Goal: Feedback & Contribution: Contribute content

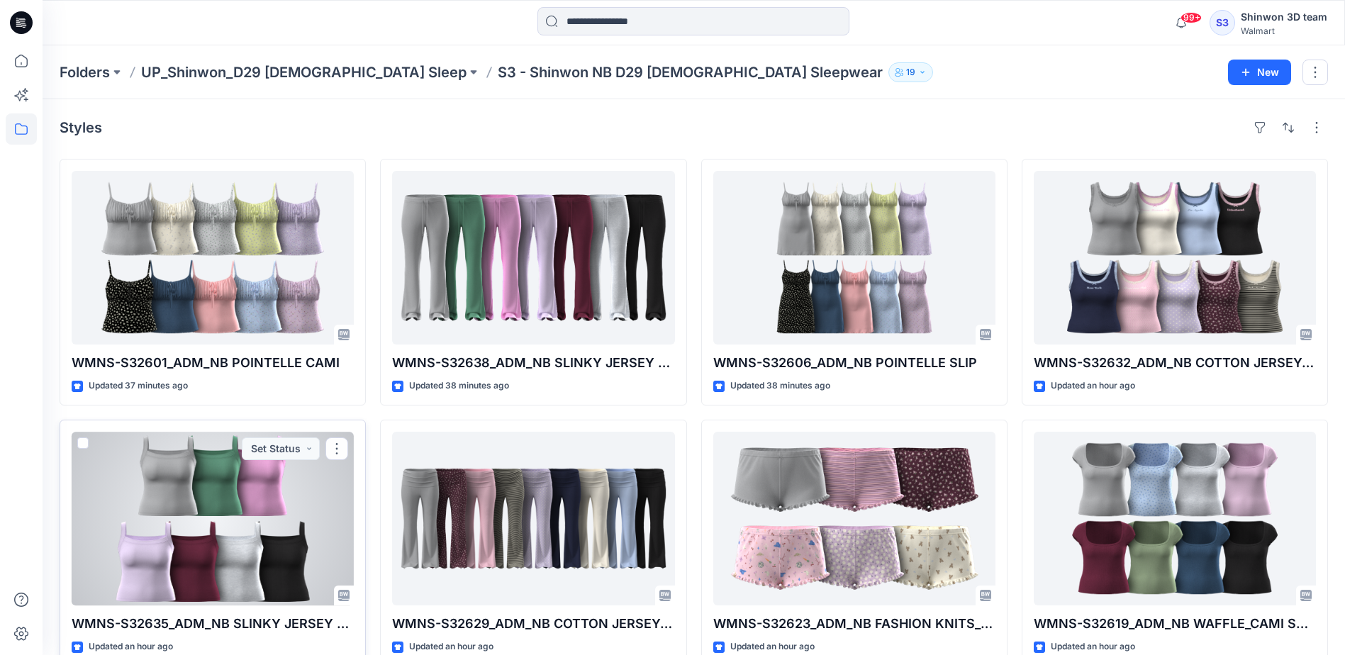
drag, startPoint x: 80, startPoint y: 632, endPoint x: 89, endPoint y: 628, distance: 9.5
click at [80, 632] on p "WMNS-S32635_ADM_NB SLINKY JERSEY TANK" at bounding box center [213, 624] width 282 height 20
click at [225, 580] on div at bounding box center [213, 519] width 282 height 174
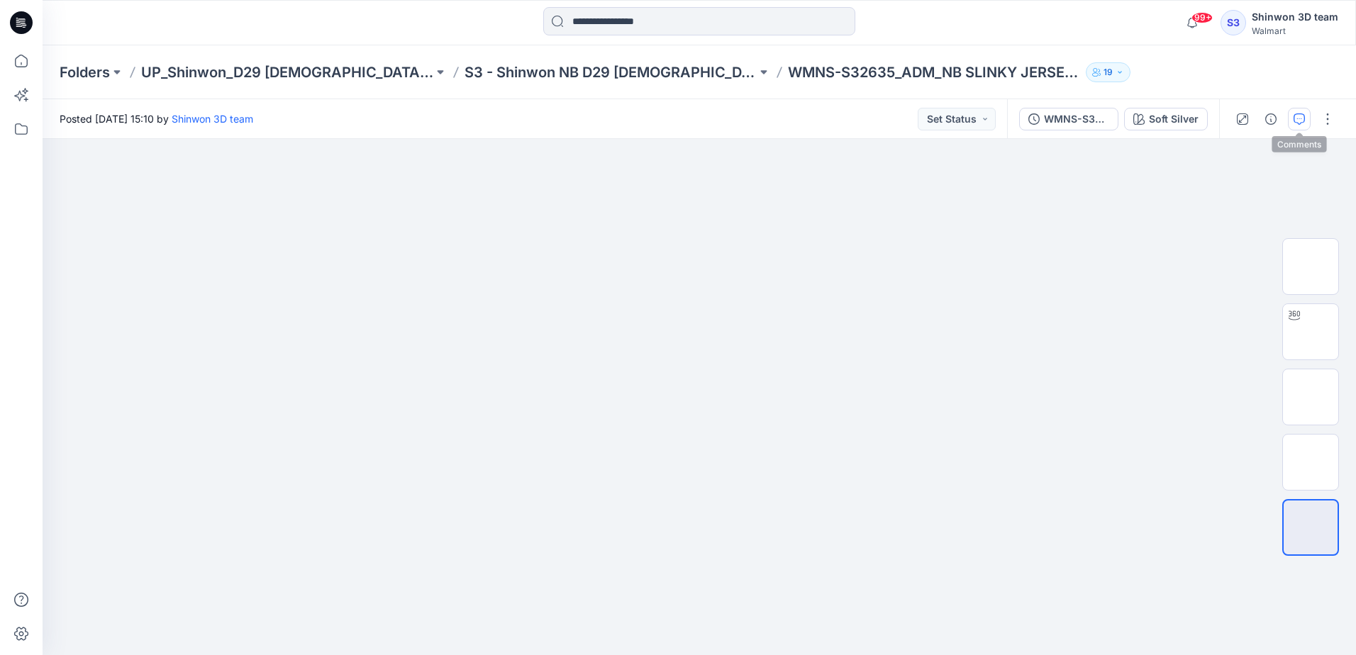
click at [1301, 120] on icon "button" at bounding box center [1298, 118] width 11 height 11
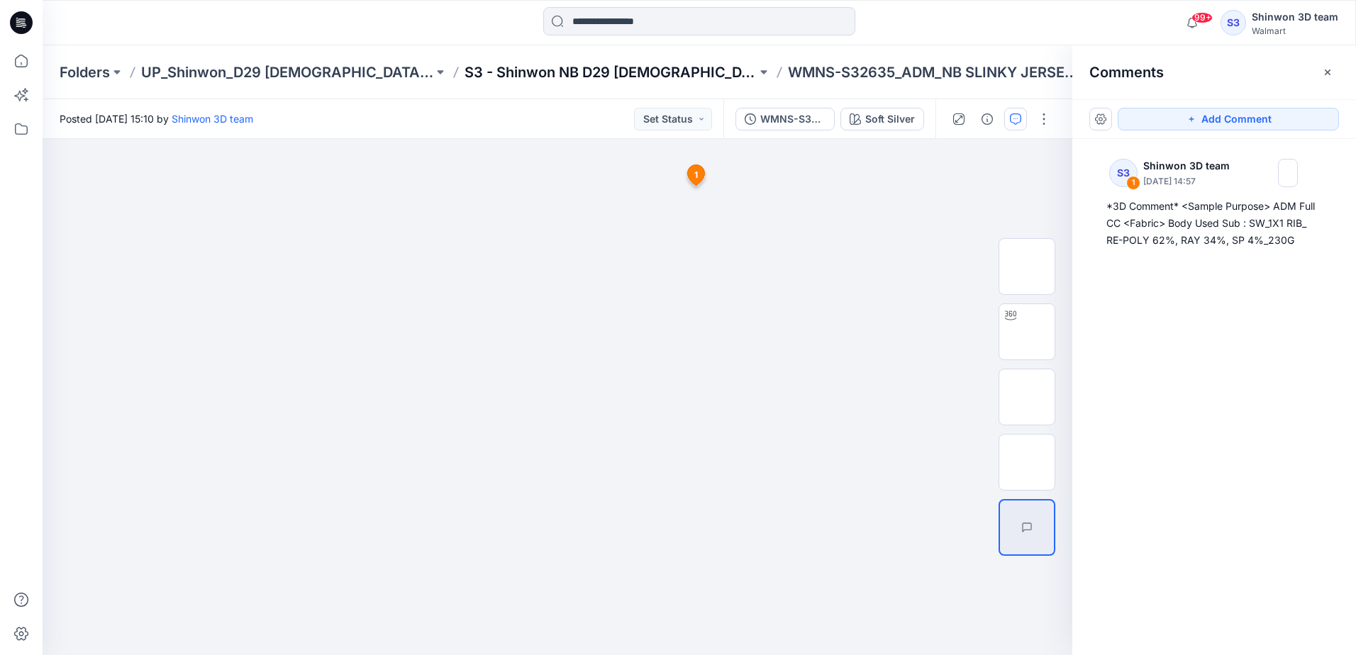
click at [586, 71] on p "S3 - Shinwon NB D29 [DEMOGRAPHIC_DATA] Sleepwear" at bounding box center [610, 72] width 292 height 20
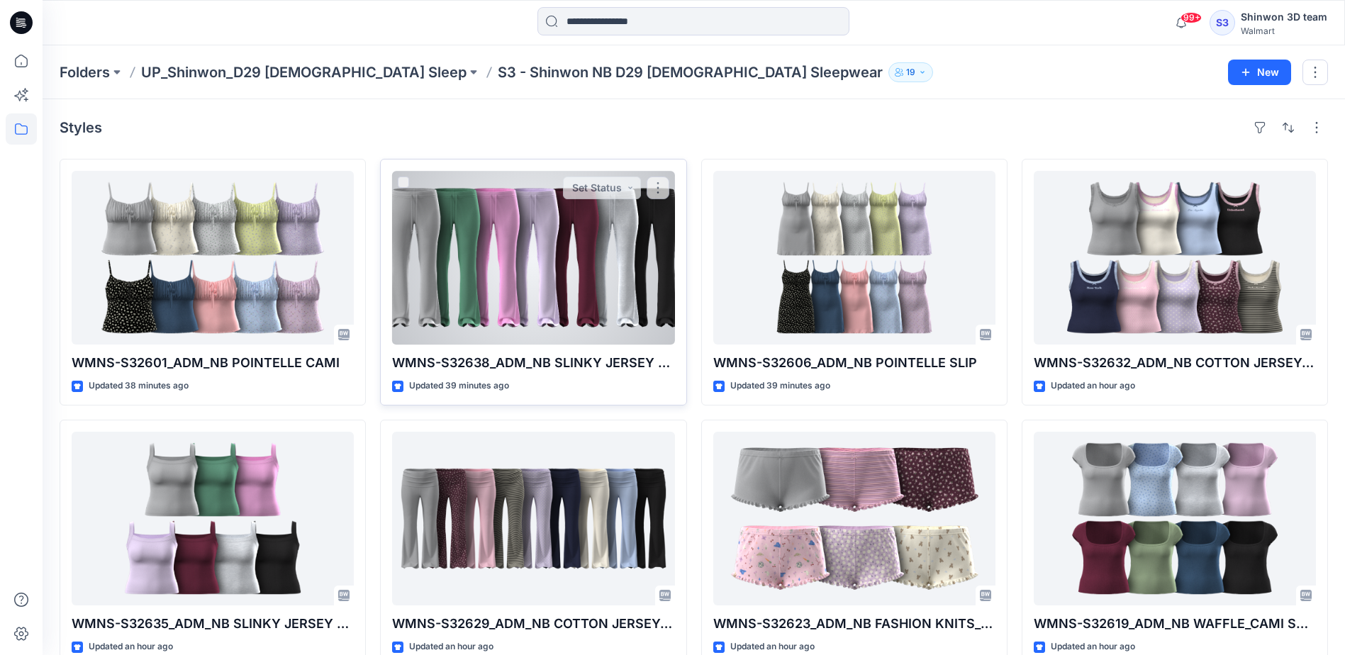
click at [521, 264] on div at bounding box center [533, 258] width 282 height 174
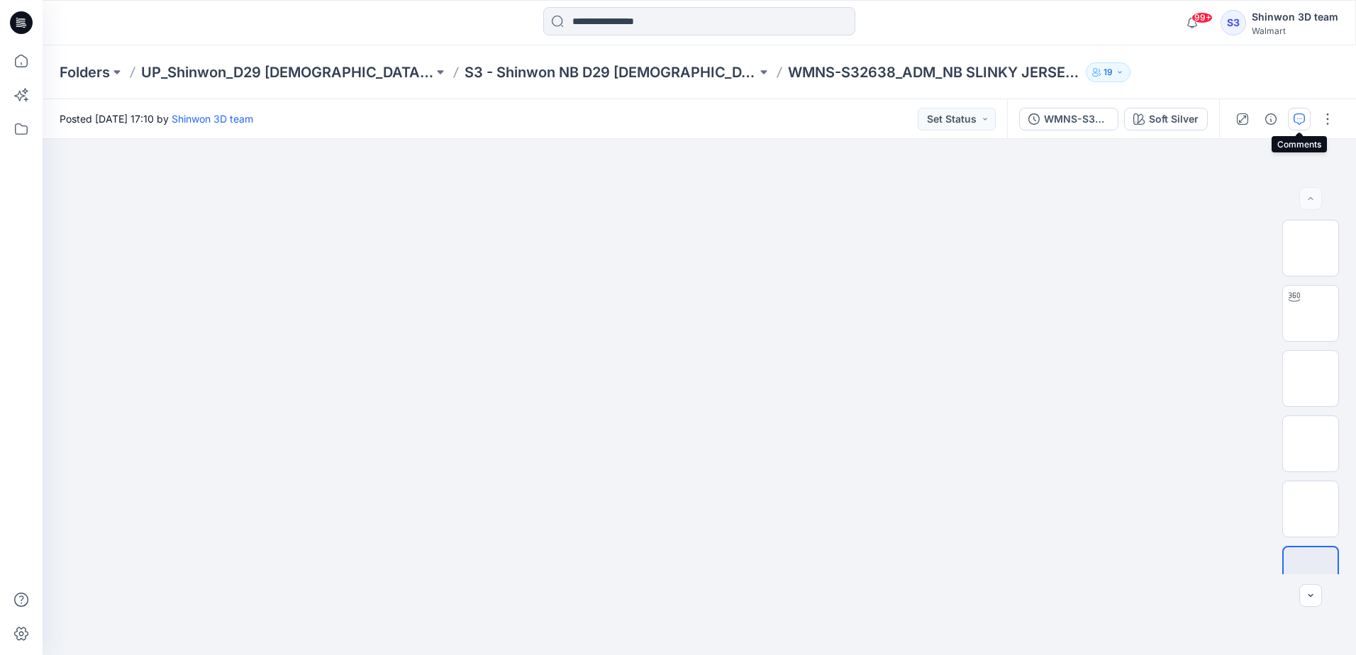
click at [1291, 121] on button "button" at bounding box center [1299, 119] width 23 height 23
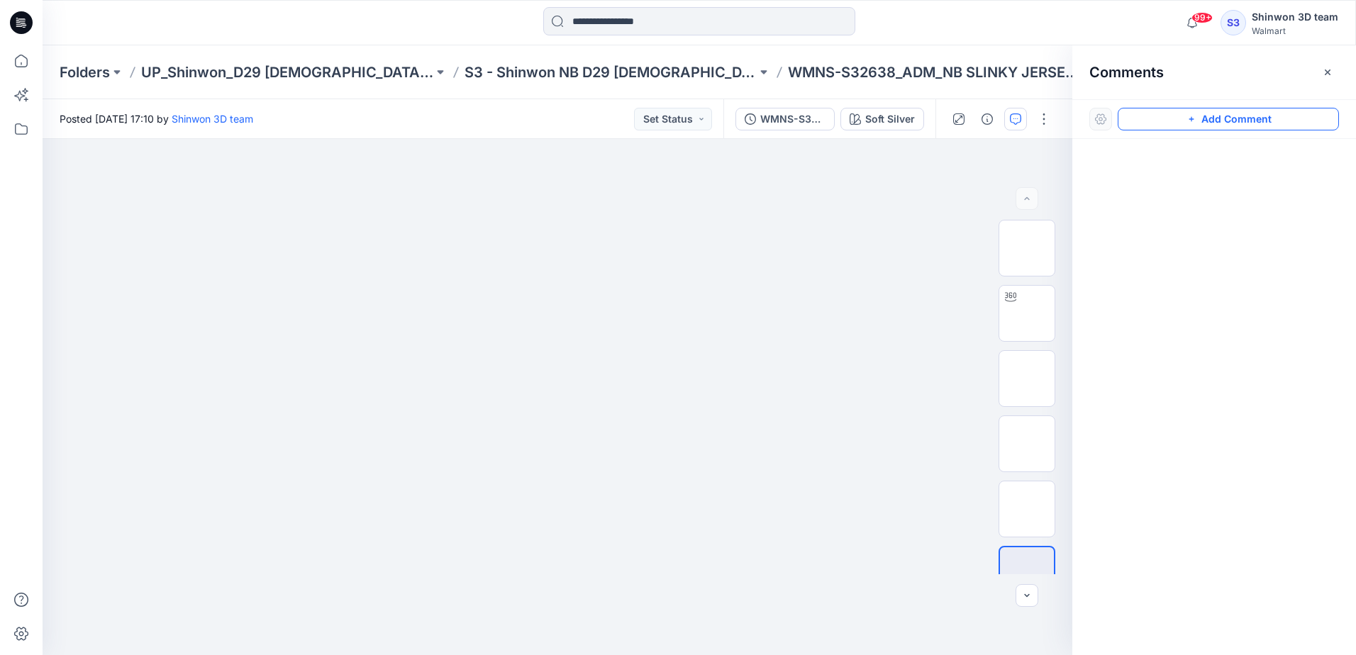
click at [1168, 111] on button "Add Comment" at bounding box center [1227, 119] width 221 height 23
click at [652, 177] on div "1" at bounding box center [558, 397] width 1030 height 516
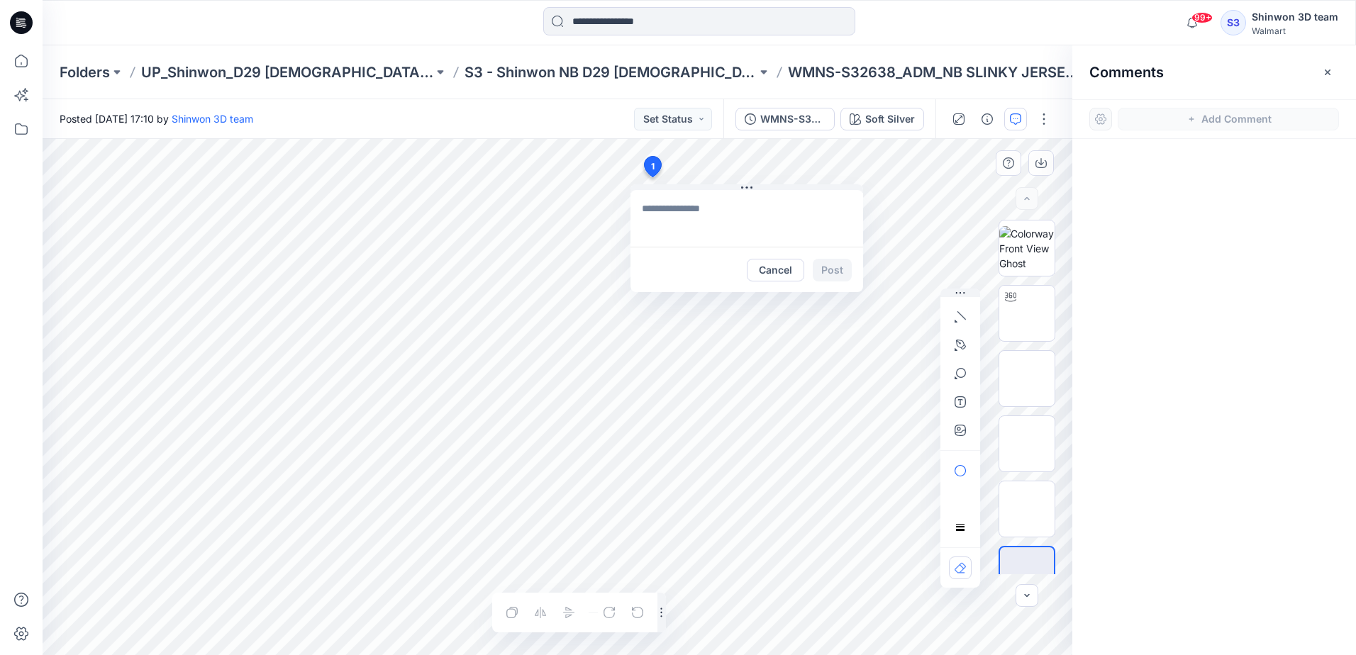
click at [642, 214] on textarea at bounding box center [746, 218] width 233 height 57
paste textarea "**********"
type textarea "**********"
click at [823, 274] on button "Post" at bounding box center [832, 270] width 39 height 23
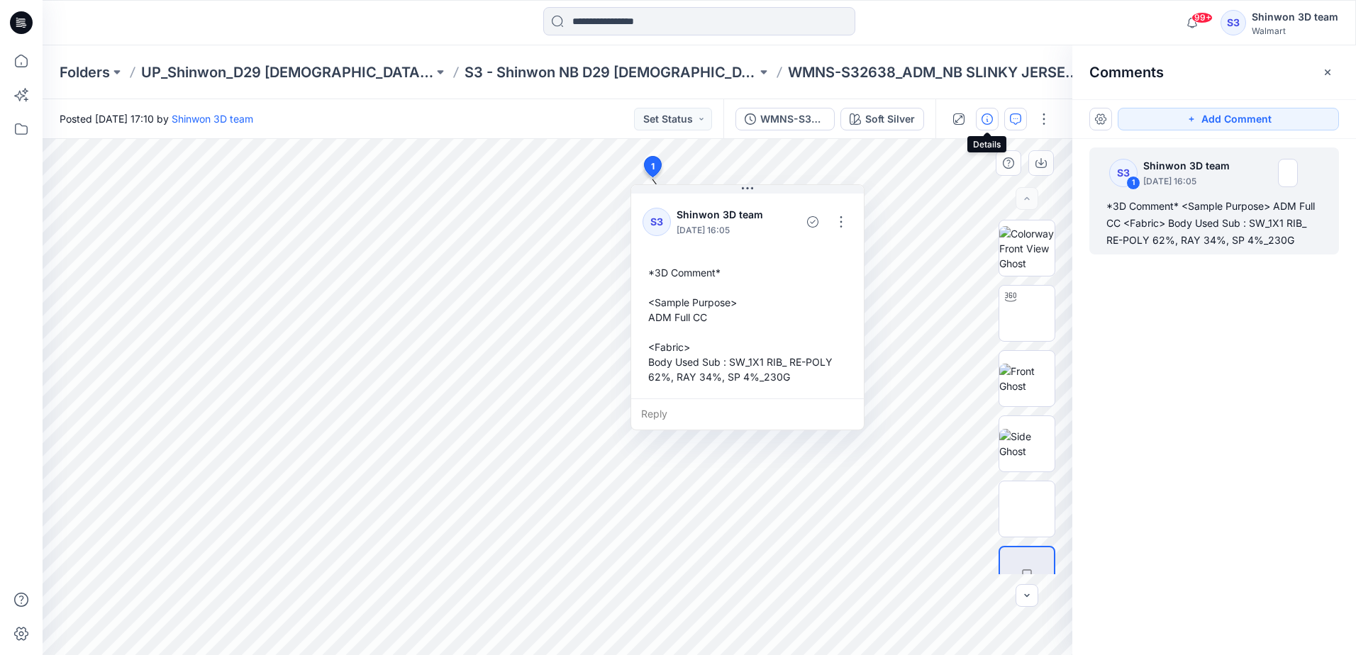
click at [978, 118] on button "button" at bounding box center [987, 119] width 23 height 23
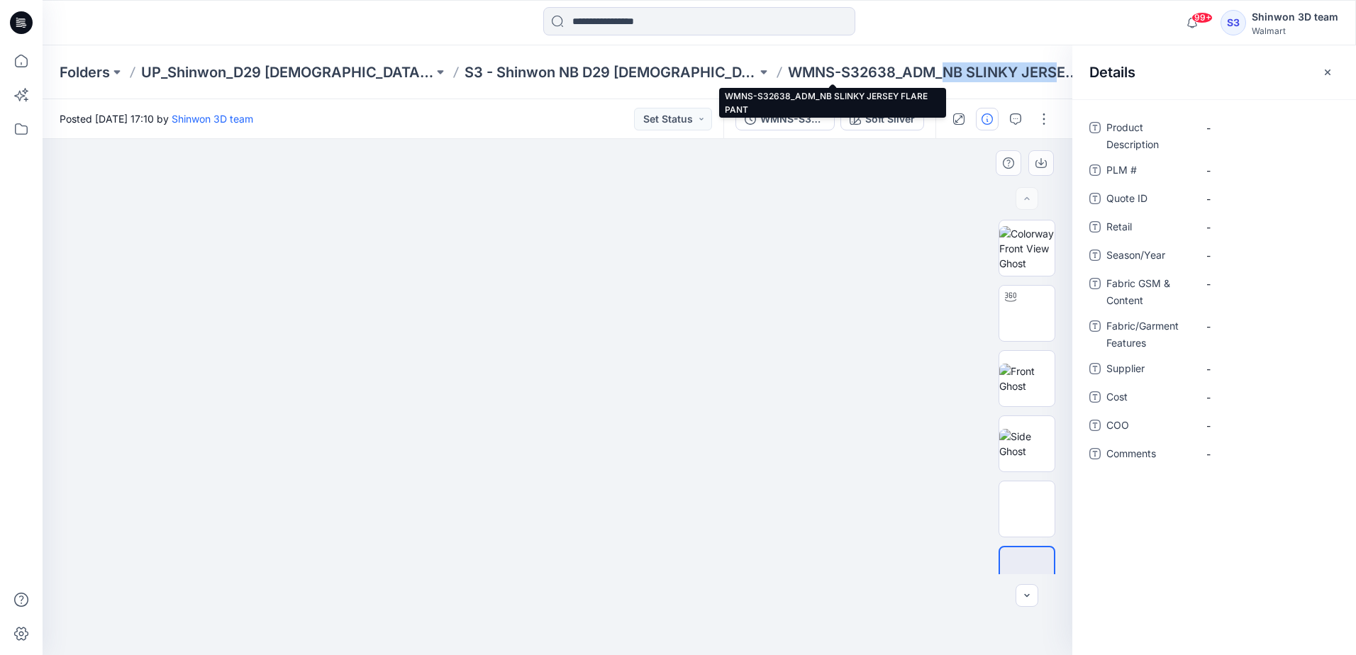
drag, startPoint x: 845, startPoint y: 70, endPoint x: 958, endPoint y: 77, distance: 113.0
click at [958, 77] on p "WMNS-S32638_ADM_NB SLINKY JERSEY FLARE PANT" at bounding box center [934, 72] width 292 height 20
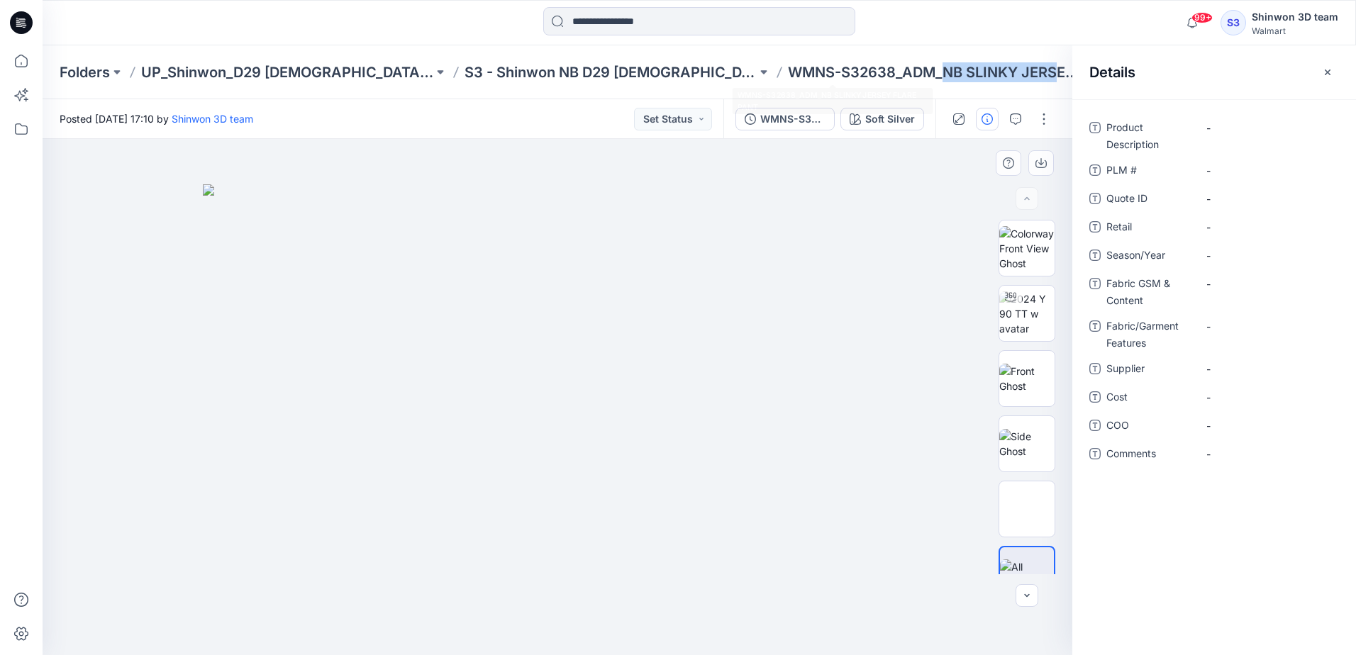
copy p "NB SLINKY JERS"
click at [1230, 126] on Description "-" at bounding box center [1267, 128] width 123 height 15
type textarea "**********"
click at [1260, 130] on Description "NB SLINKY JERSEY FLARE PANTS" at bounding box center [1267, 132] width 123 height 30
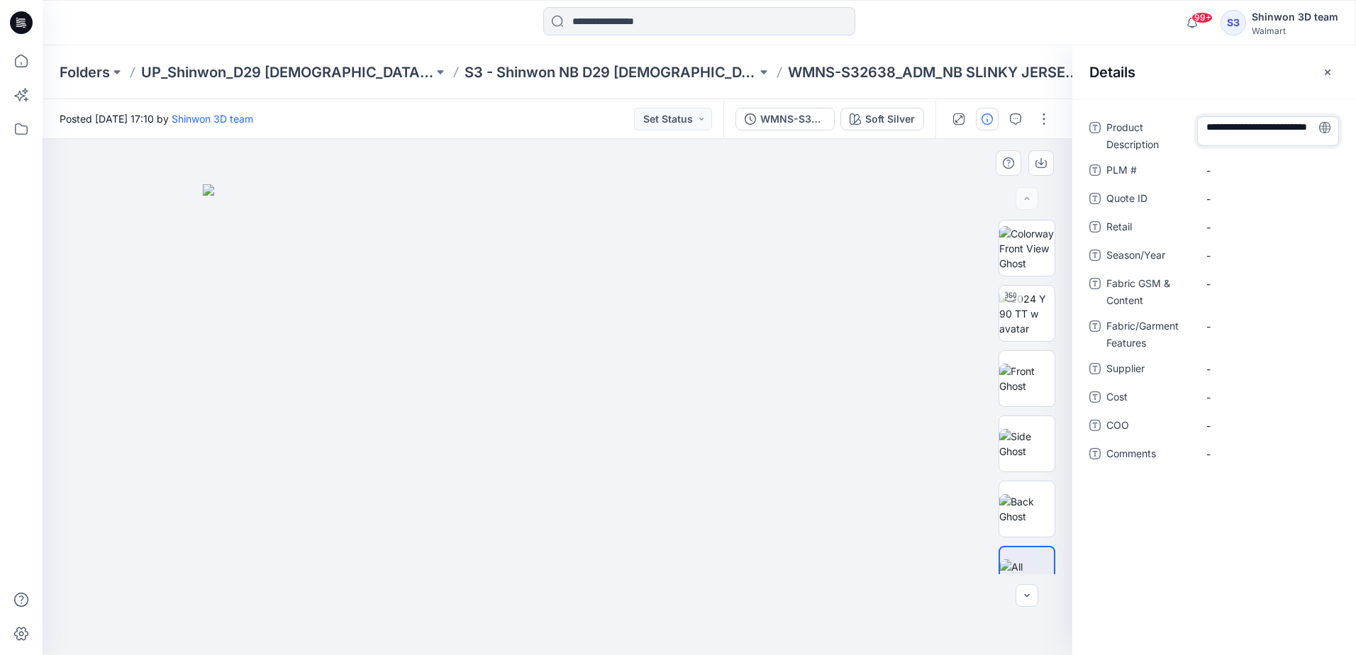
type textarea "**********"
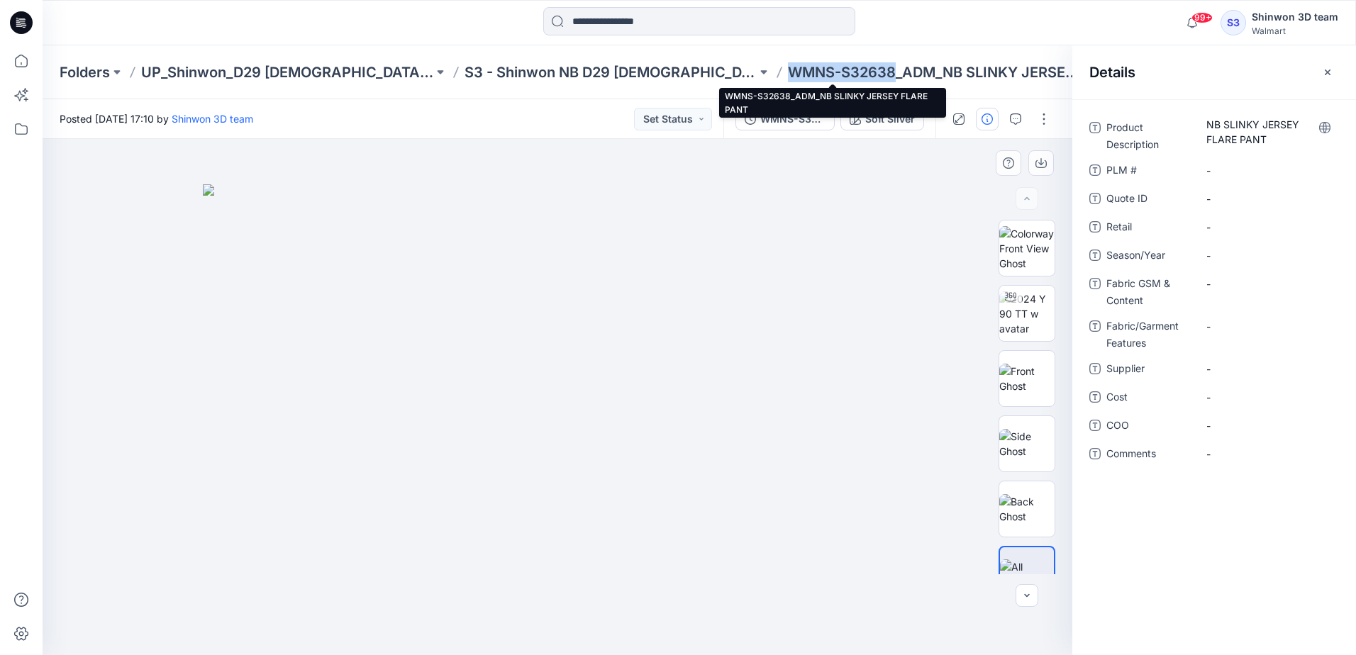
drag, startPoint x: 793, startPoint y: 72, endPoint x: 693, endPoint y: 63, distance: 100.3
click at [788, 63] on p "WMNS-S32638_ADM_NB SLINKY JERSEY FLARE PANT" at bounding box center [934, 72] width 292 height 20
copy p "WMNS-S32638"
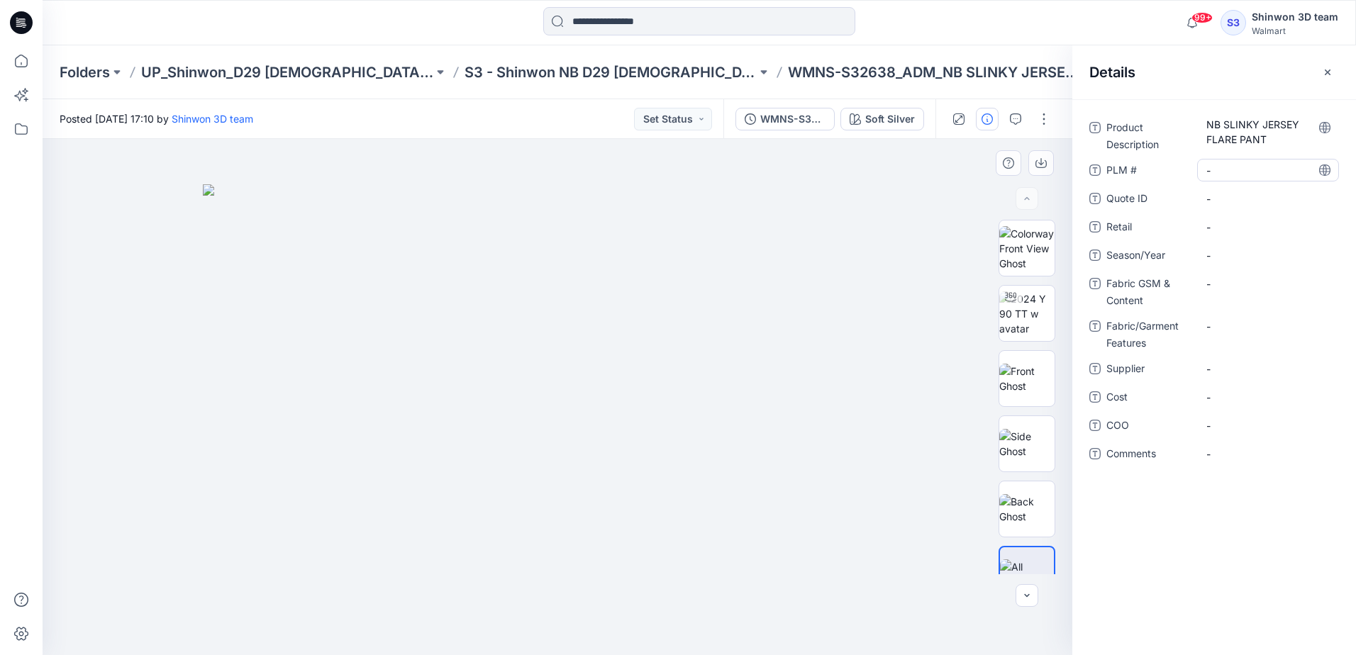
click at [1230, 172] on \ "-" at bounding box center [1267, 170] width 123 height 15
type textarea "**********"
click at [1221, 260] on span "-" at bounding box center [1267, 255] width 123 height 15
type textarea "**********"
click at [1232, 329] on Features "-" at bounding box center [1267, 326] width 123 height 15
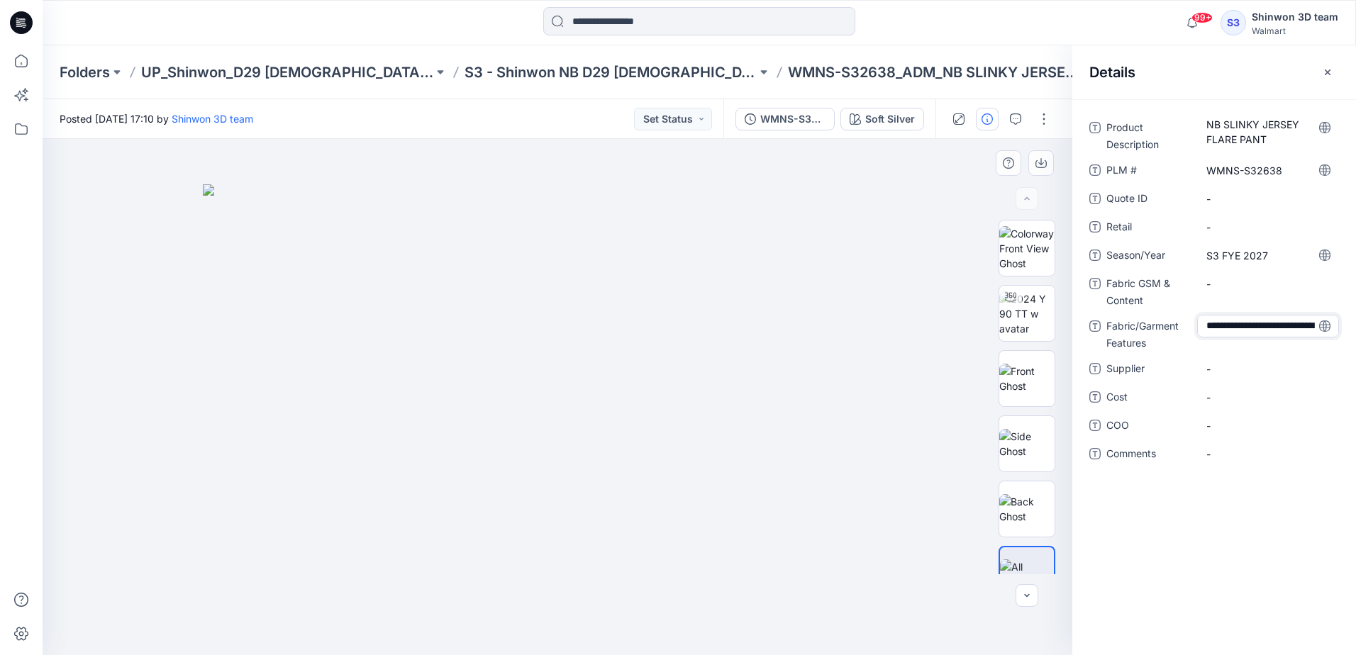
scroll to position [25, 0]
click at [1233, 284] on Content "-" at bounding box center [1267, 284] width 123 height 15
click at [1238, 335] on Features "50% Recycled Polyester 50% Rayon, 235gsm" at bounding box center [1267, 338] width 123 height 45
click at [1243, 279] on Content "-" at bounding box center [1267, 284] width 123 height 15
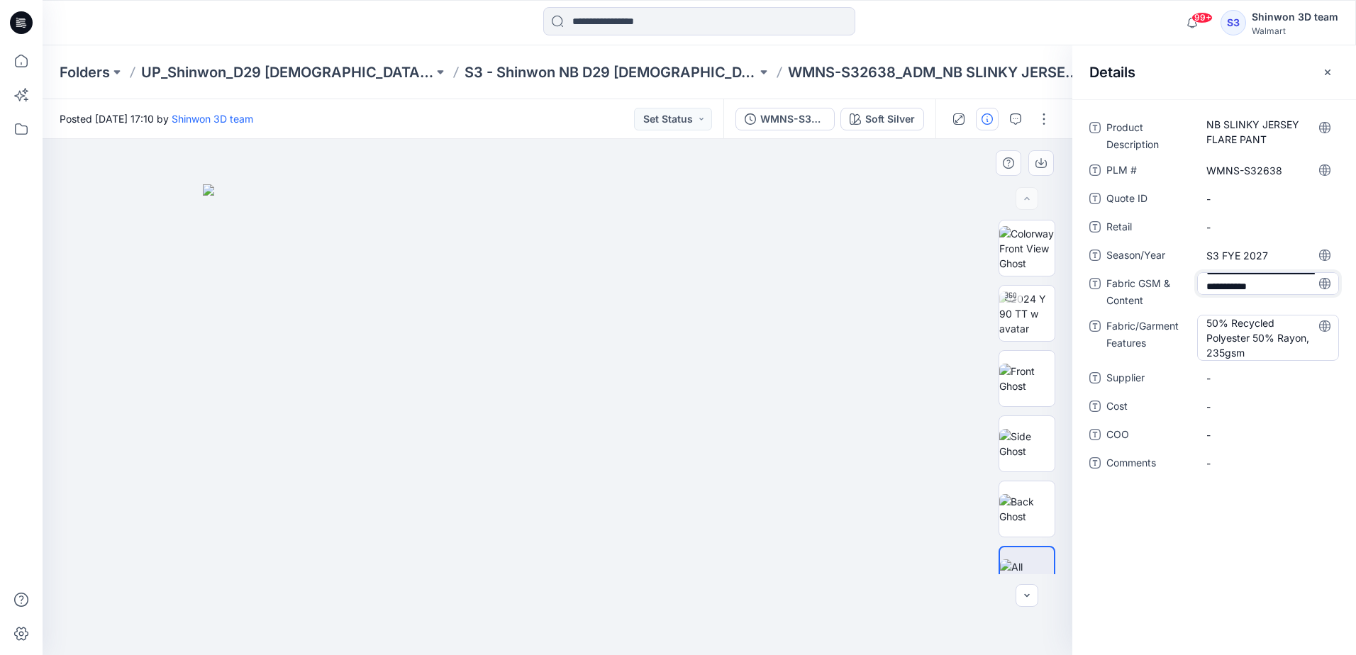
click at [1260, 350] on Features "50% Recycled Polyester 50% Rayon, 235gsm" at bounding box center [1267, 338] width 123 height 45
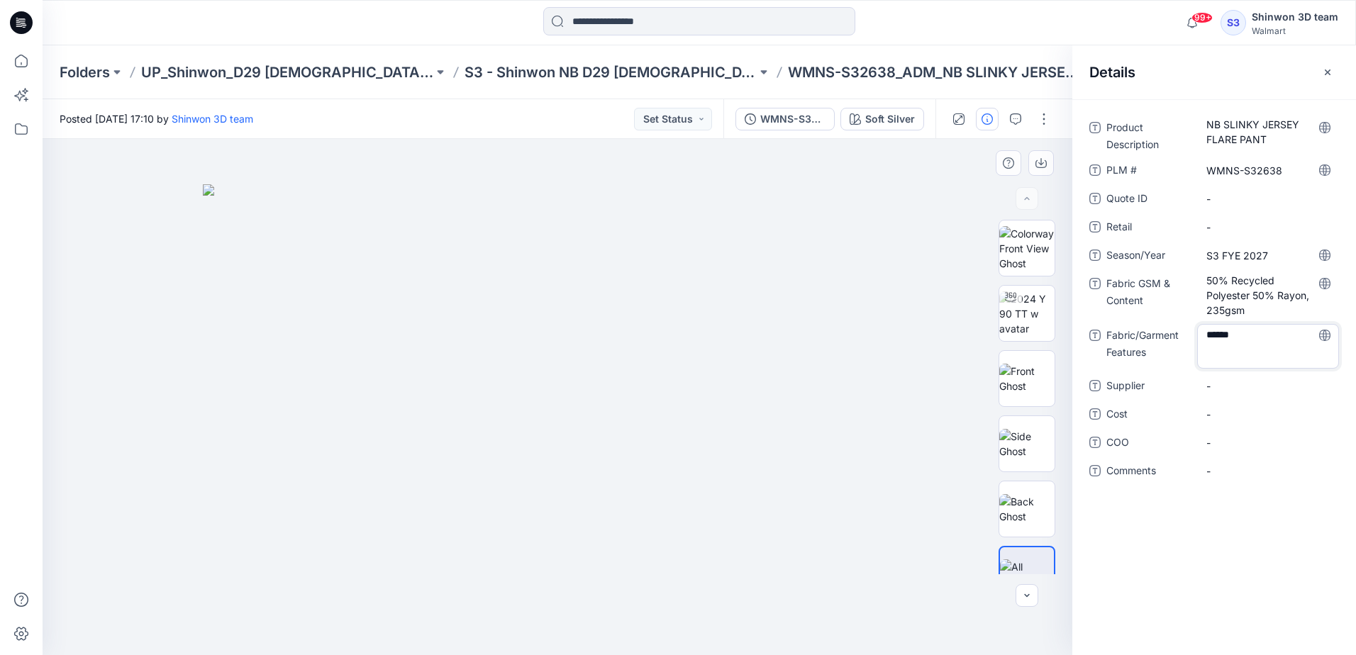
type textarea "*******"
click at [1217, 377] on span "-" at bounding box center [1267, 378] width 123 height 15
type textarea "*******"
click at [464, 74] on p "S3 - Shinwon NB D29 [DEMOGRAPHIC_DATA] Sleepwear" at bounding box center [610, 72] width 292 height 20
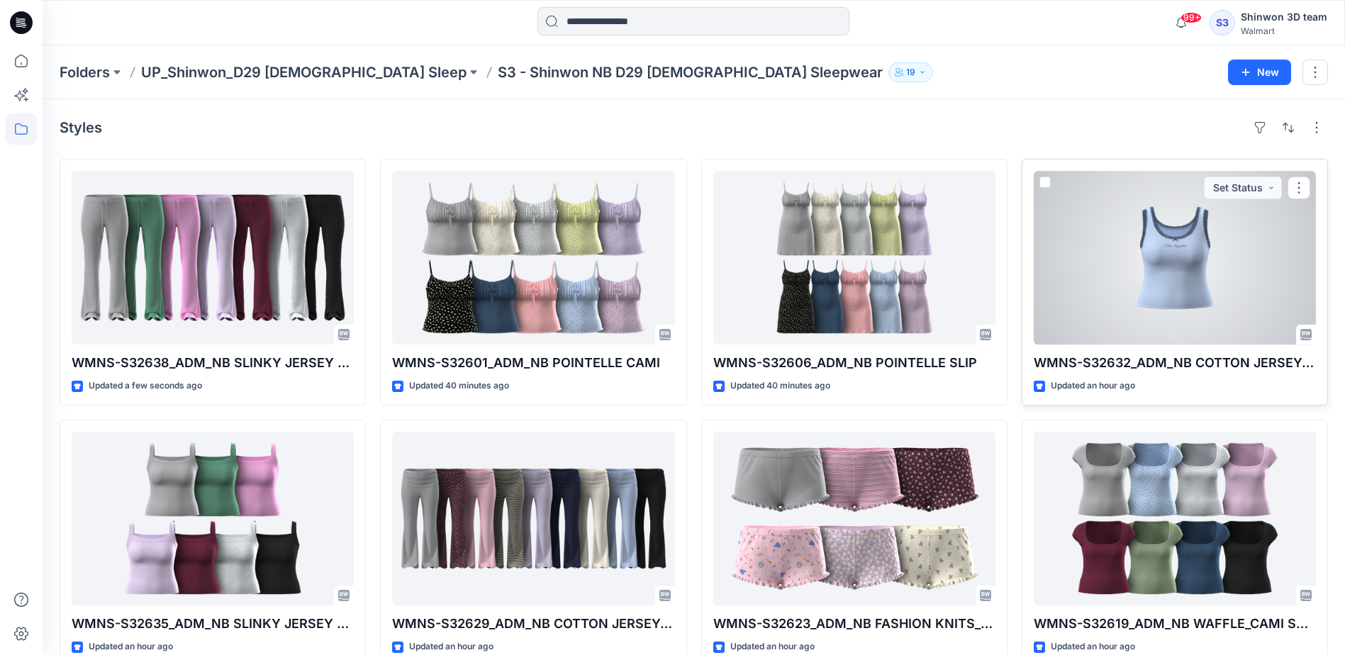
click at [1068, 325] on div at bounding box center [1175, 258] width 282 height 174
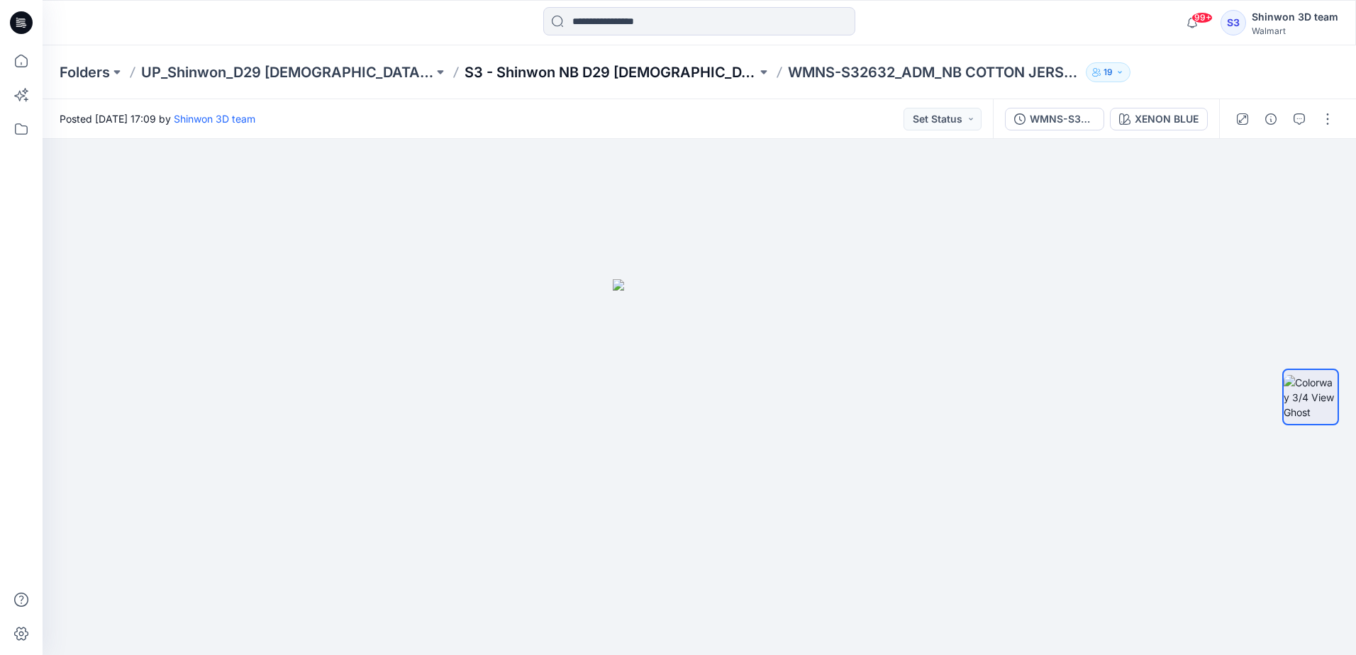
click at [558, 63] on p "S3 - Shinwon NB D29 [DEMOGRAPHIC_DATA] Sleepwear" at bounding box center [610, 72] width 292 height 20
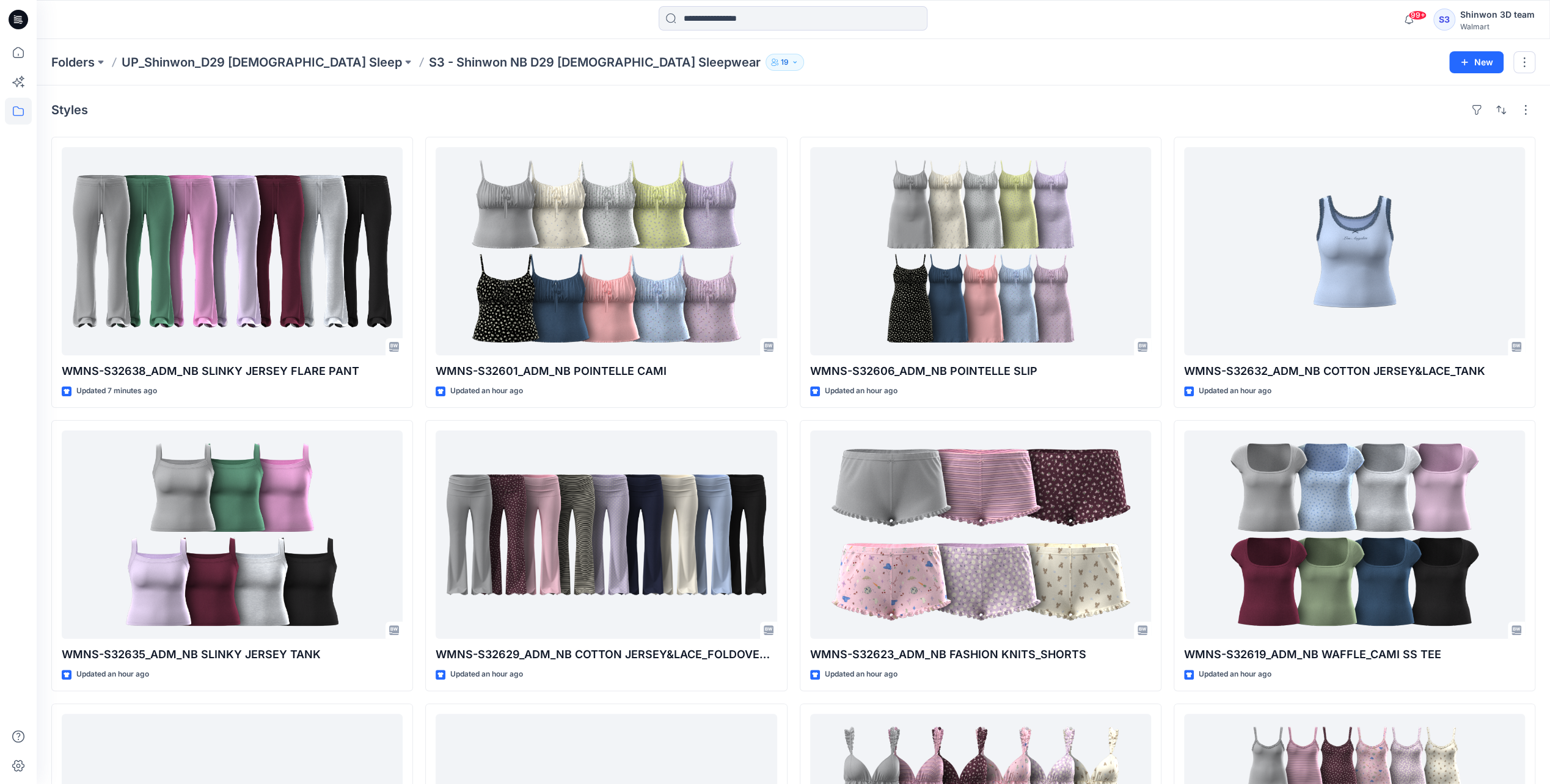
click at [935, 114] on div "Styles" at bounding box center [794, 109] width 1484 height 20
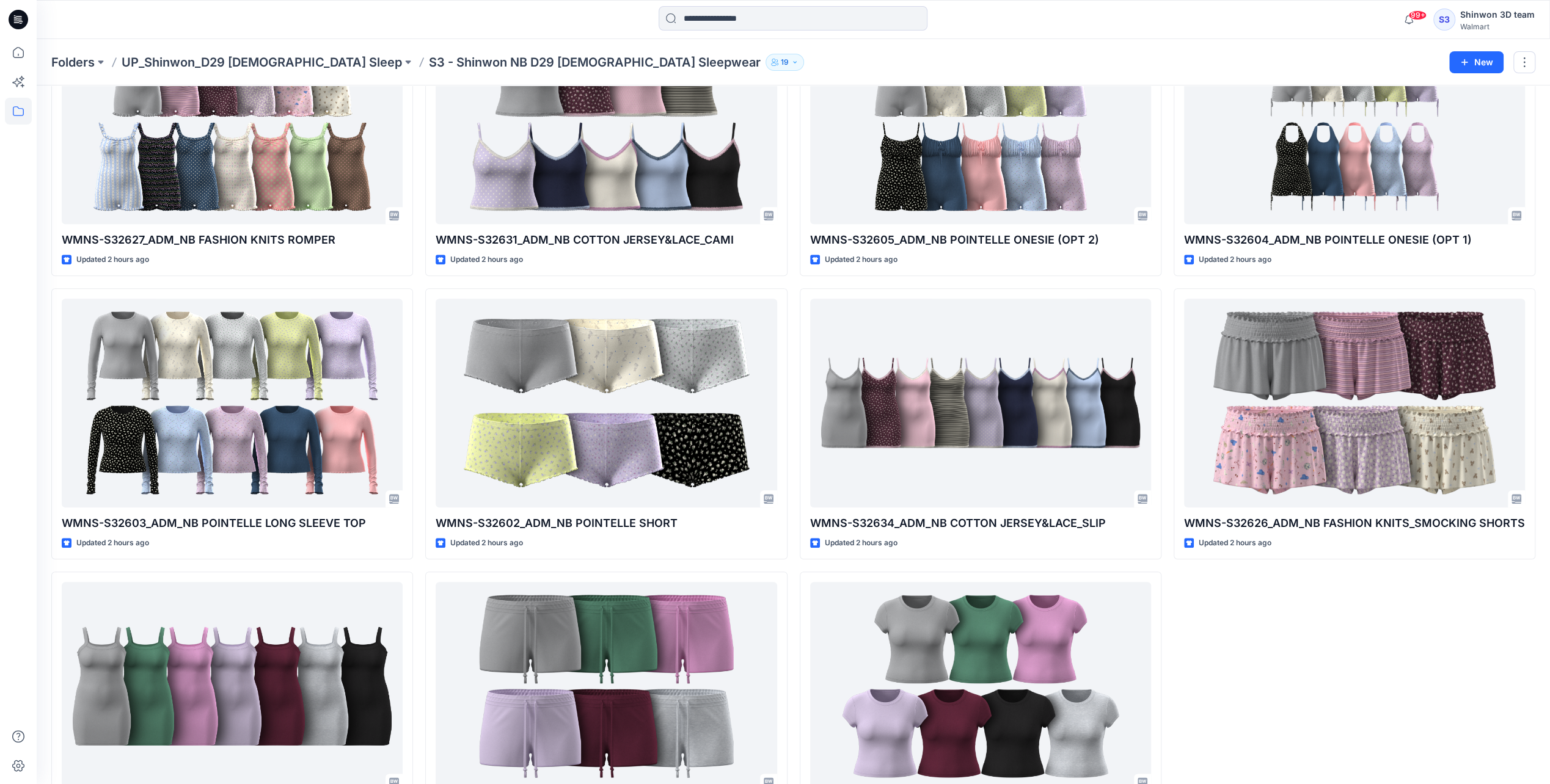
scroll to position [1054, 0]
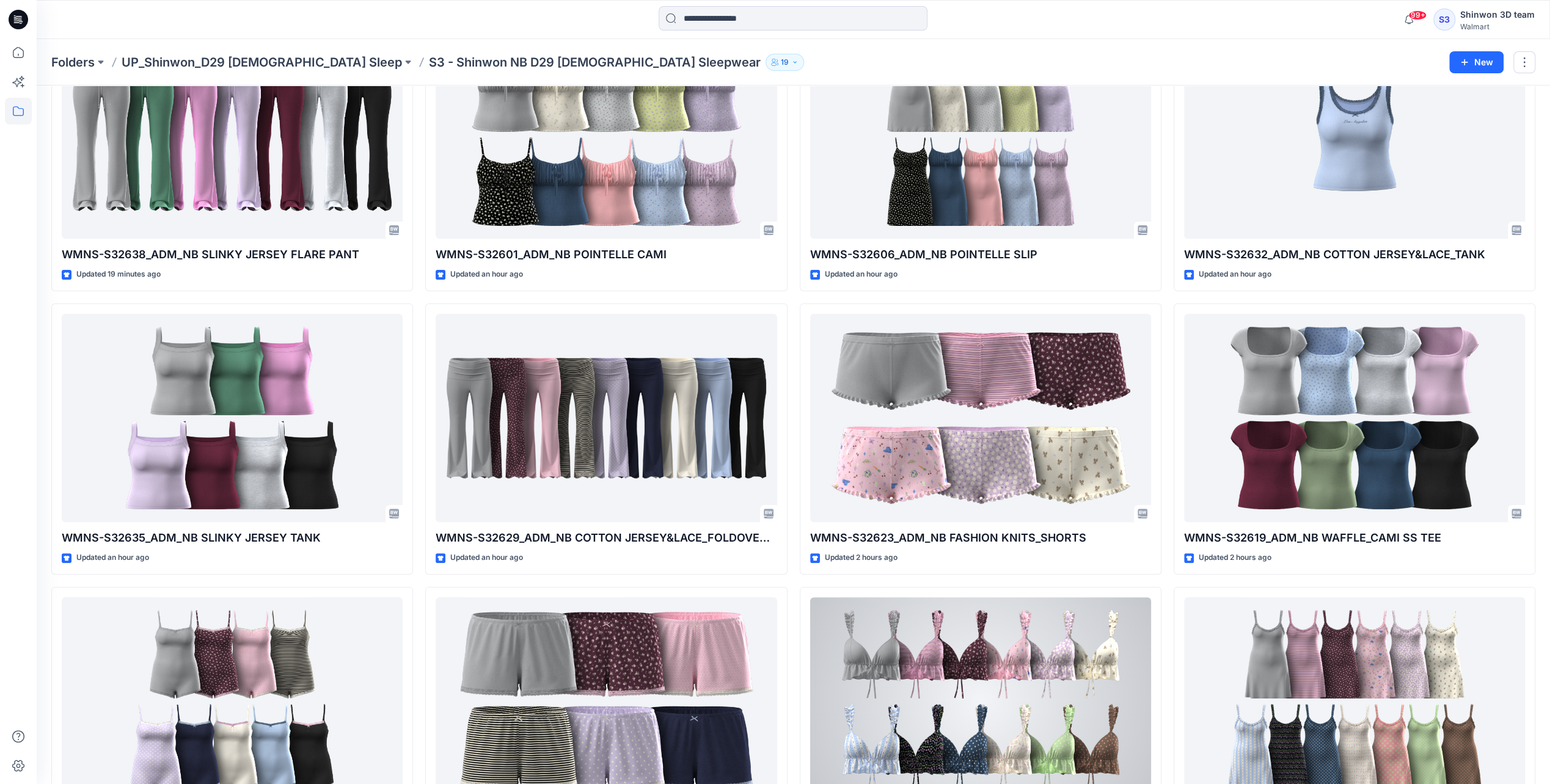
scroll to position [0, 0]
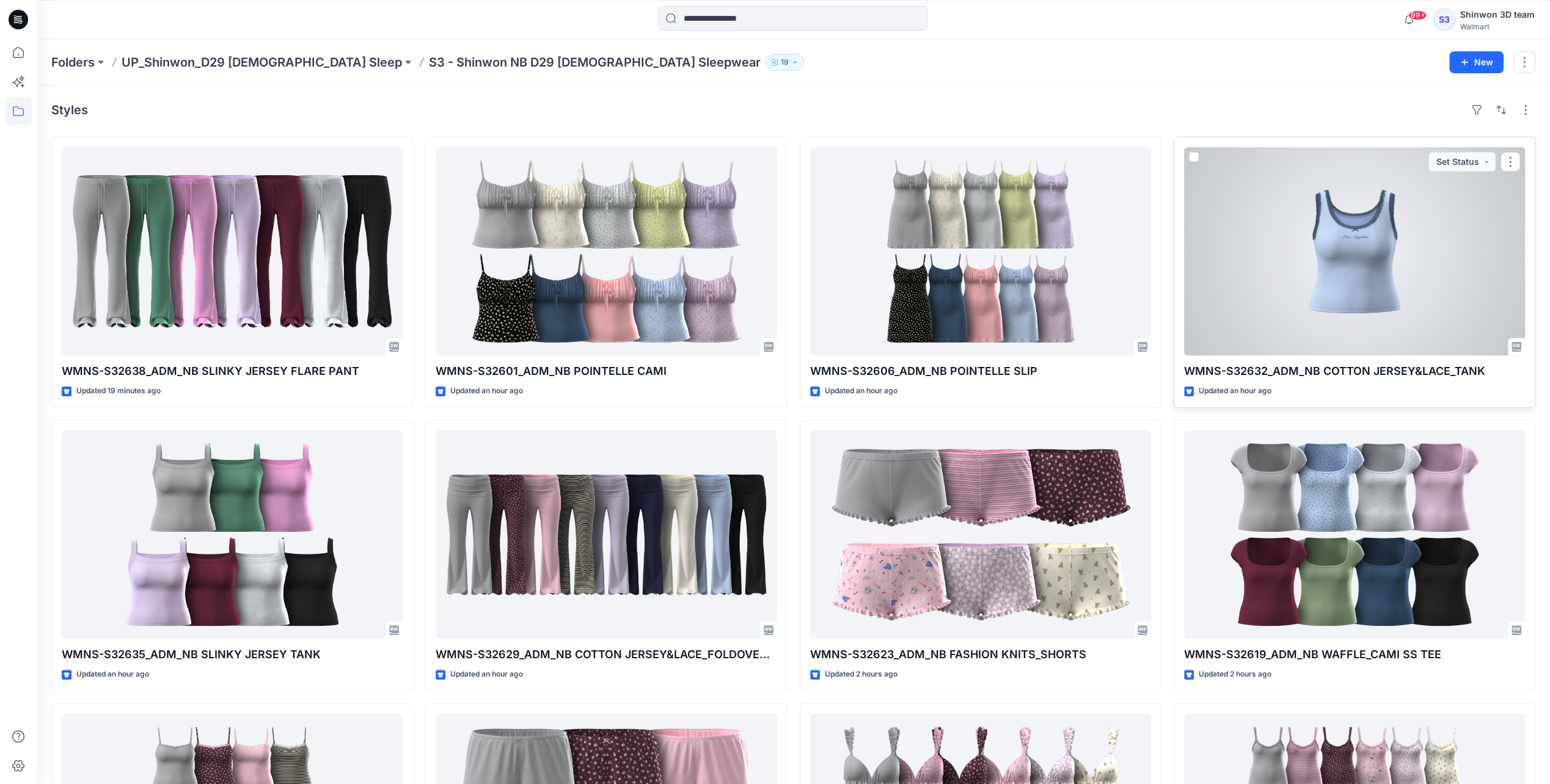
click at [1158, 357] on div "WMNS-S32632_ADM_NB COTTON JERSEY&LACE_TANK Updated an hour ago Set Status" at bounding box center [1354, 272] width 362 height 271
click at [1158, 321] on div at bounding box center [1354, 252] width 341 height 208
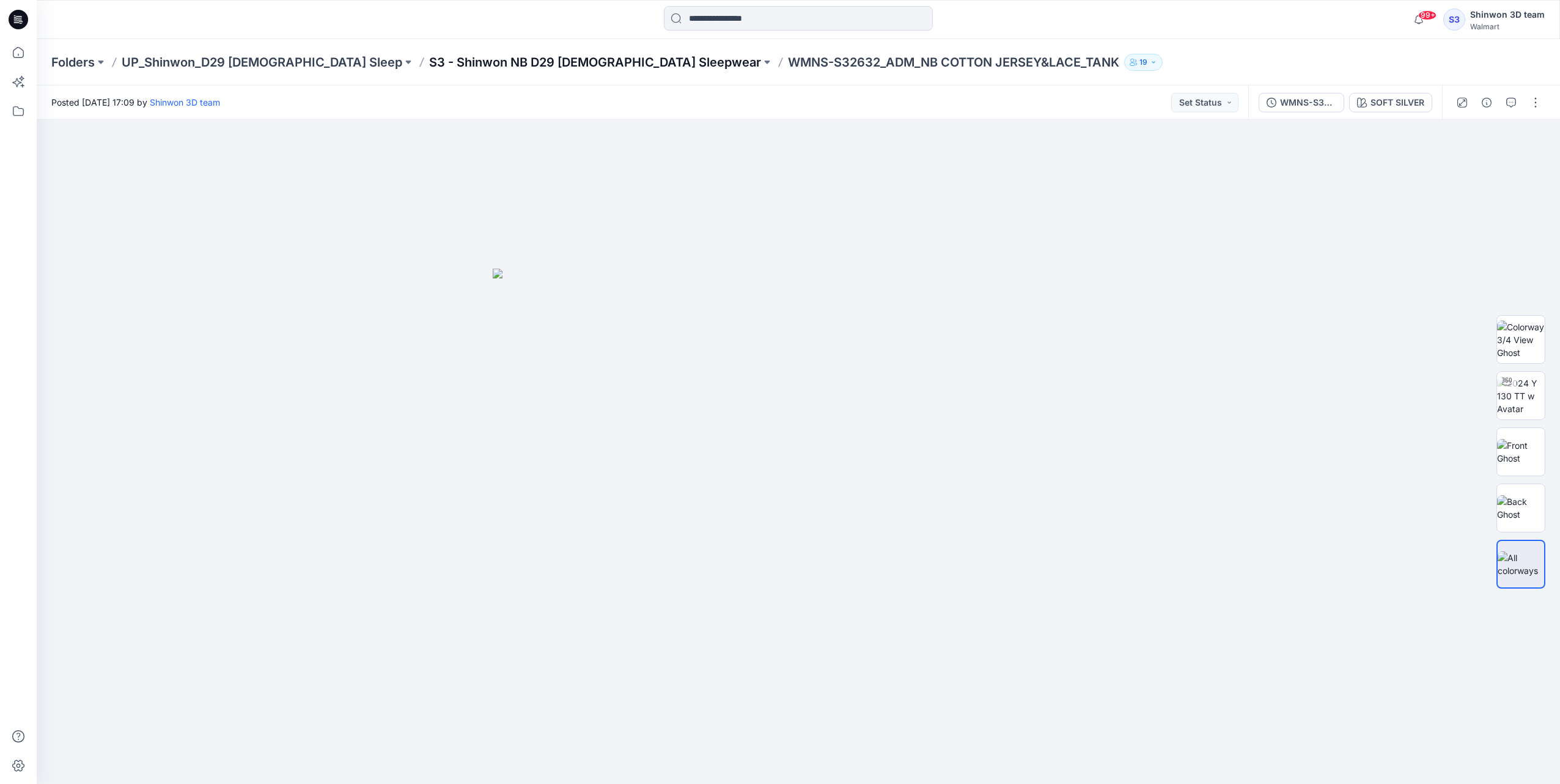
click at [501, 62] on p "S3 - Shinwon NB D29 [DEMOGRAPHIC_DATA] Sleepwear" at bounding box center [595, 62] width 332 height 17
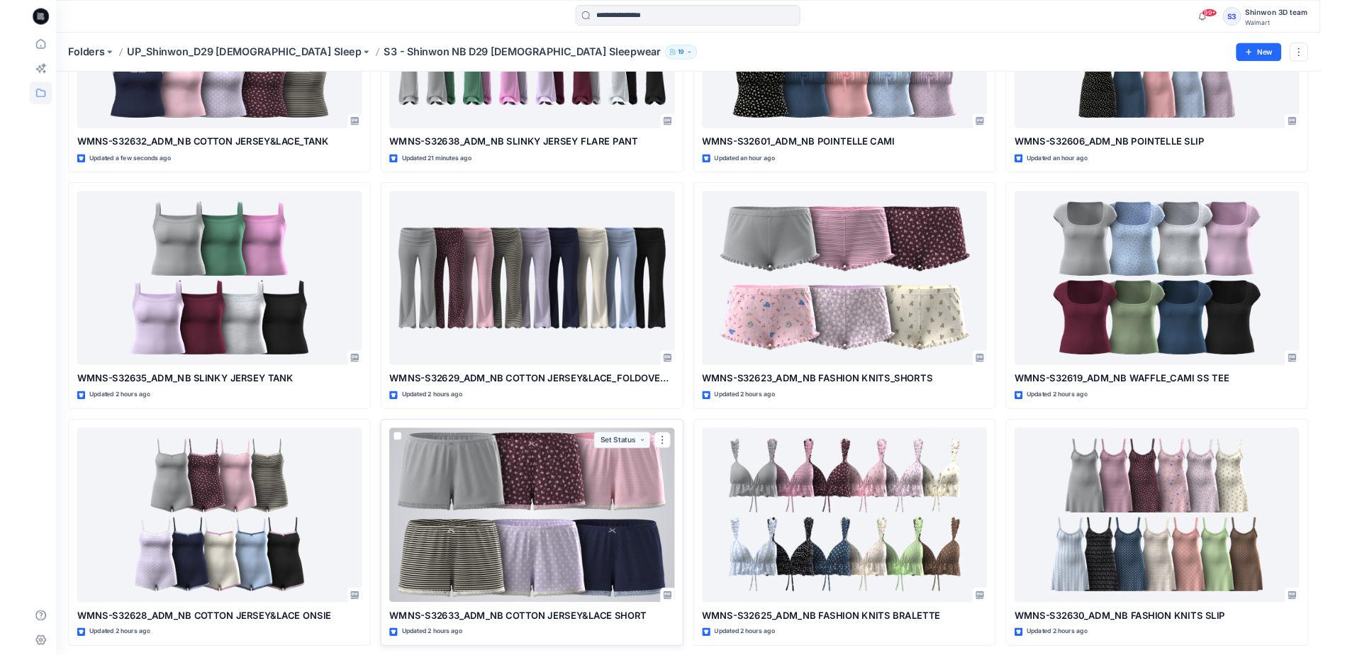
scroll to position [213, 0]
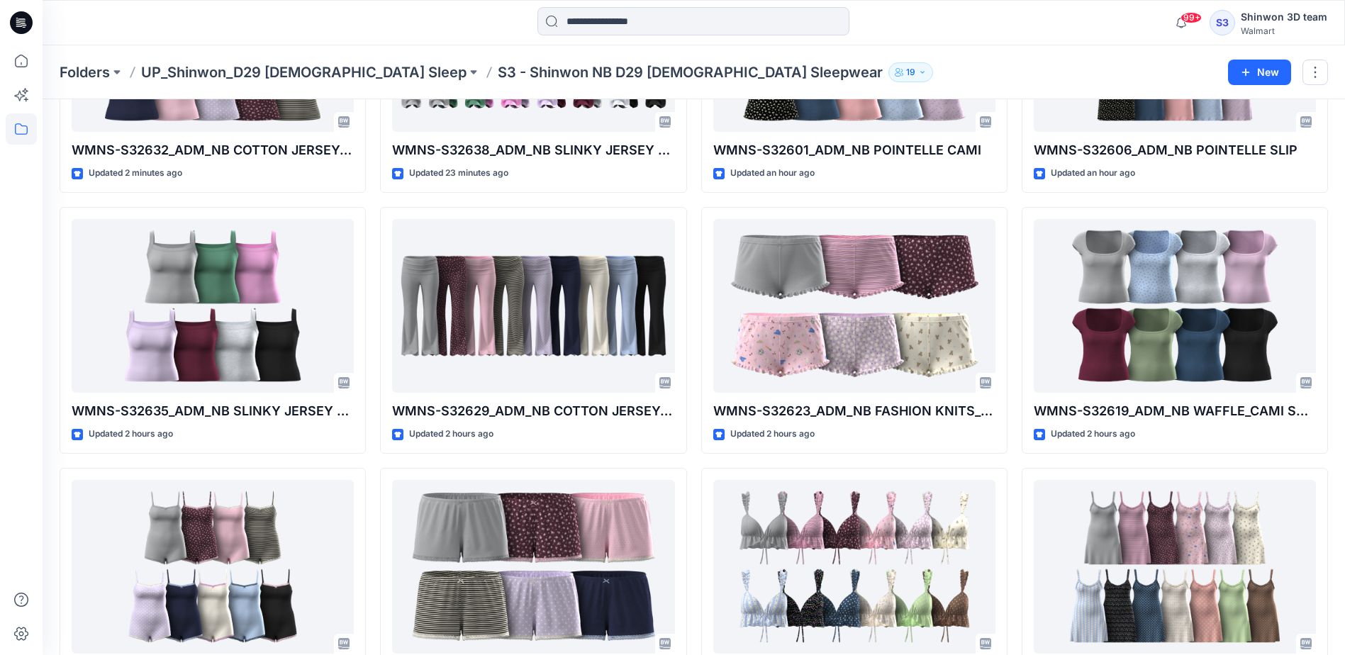
click at [1066, 57] on div "Folders UP_Shinwon_D29 Ladies Sleep S3 - Shinwon NB D29 Ladies Sleepwear 19 New" at bounding box center [694, 72] width 1303 height 54
click at [918, 26] on div at bounding box center [693, 22] width 651 height 31
click at [876, 75] on div "Folders UP_Shinwon_D29 [DEMOGRAPHIC_DATA] Sleep S3 - Shinwon NB D29 [DEMOGRAPHI…" at bounding box center [639, 72] width 1158 height 20
click at [1058, 46] on div "Folders UP_Shinwon_D29 Ladies Sleep S3 - Shinwon NB D29 Ladies Sleepwear 19 New" at bounding box center [694, 72] width 1303 height 54
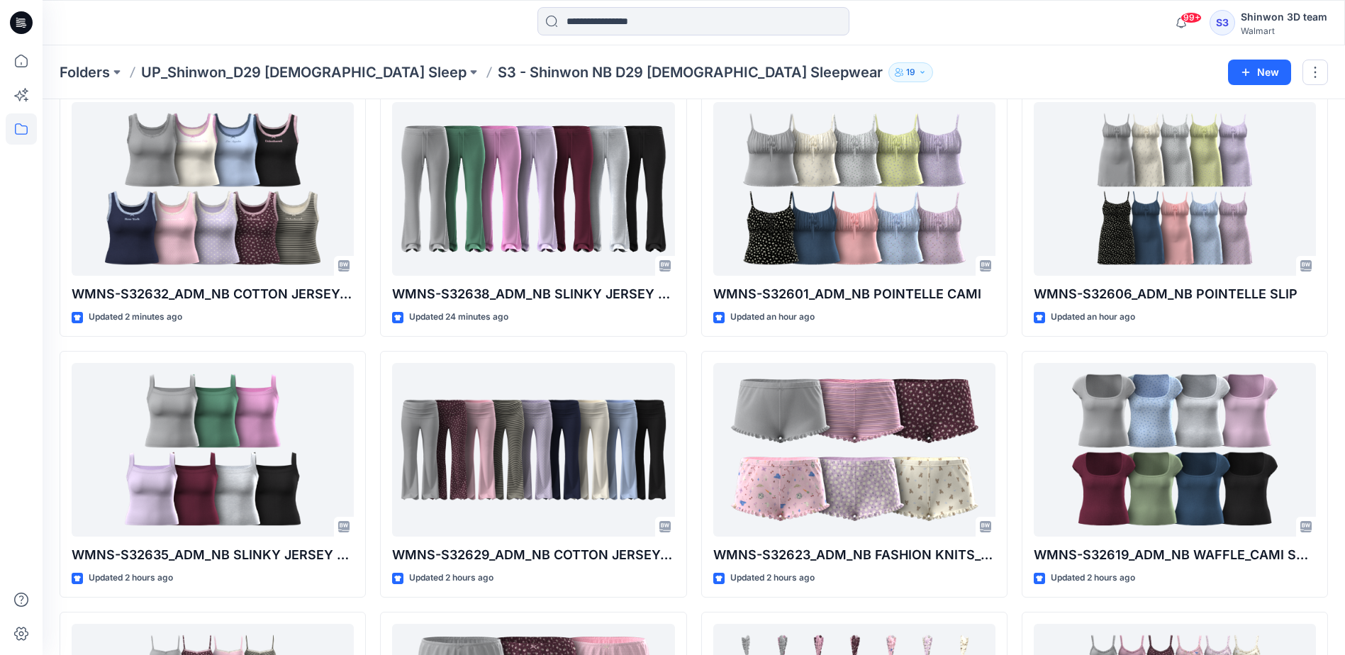
scroll to position [0, 0]
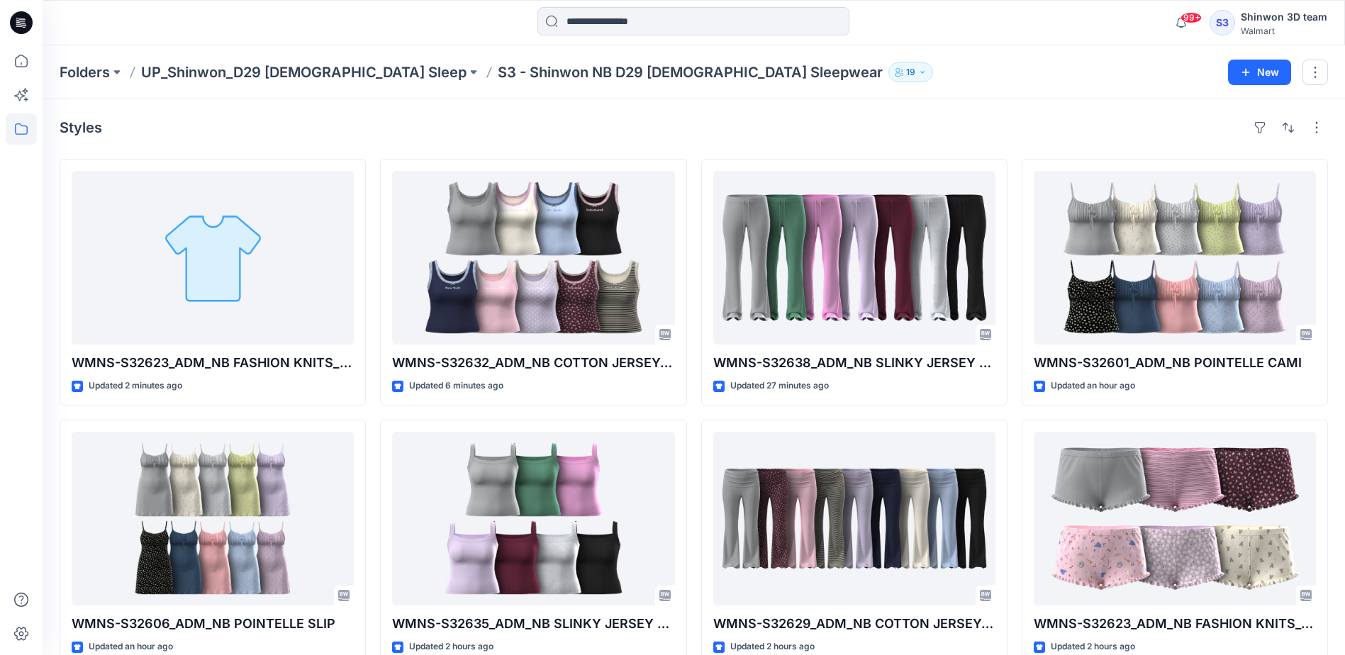
click at [1030, 54] on div "Folders UP_Shinwon_D29 Ladies Sleep S3 - Shinwon NB D29 Ladies Sleepwear 19 New" at bounding box center [694, 72] width 1303 height 54
click at [1070, 84] on div "Folders UP_Shinwon_D29 Ladies Sleep S3 - Shinwon NB D29 Ladies Sleepwear 19 New" at bounding box center [694, 72] width 1303 height 54
click at [921, 72] on div "Folders UP_Shinwon_D29 Ladies Sleep S3 - Shinwon NB D29 Ladies Sleepwear 19" at bounding box center [639, 72] width 1158 height 20
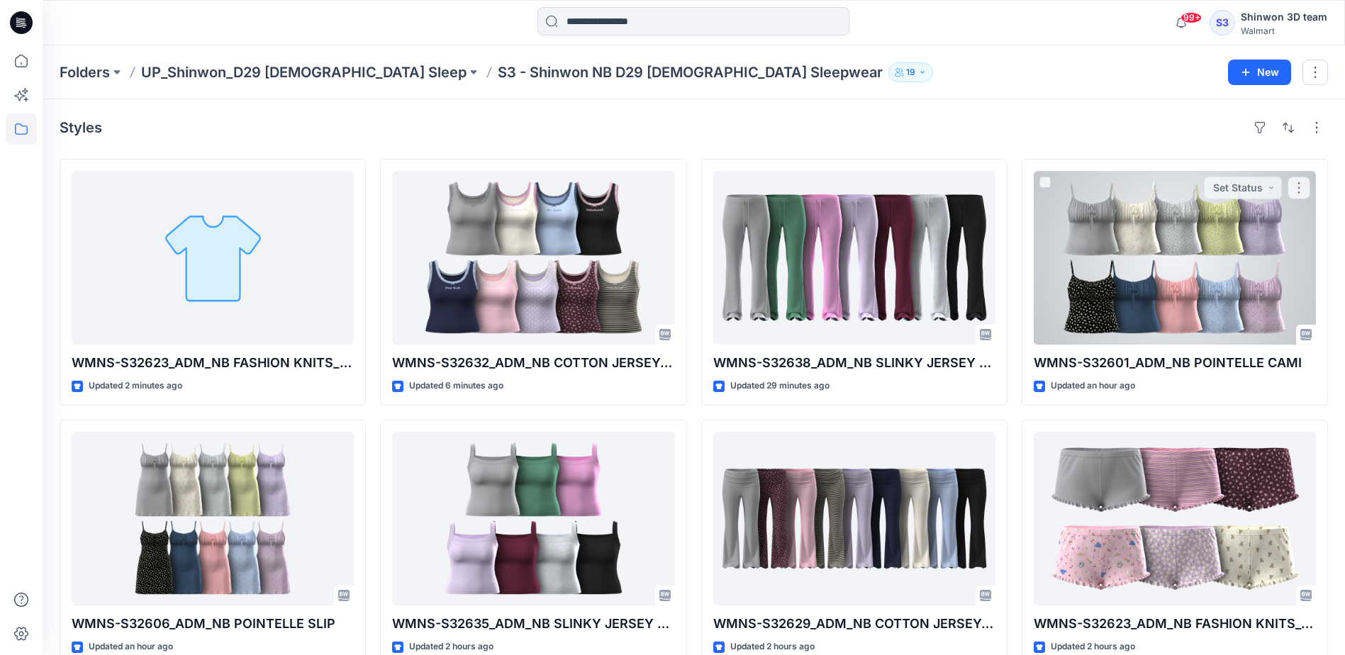
click at [1056, 130] on div "Styles" at bounding box center [694, 127] width 1269 height 23
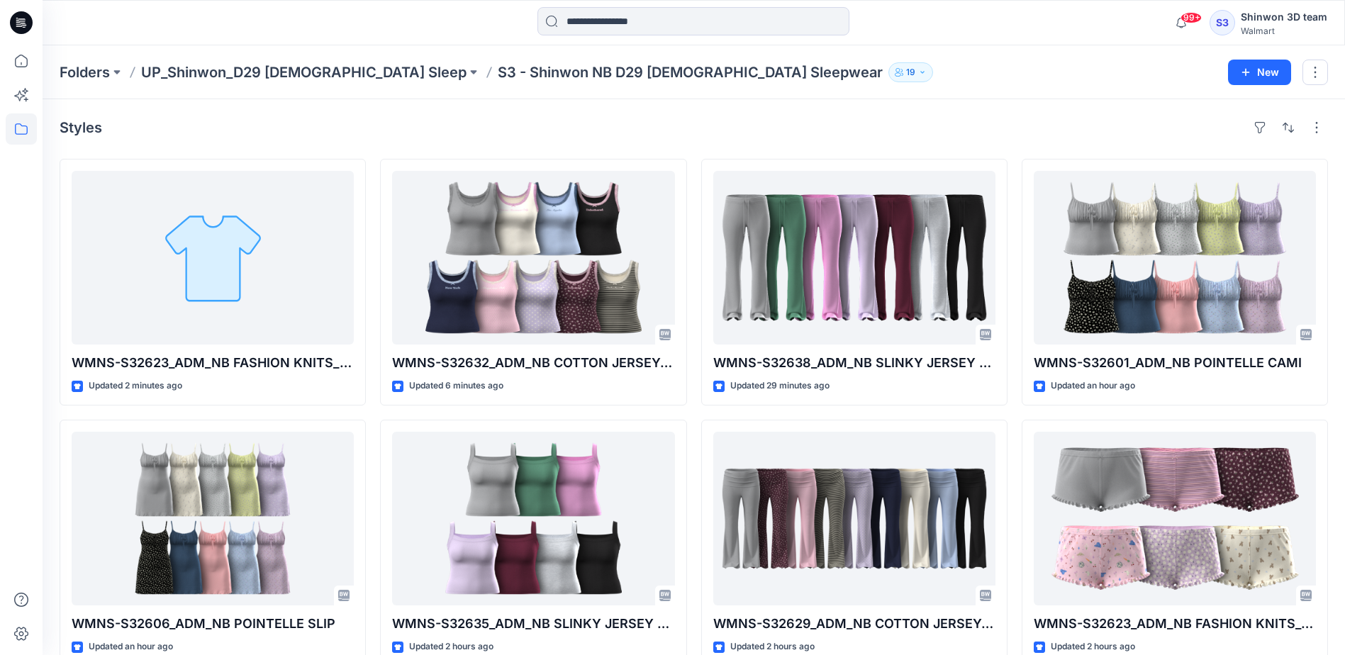
click at [942, 128] on div "Styles" at bounding box center [694, 127] width 1269 height 23
click at [816, 128] on div "Styles" at bounding box center [694, 127] width 1269 height 23
click at [839, 133] on div "Styles" at bounding box center [694, 127] width 1269 height 23
click at [1034, 73] on div "Folders UP_Shinwon_D29 [DEMOGRAPHIC_DATA] Sleep S3 - Shinwon NB D29 [DEMOGRAPHI…" at bounding box center [639, 72] width 1158 height 20
click at [1066, 76] on div "Folders UP_Shinwon_D29 [DEMOGRAPHIC_DATA] Sleep S3 - Shinwon NB D29 [DEMOGRAPHI…" at bounding box center [639, 72] width 1158 height 20
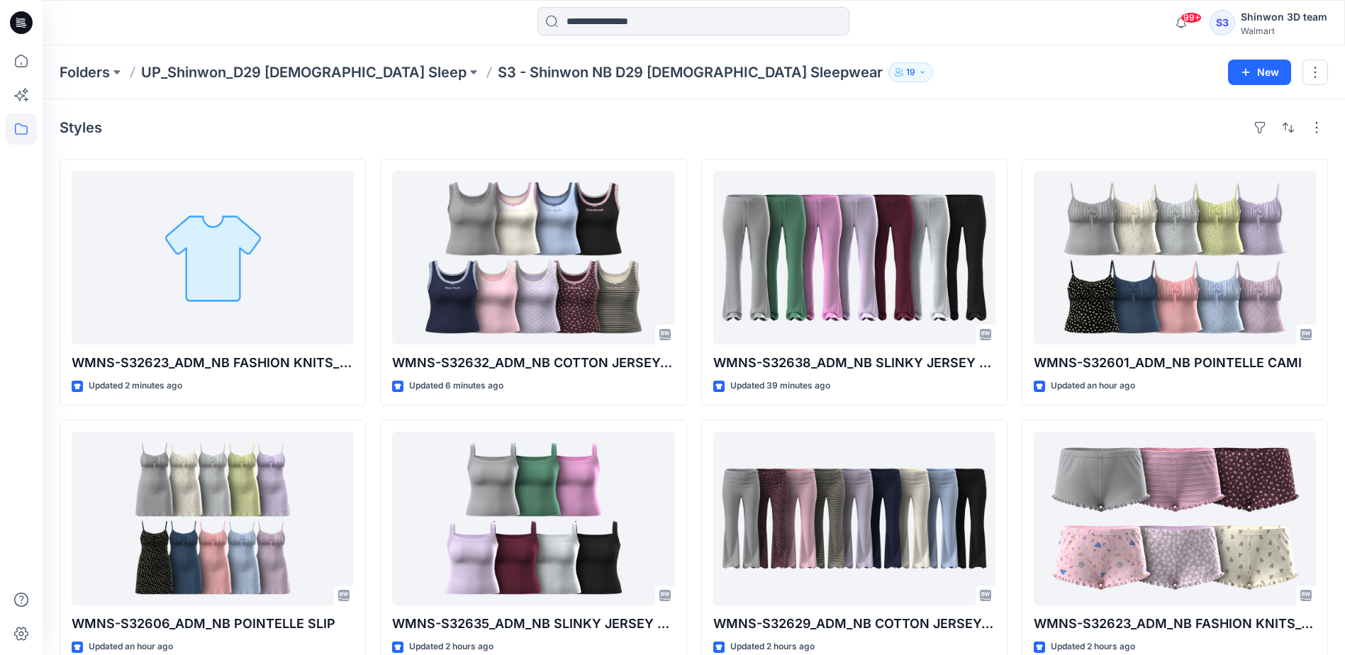
click at [901, 86] on div "Folders UP_Shinwon_D29 Ladies Sleep S3 - Shinwon NB D29 Ladies Sleepwear 19 New" at bounding box center [694, 72] width 1303 height 54
click at [585, 127] on div "Styles" at bounding box center [694, 127] width 1269 height 23
click at [971, 120] on div "Styles" at bounding box center [694, 127] width 1269 height 23
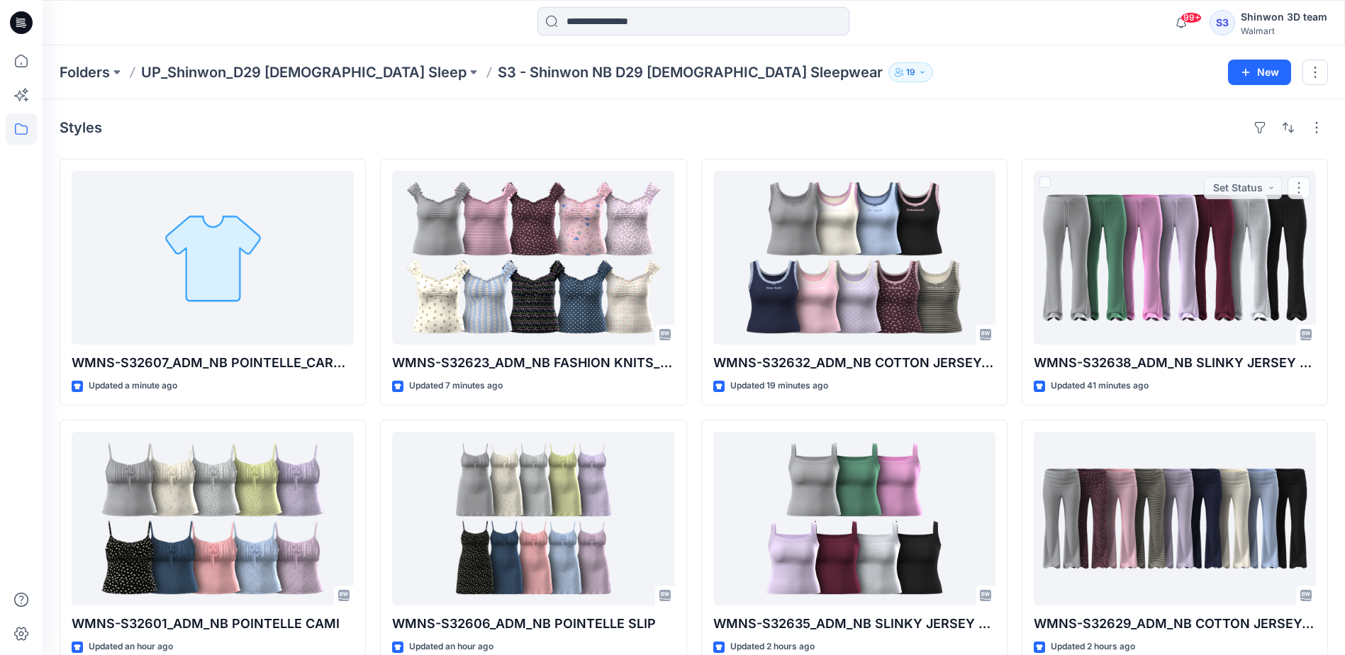
click at [1166, 127] on div "Styles" at bounding box center [694, 127] width 1269 height 23
click at [784, 118] on div "Styles" at bounding box center [694, 127] width 1269 height 23
click at [600, 134] on div "Styles" at bounding box center [694, 127] width 1269 height 23
click at [289, 128] on div "Styles" at bounding box center [694, 127] width 1269 height 23
click at [905, 115] on div "Styles WMNS-S32607_ADM_NB POINTELLE_CARDI SHORT SET (OPT 1) Updated 7 minutes a…" at bounding box center [694, 547] width 1303 height 896
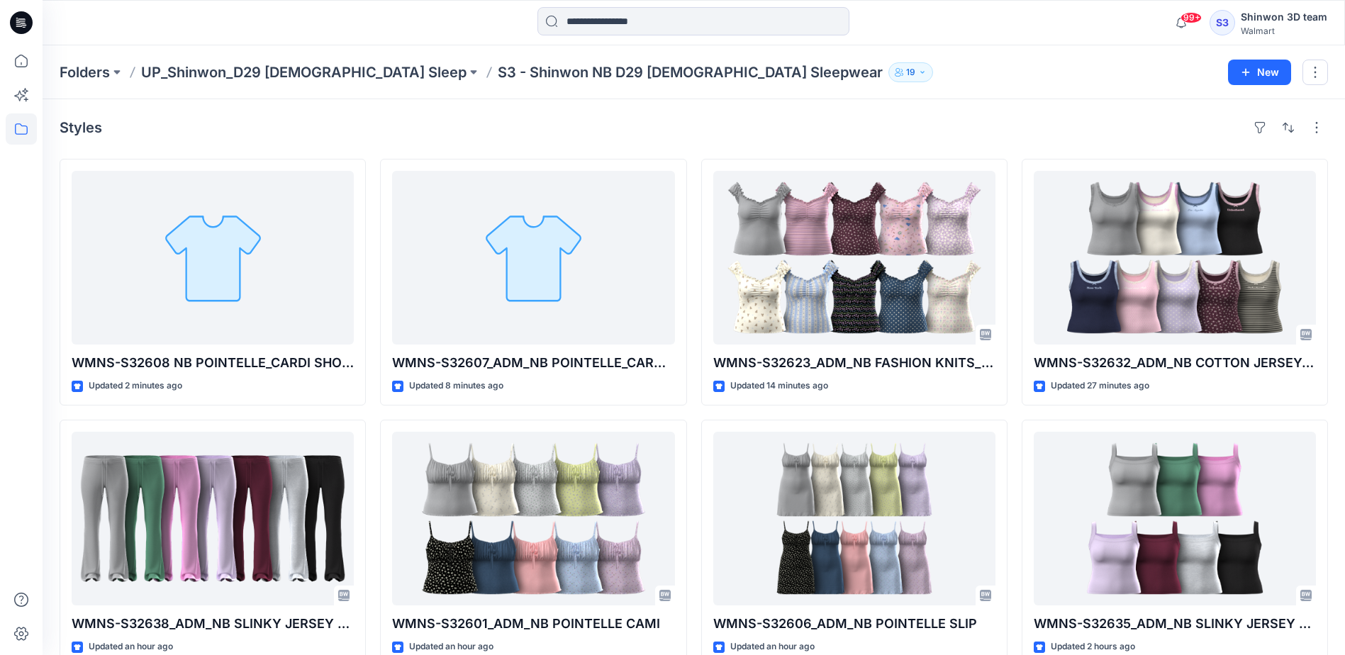
click at [919, 73] on div "Folders UP_Shinwon_D29 Ladies Sleep S3 - Shinwon NB D29 Ladies Sleepwear 19" at bounding box center [639, 72] width 1158 height 20
click at [968, 134] on div "Styles" at bounding box center [694, 127] width 1269 height 23
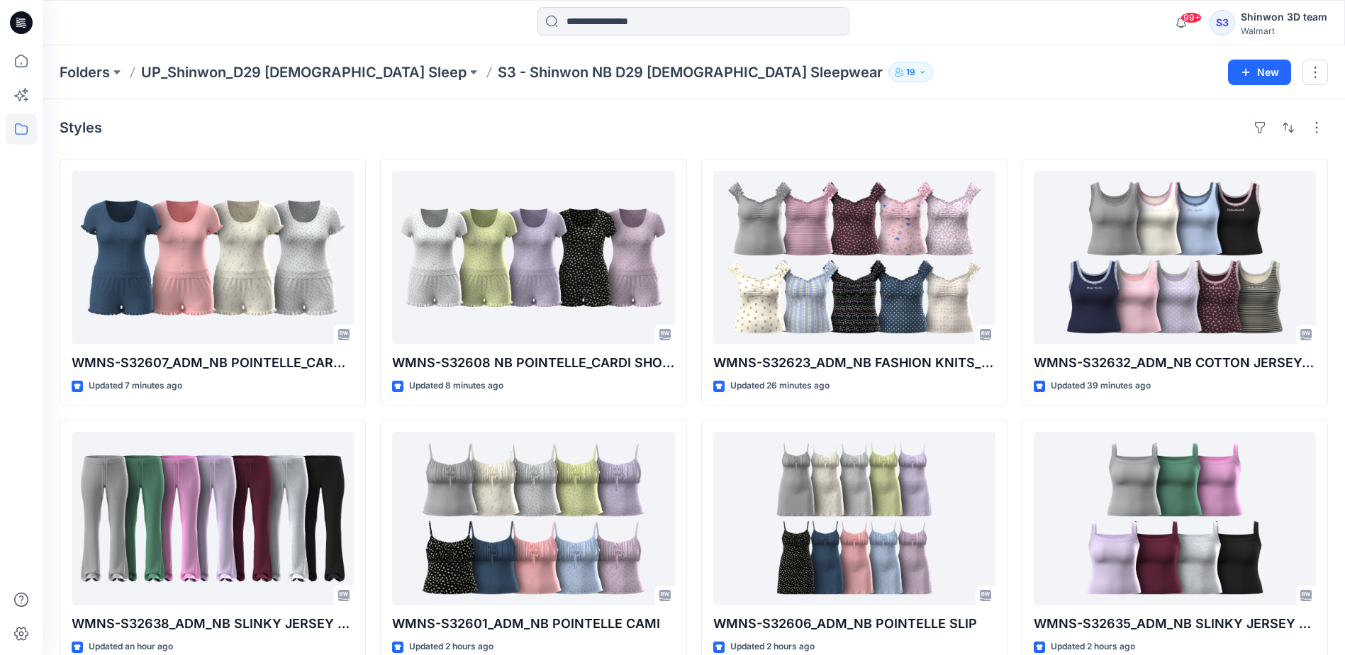
click at [924, 128] on div "Styles" at bounding box center [694, 127] width 1269 height 23
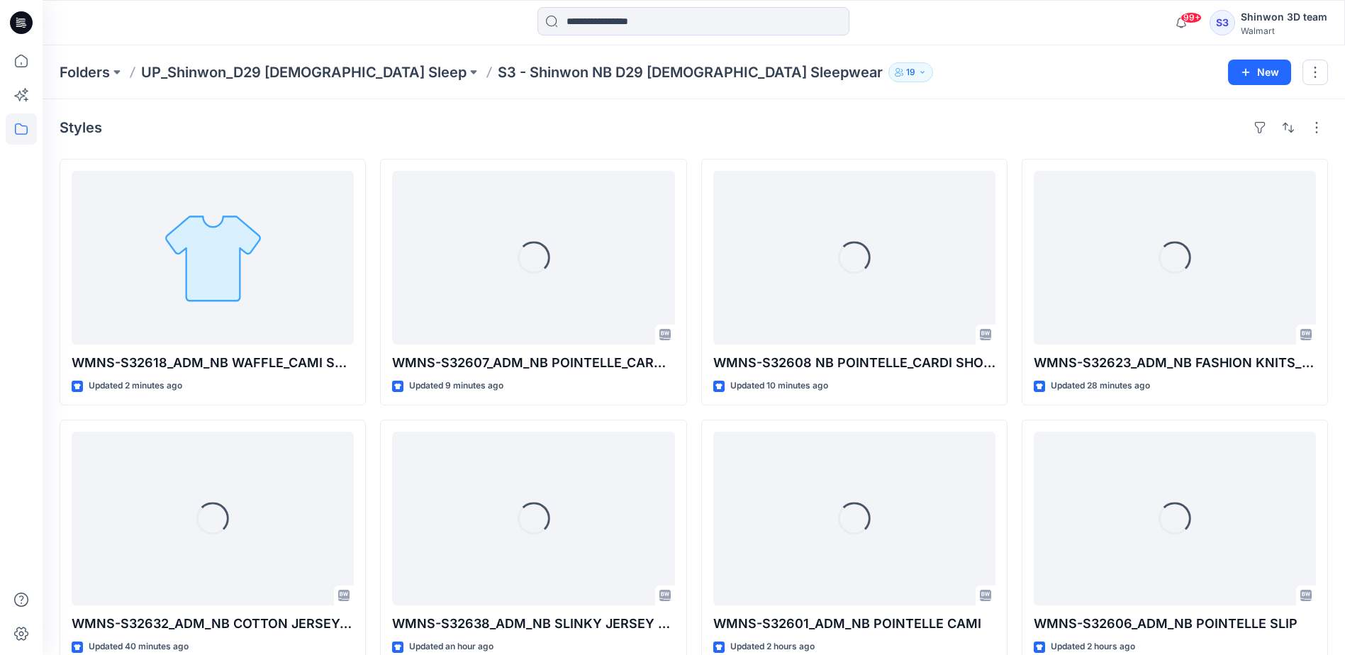
click at [976, 137] on div "Styles" at bounding box center [694, 127] width 1269 height 23
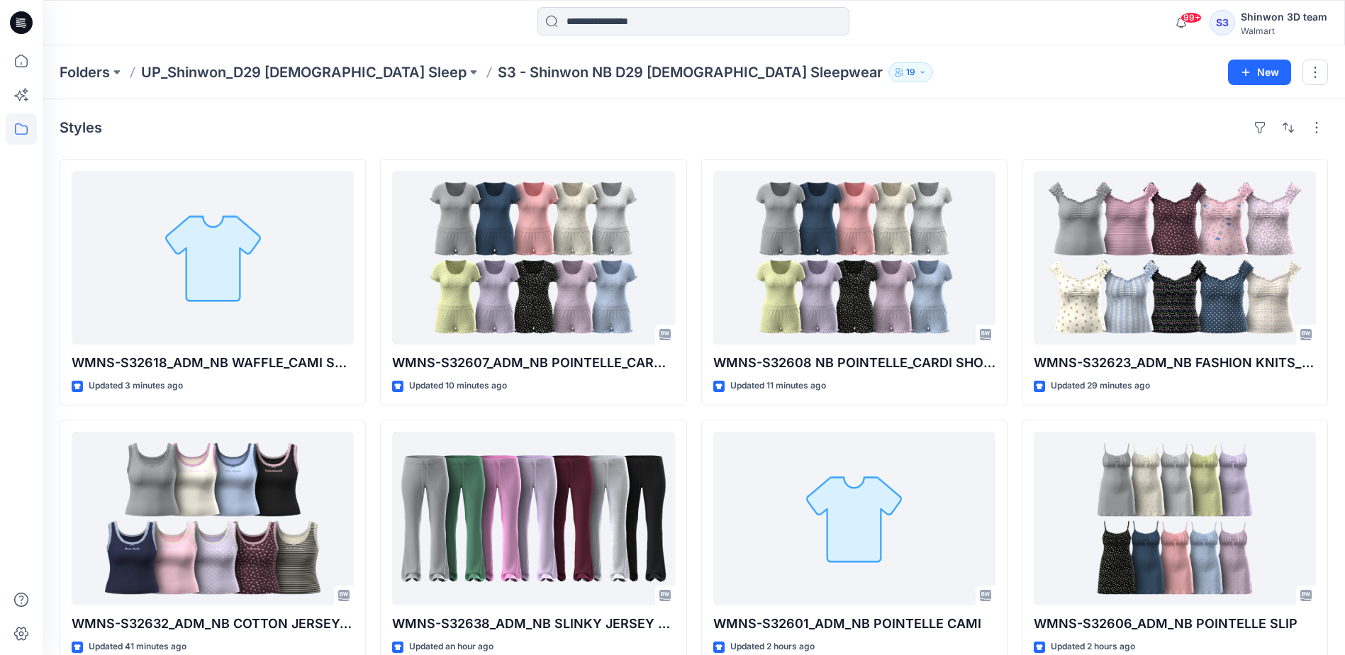
click at [919, 138] on div "Styles" at bounding box center [694, 127] width 1269 height 23
click at [1039, 75] on div "Folders UP_Shinwon_D29 Ladies Sleep S3 - Shinwon NB D29 Ladies Sleepwear 19" at bounding box center [639, 72] width 1158 height 20
click at [1036, 29] on div "99+ Notifications Your style WMNS-S32608 NB POINTELLE_CARDI SHORT SET (OPT 2) i…" at bounding box center [694, 22] width 1302 height 31
click at [1073, 40] on div "99+ Notifications Your style WMNS-S32608 NB POINTELLE_CARDI SHORT SET (OPT 2) i…" at bounding box center [694, 22] width 1303 height 45
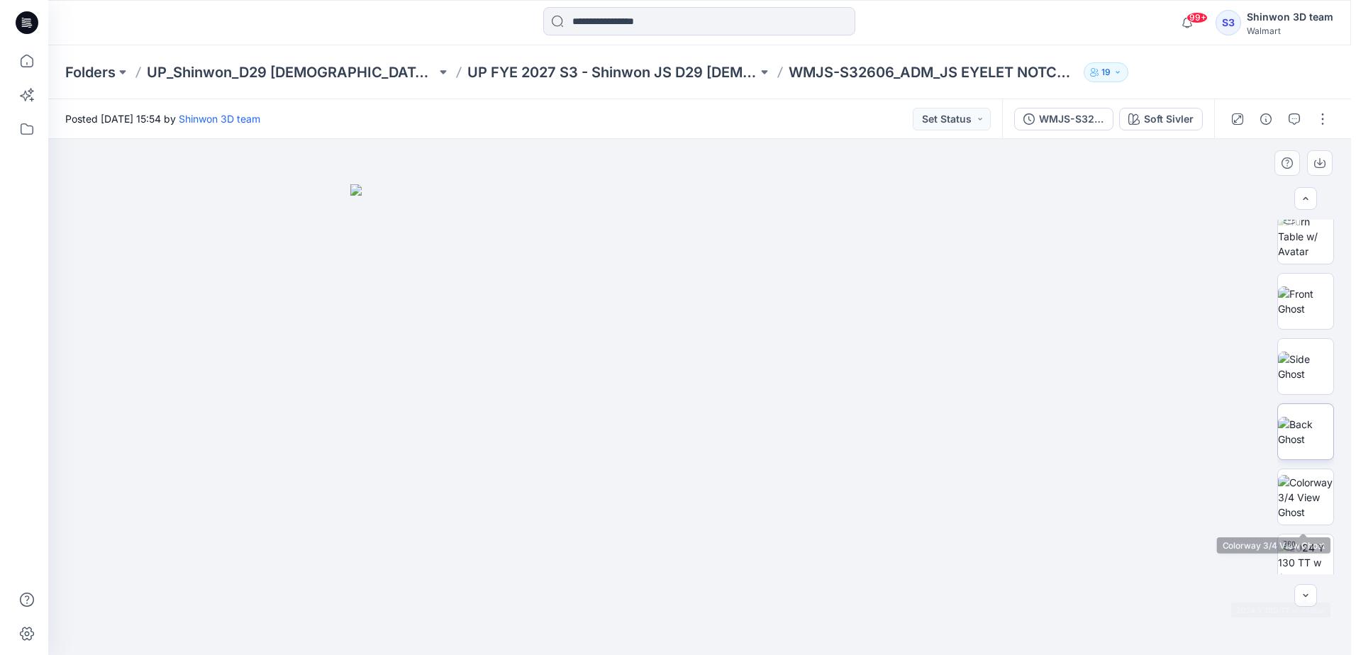
scroll to position [71, 0]
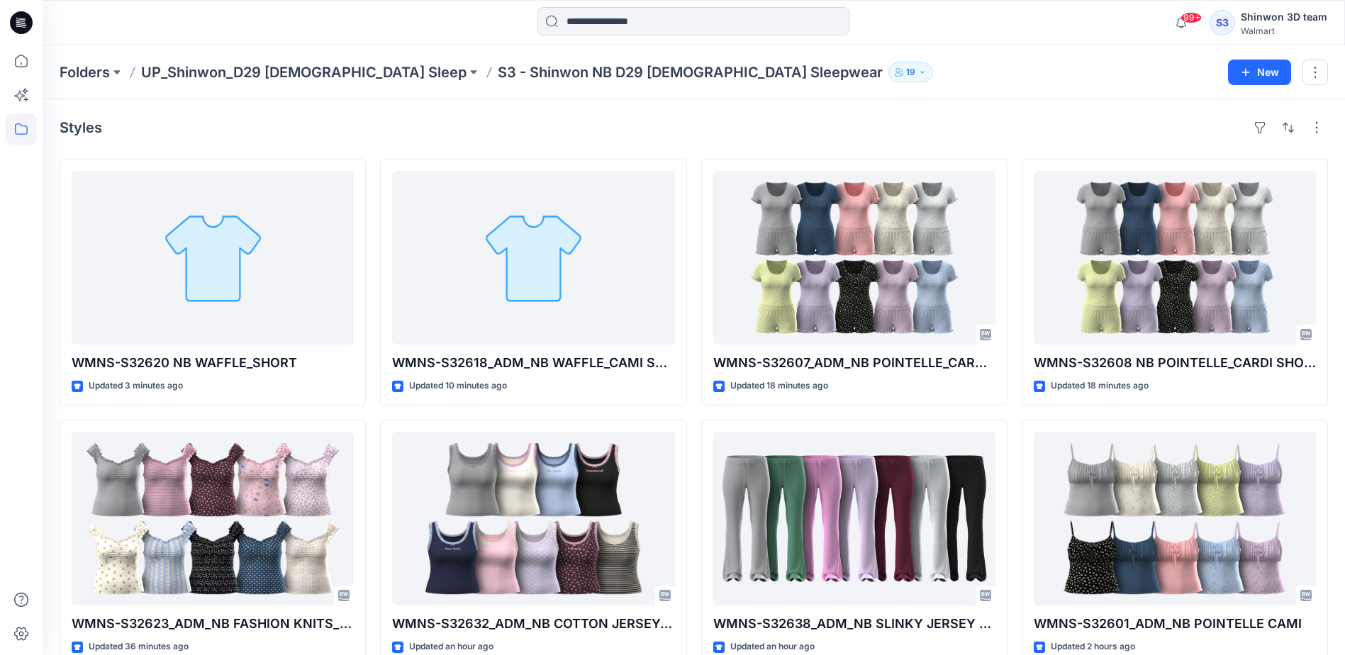
click at [1205, 113] on div "Styles WMNS-S32620 NB WAFFLE_SHORT Updated 3 minutes ago WMNS-S32623_ADM_NB FAS…" at bounding box center [694, 547] width 1303 height 896
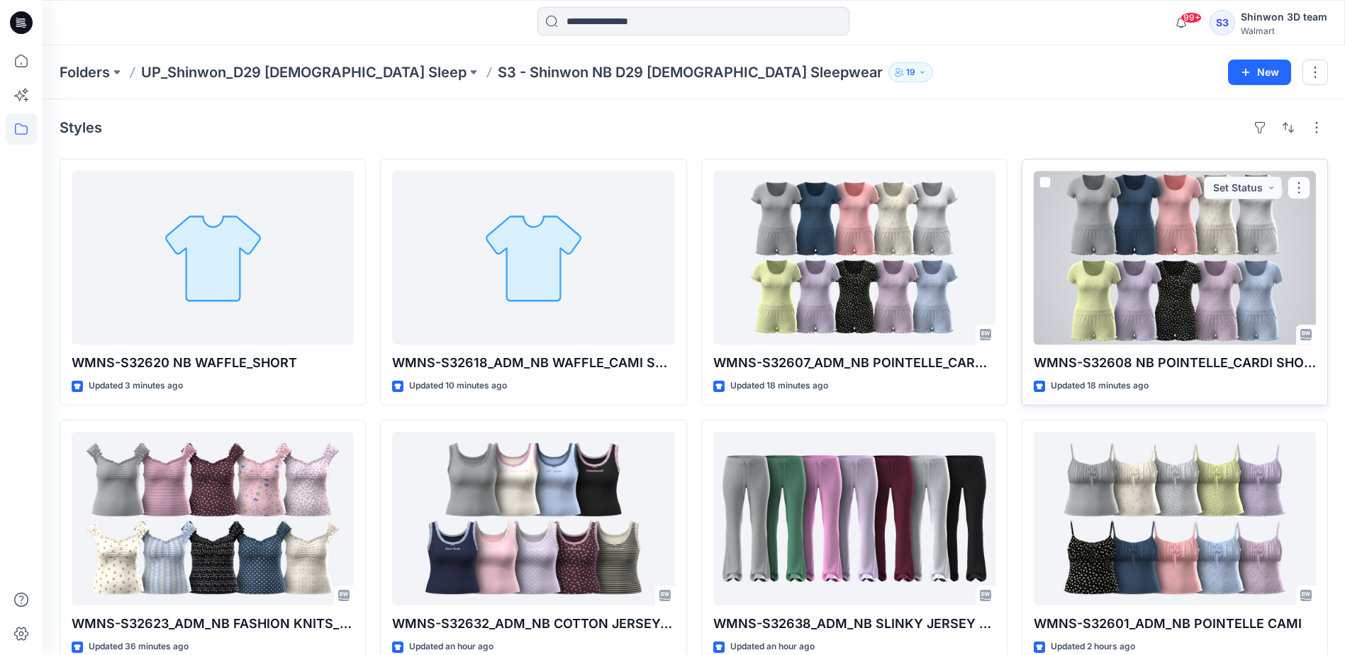
click at [1264, 243] on div at bounding box center [1175, 258] width 282 height 174
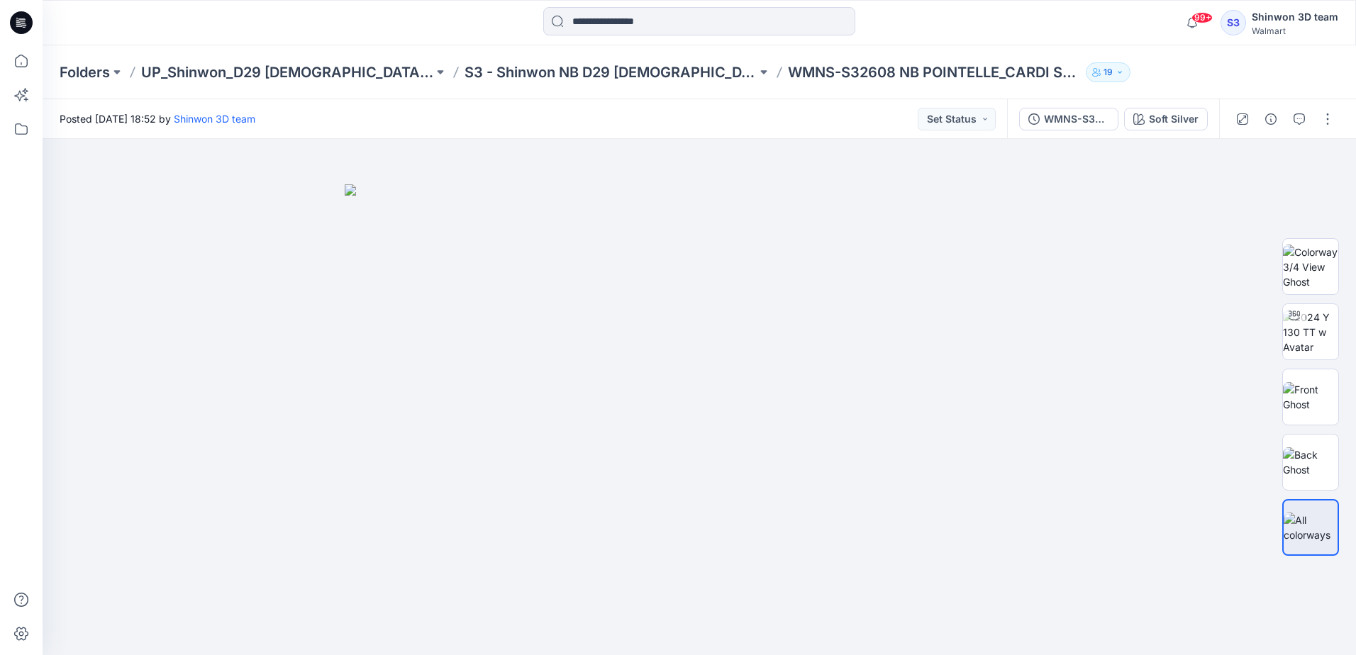
drag, startPoint x: 897, startPoint y: 38, endPoint x: 954, endPoint y: 40, distance: 57.5
click at [897, 38] on div at bounding box center [699, 22] width 657 height 31
click at [1329, 112] on button "button" at bounding box center [1327, 119] width 23 height 23
click at [1244, 191] on p "Edit" at bounding box center [1237, 191] width 18 height 15
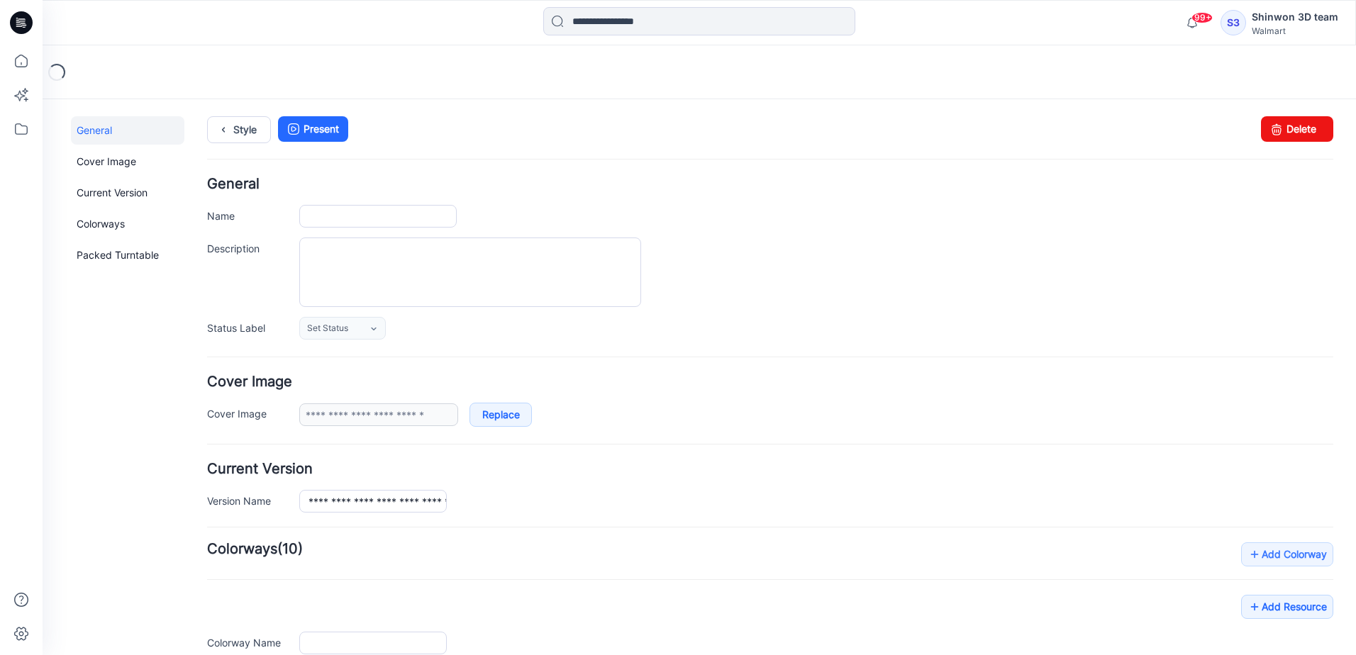
type input "**********"
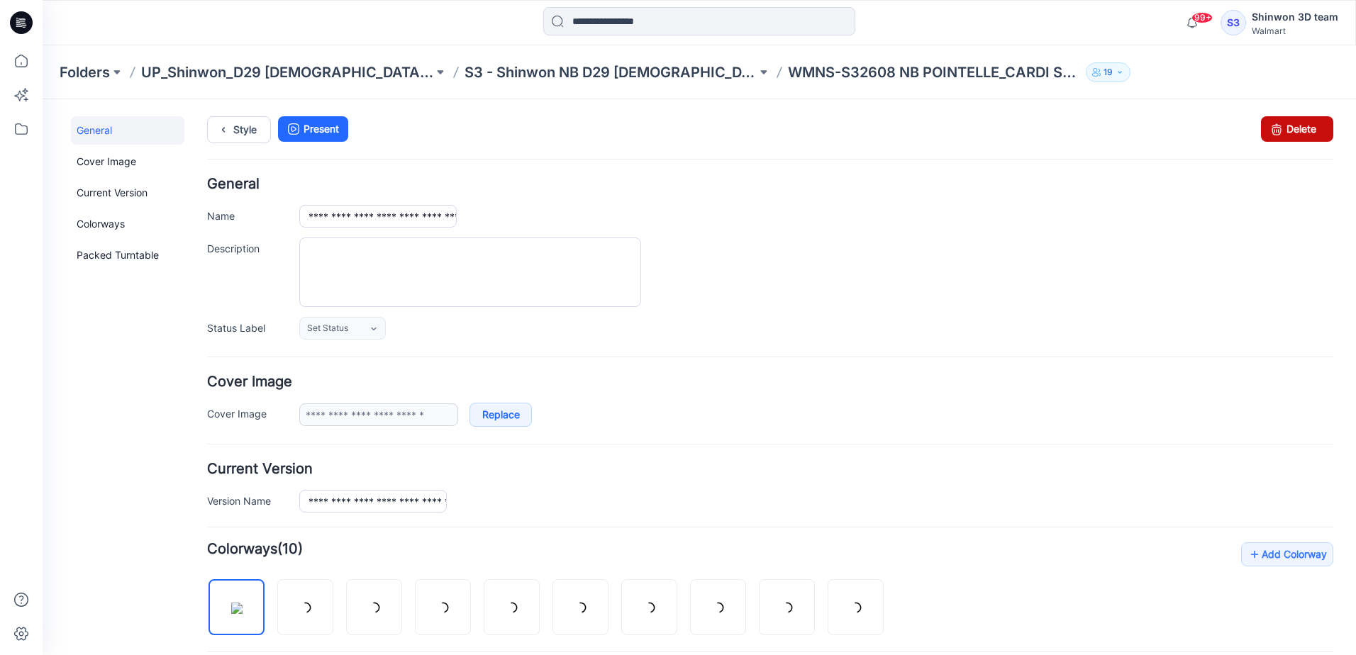
click at [1291, 132] on link "Delete" at bounding box center [1297, 129] width 72 height 26
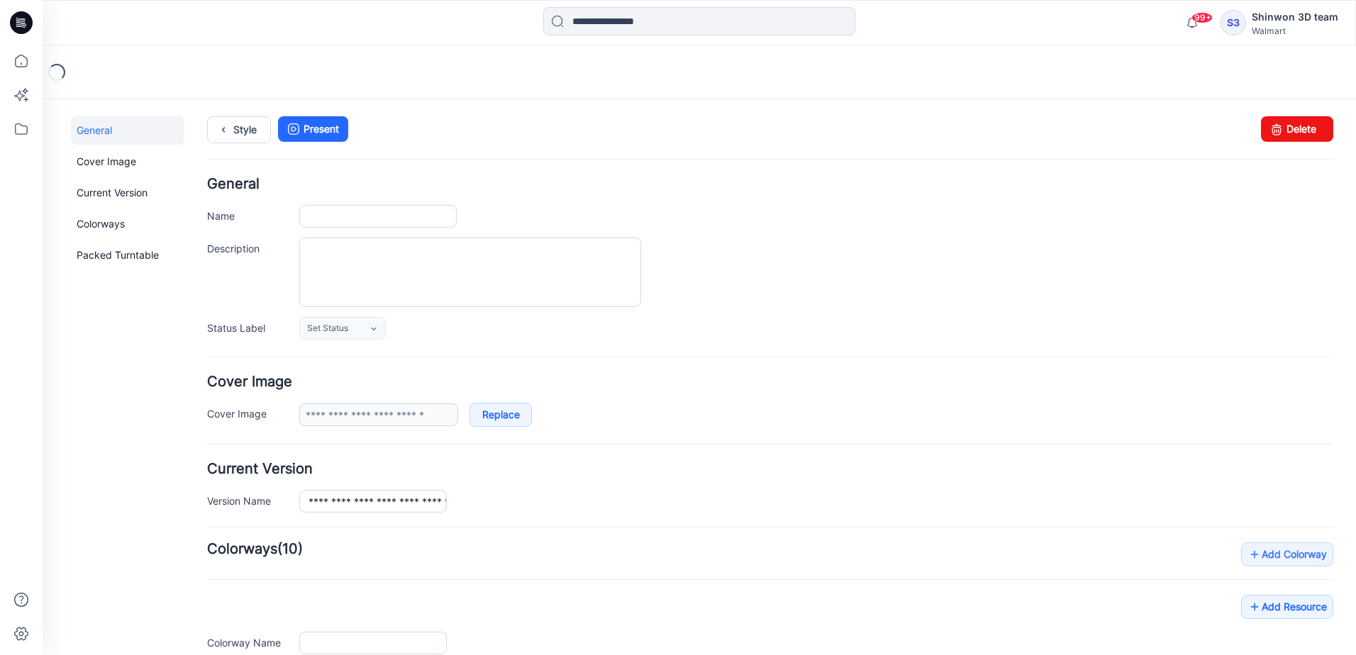
type input "**********"
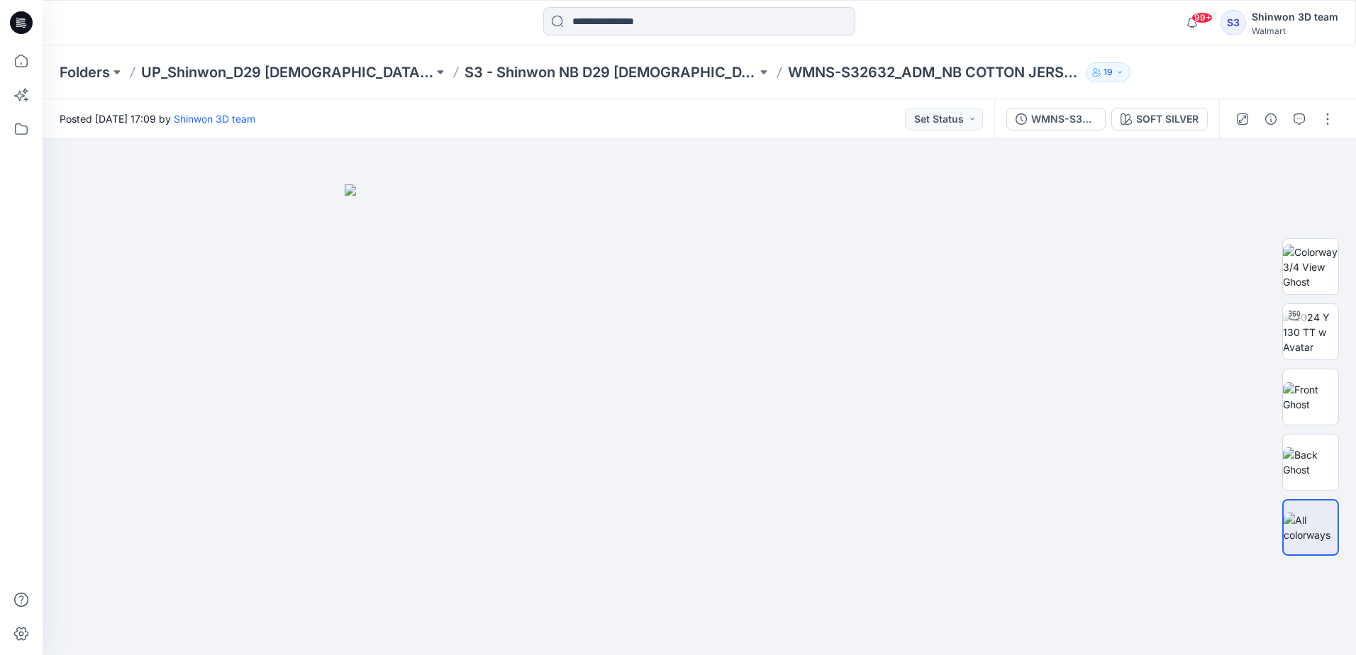
click at [601, 72] on p "S3 - Shinwon NB D29 [DEMOGRAPHIC_DATA] Sleepwear" at bounding box center [610, 72] width 292 height 20
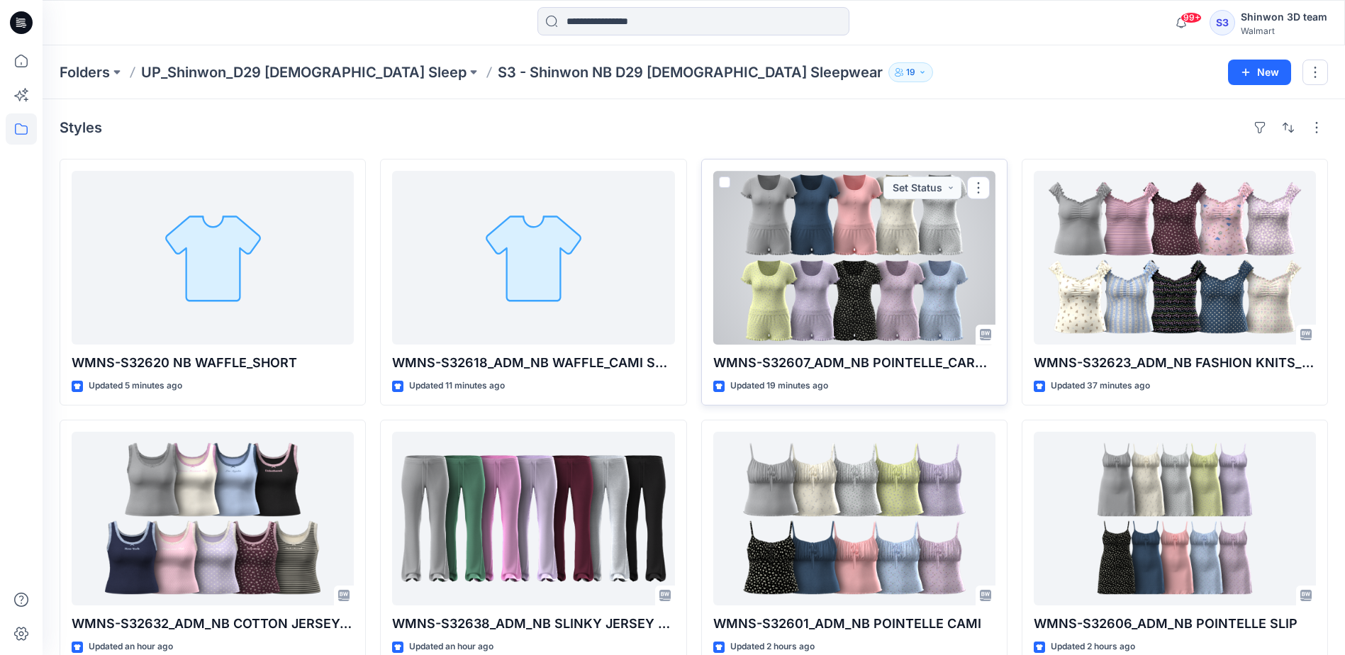
click at [874, 260] on div at bounding box center [854, 258] width 282 height 174
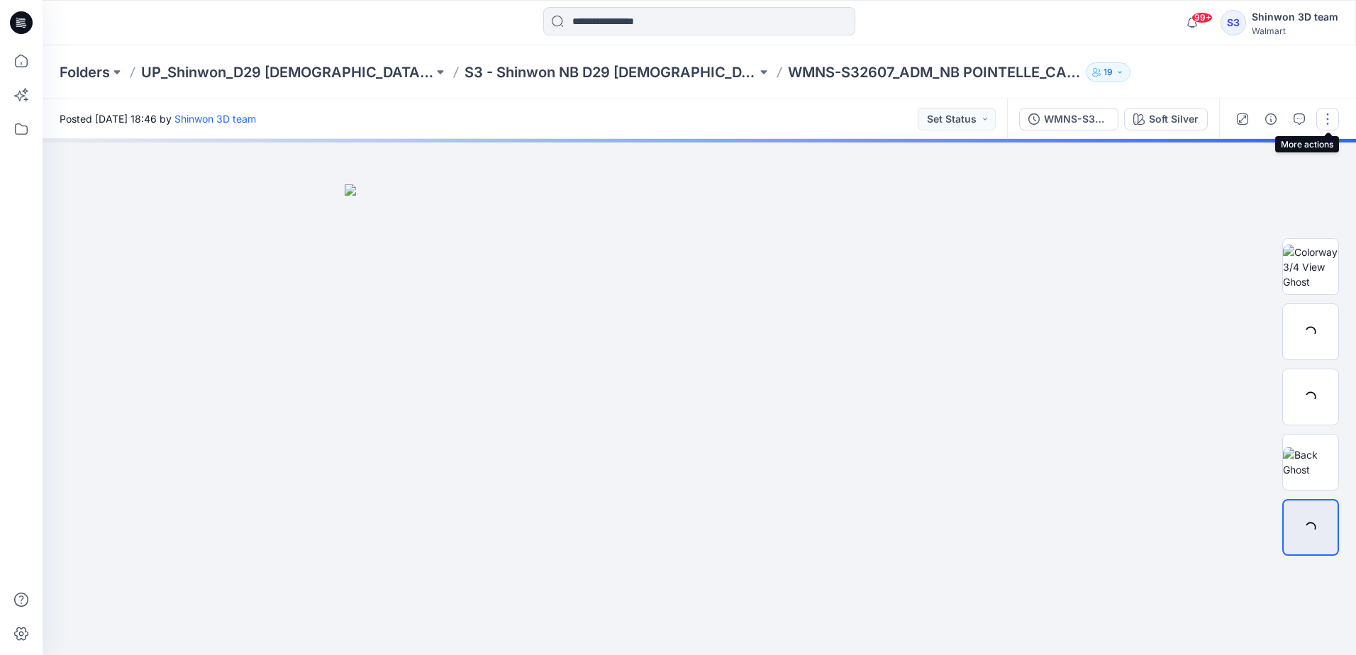
click at [1333, 118] on button "button" at bounding box center [1327, 119] width 23 height 23
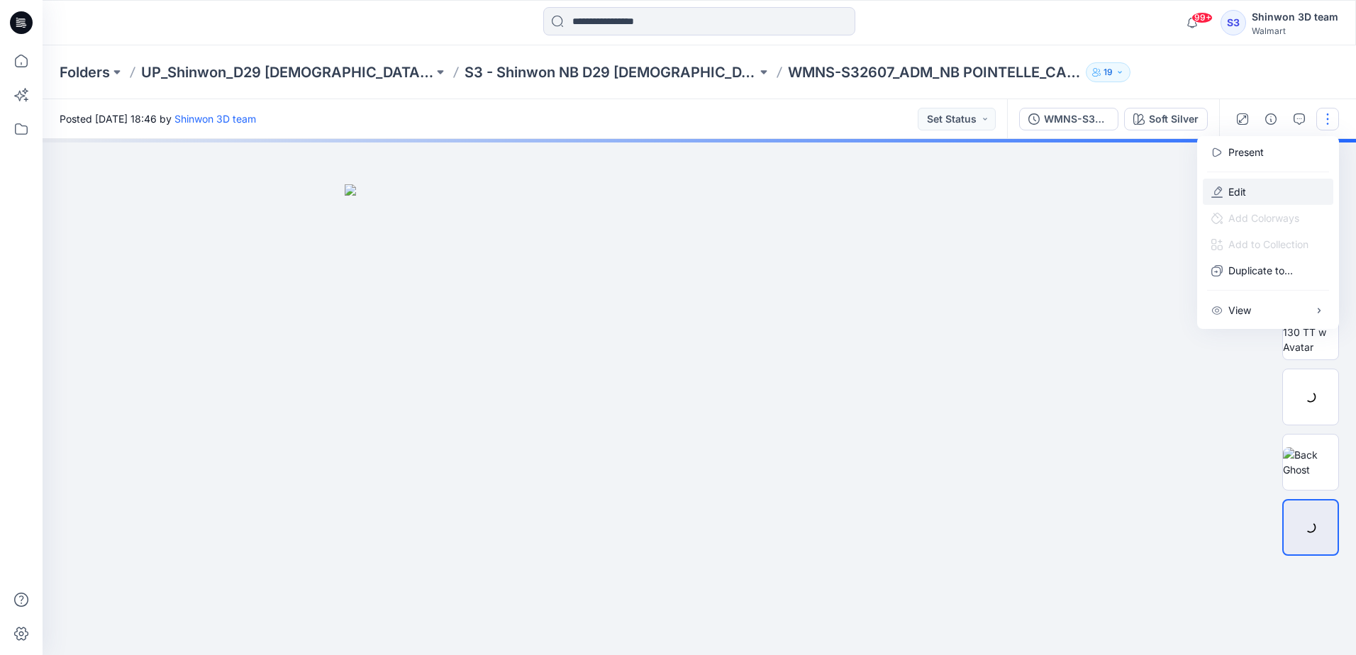
click at [1240, 195] on p "Edit" at bounding box center [1237, 191] width 18 height 15
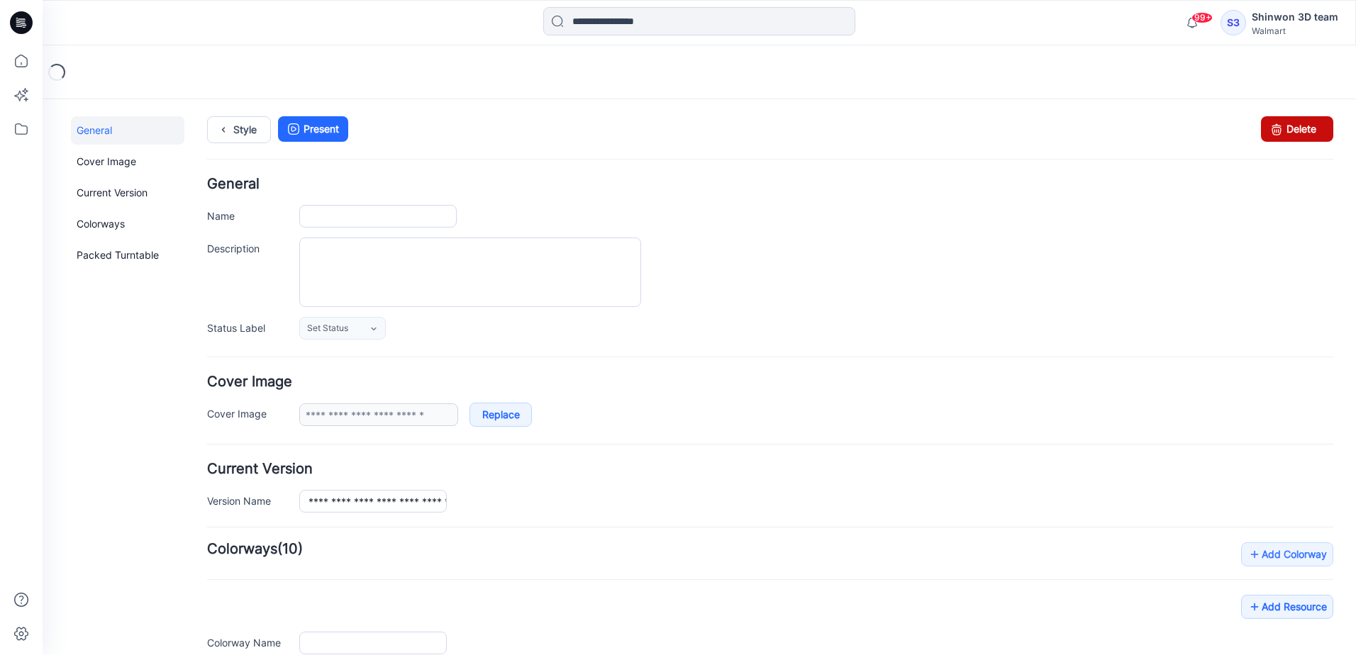
click at [1295, 130] on link "Delete" at bounding box center [1297, 129] width 72 height 26
type input "**********"
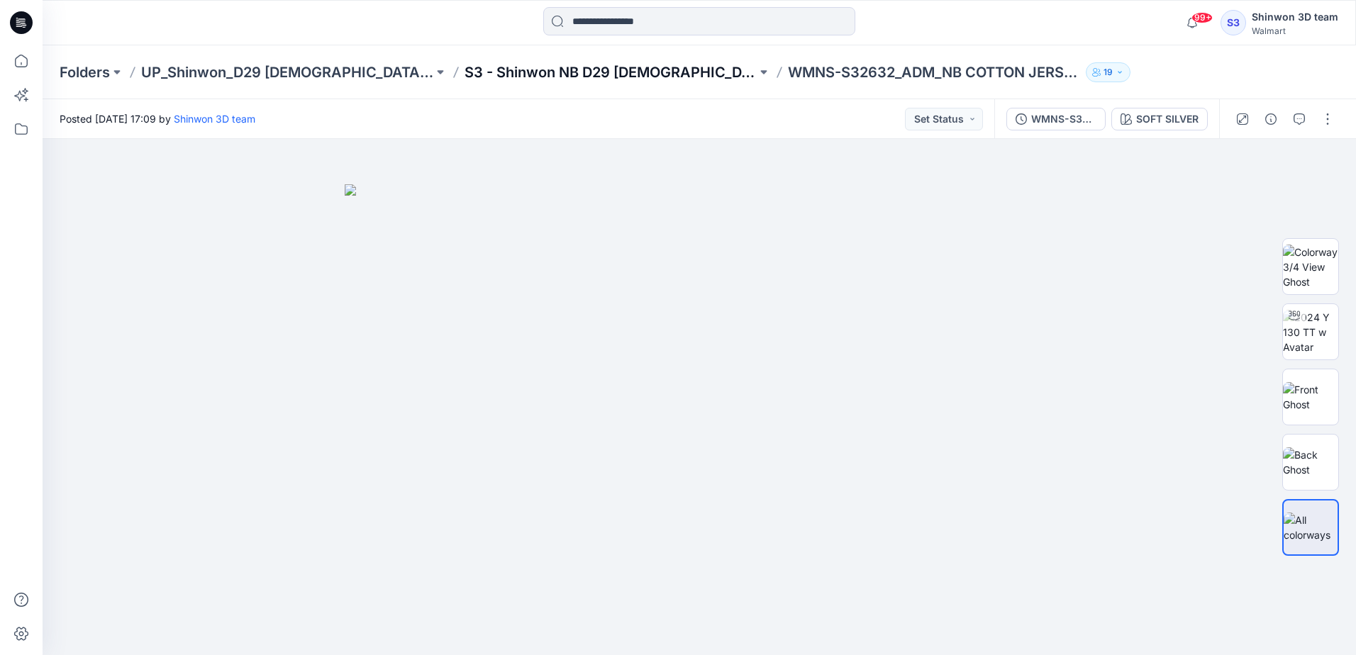
click at [482, 69] on p "S3 - Shinwon NB D29 [DEMOGRAPHIC_DATA] Sleepwear" at bounding box center [610, 72] width 292 height 20
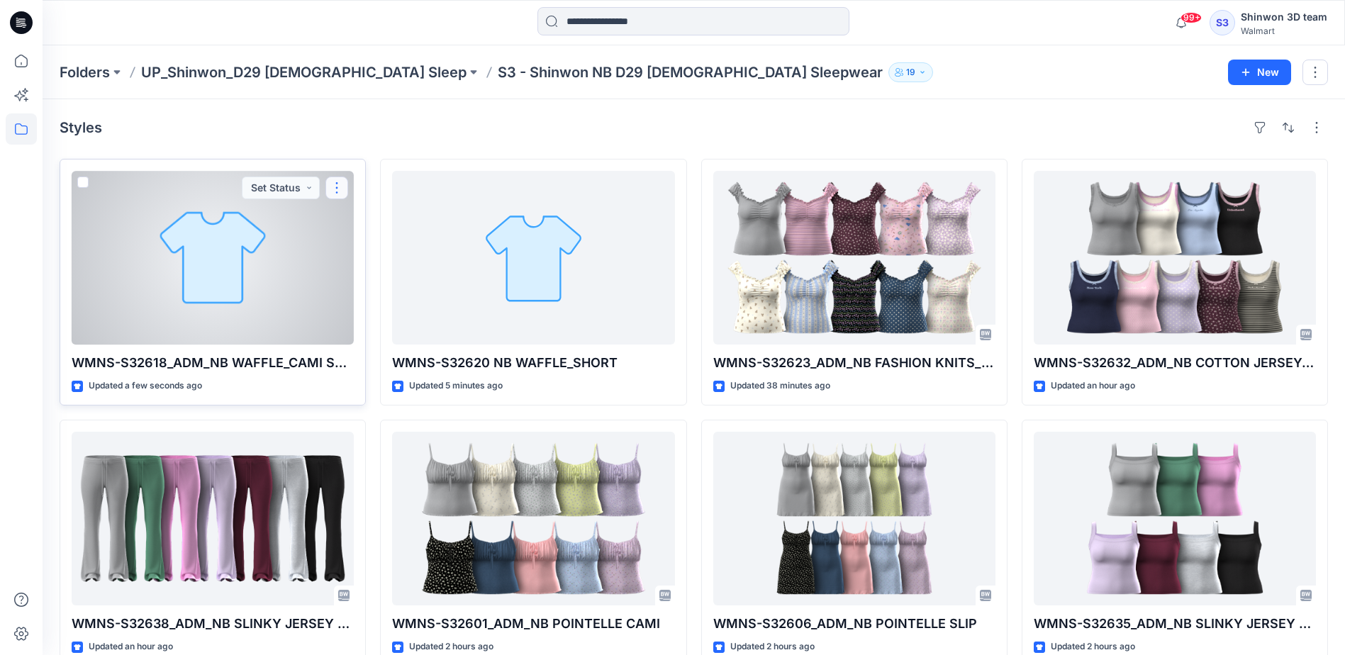
click at [338, 186] on button "button" at bounding box center [336, 188] width 23 height 23
click at [179, 260] on div at bounding box center [213, 258] width 282 height 174
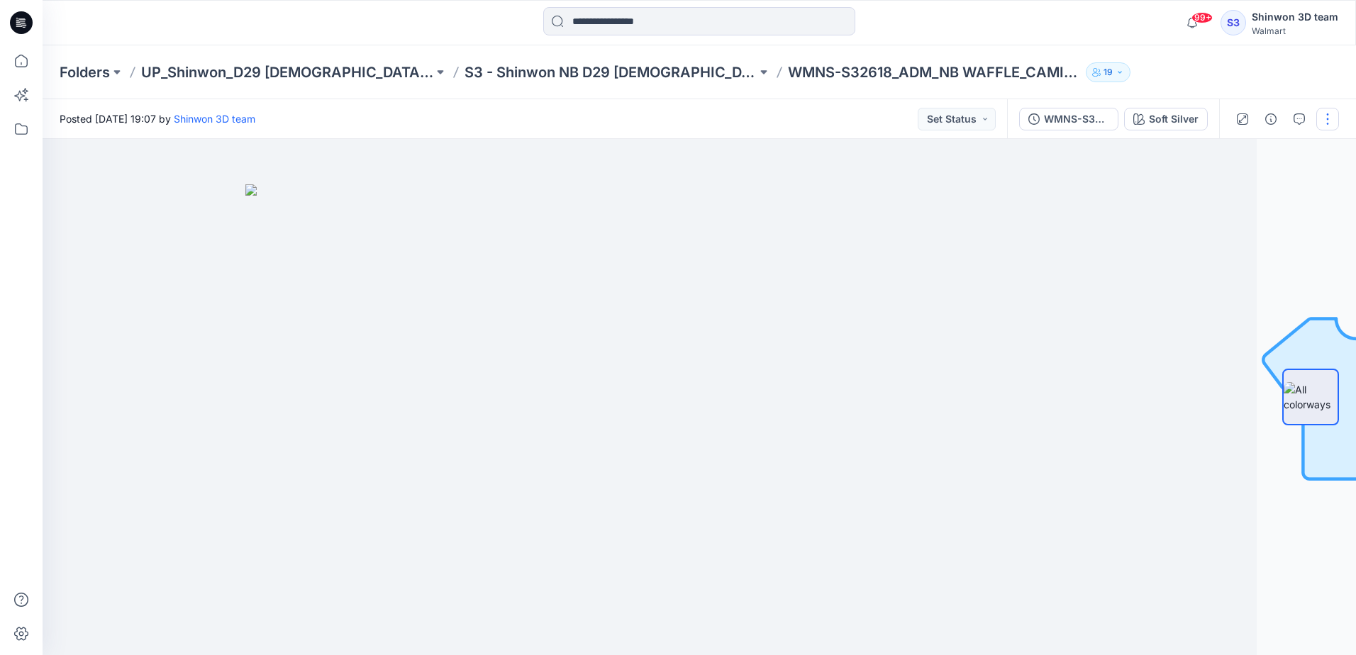
click at [1334, 123] on button "button" at bounding box center [1327, 119] width 23 height 23
click at [1232, 191] on p "Edit" at bounding box center [1237, 191] width 18 height 15
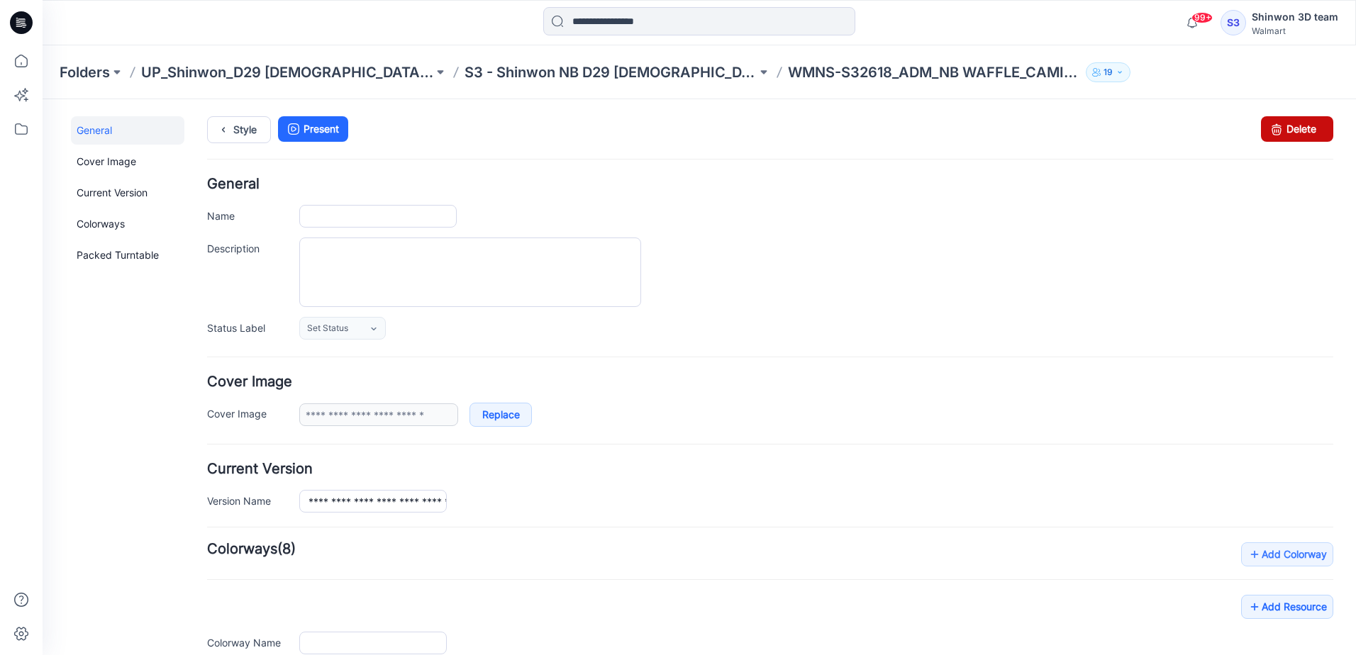
click at [1269, 132] on icon at bounding box center [1276, 129] width 20 height 26
type input "**********"
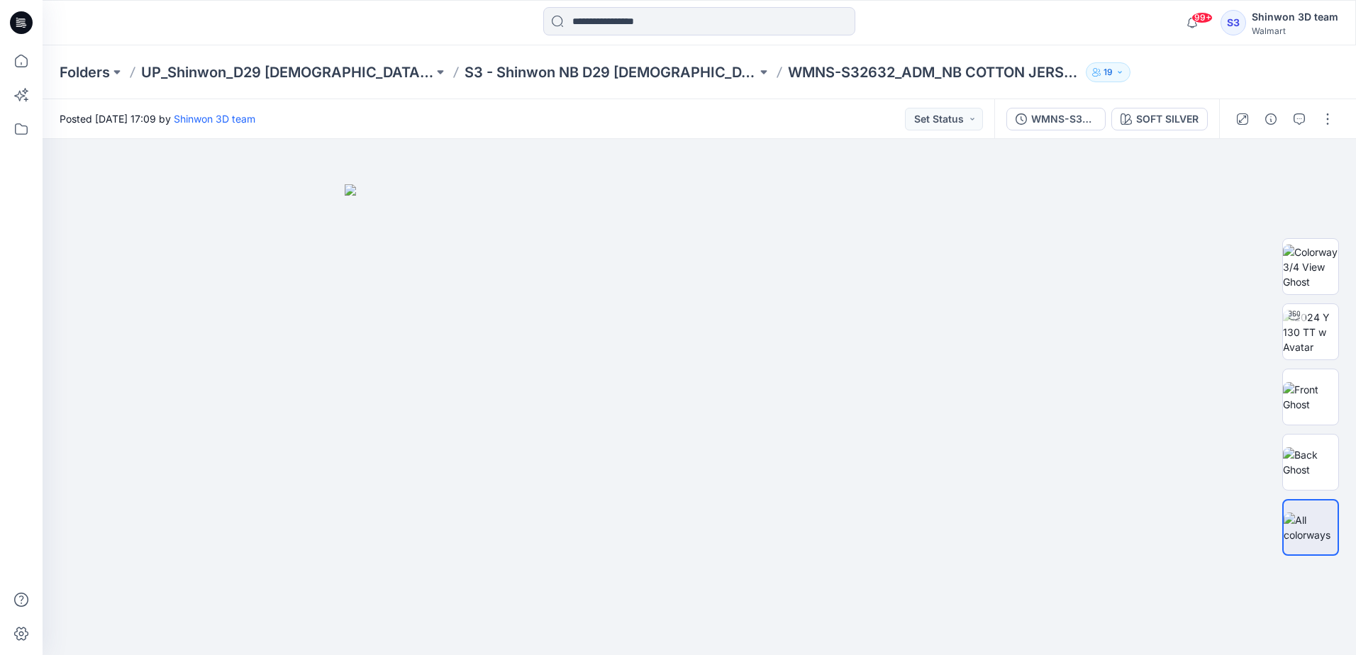
click at [511, 77] on p "S3 - Shinwon NB D29 [DEMOGRAPHIC_DATA] Sleepwear" at bounding box center [610, 72] width 292 height 20
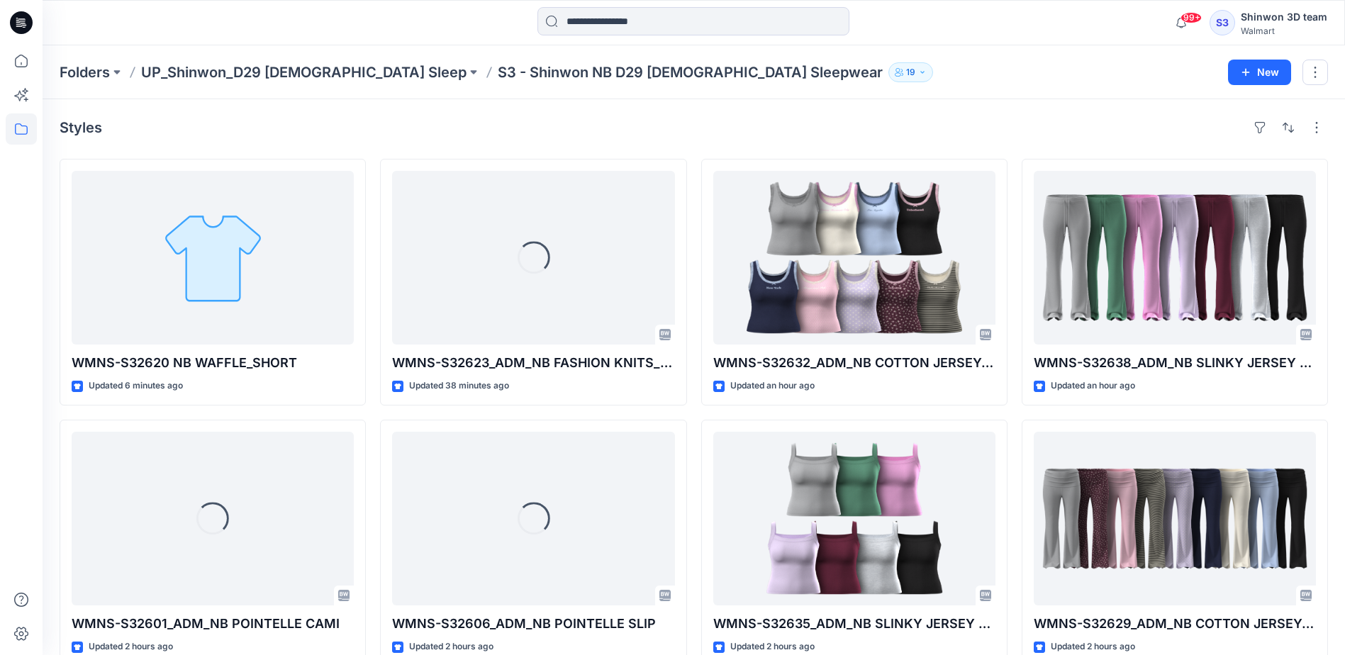
click at [835, 40] on div "99+ Notifications Your style WMJS-S32601_ADM_JS RUFFLE NOTCH SETS_SS TOP SHORT …" at bounding box center [694, 22] width 1303 height 45
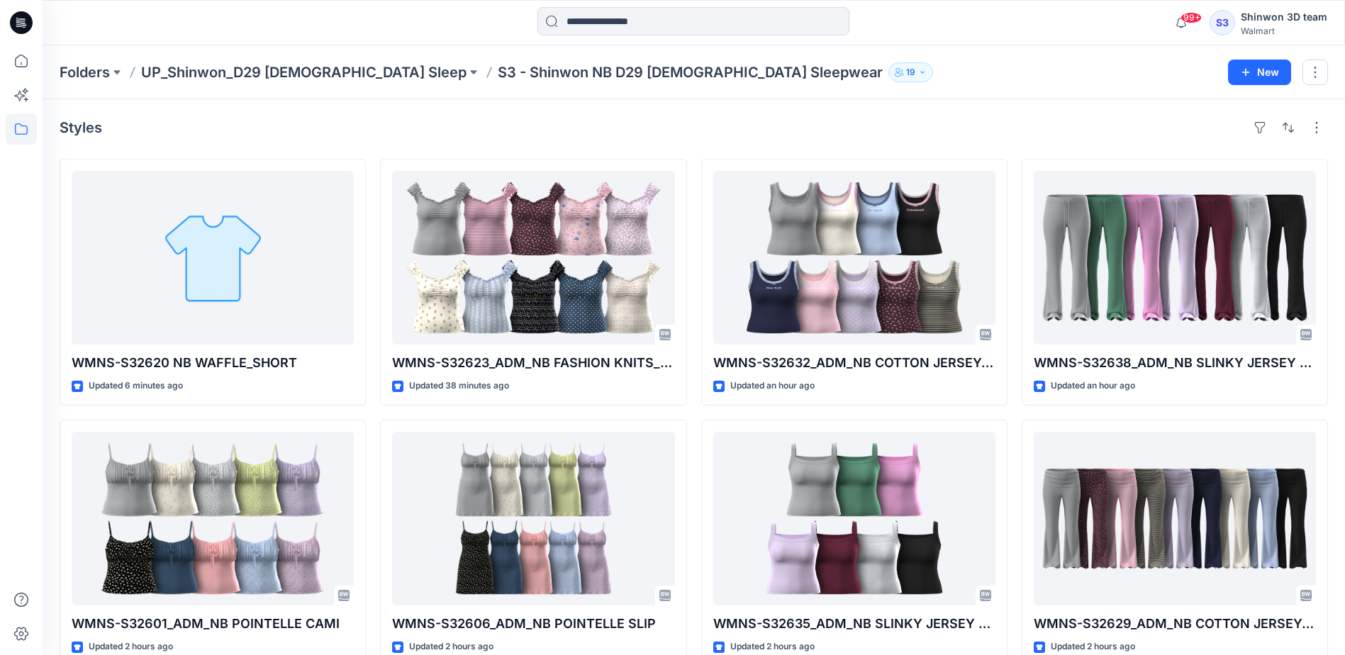
click at [924, 65] on div "Folders UP_Shinwon_D29 Ladies Sleep S3 - Shinwon NB D29 Ladies Sleepwear 19" at bounding box center [639, 72] width 1158 height 20
click at [18, 343] on div at bounding box center [21, 350] width 31 height 610
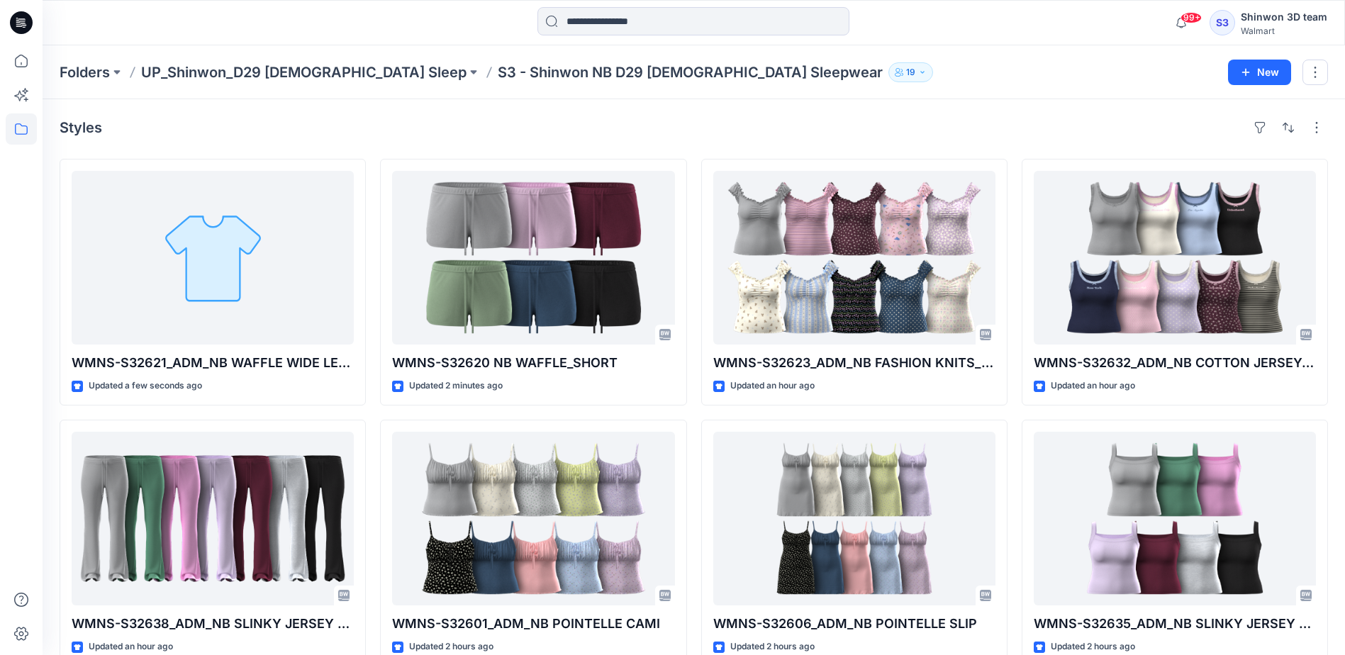
click at [925, 76] on div "Folders UP_Shinwon_D29 [DEMOGRAPHIC_DATA] Sleep S3 - Shinwon NB D29 [DEMOGRAPHI…" at bounding box center [639, 72] width 1158 height 20
click at [766, 120] on div "Styles" at bounding box center [694, 127] width 1269 height 23
click at [1224, 146] on div "Styles WMNS-S32621_ADM_NB WAFFLE WIDE LEG PANT Updated 5 minutes ago WMNS-S3263…" at bounding box center [694, 547] width 1303 height 896
click at [730, 131] on div "Styles" at bounding box center [694, 127] width 1269 height 23
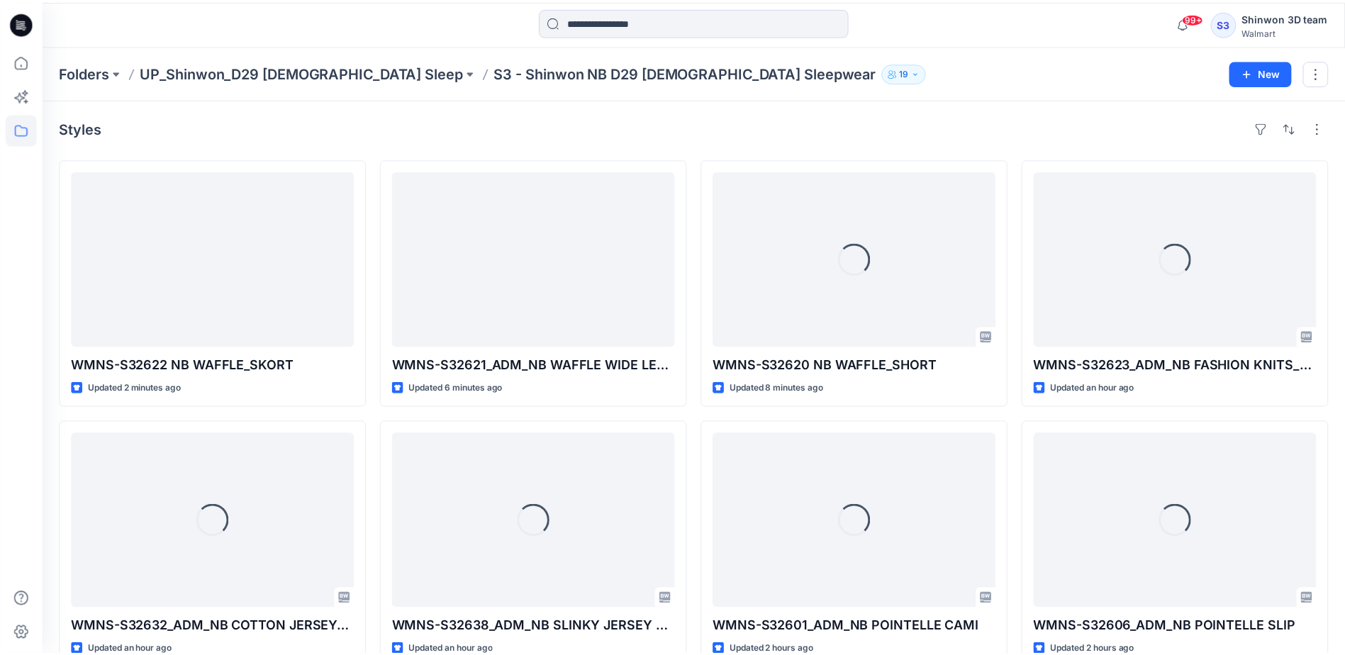
drag, startPoint x: 789, startPoint y: 101, endPoint x: 823, endPoint y: 69, distance: 46.6
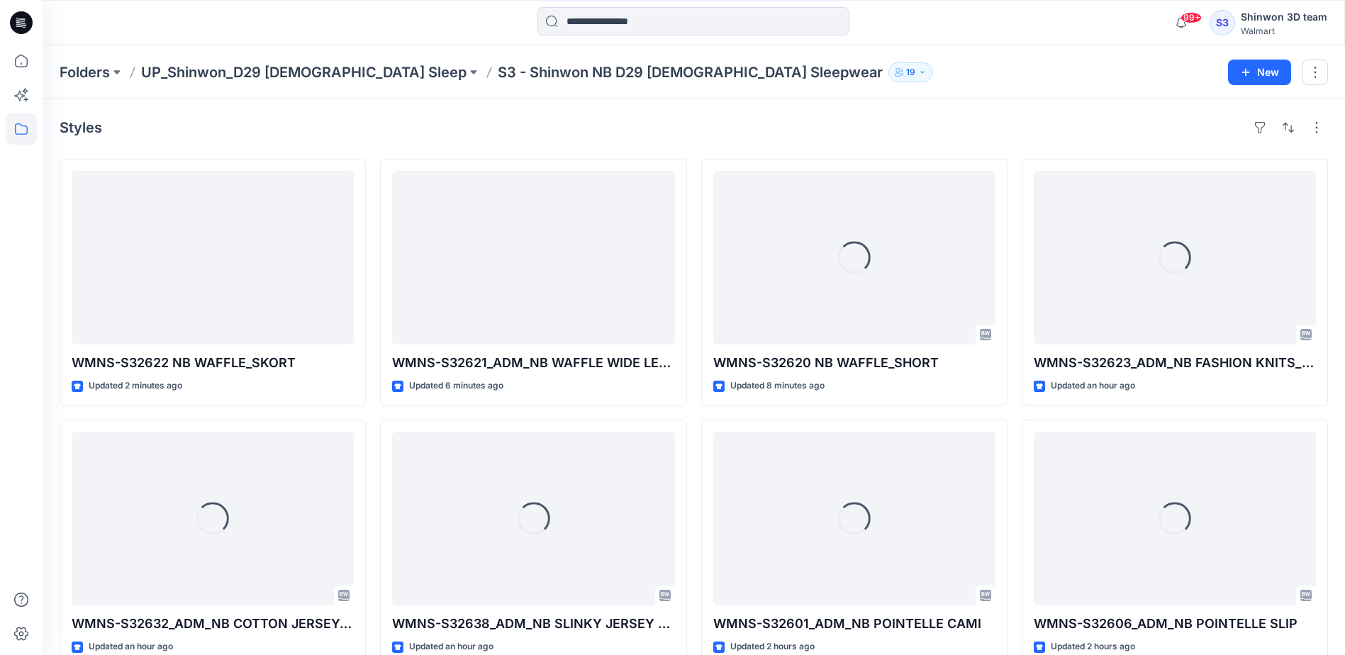
click at [791, 99] on div "Styles WMNS-S32622 NB WAFFLE_SKORT Updated 2 minutes ago Loading... WMNS-S32632…" at bounding box center [694, 547] width 1303 height 896
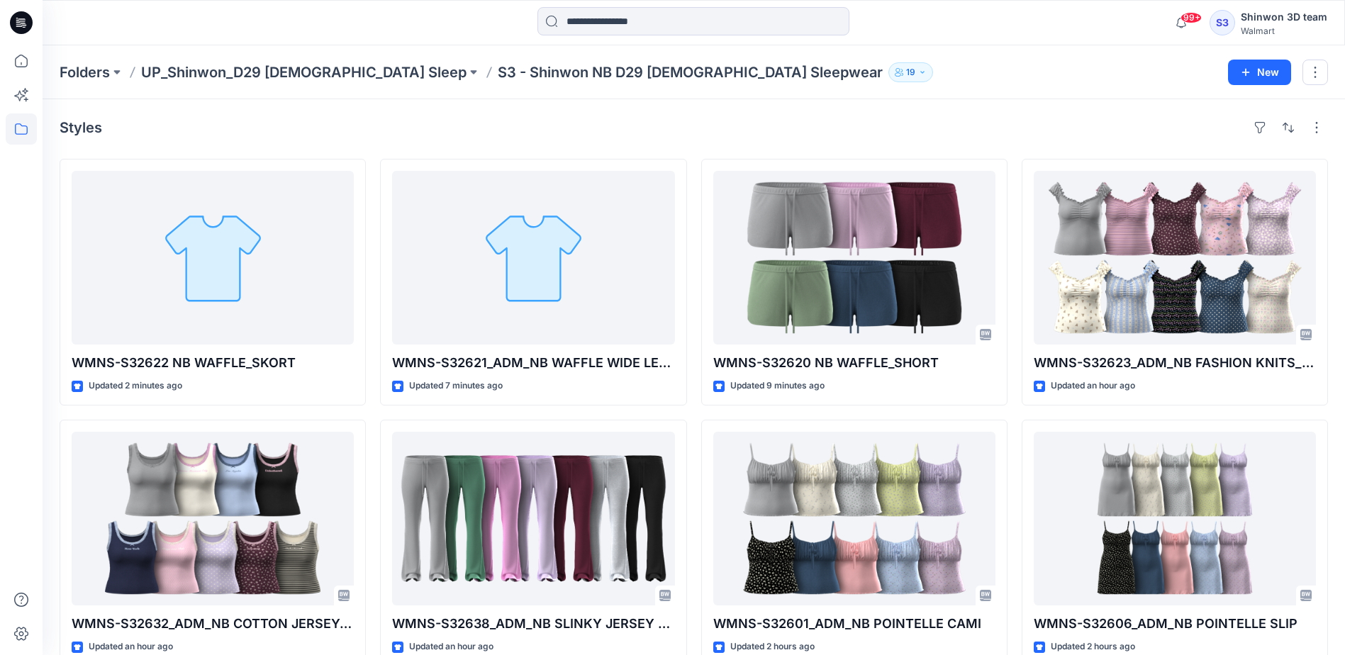
drag, startPoint x: 759, startPoint y: 118, endPoint x: 752, endPoint y: 121, distance: 7.3
click at [752, 121] on div "Styles" at bounding box center [694, 127] width 1269 height 23
click at [817, 77] on div "Folders UP_Shinwon_D29 Ladies Sleep S3 - Shinwon NB D29 Ladies Sleepwear 19" at bounding box center [639, 72] width 1158 height 20
drag, startPoint x: 1022, startPoint y: 72, endPoint x: 1027, endPoint y: 62, distance: 11.4
click at [1022, 72] on div "Folders UP_Shinwon_D29 Ladies Sleep S3 - Shinwon NB D29 Ladies Sleepwear 19" at bounding box center [639, 72] width 1158 height 20
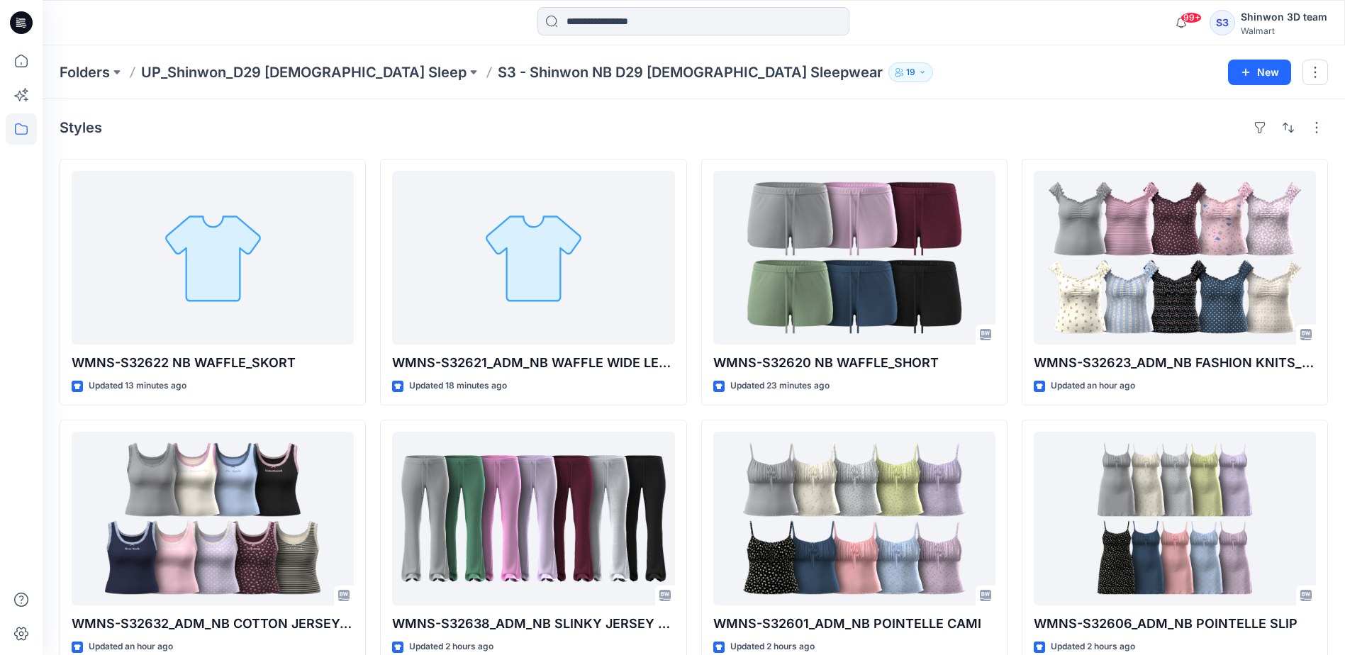
click at [764, 116] on div "Styles WMNS-S32622 NB WAFFLE_SKORT Updated 13 minutes ago WMNS-S32632_ADM_NB CO…" at bounding box center [694, 547] width 1303 height 896
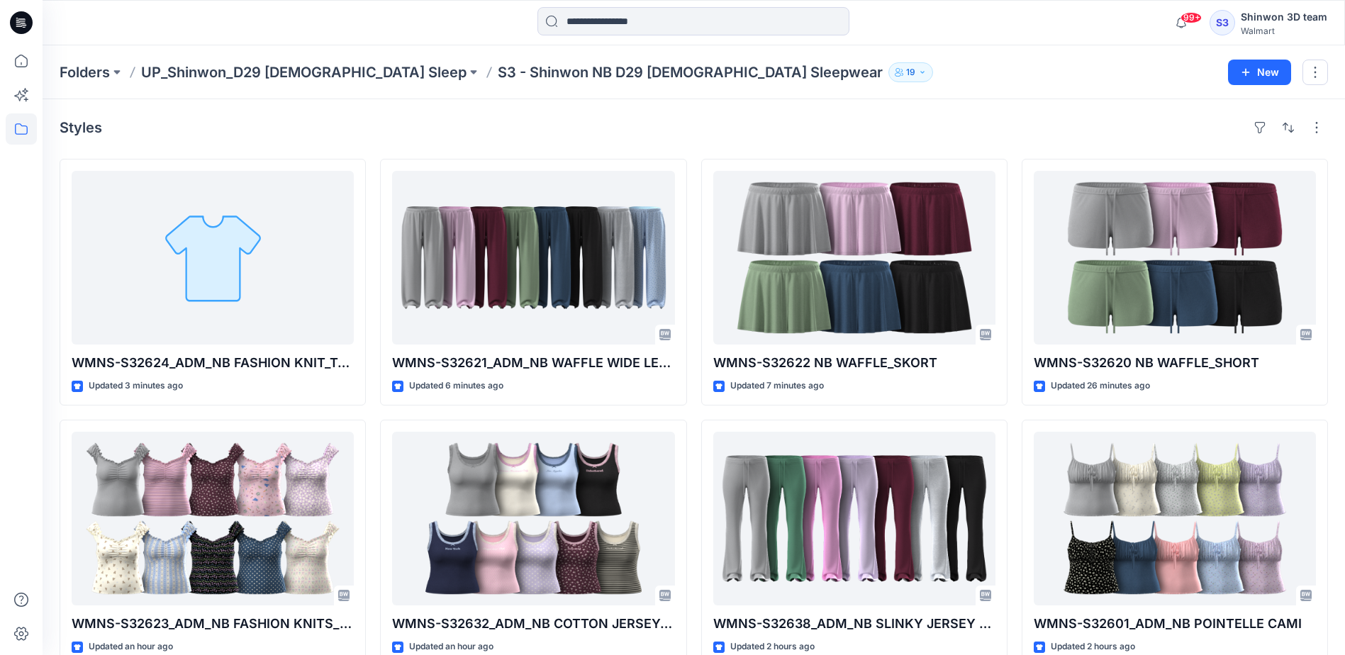
click at [1111, 88] on div "Folders UP_Shinwon_D29 Ladies Sleep S3 - Shinwon NB D29 Ladies Sleepwear 19 New" at bounding box center [694, 72] width 1303 height 54
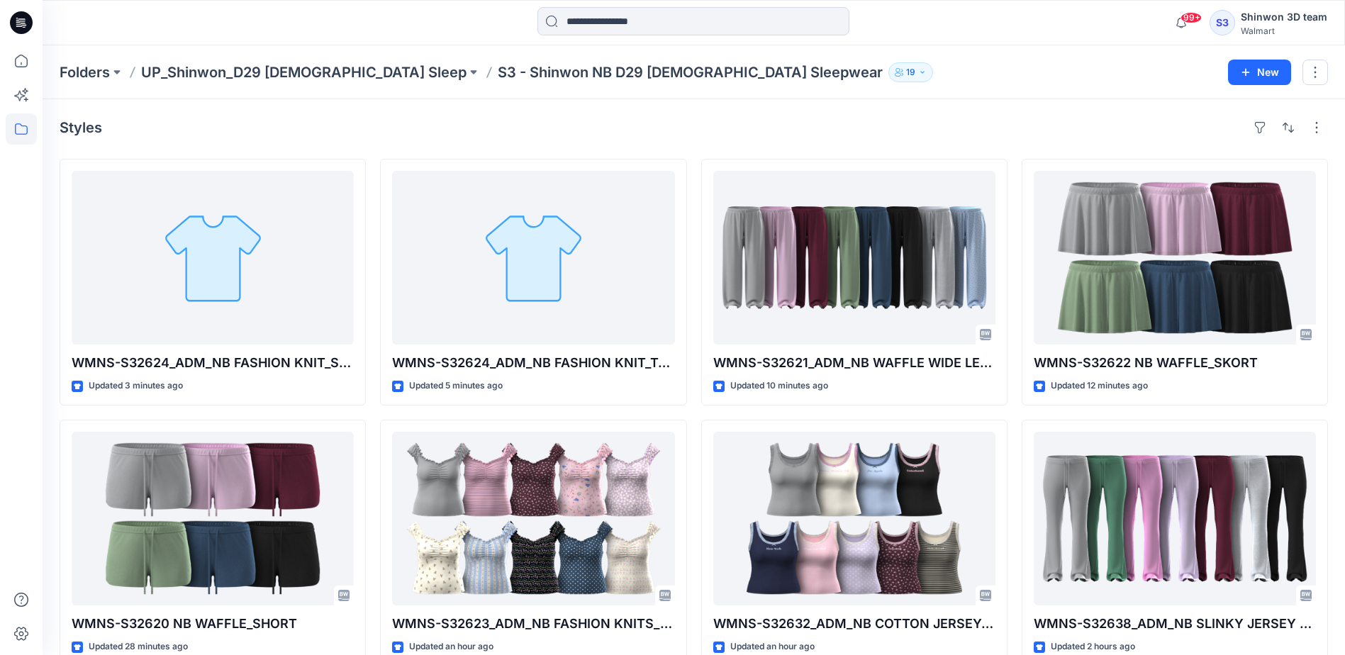
click at [1030, 121] on div "Styles" at bounding box center [694, 127] width 1269 height 23
click at [1010, 87] on div "Folders UP_Shinwon_D29 [DEMOGRAPHIC_DATA] Sleep S3 - Shinwon NB D29 [DEMOGRAPHI…" at bounding box center [694, 72] width 1303 height 54
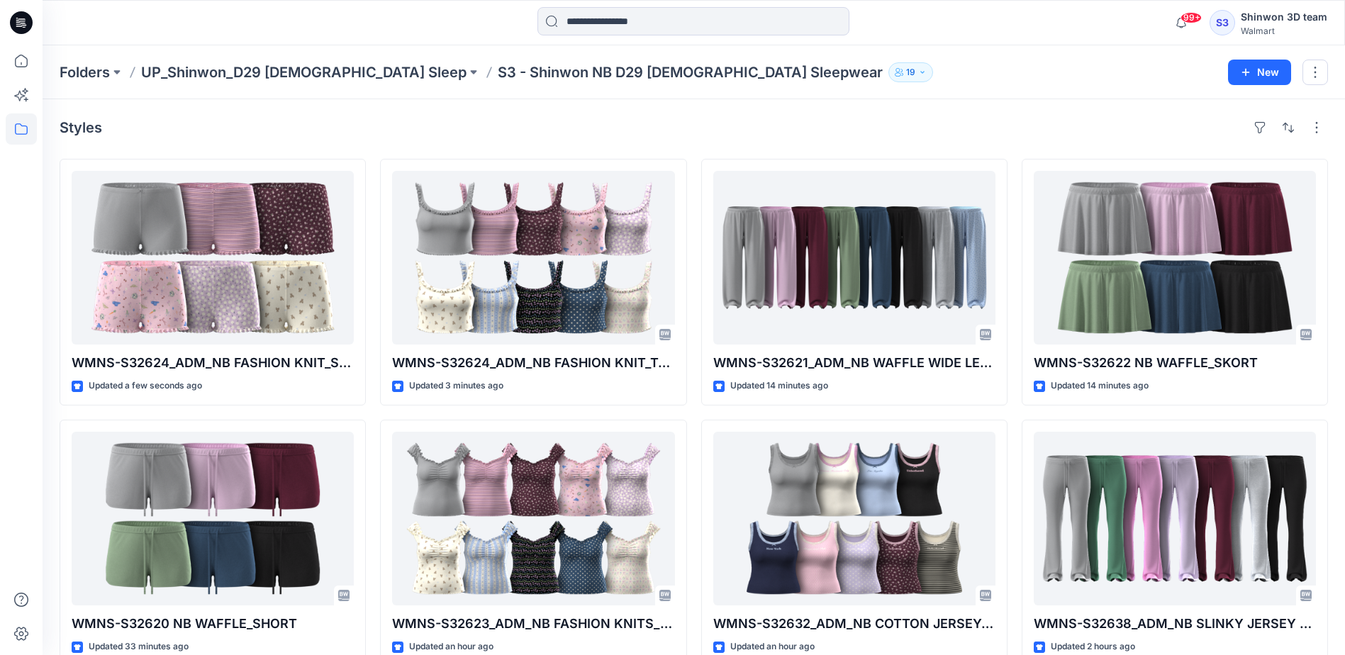
click at [948, 56] on div "Folders UP_Shinwon_D29 Ladies Sleep S3 - Shinwon NB D29 Ladies Sleepwear 19 New" at bounding box center [694, 72] width 1303 height 54
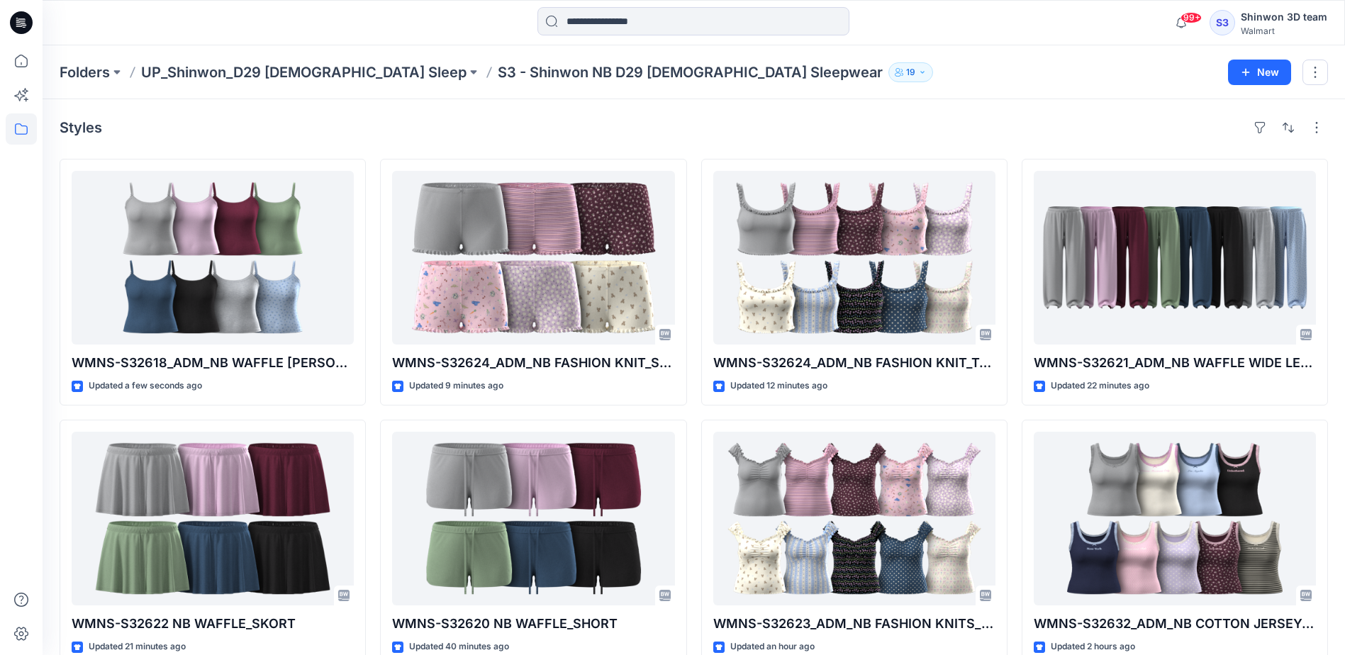
click at [808, 129] on div "Styles" at bounding box center [694, 127] width 1269 height 23
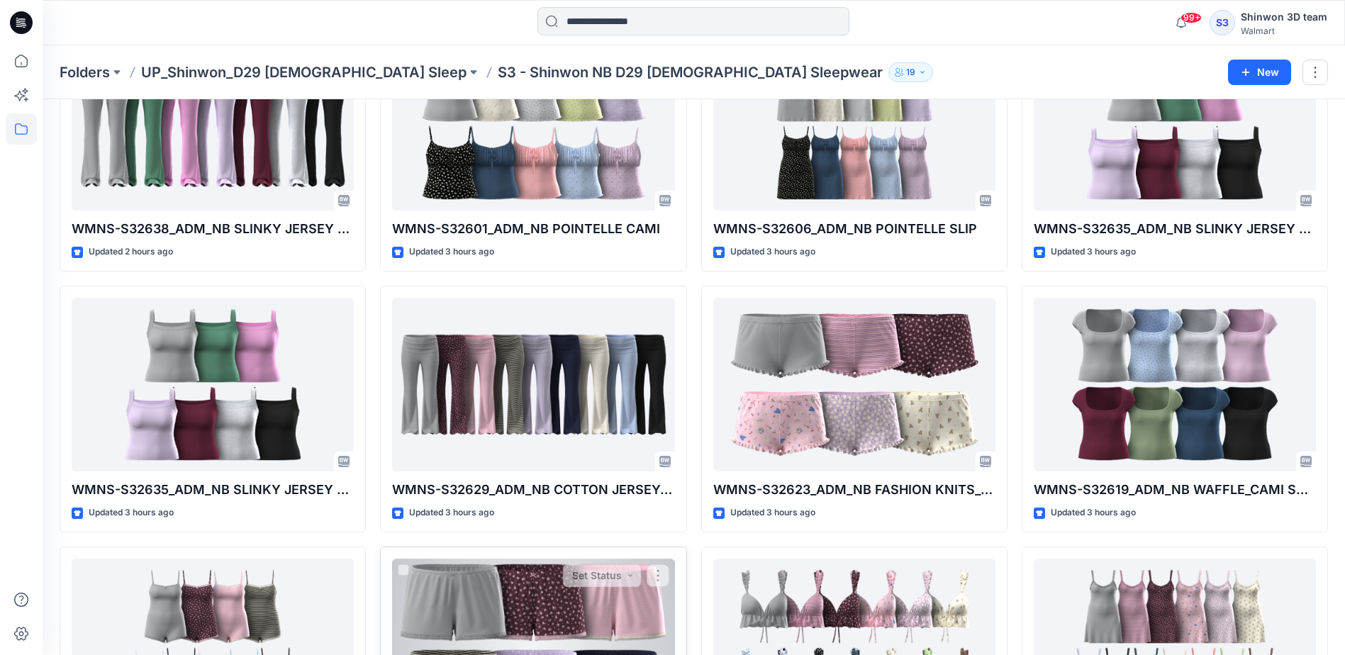
scroll to position [766, 0]
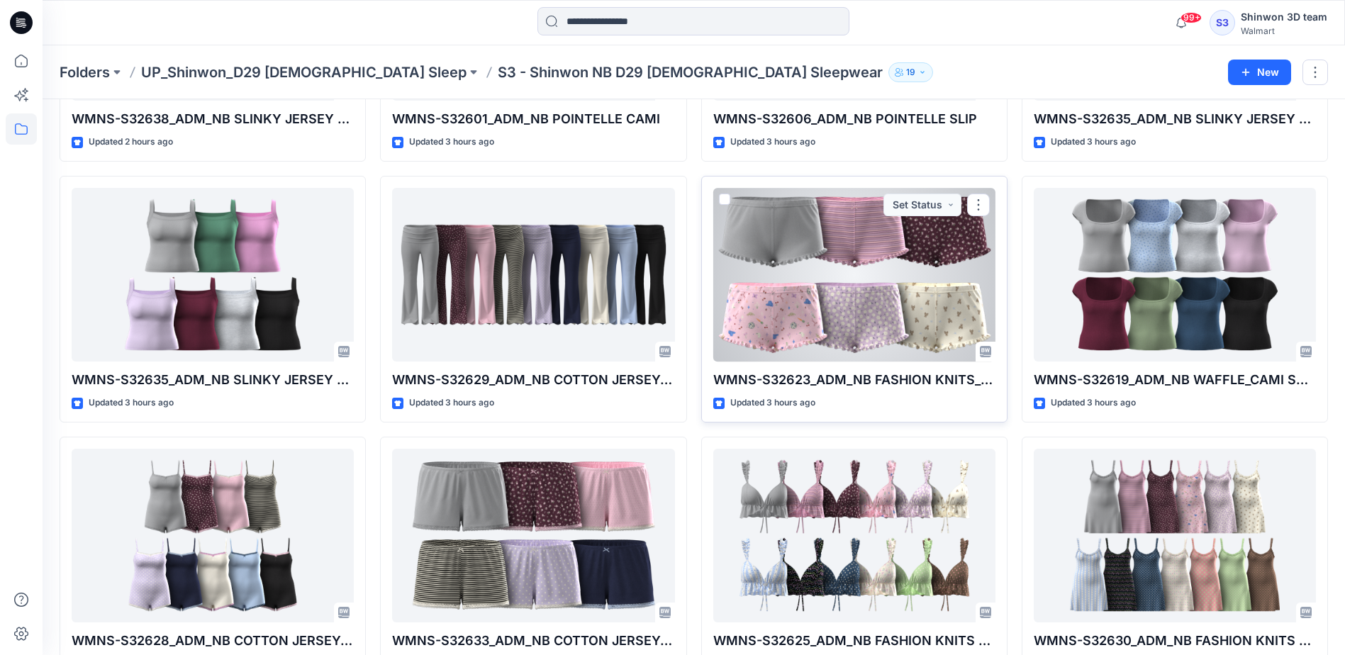
click at [927, 340] on div at bounding box center [854, 275] width 282 height 174
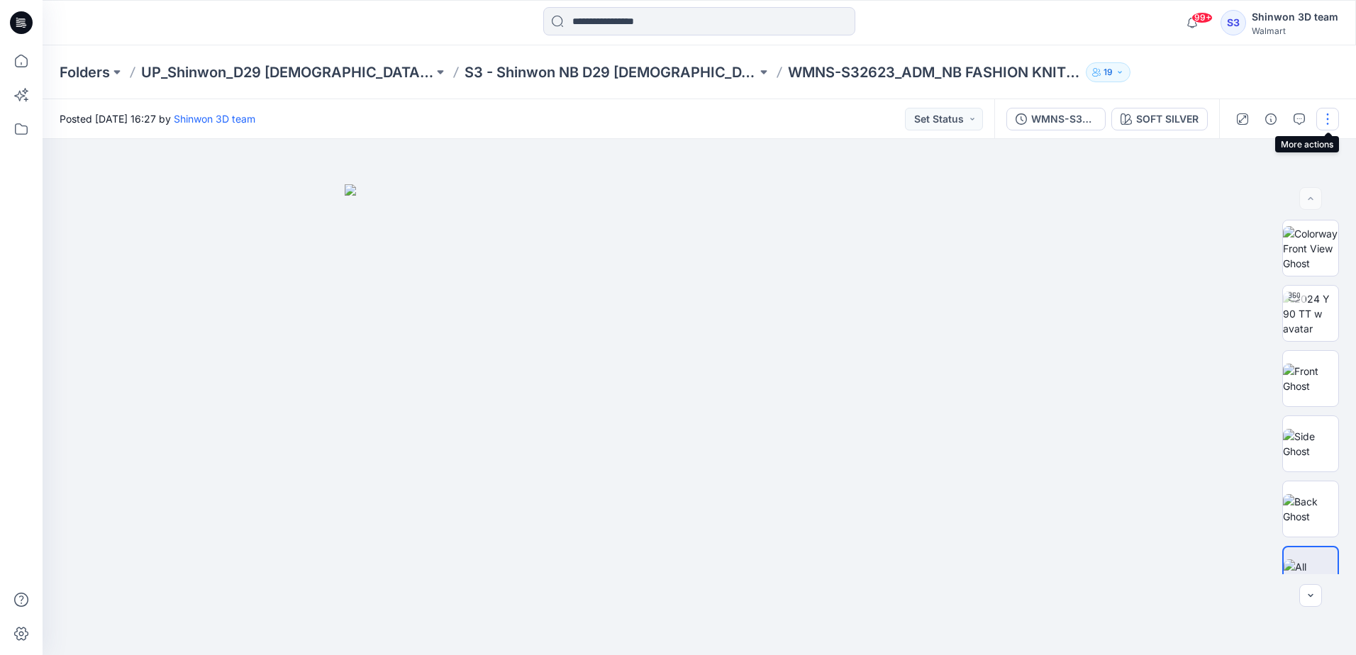
click at [1325, 126] on button "button" at bounding box center [1327, 119] width 23 height 23
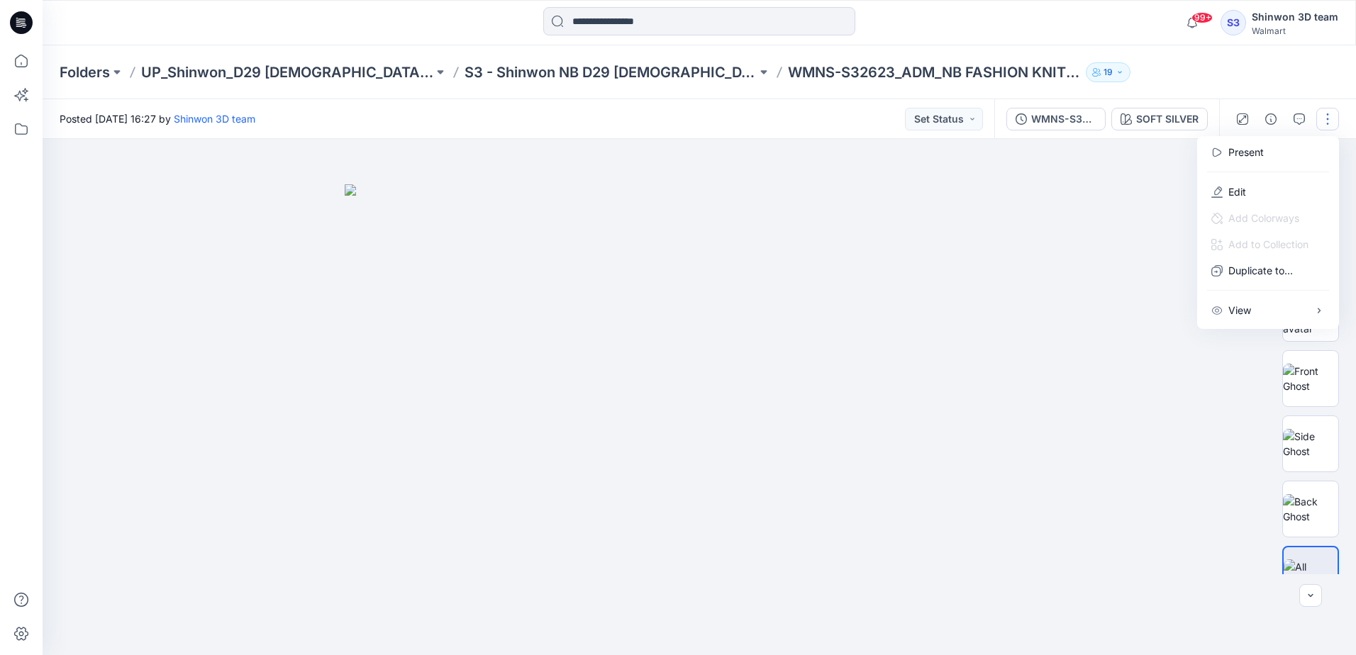
click at [1079, 220] on div at bounding box center [699, 397] width 1313 height 516
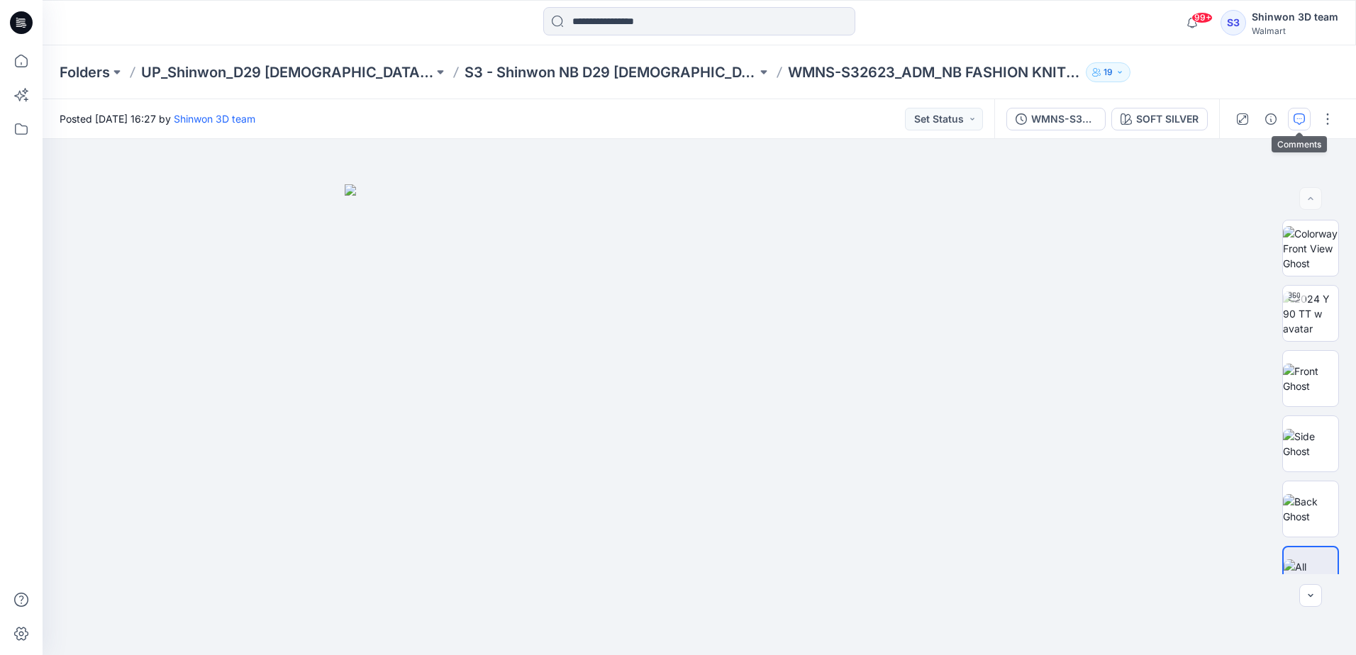
click at [1300, 119] on icon "button" at bounding box center [1298, 118] width 11 height 11
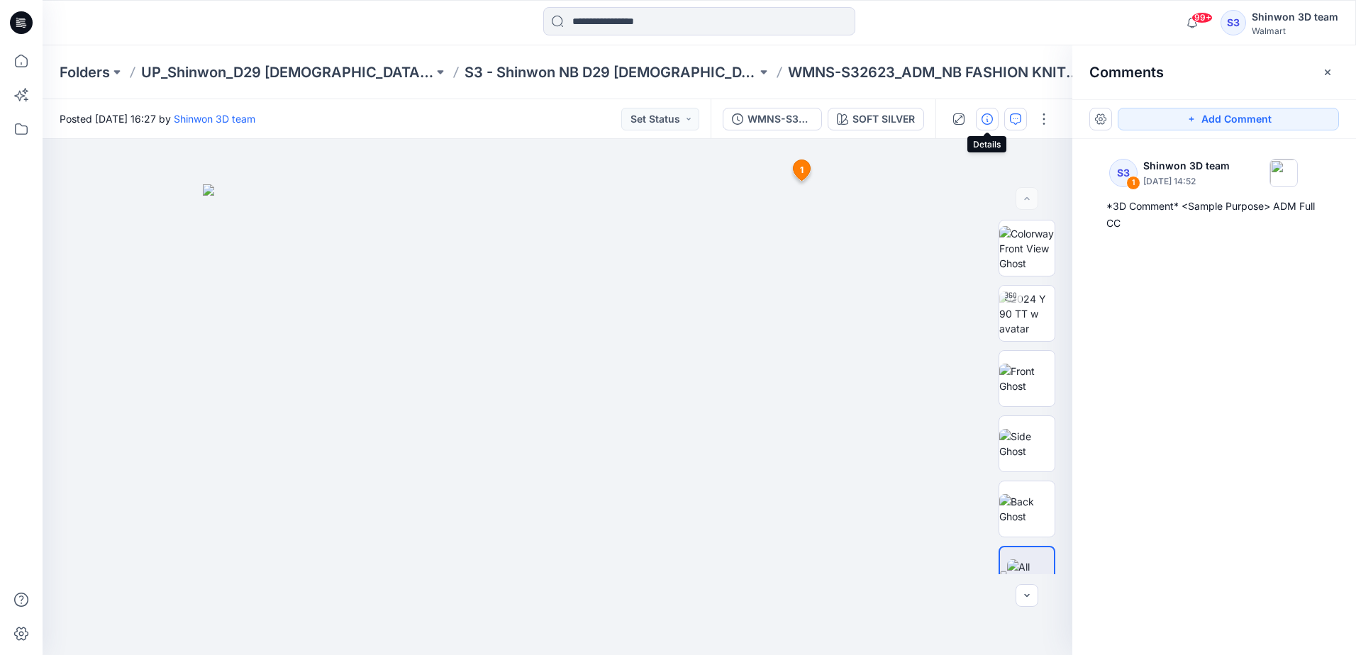
click at [992, 123] on icon "button" at bounding box center [986, 118] width 11 height 11
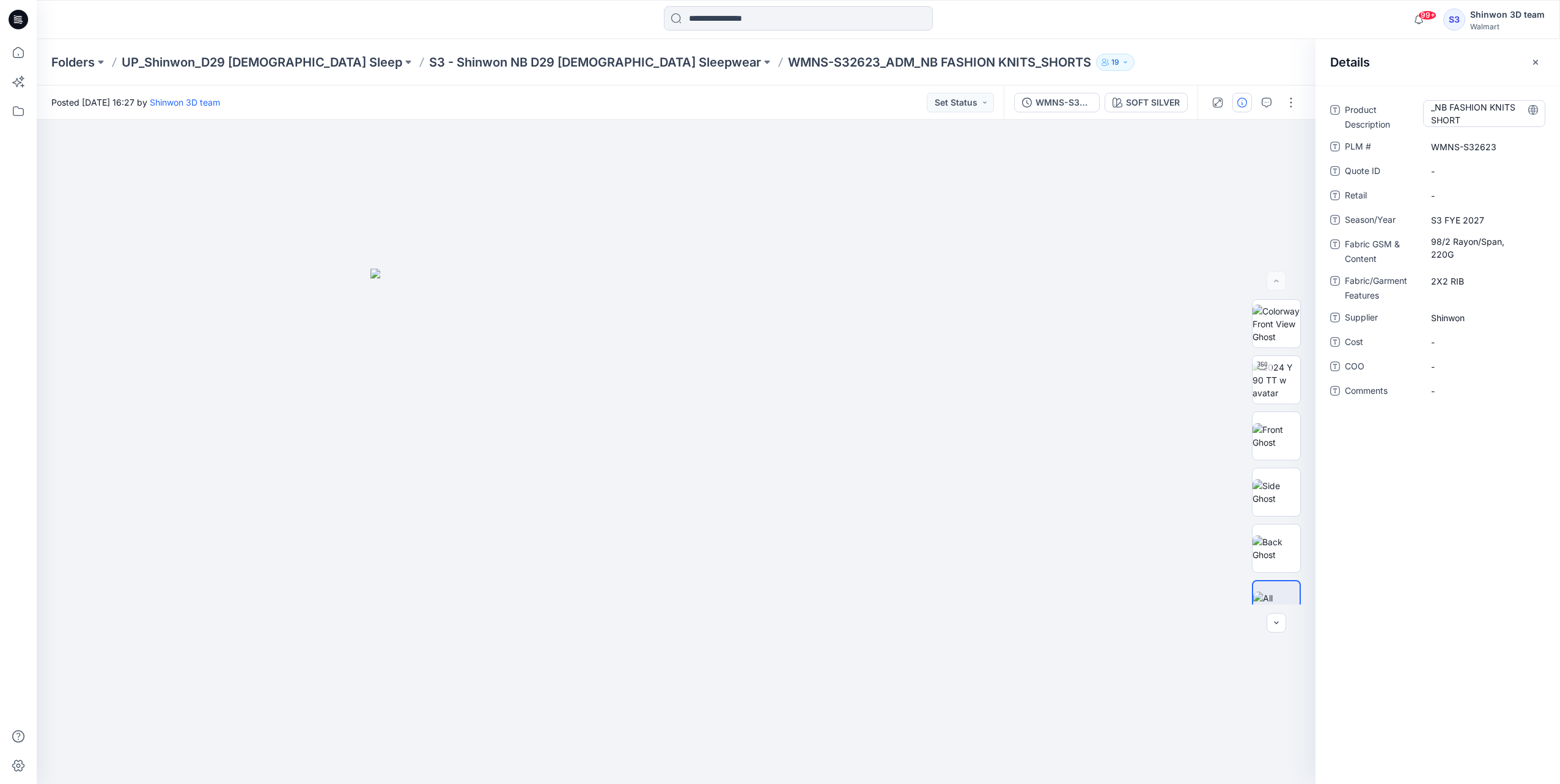
click at [1168, 116] on Description "_NB FASHION KNITS SHORT" at bounding box center [1483, 114] width 106 height 26
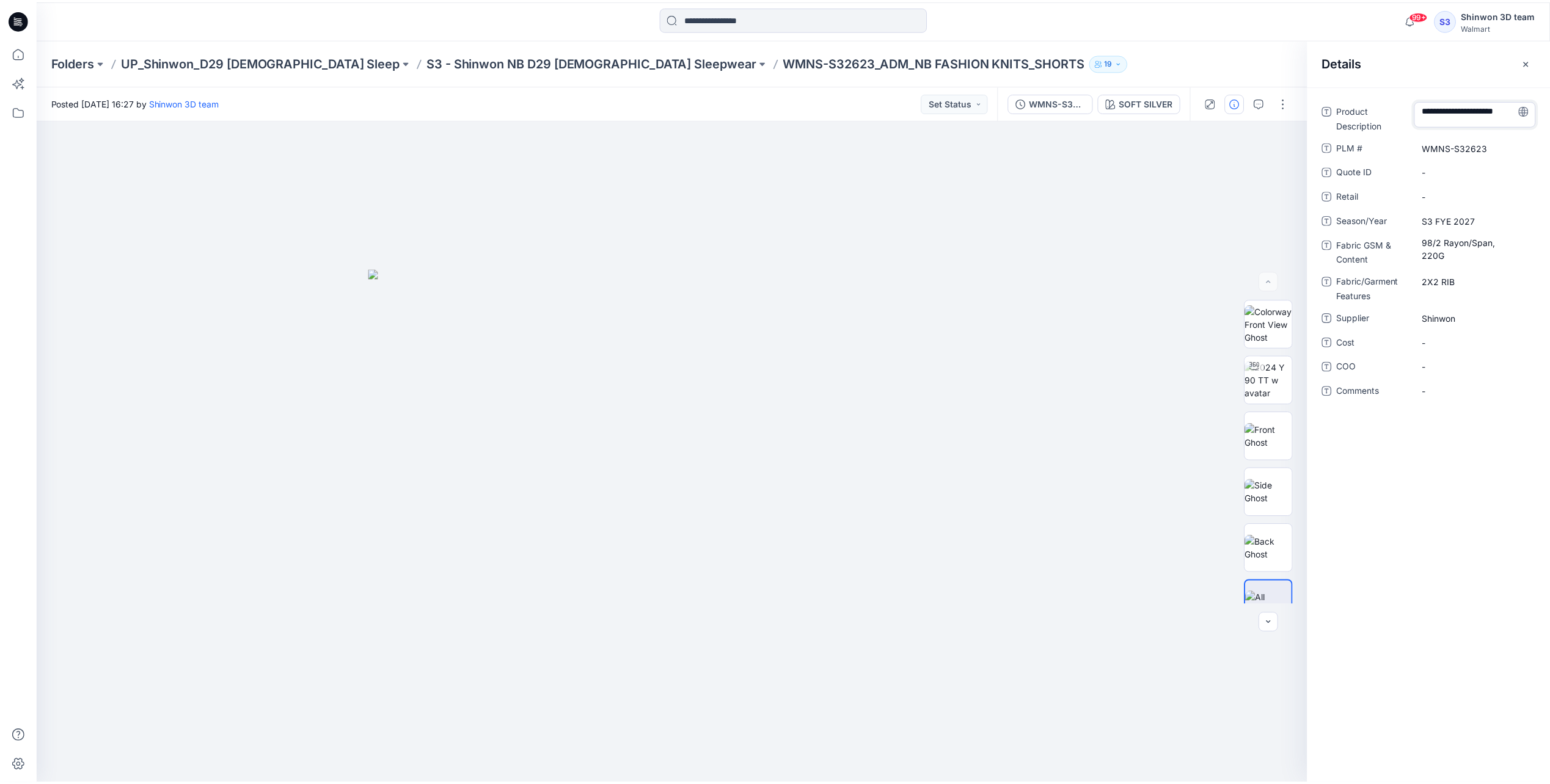
scroll to position [3, 0]
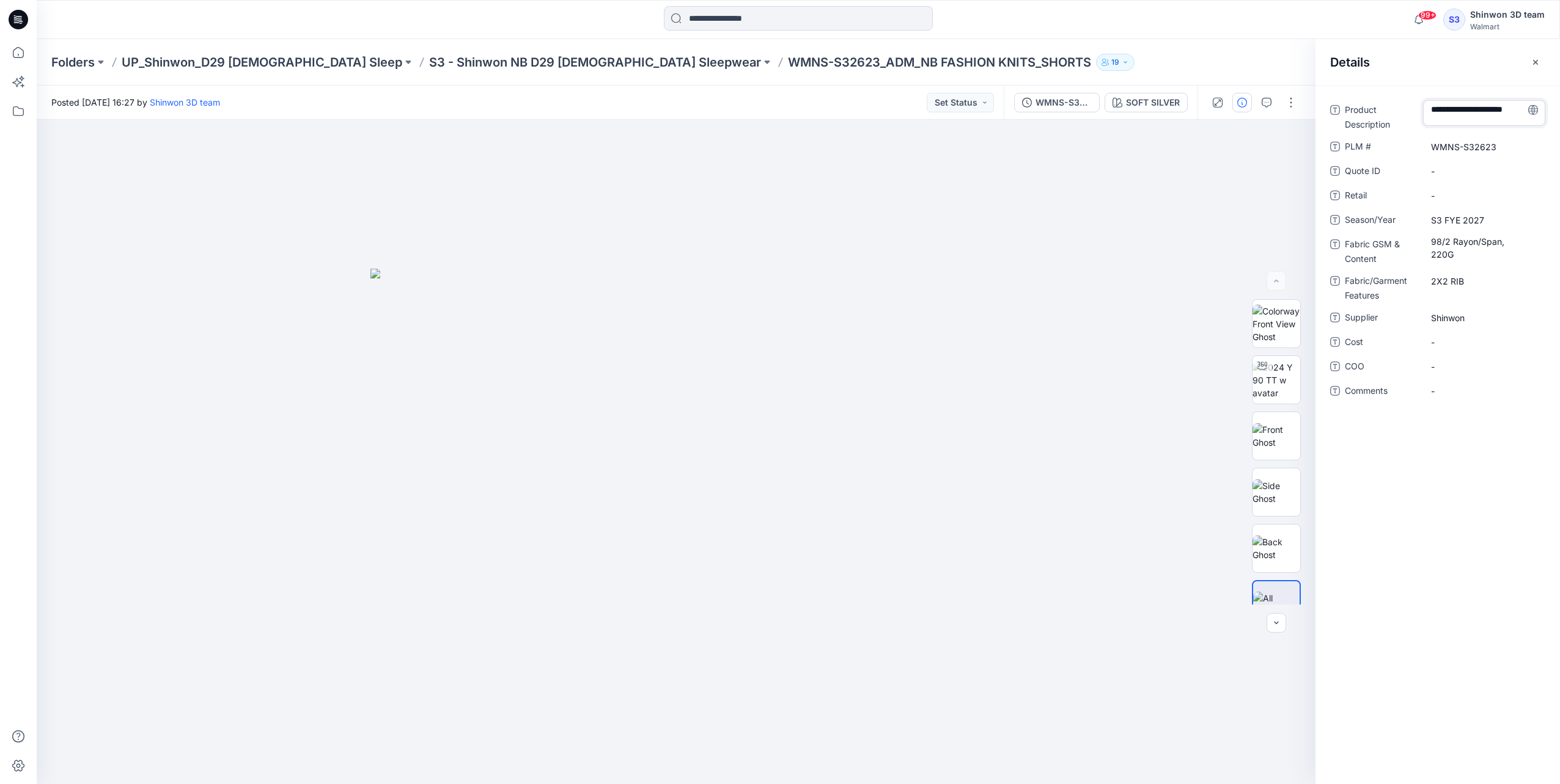
drag, startPoint x: 1452, startPoint y: 121, endPoint x: 1436, endPoint y: 110, distance: 19.4
click at [1168, 110] on textarea "**********" at bounding box center [1484, 113] width 122 height 26
click at [1168, 107] on textarea "**********" at bounding box center [1484, 113] width 122 height 26
type textarea "**********"
click at [1168, 220] on span "S3 FYE 2027" at bounding box center [1483, 220] width 106 height 13
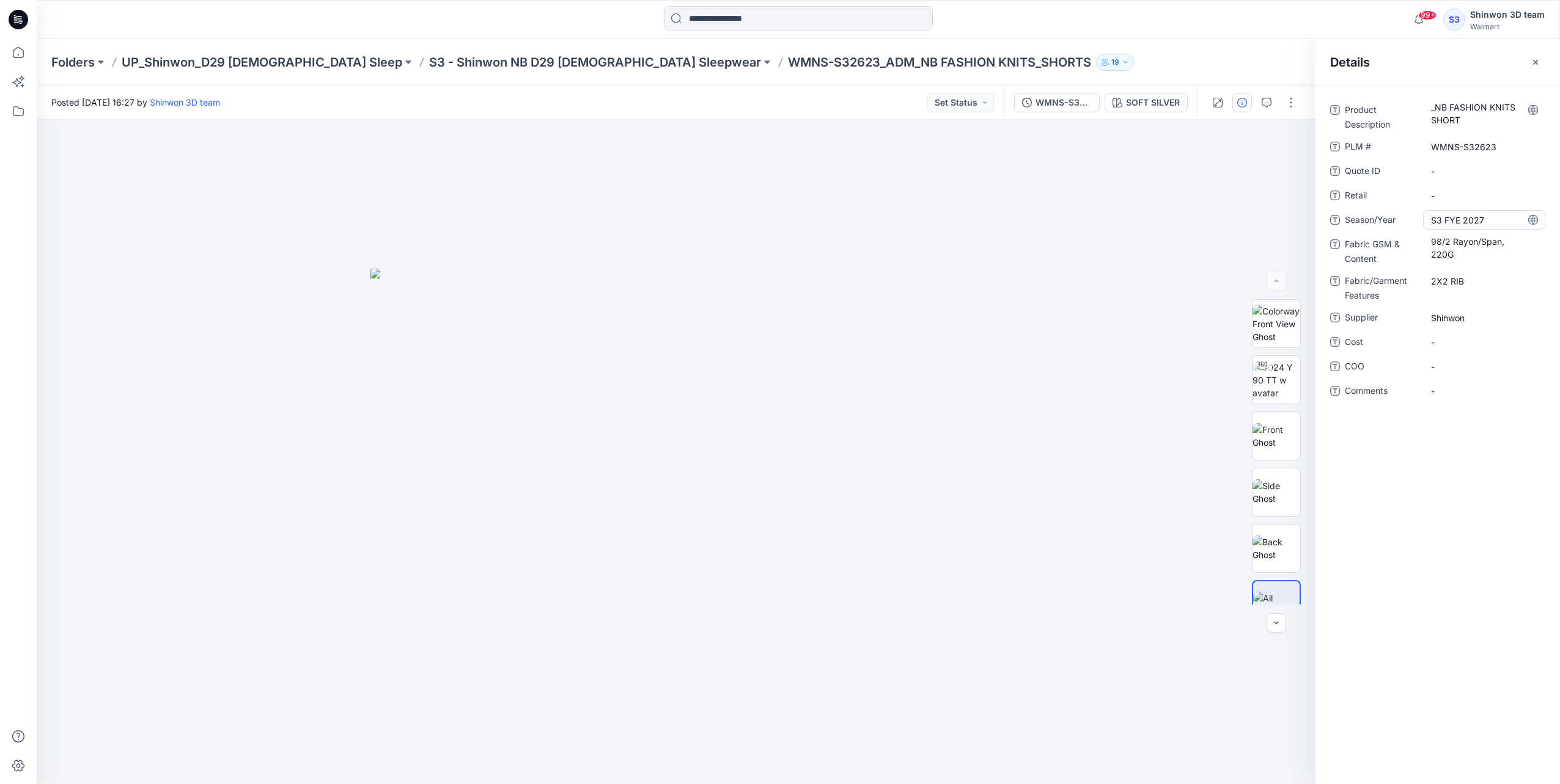
click at [1168, 215] on span "S3 FYE 2027" at bounding box center [1483, 220] width 106 height 13
click at [1168, 254] on Content "98/2 Rayon/Span, 220G" at bounding box center [1483, 248] width 106 height 26
click at [1168, 282] on Features "2X2 RIB" at bounding box center [1483, 281] width 106 height 13
click at [1168, 314] on span "Shinwon" at bounding box center [1483, 318] width 106 height 13
click at [483, 65] on p "S3 - Shinwon NB D29 [DEMOGRAPHIC_DATA] Sleepwear" at bounding box center [595, 62] width 332 height 17
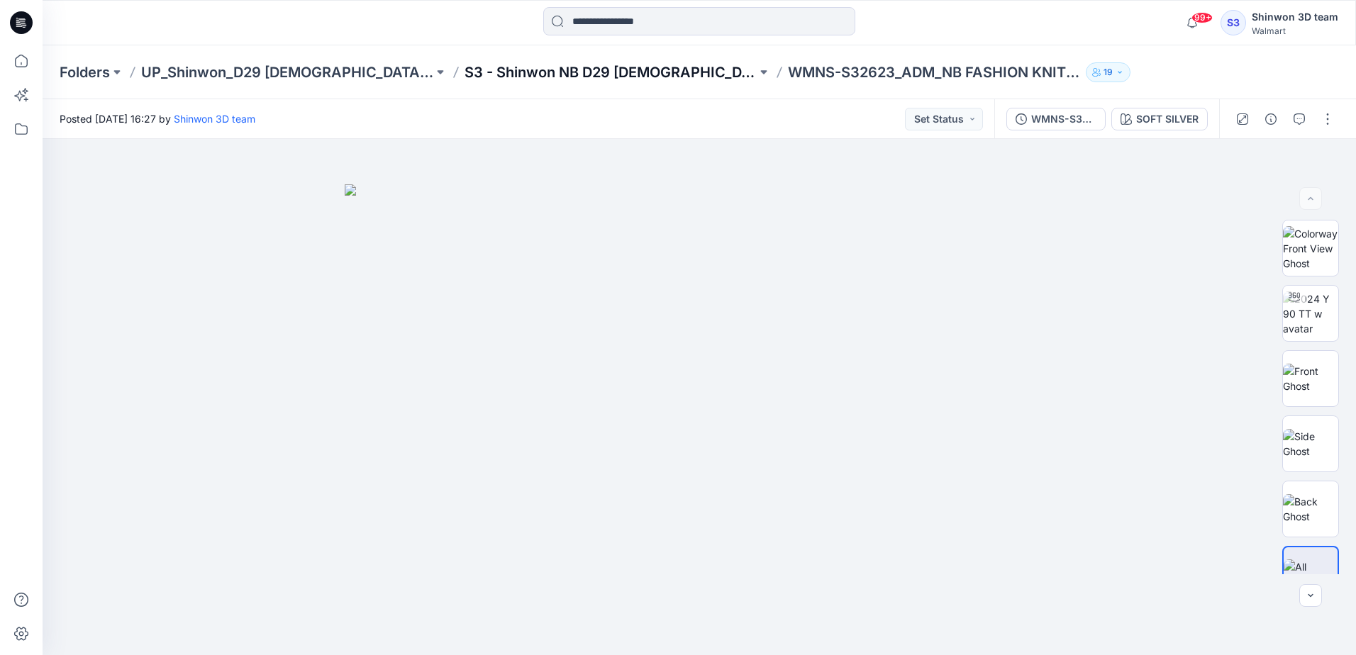
click at [475, 75] on p "S3 - Shinwon NB D29 [DEMOGRAPHIC_DATA] Sleepwear" at bounding box center [610, 72] width 292 height 20
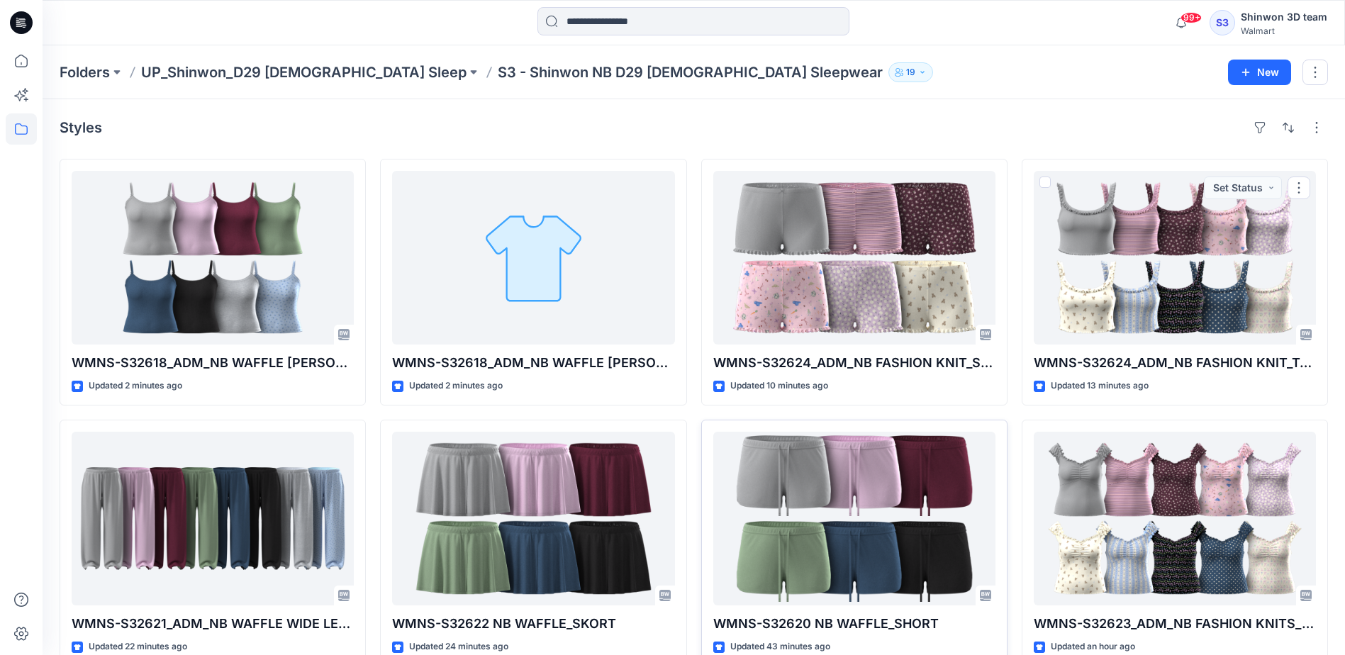
scroll to position [71, 0]
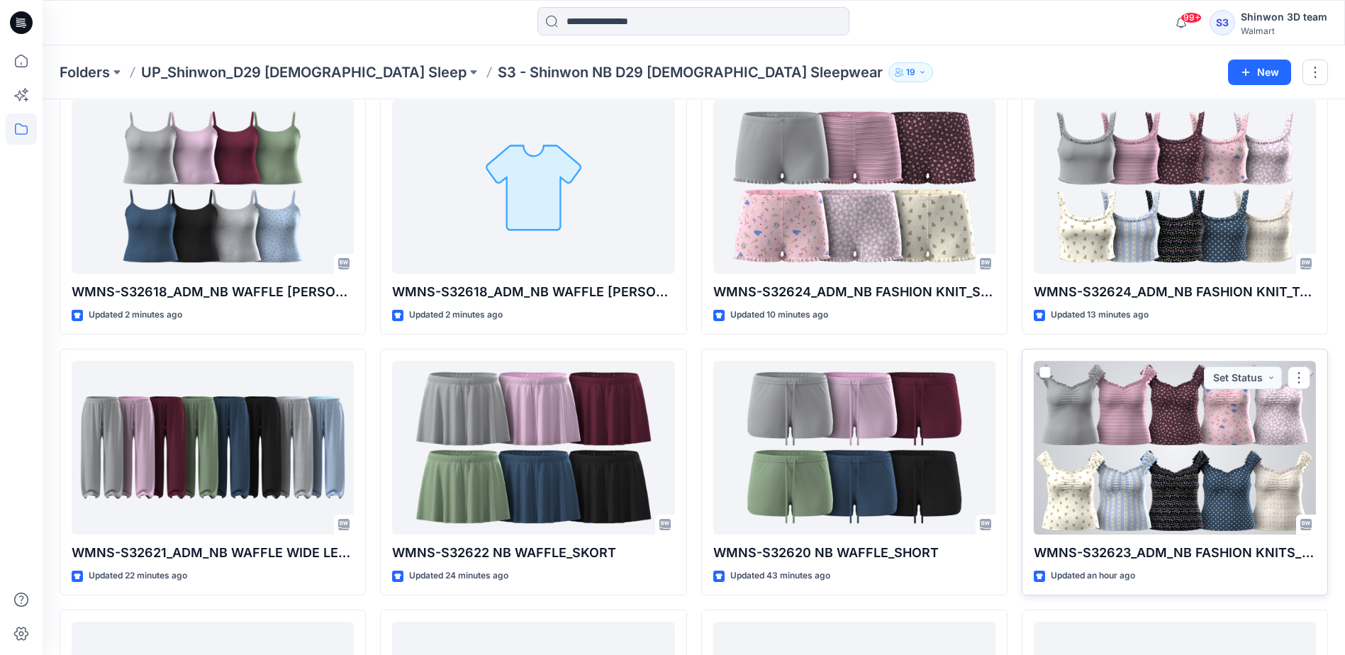
click at [1178, 467] on div at bounding box center [1175, 448] width 282 height 174
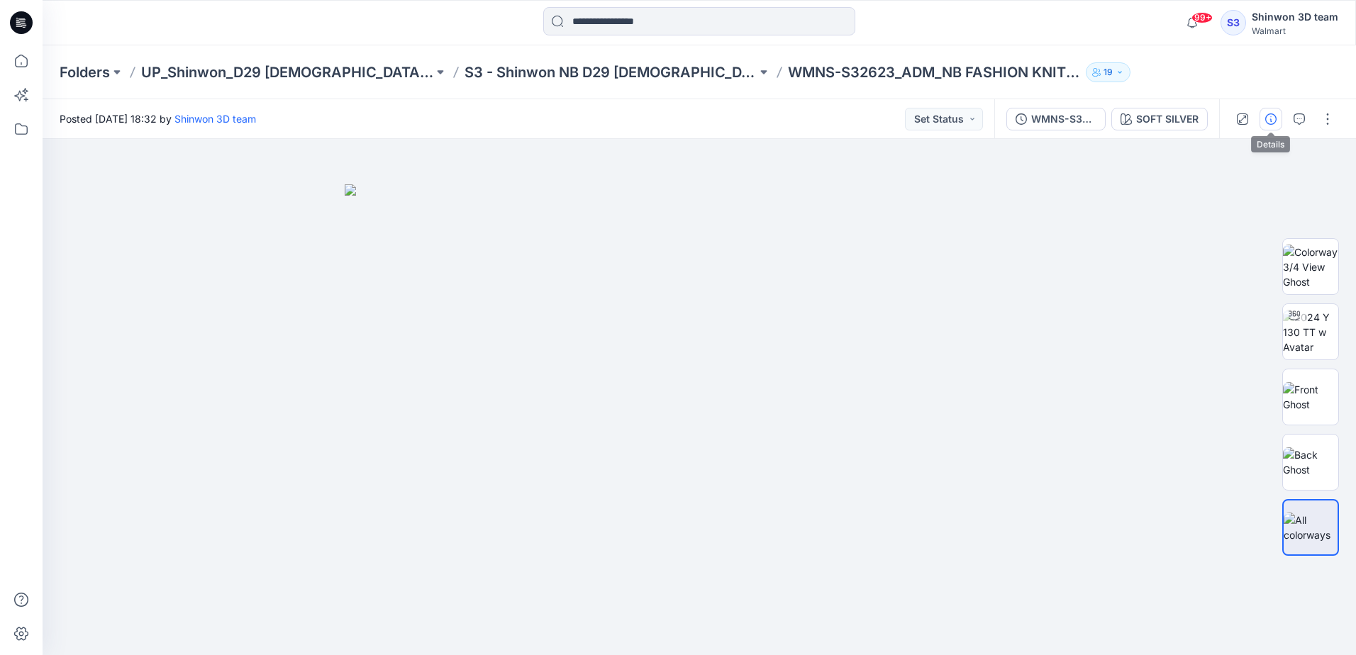
click at [1270, 117] on icon "button" at bounding box center [1270, 118] width 11 height 11
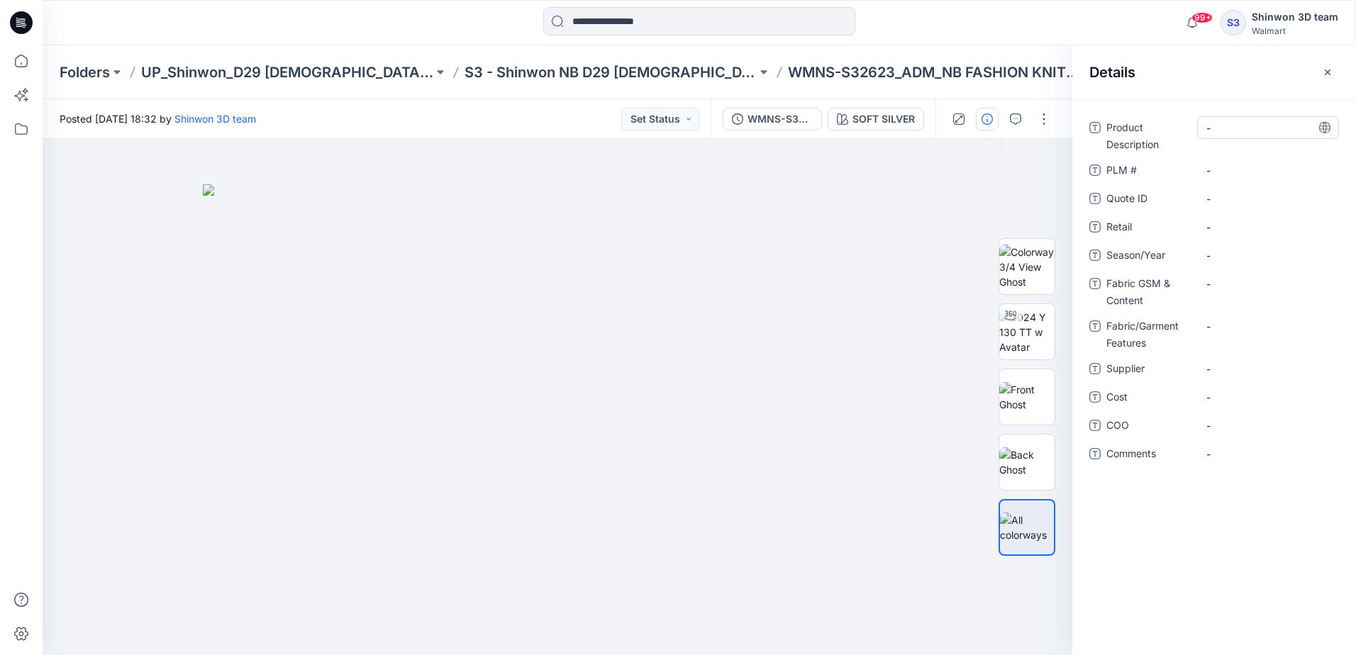
click at [1220, 126] on Description "-" at bounding box center [1267, 128] width 123 height 15
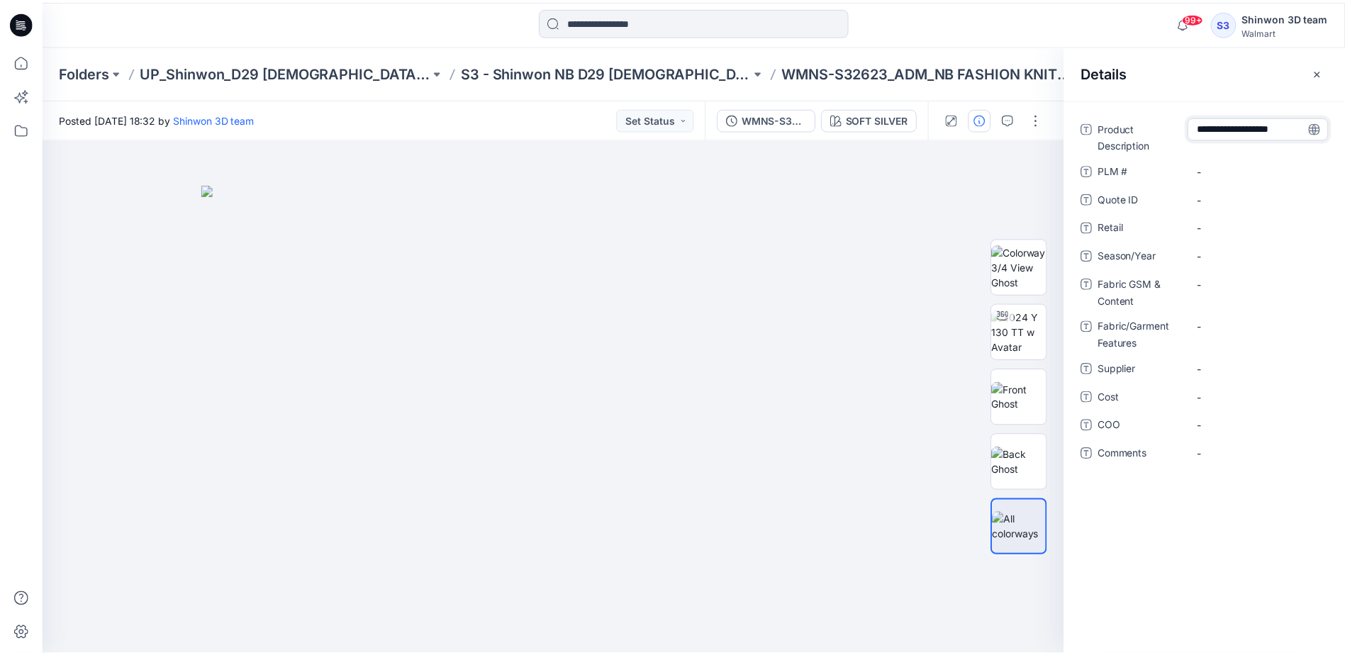
scroll to position [10, 0]
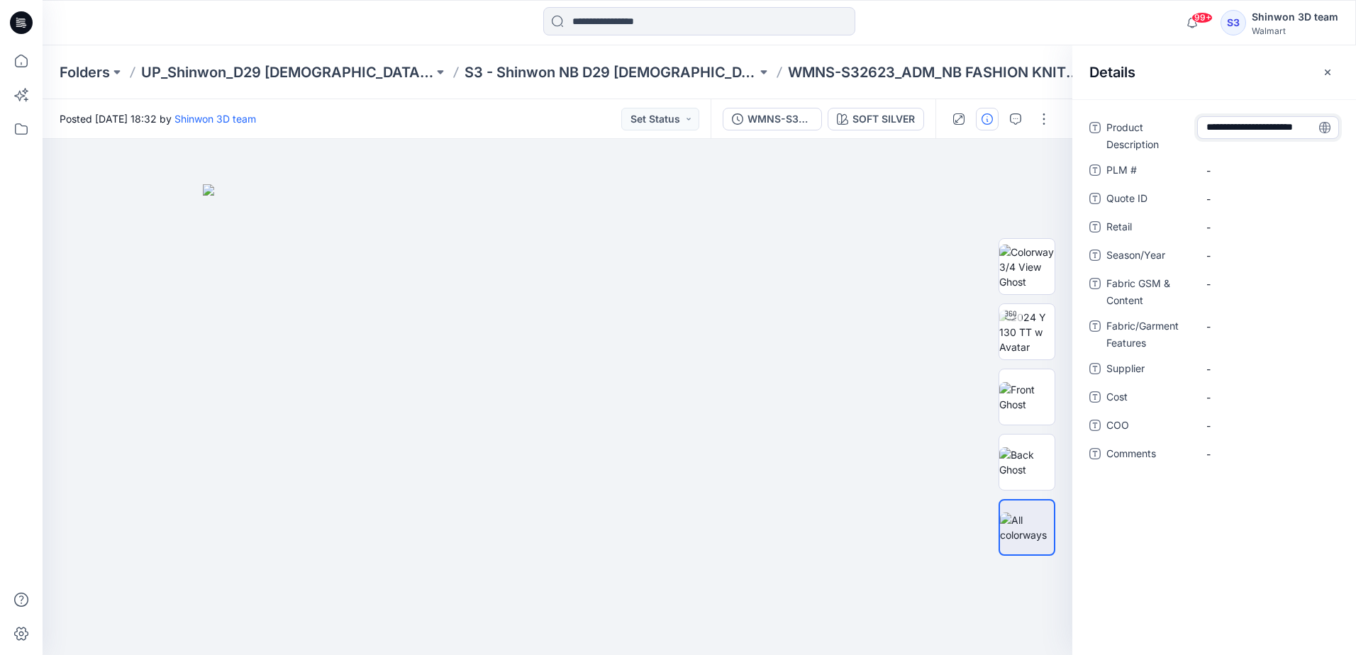
type textarea "**********"
click at [1276, 175] on \ "-" at bounding box center [1267, 170] width 123 height 15
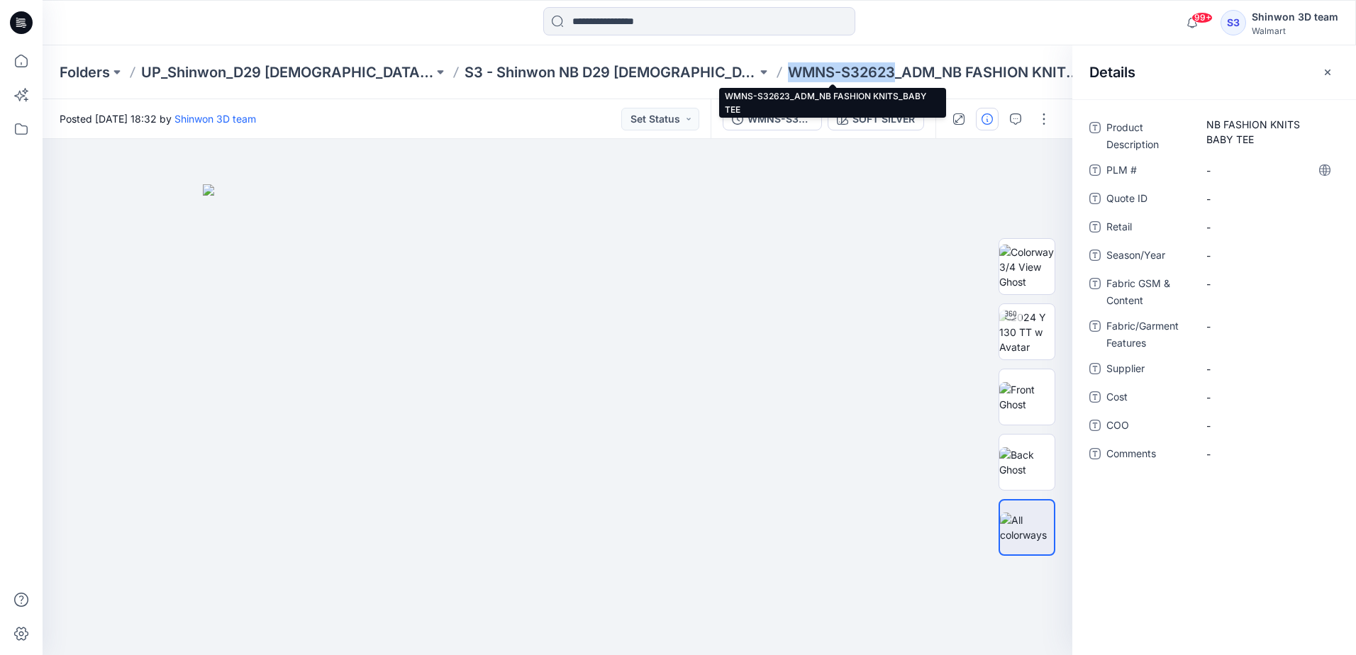
drag, startPoint x: 791, startPoint y: 72, endPoint x: 692, endPoint y: 69, distance: 98.6
click at [788, 69] on p "WMNS-S32623_ADM_NB FASHION KNITS_BABY TEE" at bounding box center [934, 72] width 292 height 20
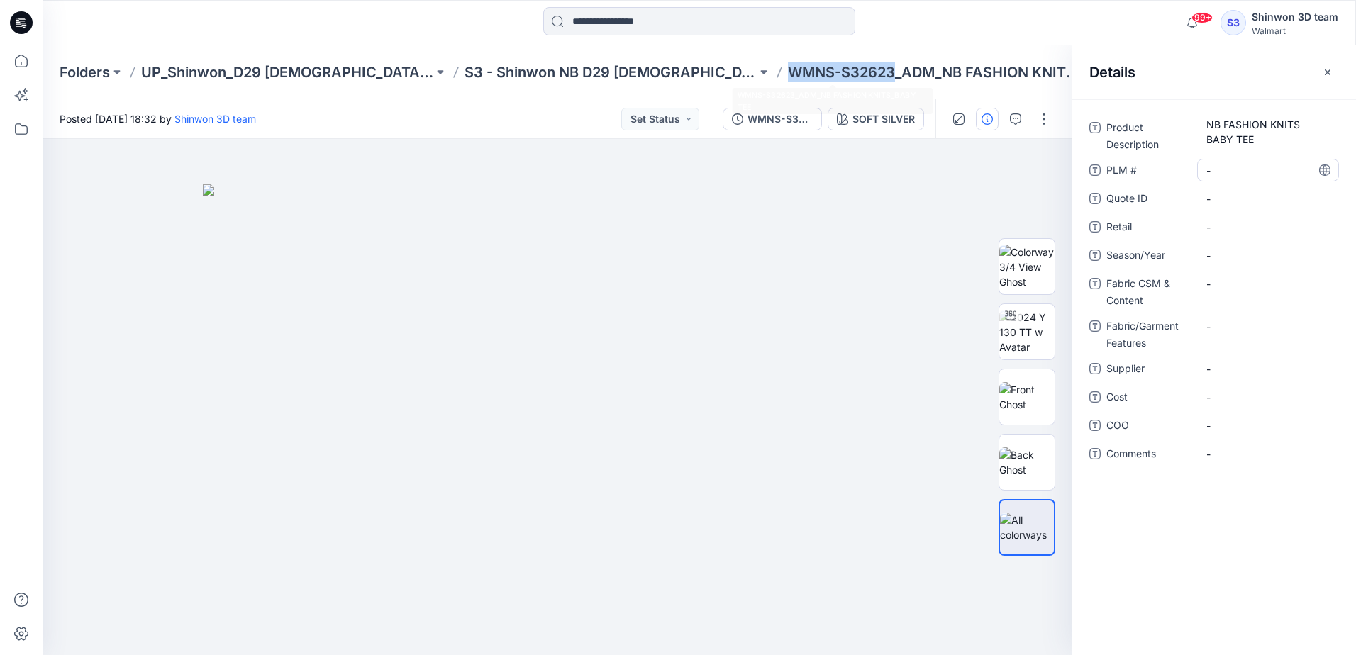
copy p "WMNS-S32623"
click at [1248, 168] on \ "-" at bounding box center [1267, 170] width 123 height 15
type textarea "**********"
click at [1220, 252] on span "-" at bounding box center [1267, 255] width 123 height 15
click at [1214, 257] on span "-" at bounding box center [1267, 255] width 123 height 15
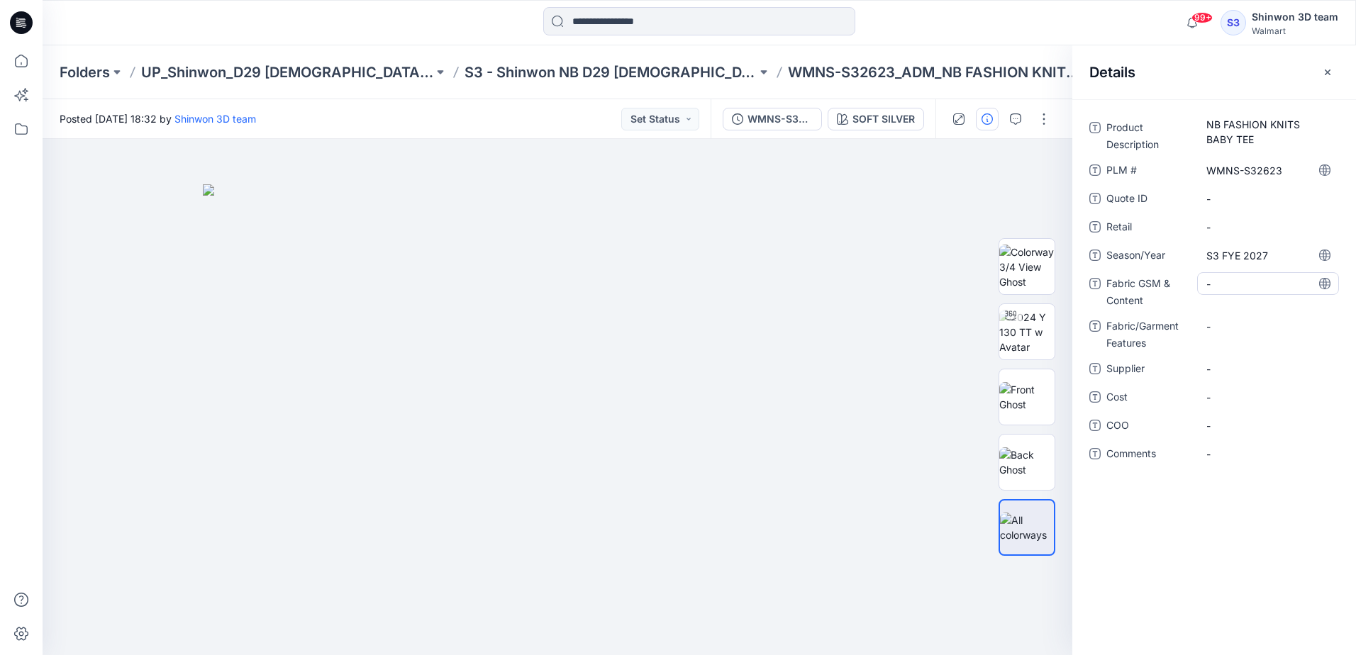
click at [1225, 286] on Content "-" at bounding box center [1267, 284] width 123 height 15
click at [1234, 284] on Content "-" at bounding box center [1267, 284] width 123 height 15
type textarea "**********"
click at [1248, 336] on div "-" at bounding box center [1268, 326] width 142 height 23
type textarea "*******"
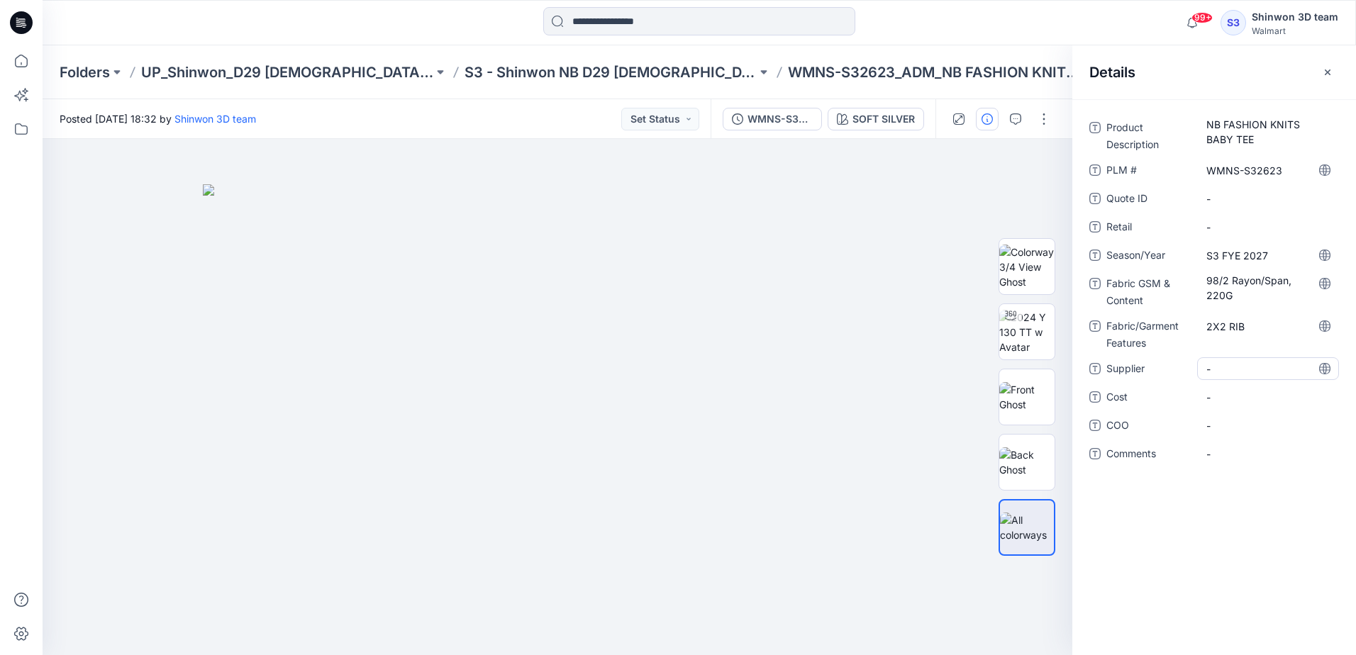
click at [1229, 365] on span "-" at bounding box center [1267, 369] width 123 height 15
type textarea "*******"
drag, startPoint x: 1215, startPoint y: 588, endPoint x: 903, endPoint y: 189, distance: 506.7
click at [1215, 586] on div "Product Description NB FASHION KNITS BABY TEE PLM # WMNS-S32623 Quote ID - Reta…" at bounding box center [1214, 377] width 284 height 556
click at [599, 76] on p "S3 - Shinwon NB D29 [DEMOGRAPHIC_DATA] Sleepwear" at bounding box center [610, 72] width 292 height 20
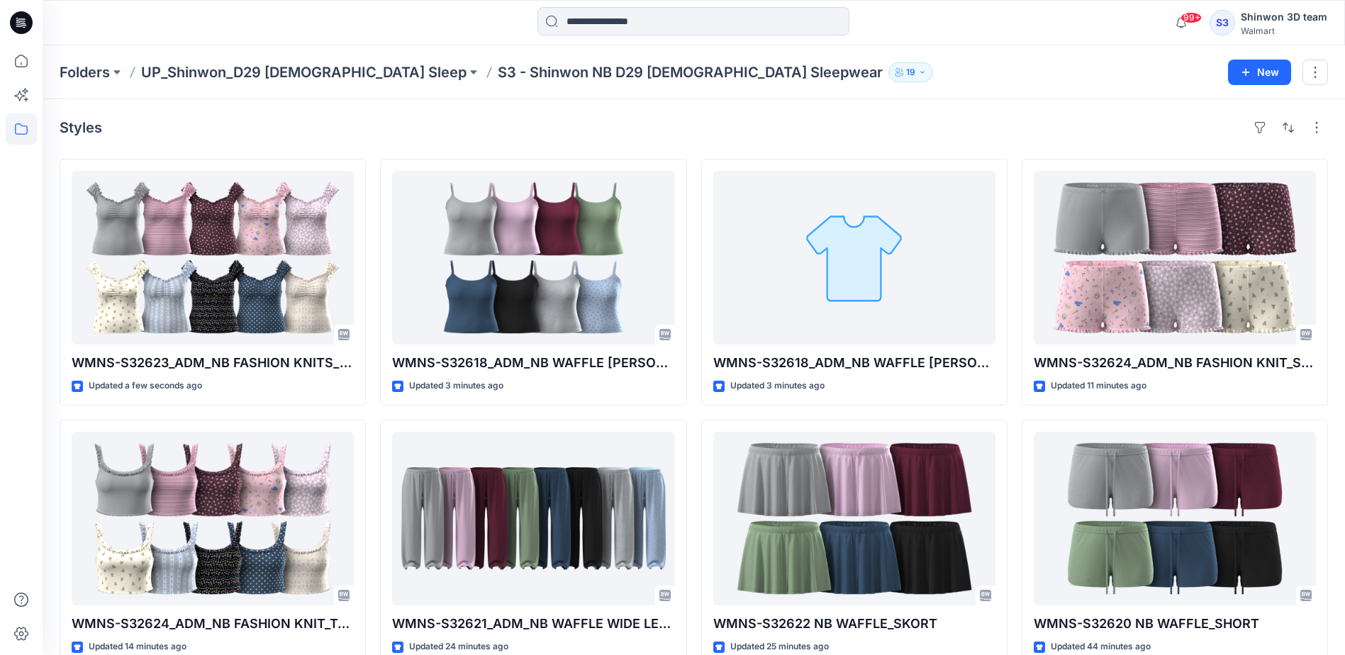
click at [505, 130] on div "Styles" at bounding box center [694, 127] width 1269 height 23
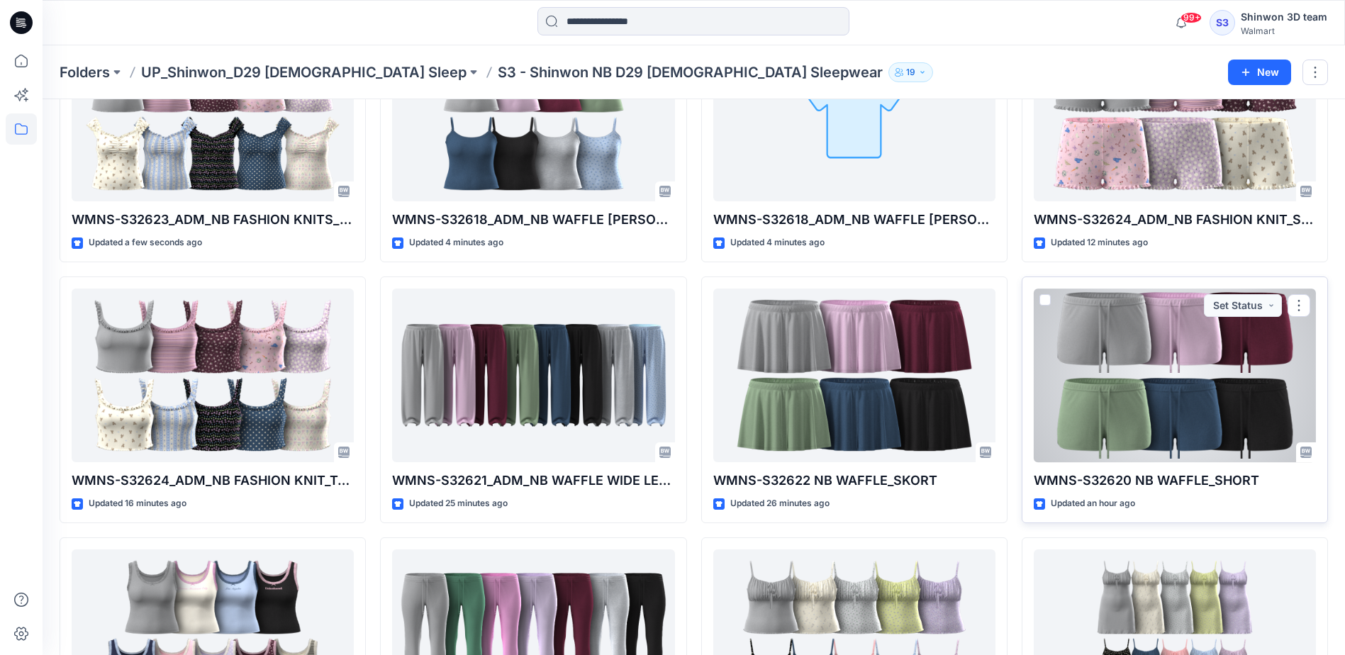
scroll to position [213, 0]
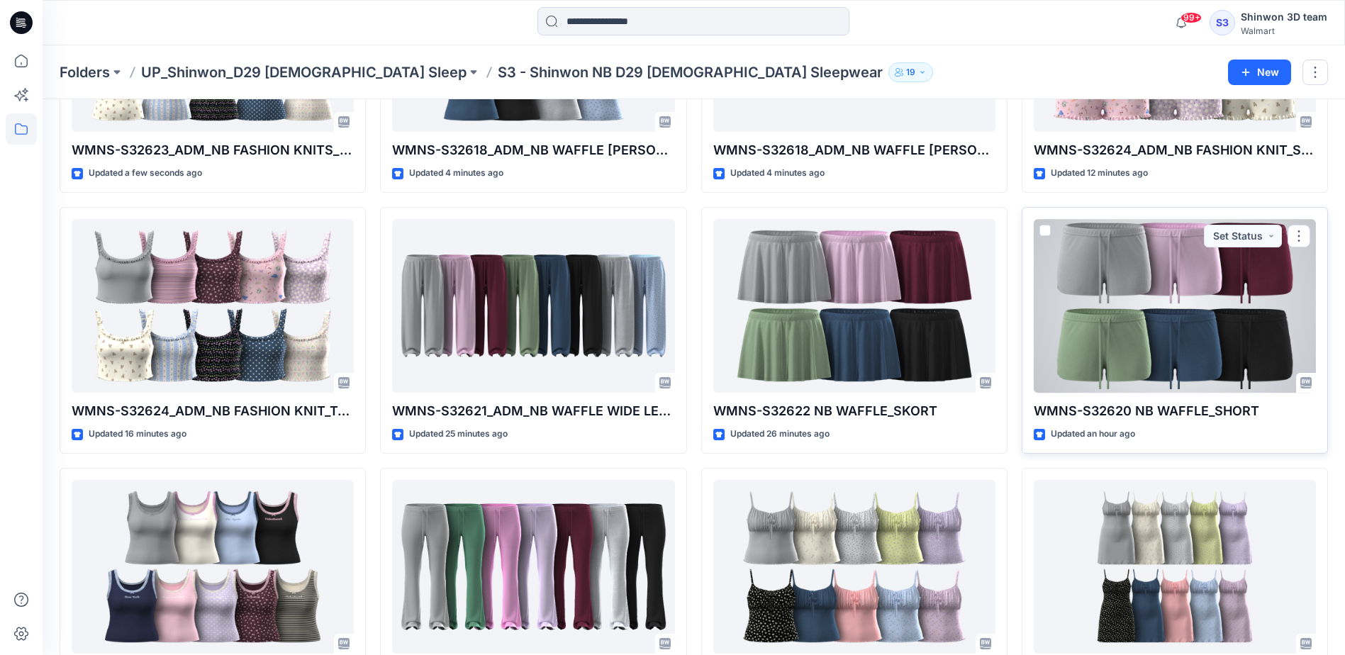
click at [1200, 384] on div at bounding box center [1175, 306] width 282 height 174
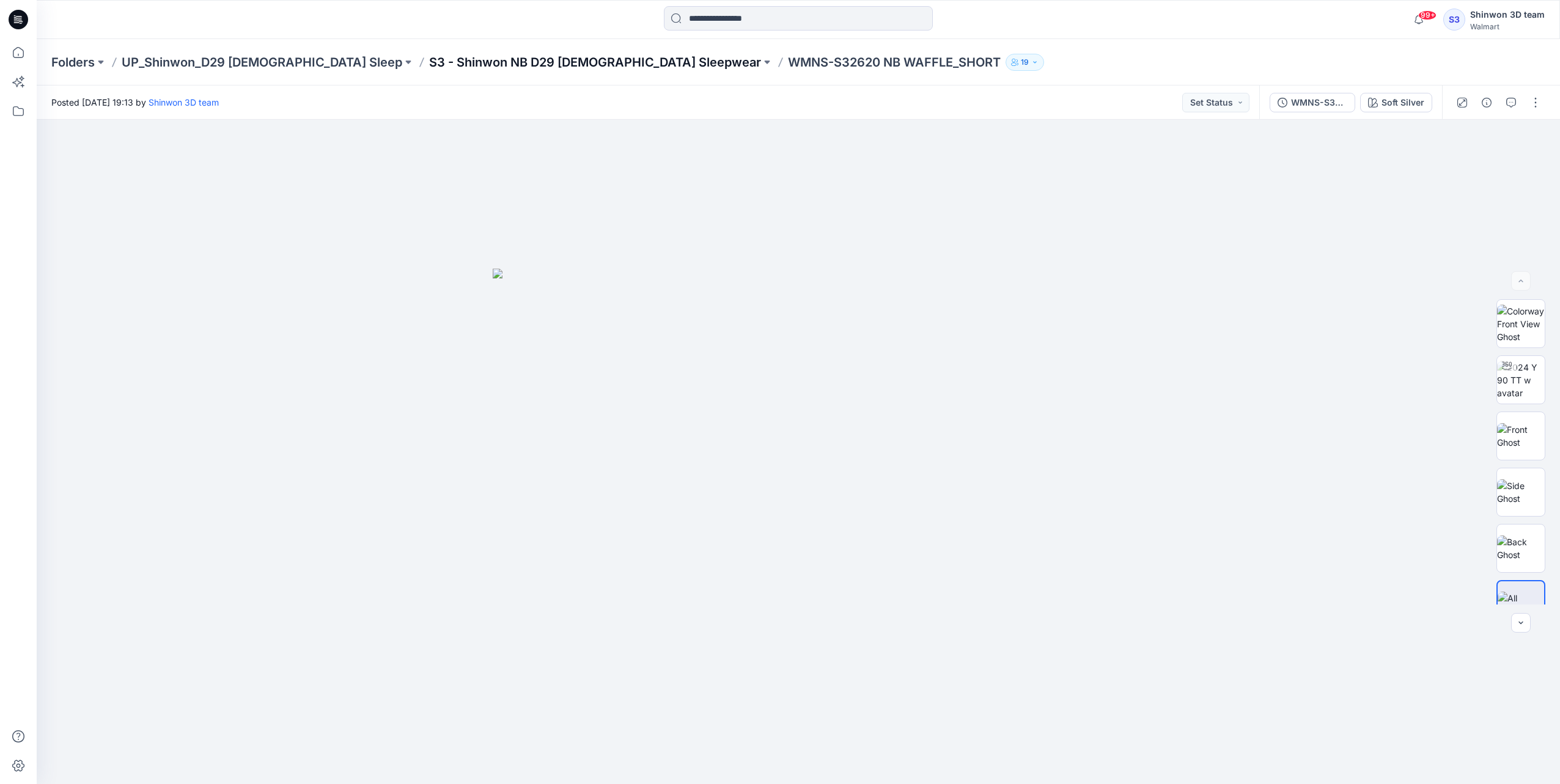
click at [512, 64] on p "S3 - Shinwon NB D29 [DEMOGRAPHIC_DATA] Sleepwear" at bounding box center [595, 62] width 332 height 17
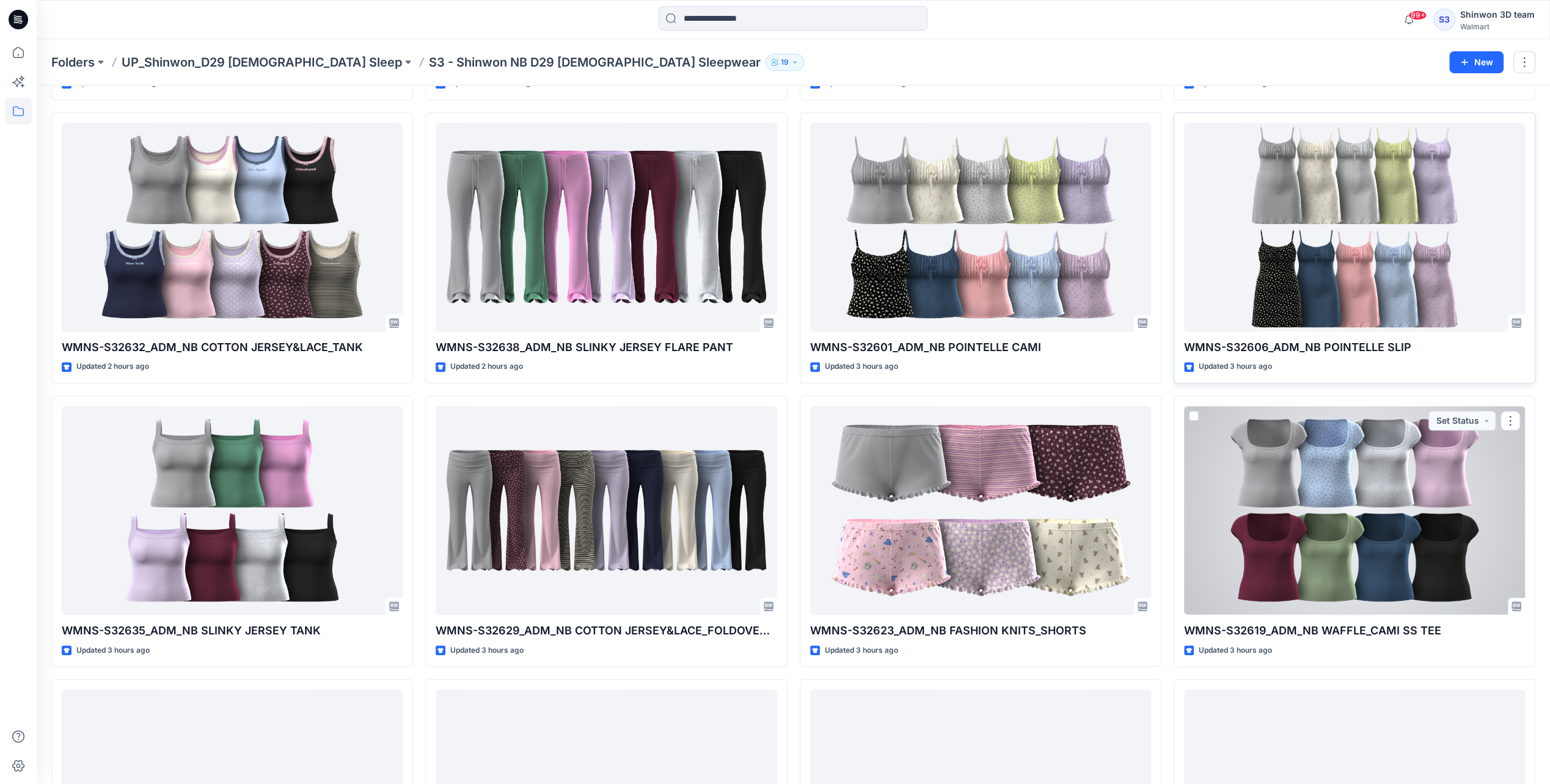
scroll to position [611, 0]
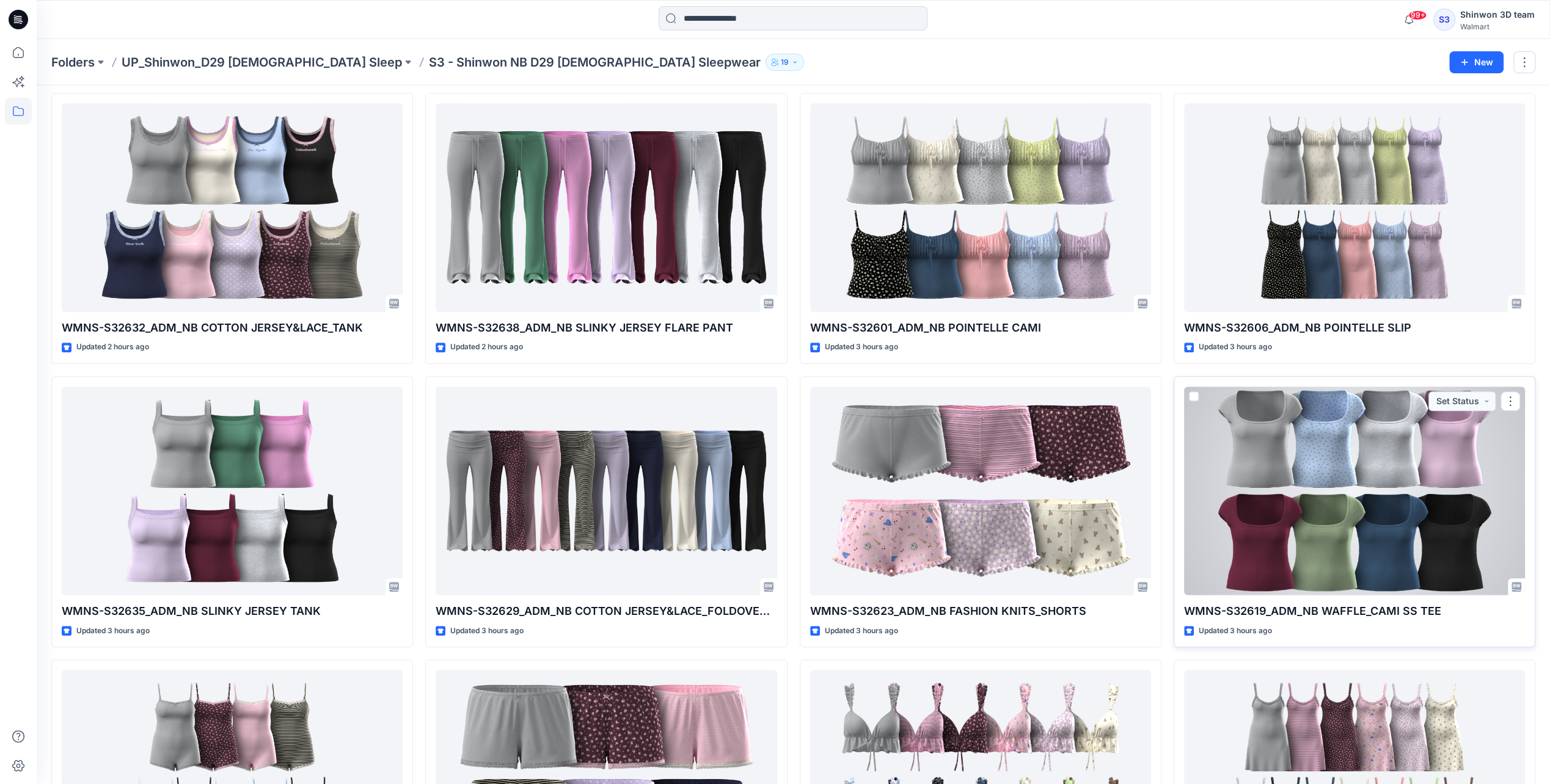
click at [1167, 530] on div at bounding box center [1354, 491] width 341 height 208
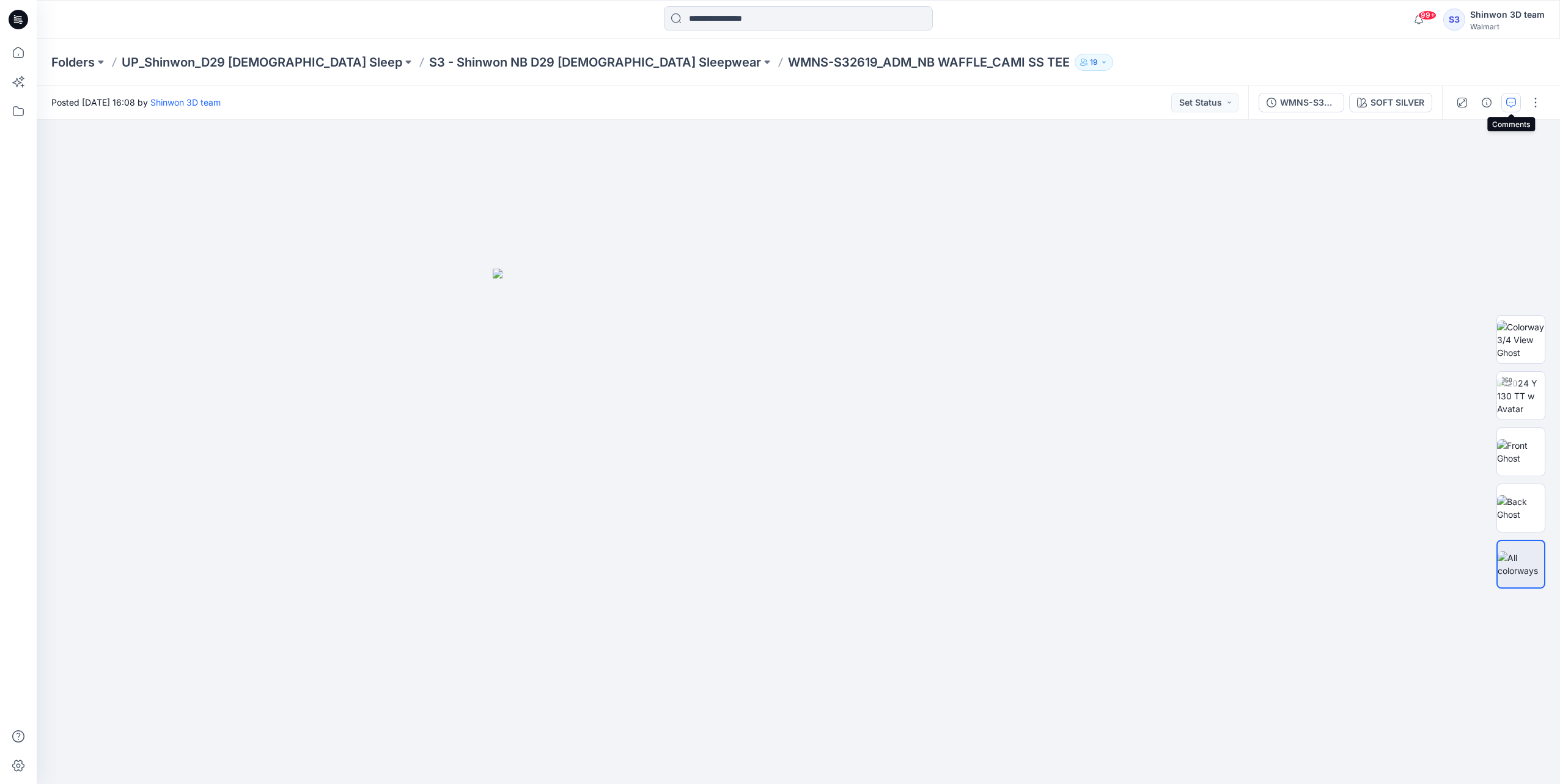
click at [1168, 102] on icon "button" at bounding box center [1510, 102] width 9 height 9
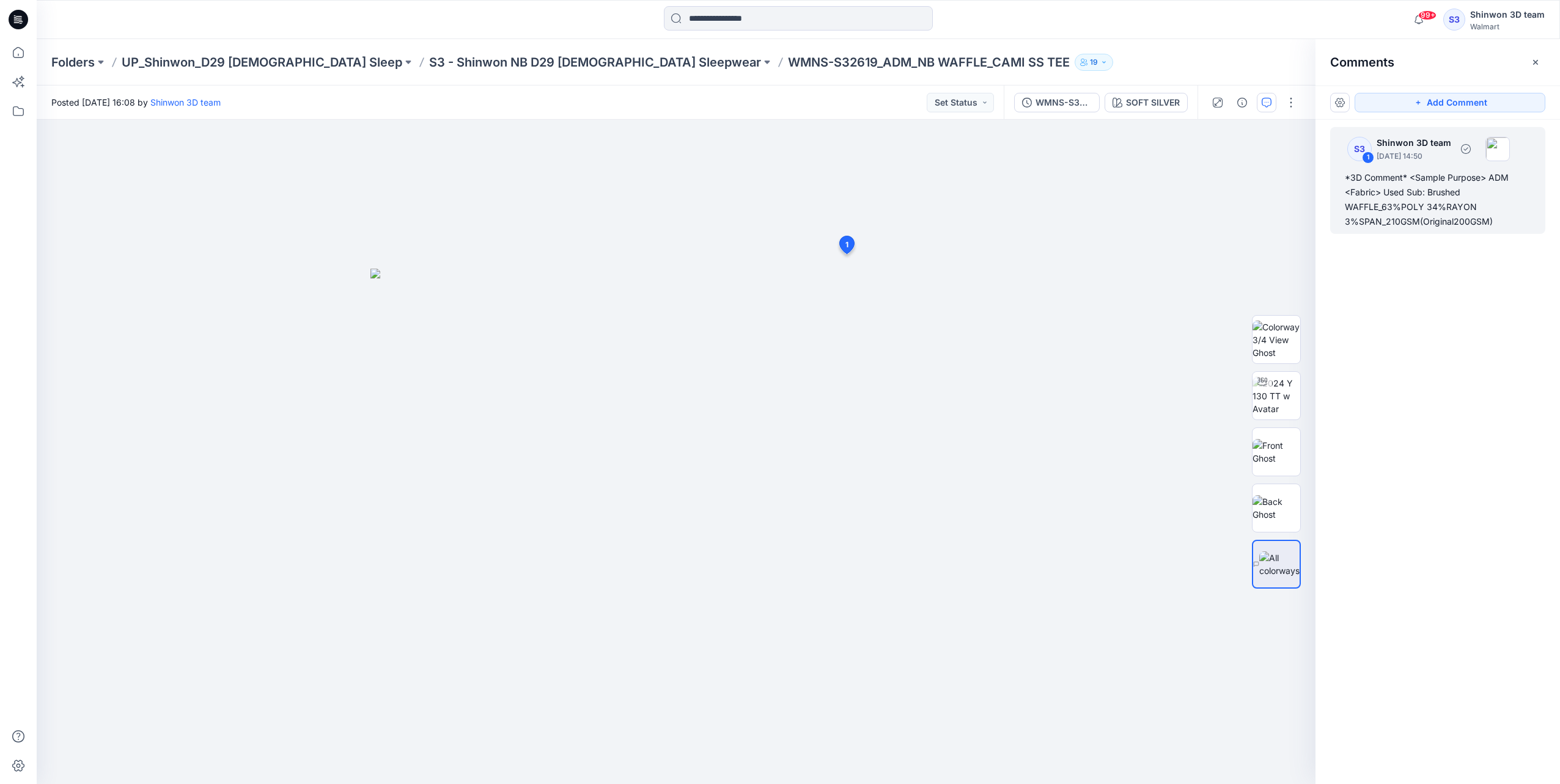
click at [1168, 185] on div "*3D Comment* <Sample Purpose> ADM <Fabric> Used Sub: Brushed WAFFLE_63%POLY 34%…" at bounding box center [1438, 200] width 186 height 59
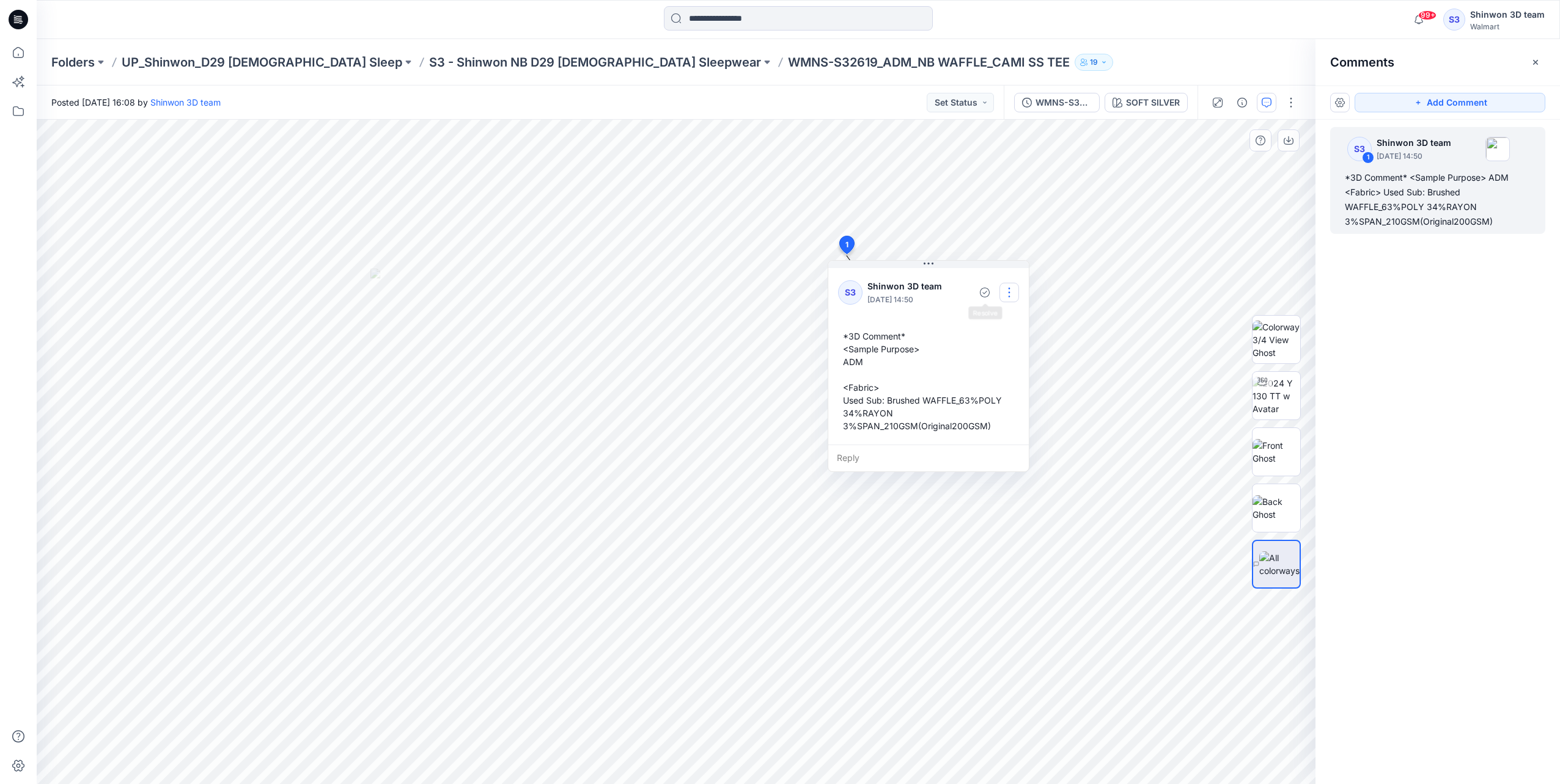
click at [1009, 291] on button "button" at bounding box center [1008, 292] width 20 height 20
click at [1000, 318] on p "Edit comment" at bounding box center [1012, 320] width 55 height 13
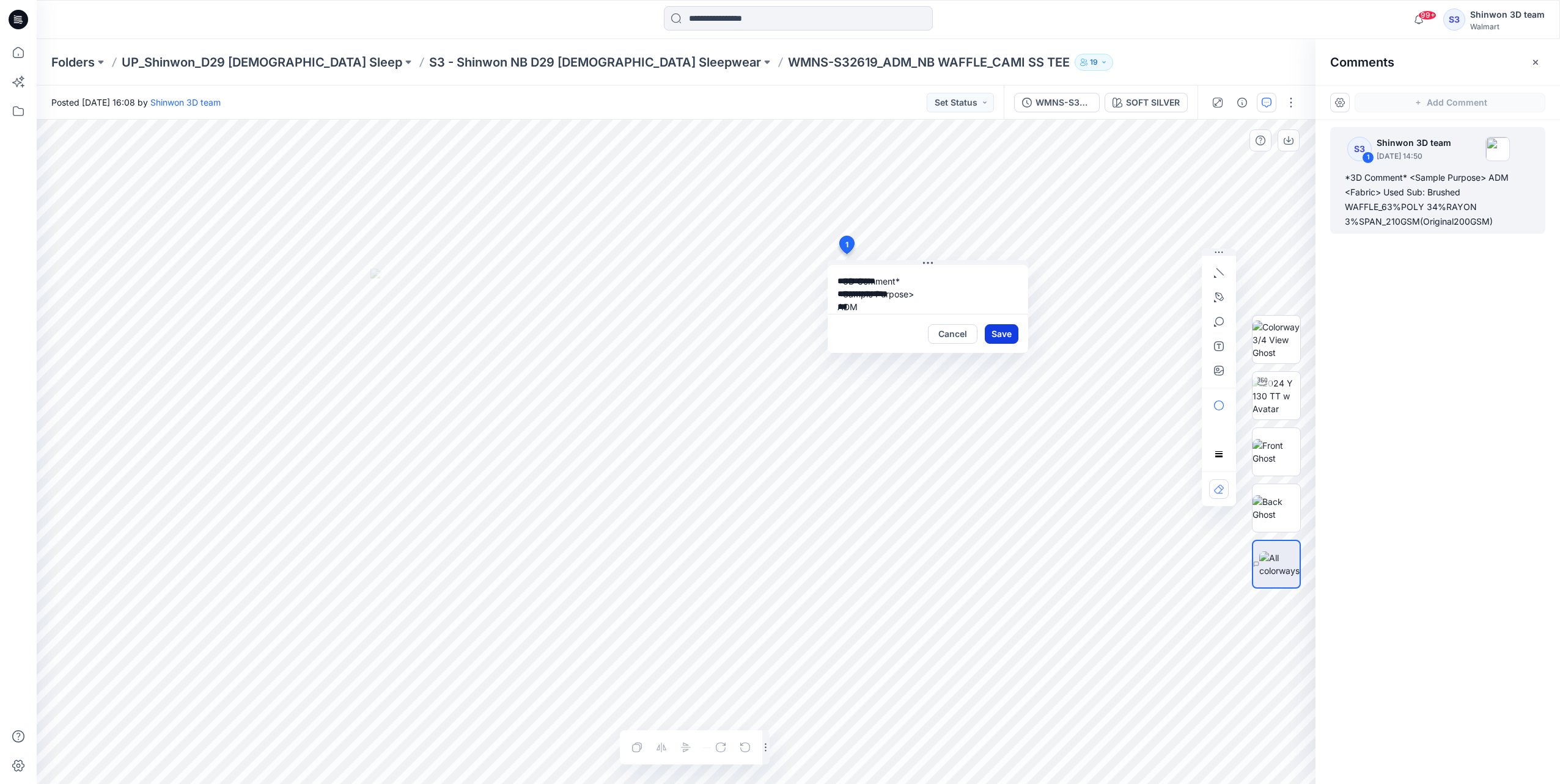
scroll to position [73, 0]
click at [1168, 102] on icon "button" at bounding box center [1241, 102] width 9 height 9
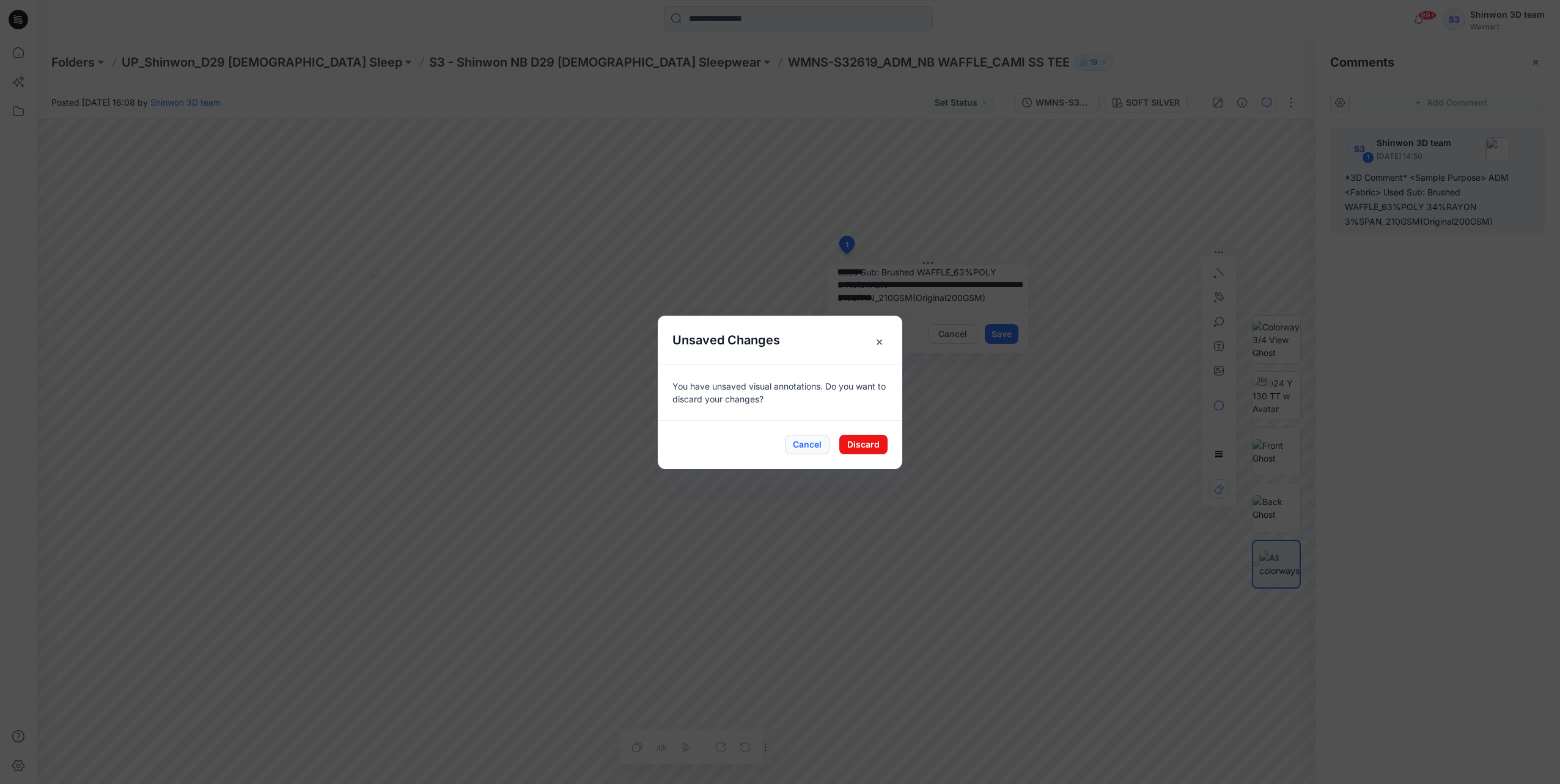
click at [809, 446] on button "Cancel" at bounding box center [807, 445] width 45 height 20
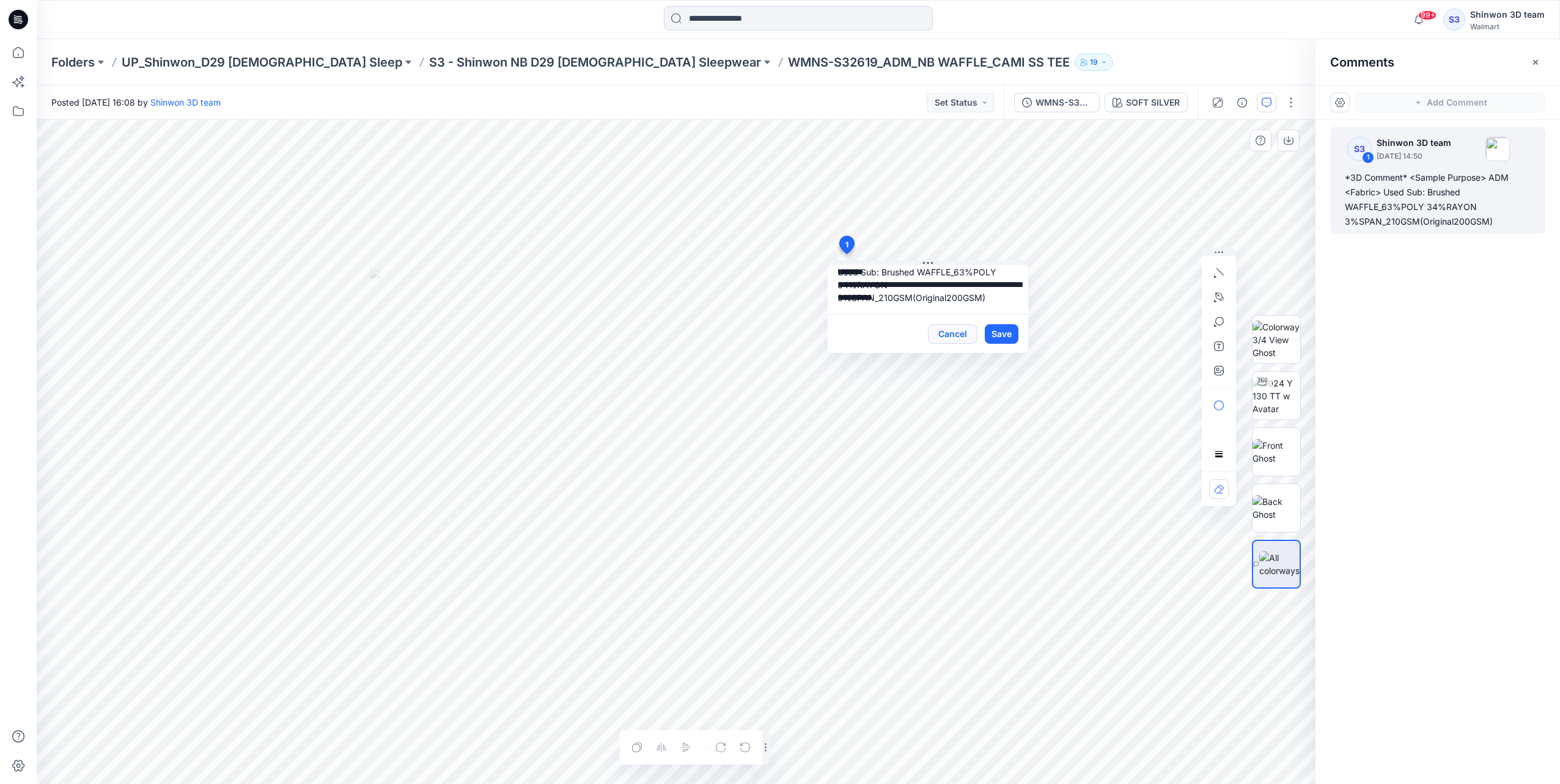
click at [947, 337] on button "Cancel" at bounding box center [952, 334] width 49 height 20
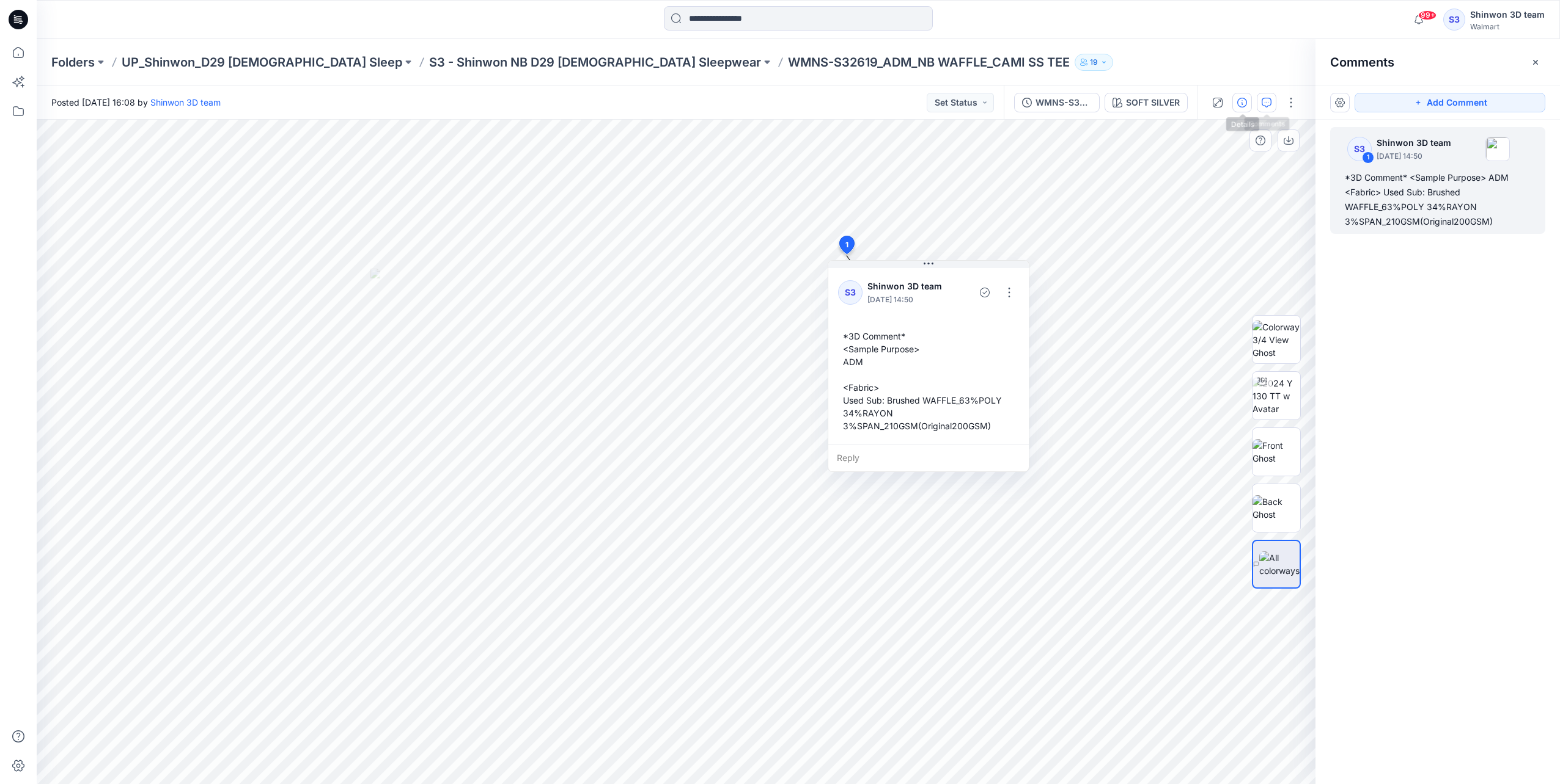
click at [1168, 100] on icon "button" at bounding box center [1241, 102] width 9 height 9
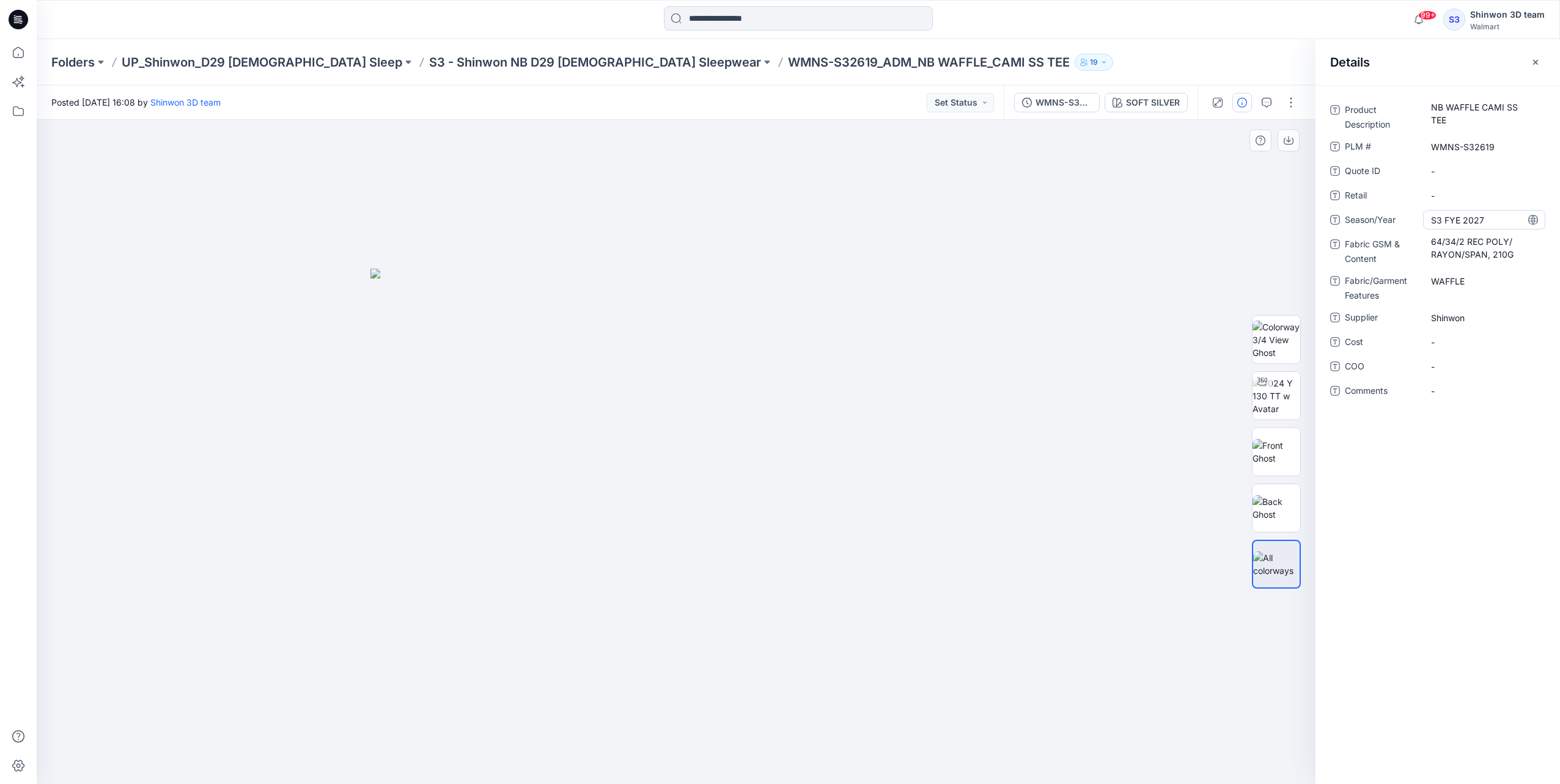
click at [1168, 219] on span "S3 FYE 2027" at bounding box center [1483, 220] width 106 height 13
click at [1168, 249] on Content "64/34/2 REC POLY/ RAYON/SPAN, 210G" at bounding box center [1483, 248] width 106 height 26
click at [1168, 277] on Features "WAFFLE" at bounding box center [1483, 281] width 106 height 13
click at [1168, 320] on span "Shinwon" at bounding box center [1483, 318] width 106 height 13
click at [1168, 110] on button "button" at bounding box center [1266, 103] width 20 height 20
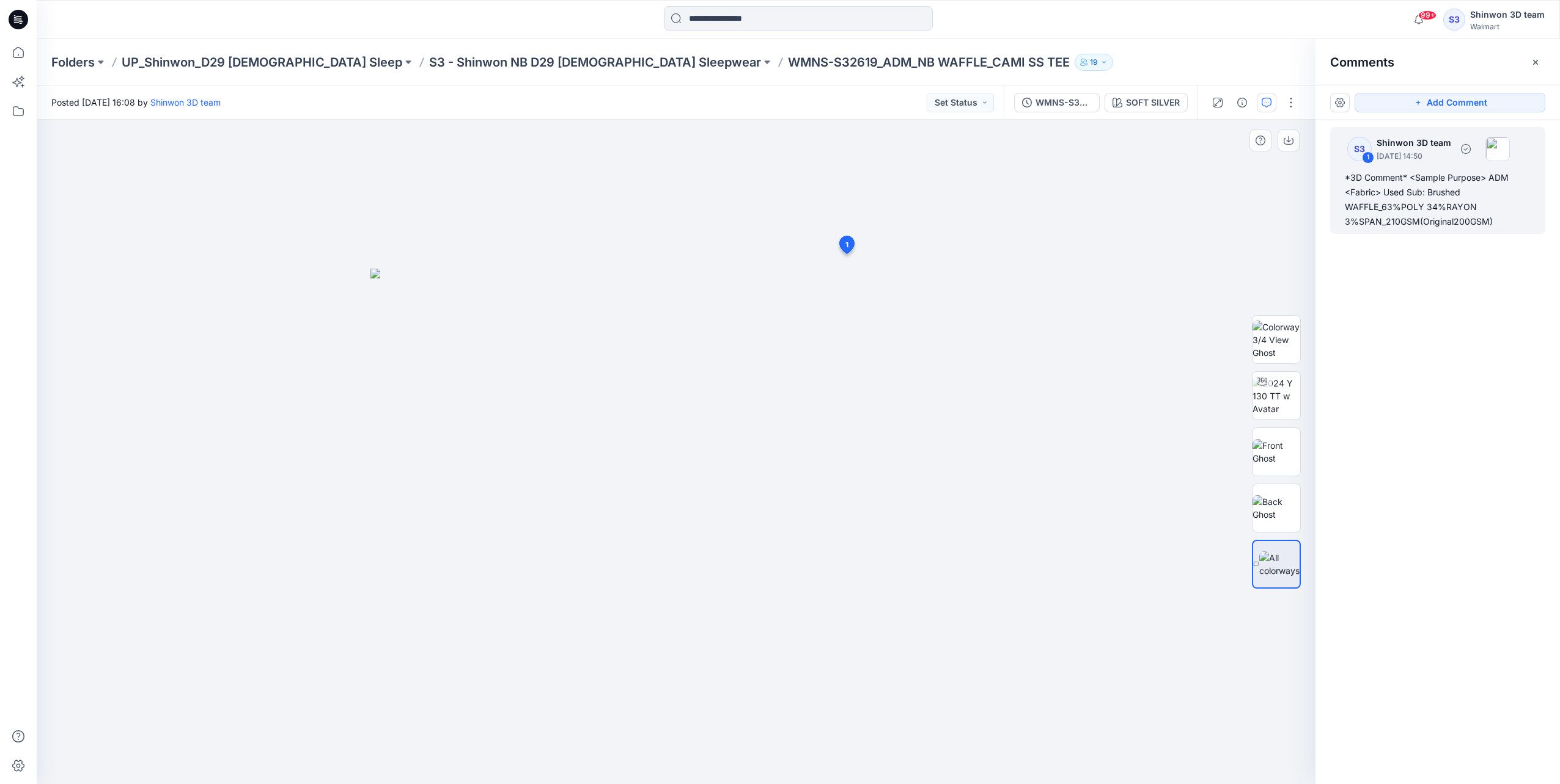
click at [1168, 211] on div "*3D Comment* <Sample Purpose> ADM <Fabric> Used Sub: Brushed WAFFLE_63%POLY 34%…" at bounding box center [1438, 200] width 186 height 59
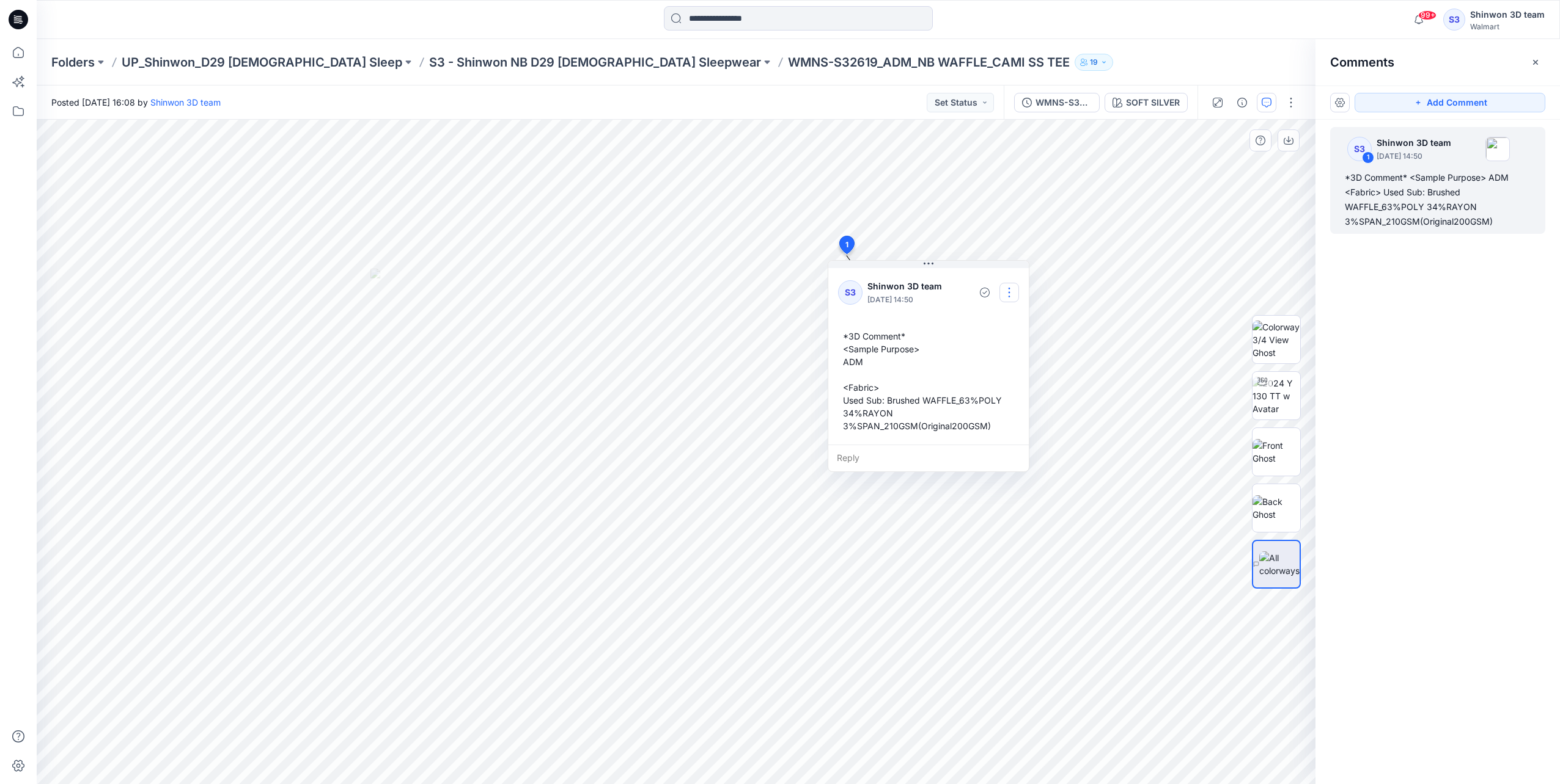
click at [1012, 293] on button "button" at bounding box center [1008, 292] width 20 height 20
click at [1006, 319] on p "Edit comment" at bounding box center [1012, 320] width 55 height 13
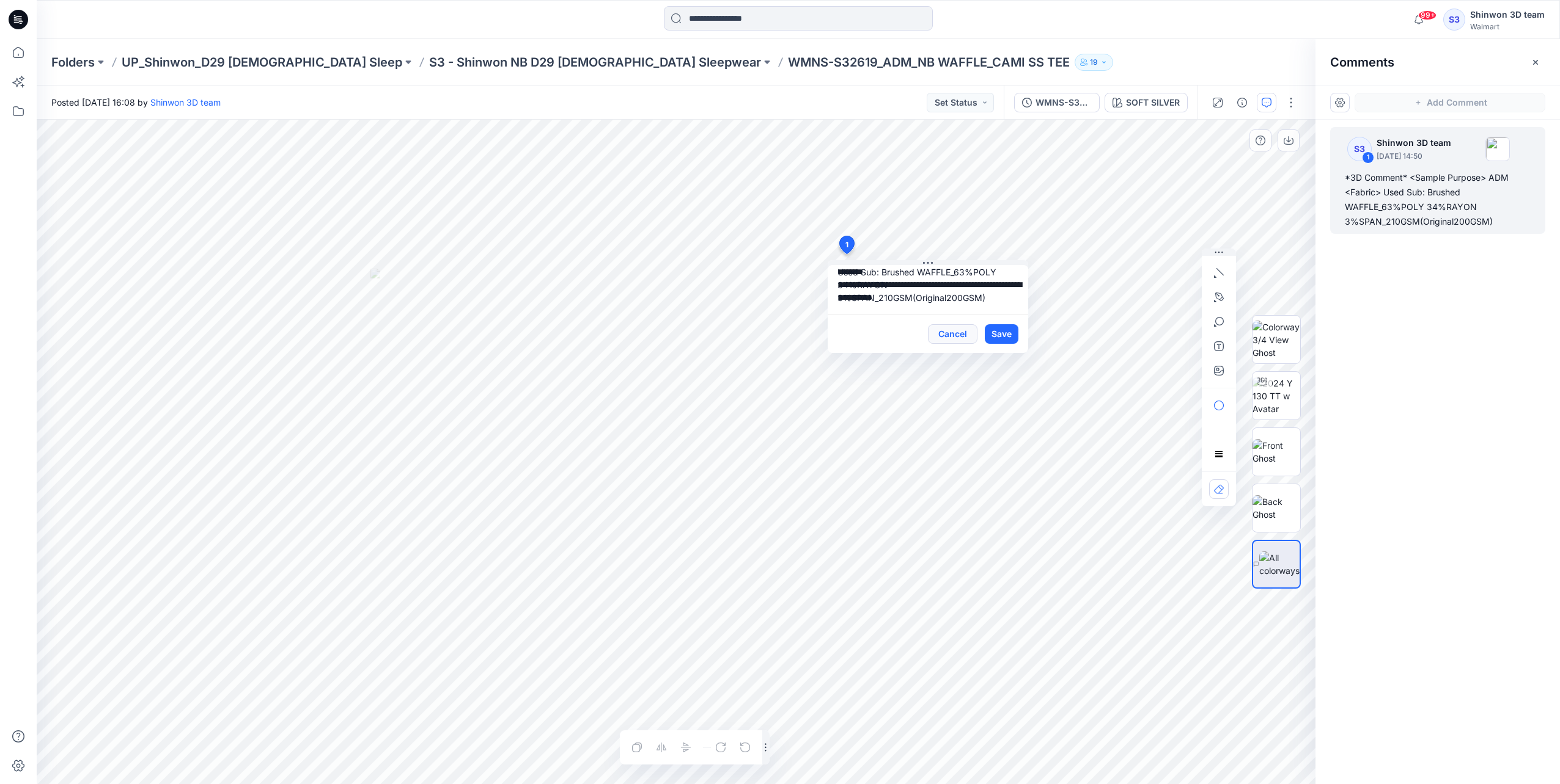
click at [970, 335] on button "Cancel" at bounding box center [952, 334] width 49 height 20
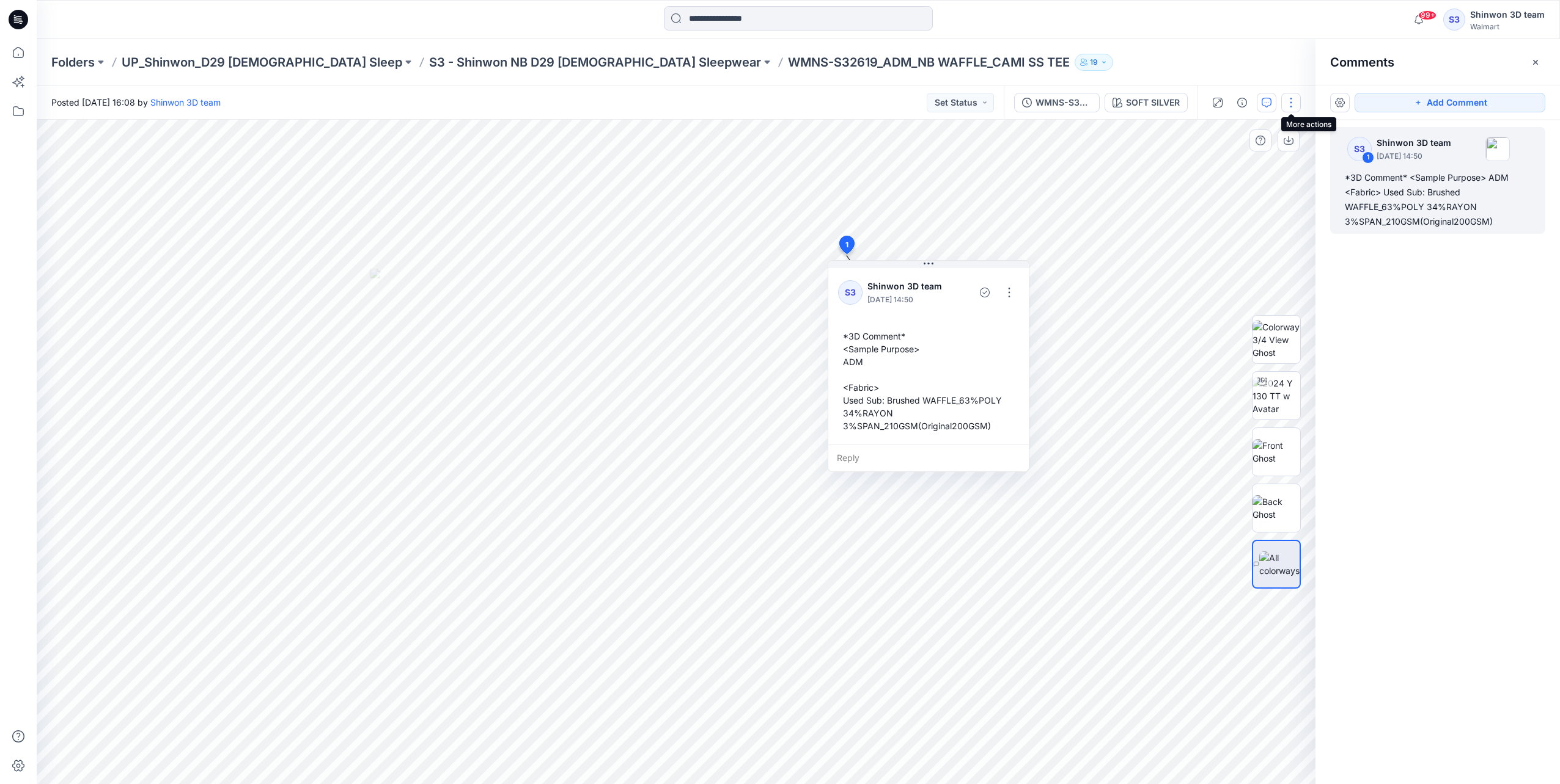
click at [1168, 101] on button "button" at bounding box center [1290, 103] width 20 height 20
click at [1168, 163] on button "Edit" at bounding box center [1239, 165] width 112 height 22
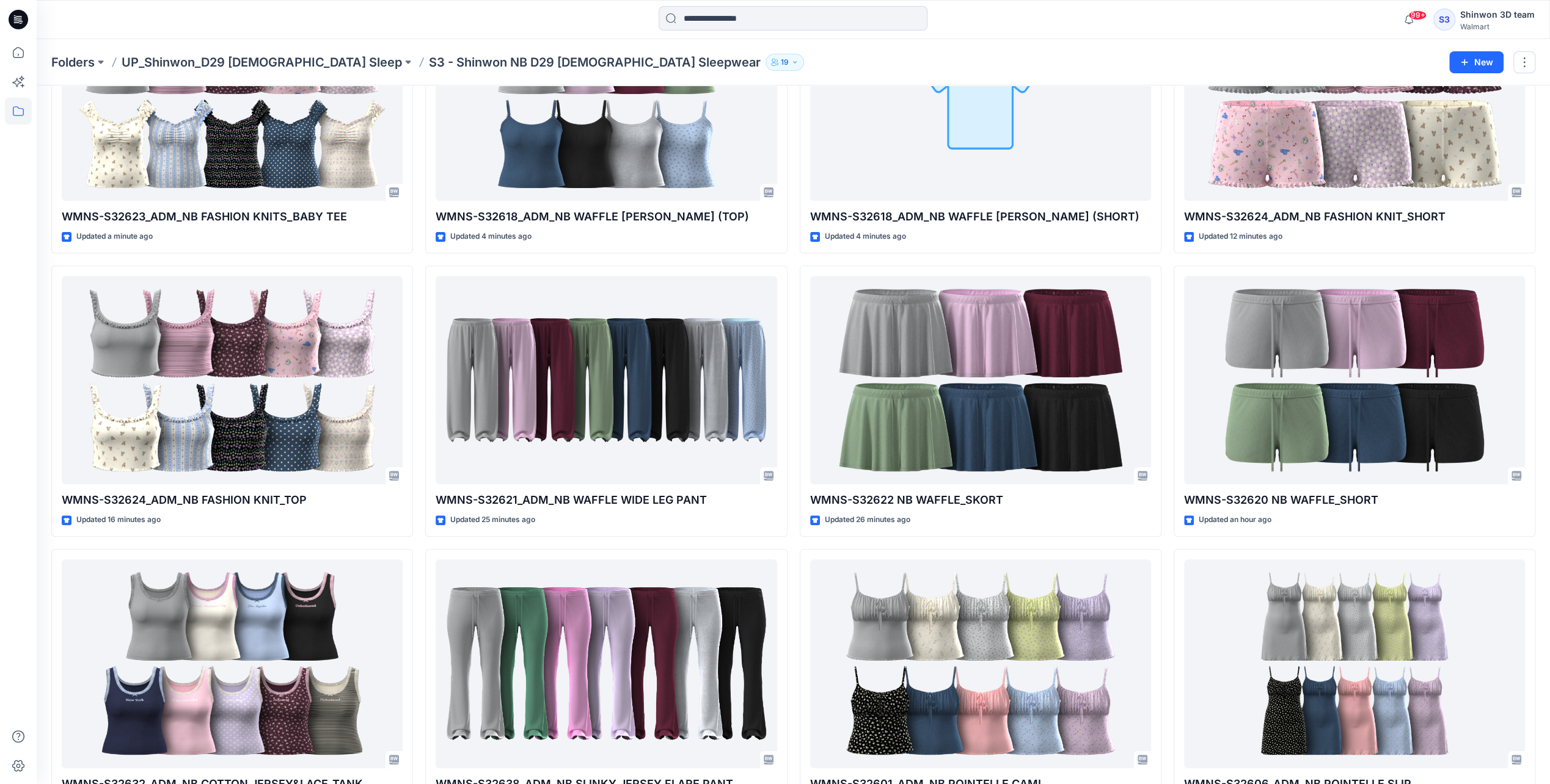
scroll to position [93, 0]
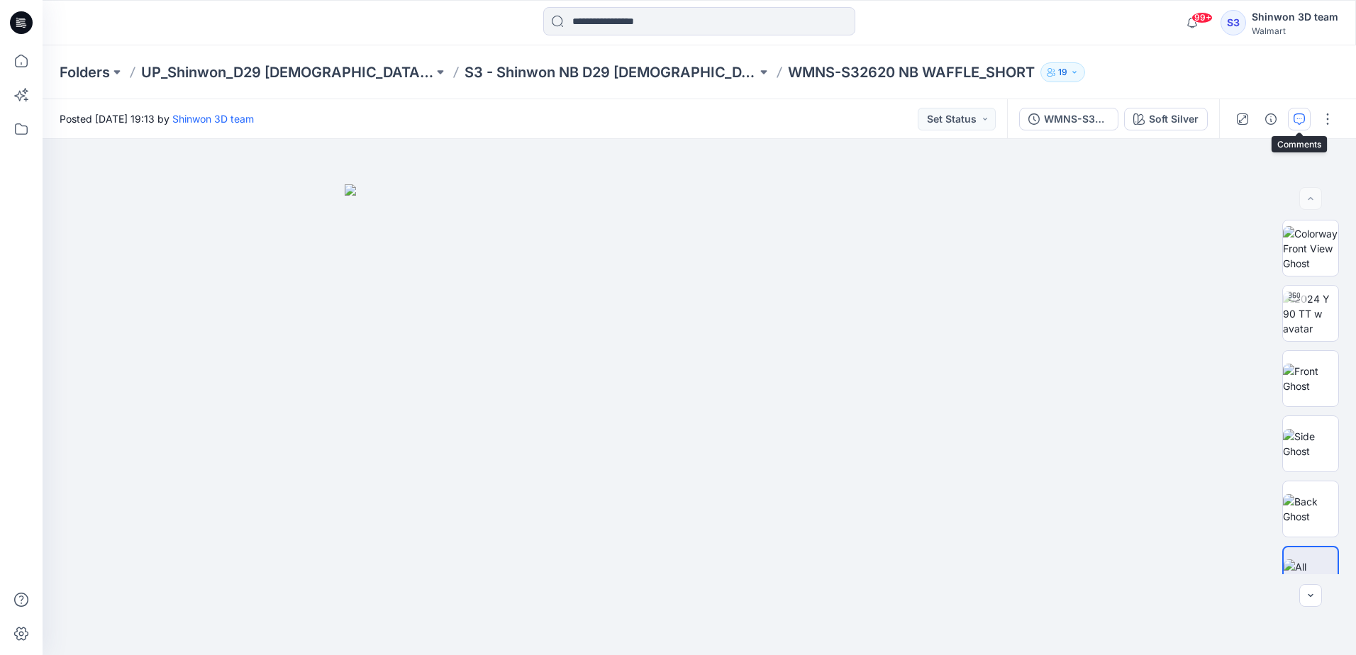
click at [1295, 119] on icon "button" at bounding box center [1298, 118] width 11 height 11
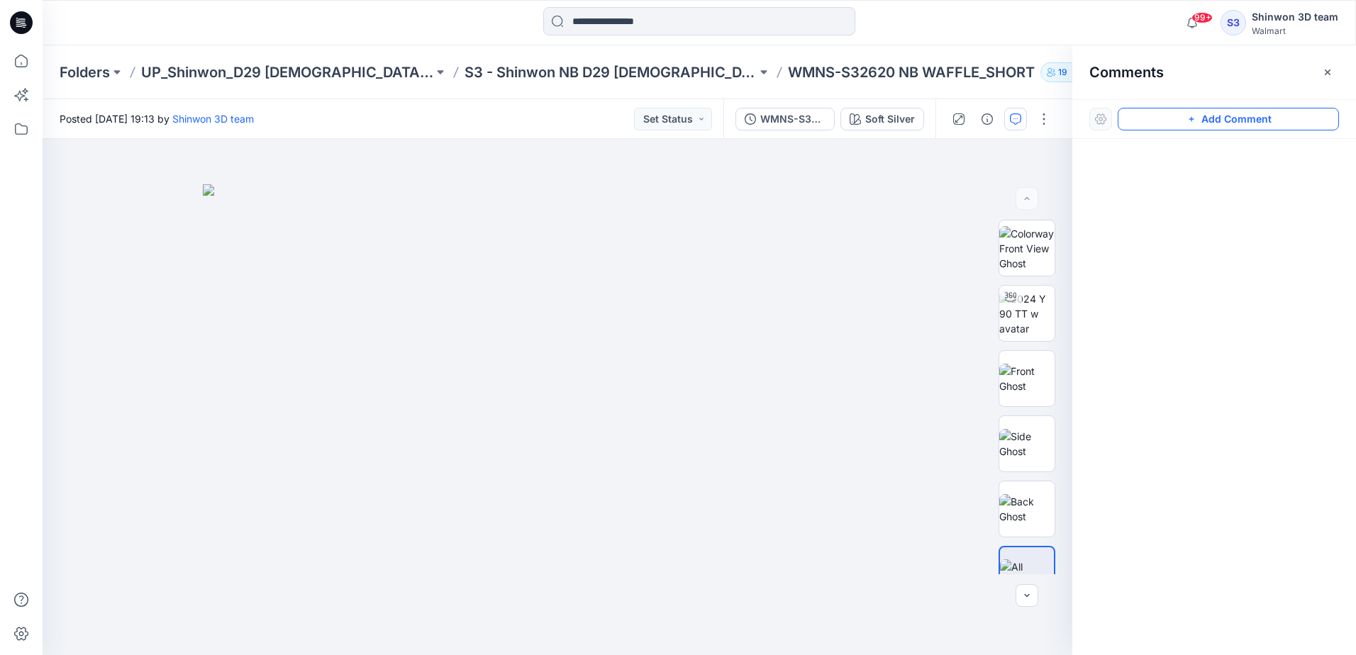
click at [1140, 113] on button "Add Comment" at bounding box center [1227, 119] width 221 height 23
click at [830, 191] on div "1" at bounding box center [558, 397] width 1030 height 516
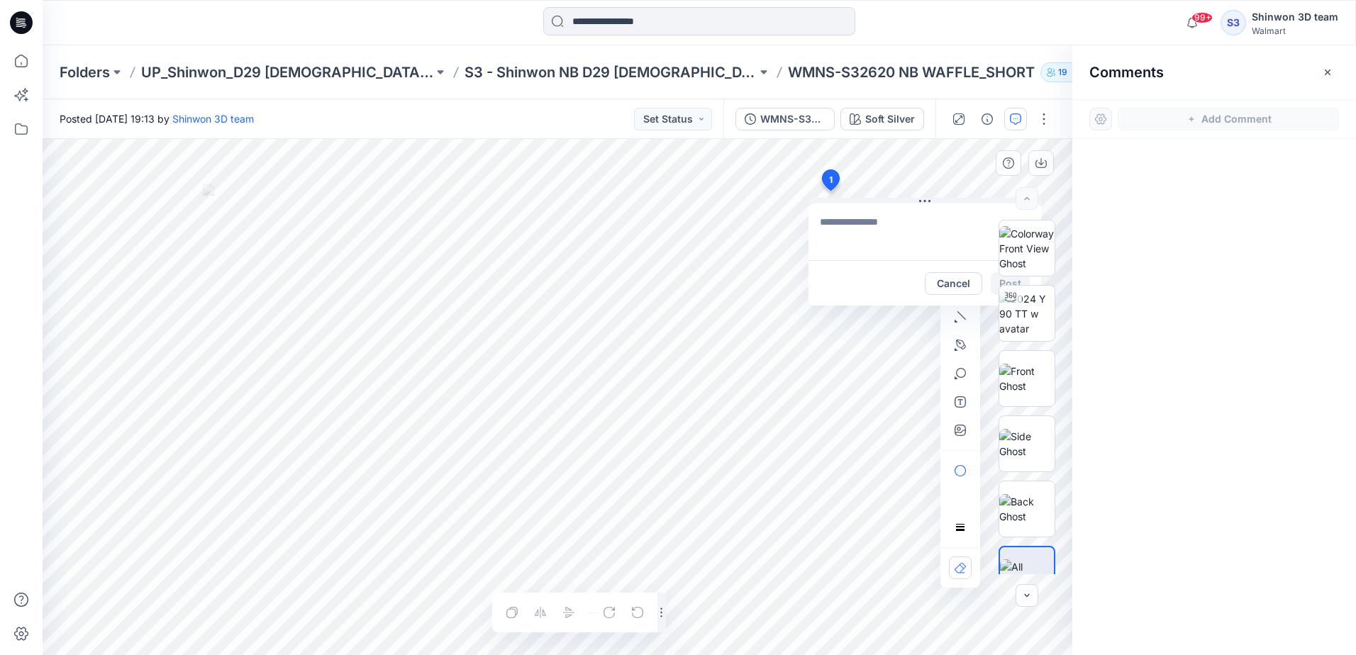
type textarea "**********"
drag, startPoint x: 925, startPoint y: 200, endPoint x: 740, endPoint y: 223, distance: 187.2
click at [919, 202] on icon at bounding box center [924, 201] width 11 height 2
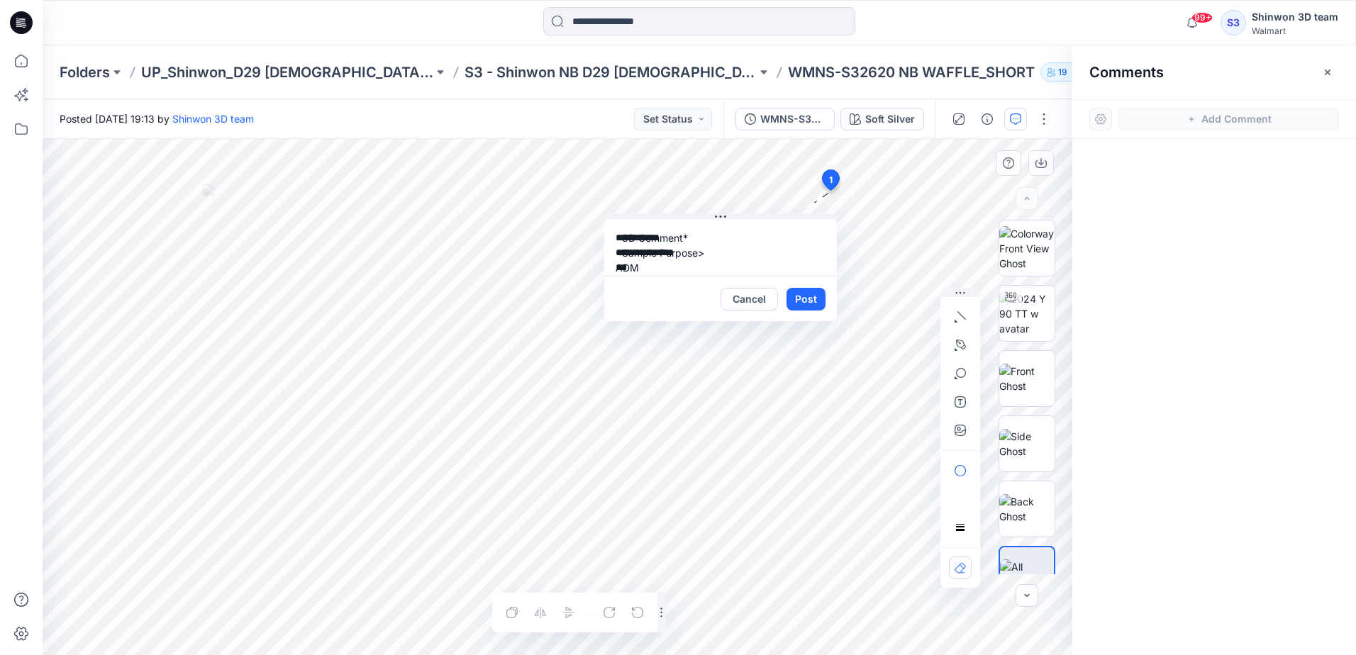
click at [808, 301] on button "Post" at bounding box center [805, 299] width 39 height 23
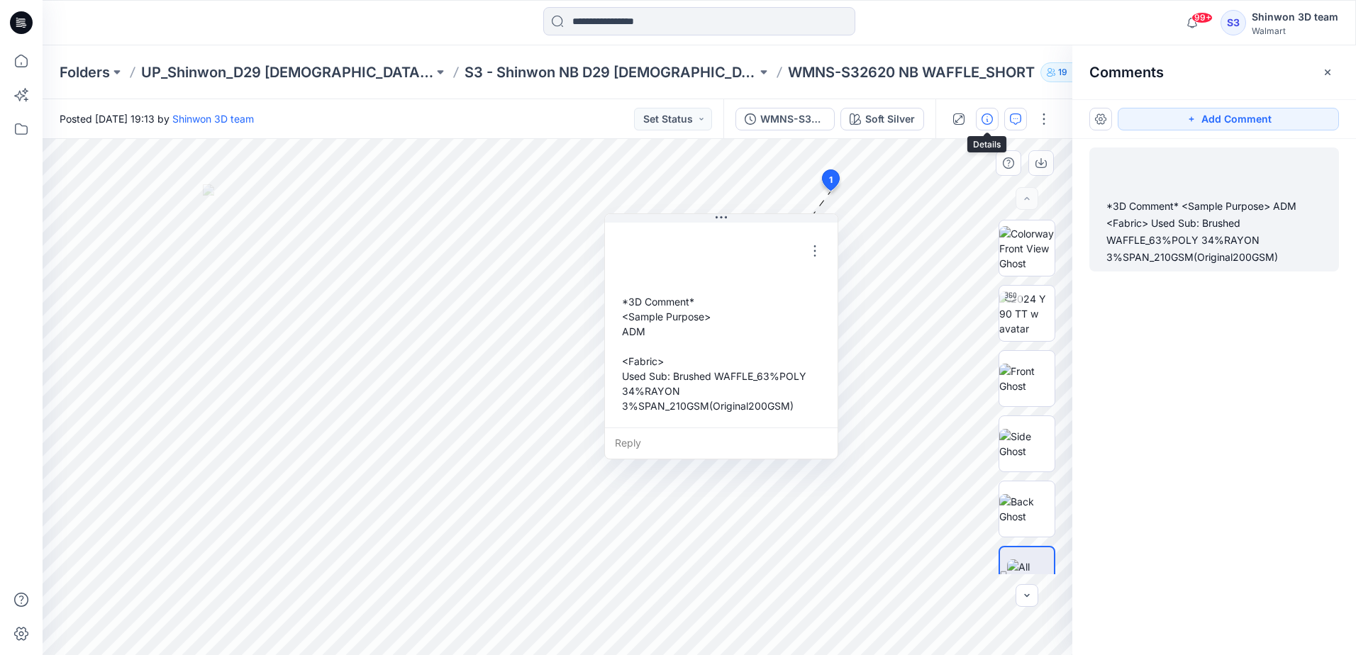
click at [982, 119] on icon "button" at bounding box center [986, 118] width 11 height 11
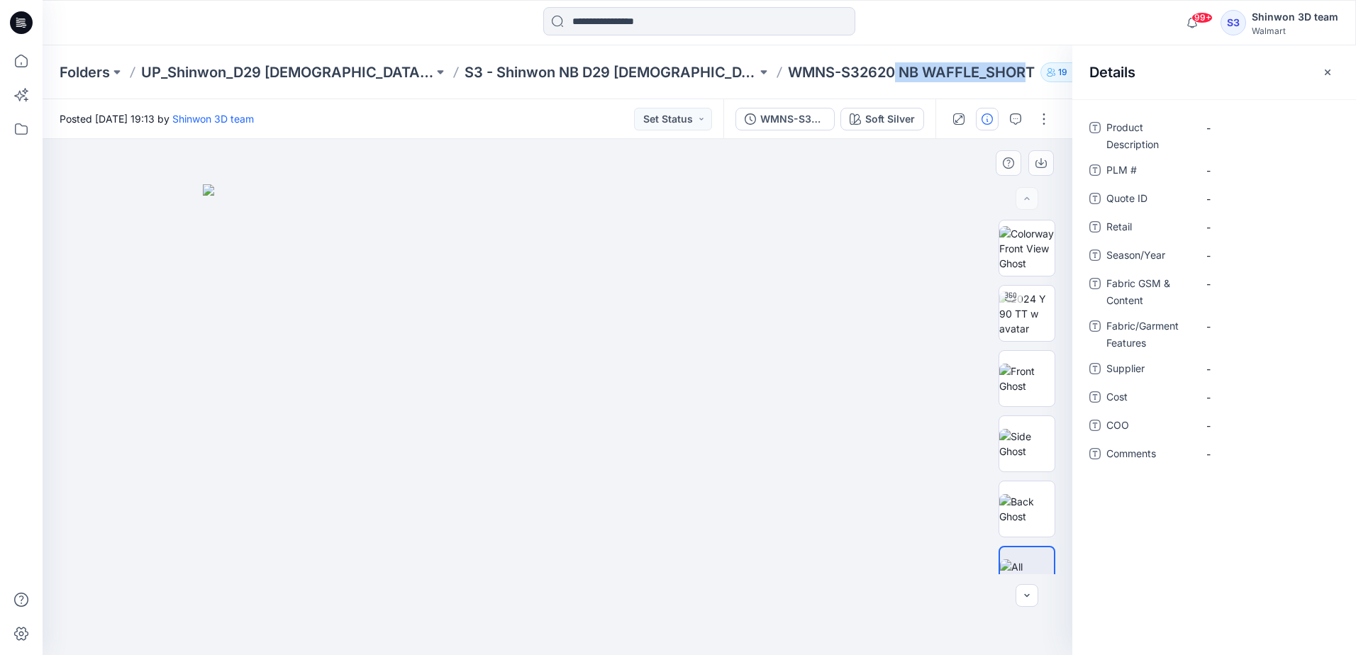
drag, startPoint x: 796, startPoint y: 70, endPoint x: 930, endPoint y: 72, distance: 133.3
click at [930, 72] on p "WMNS-S32620 NB WAFFLE_SHORT" at bounding box center [911, 72] width 247 height 20
drag, startPoint x: 930, startPoint y: 72, endPoint x: 1037, endPoint y: 121, distance: 118.7
click at [1037, 118] on button "button" at bounding box center [1043, 119] width 23 height 23
click at [951, 192] on p "Edit" at bounding box center [953, 191] width 18 height 15
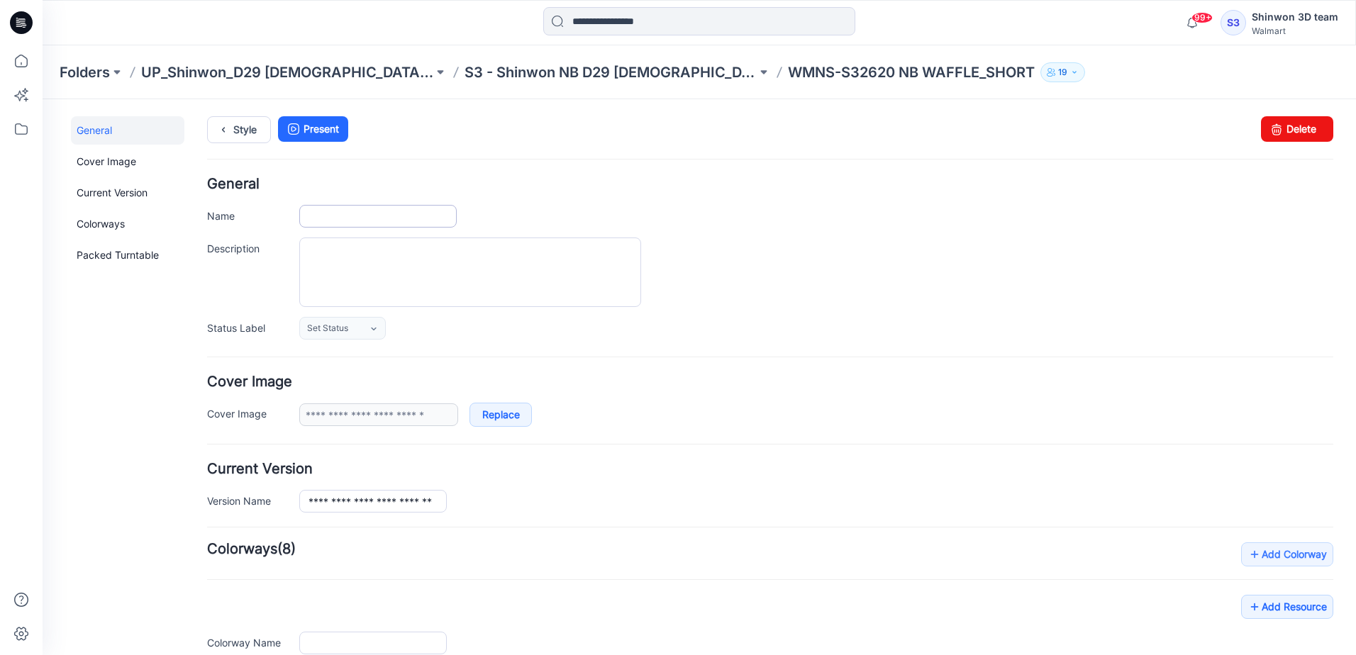
type input "**********"
click at [385, 217] on input "**********" at bounding box center [377, 216] width 157 height 23
type input "**********"
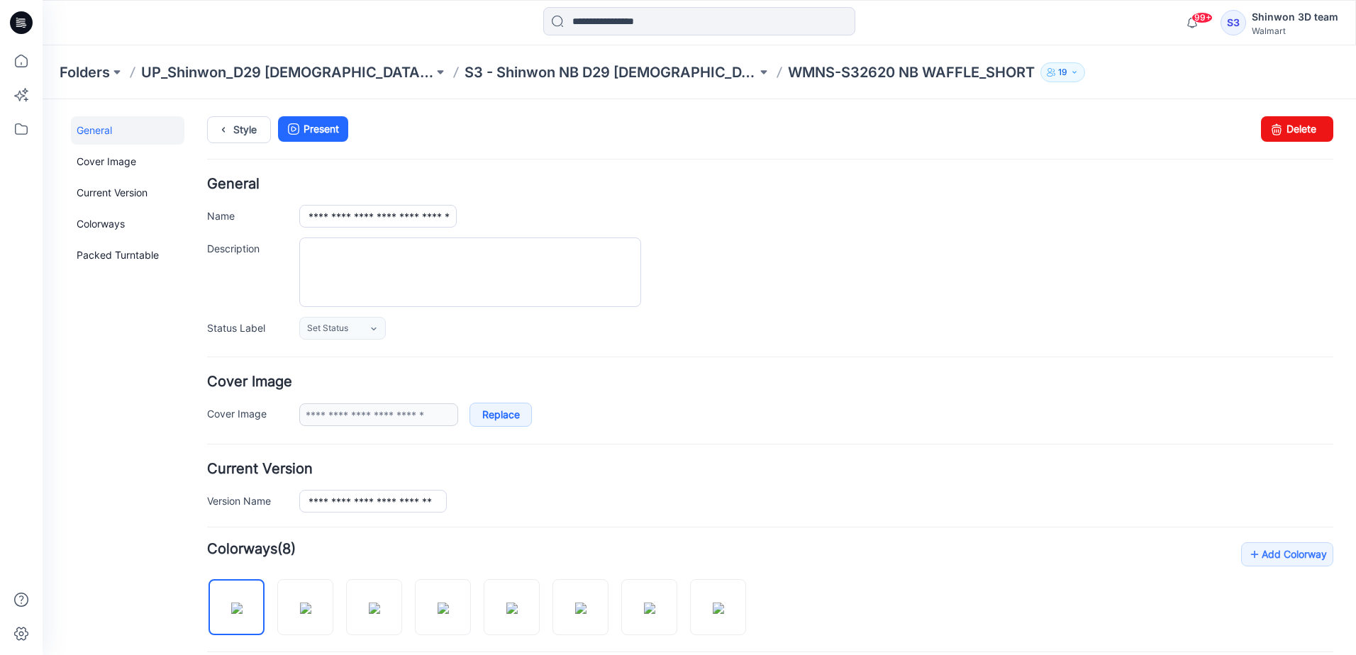
drag, startPoint x: 837, startPoint y: 394, endPoint x: 794, endPoint y: 336, distance: 72.0
click at [836, 393] on div "**********" at bounding box center [770, 401] width 1126 height 52
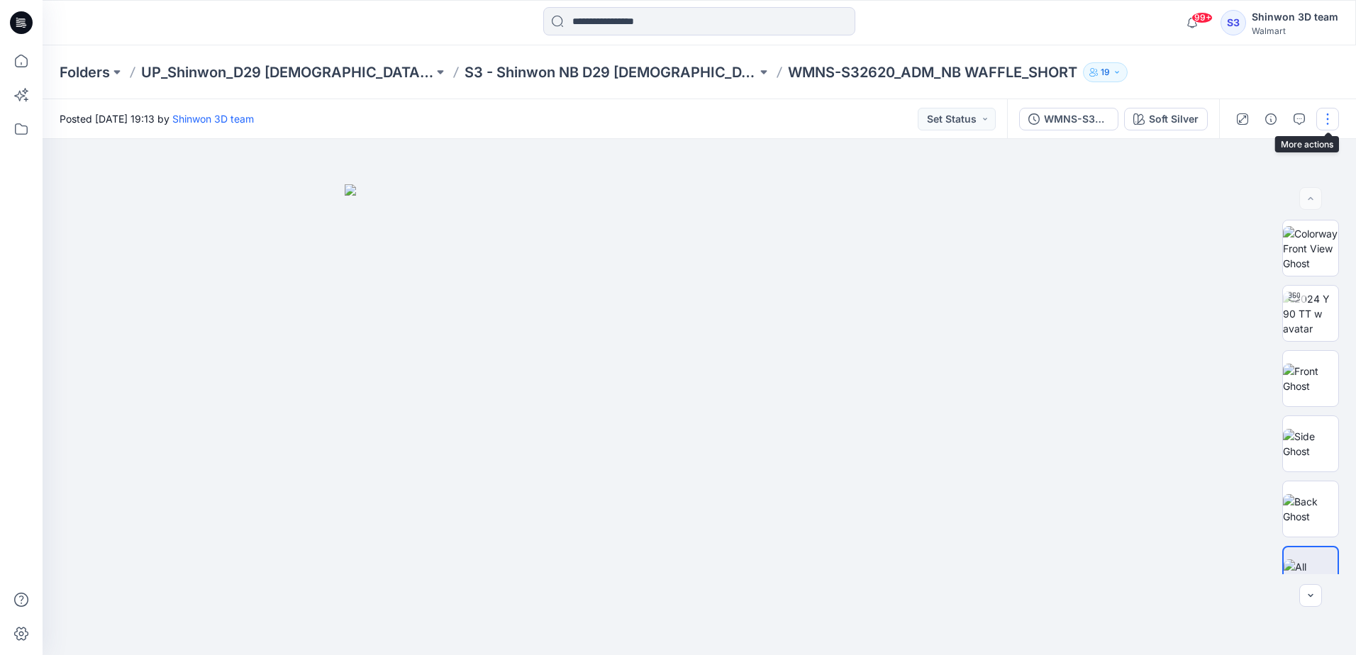
click at [1331, 121] on button "button" at bounding box center [1327, 119] width 23 height 23
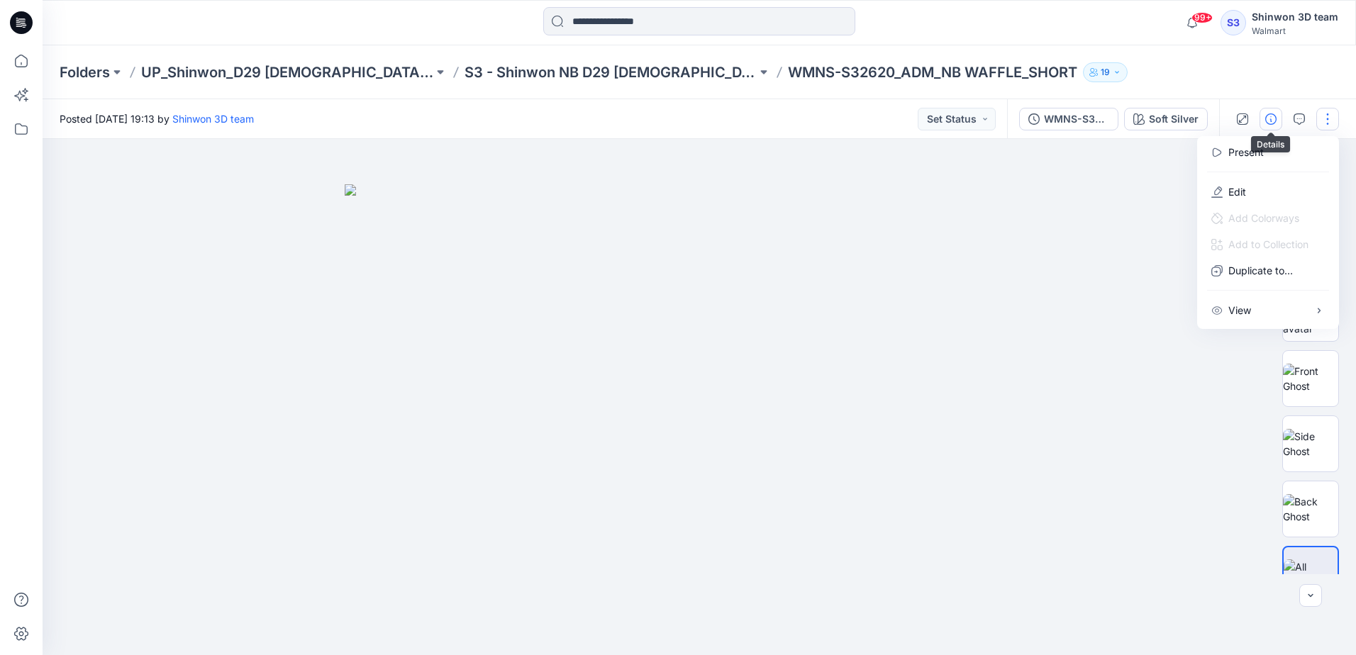
click at [1263, 113] on button "button" at bounding box center [1270, 119] width 23 height 23
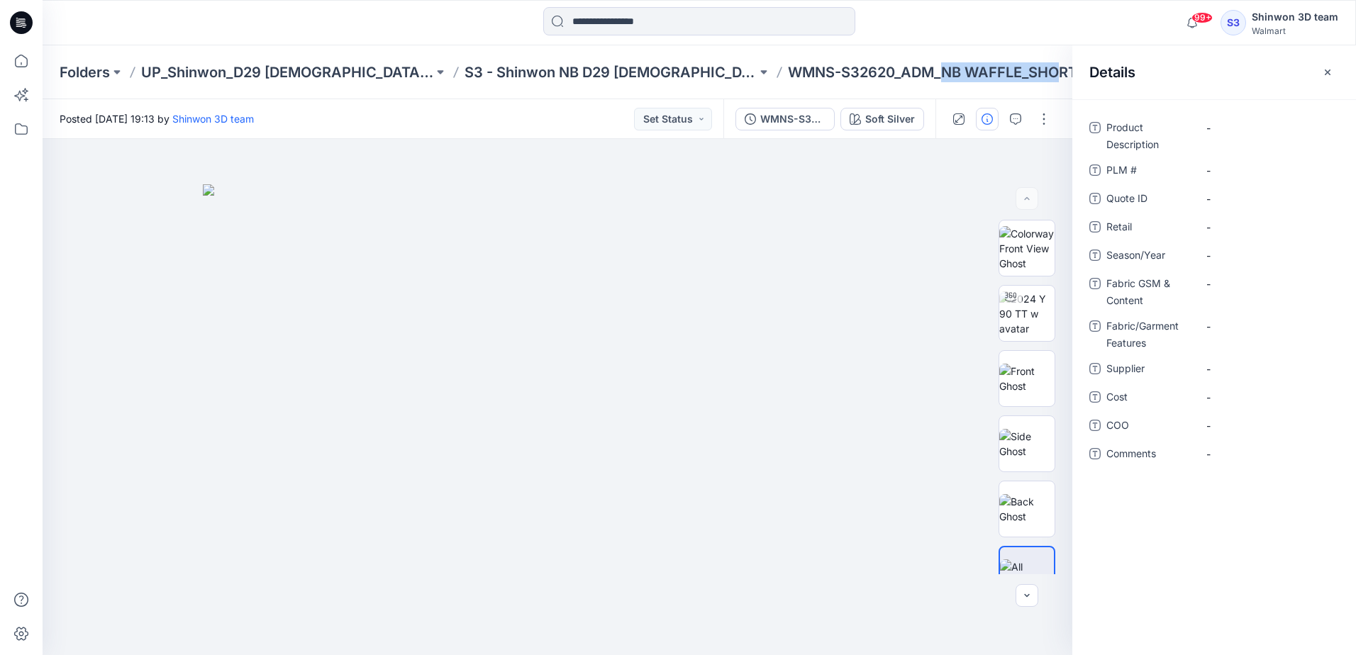
drag, startPoint x: 840, startPoint y: 72, endPoint x: 1093, endPoint y: 92, distance: 254.0
click at [959, 74] on p "WMNS-S32620_ADM_NB WAFFLE_SHORT" at bounding box center [932, 72] width 289 height 20
copy p "NB WAFFLE_SHO"
click at [1227, 132] on Description "-" at bounding box center [1267, 128] width 123 height 15
type textarea "**********"
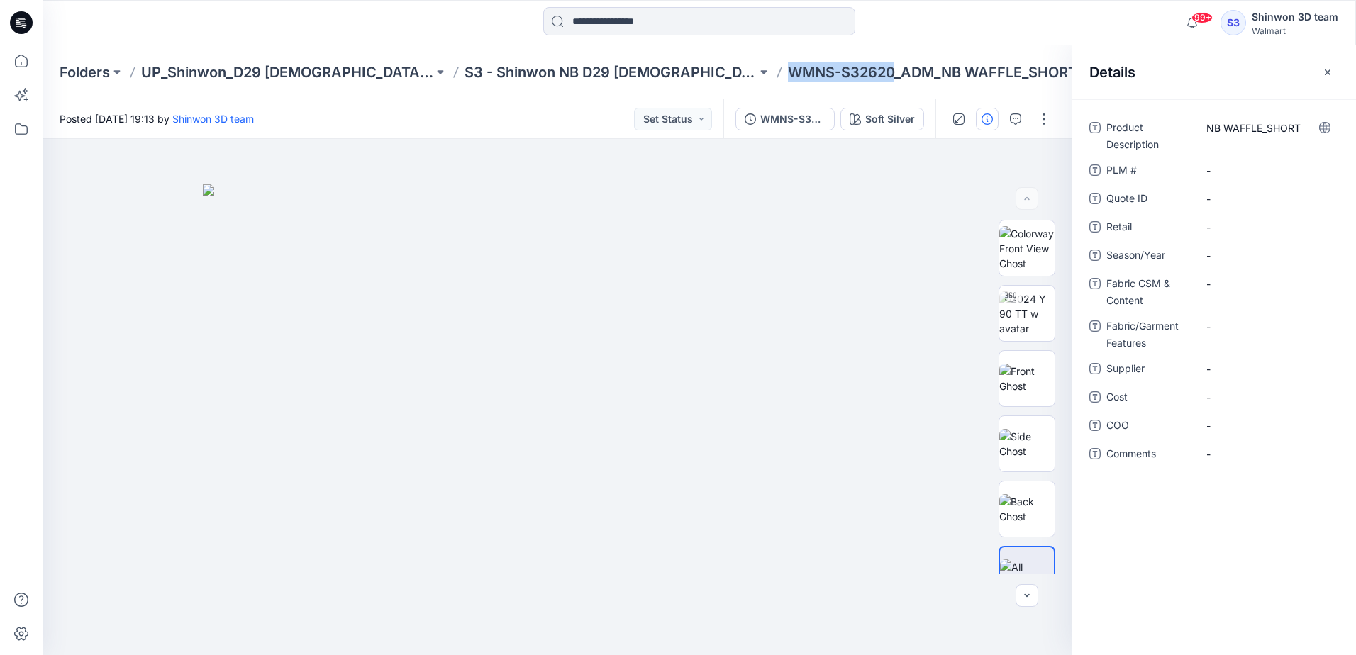
drag, startPoint x: 793, startPoint y: 72, endPoint x: 685, endPoint y: 74, distance: 108.5
click at [685, 74] on div "Folders UP_Shinwon_D29 Ladies Sleep S3 - Shinwon NB D29 Ladies Sleepwear WMNS-S…" at bounding box center [644, 72] width 1169 height 20
copy p "WMNS-S32620"
click at [1221, 169] on \ "-" at bounding box center [1267, 170] width 123 height 15
type textarea "**********"
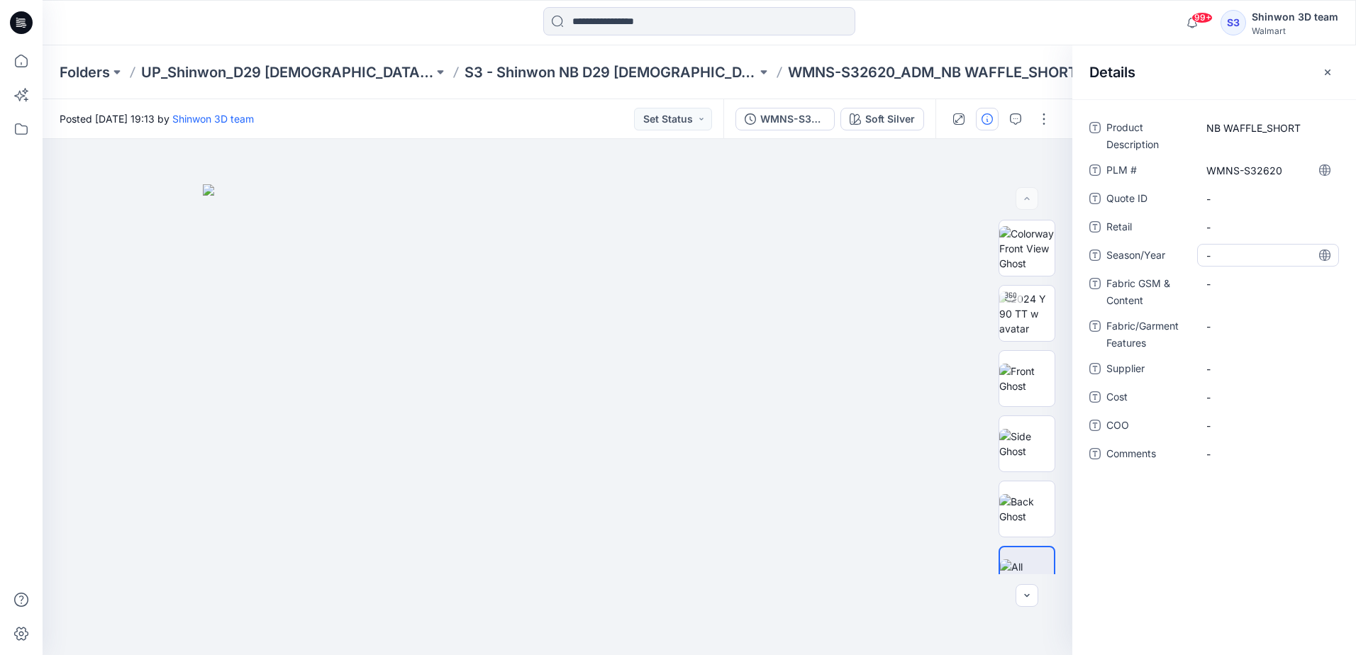
click at [1232, 257] on span "-" at bounding box center [1267, 255] width 123 height 15
click at [1229, 289] on Content "-" at bounding box center [1267, 284] width 123 height 15
type textarea "**********"
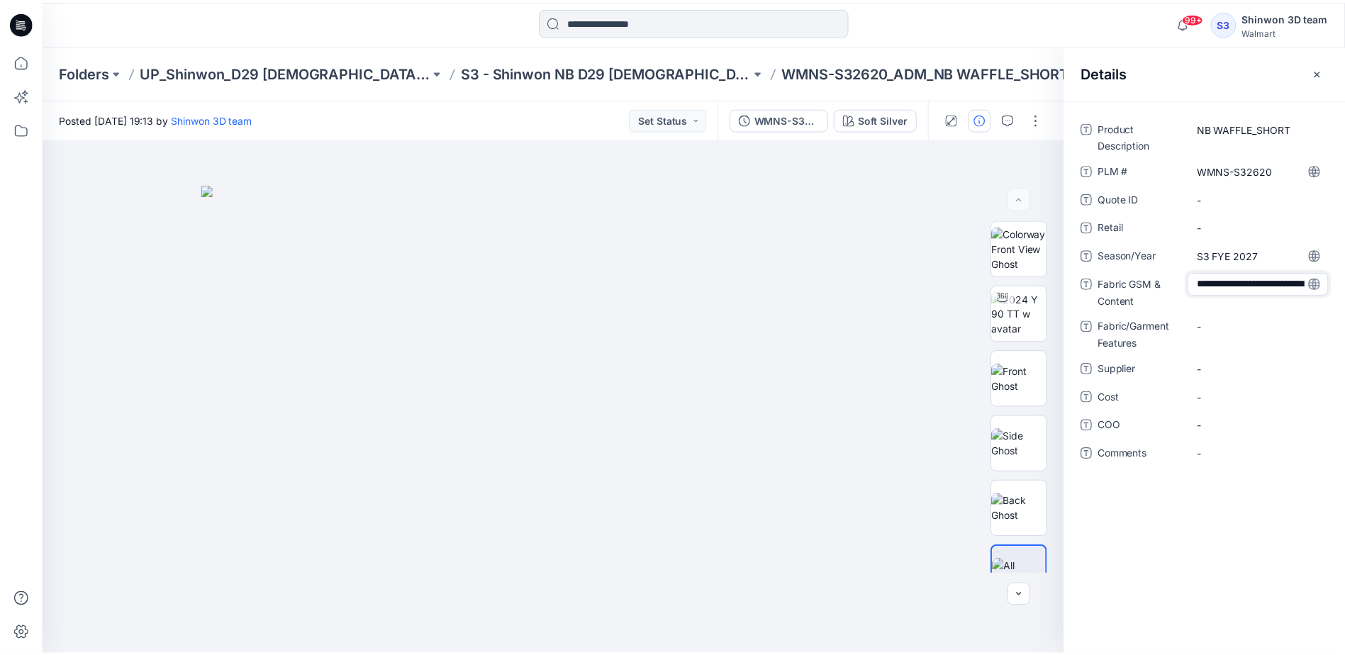
scroll to position [10, 0]
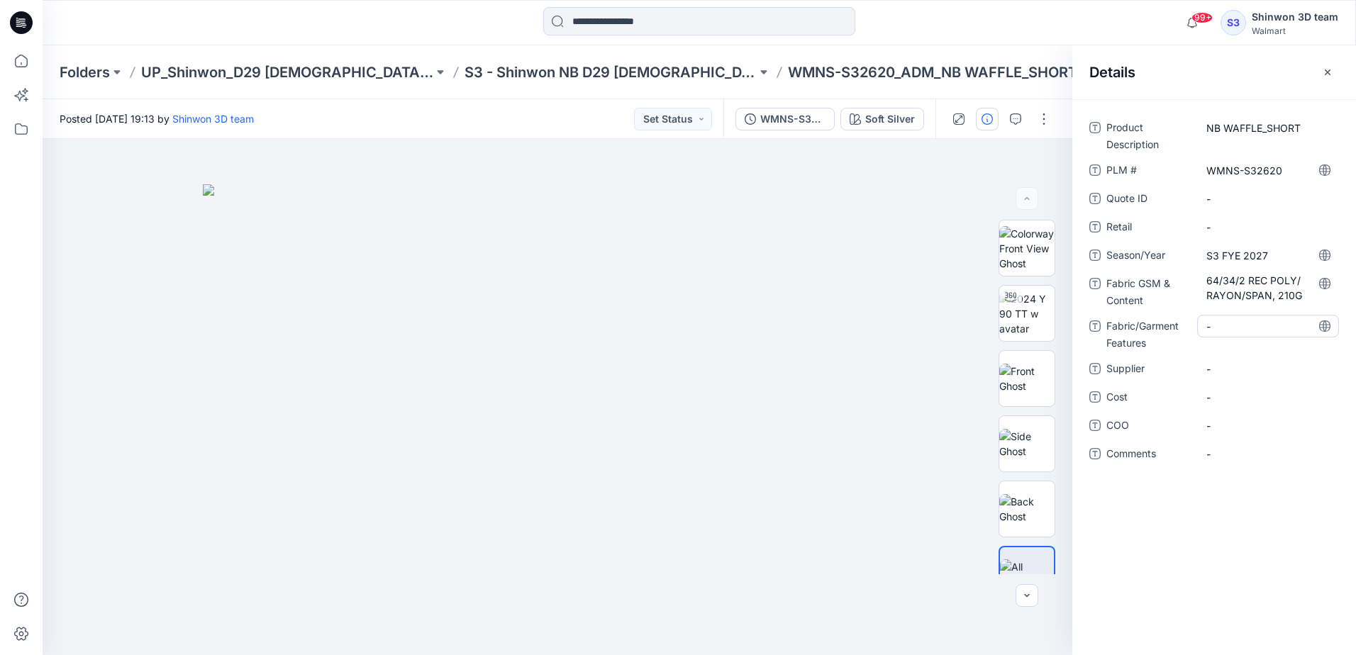
click at [1208, 329] on Features "-" at bounding box center [1267, 326] width 123 height 15
type textarea "******"
click at [1211, 367] on span "-" at bounding box center [1267, 369] width 123 height 15
type textarea "*******"
click at [600, 69] on p "S3 - Shinwon NB D29 [DEMOGRAPHIC_DATA] Sleepwear" at bounding box center [610, 72] width 292 height 20
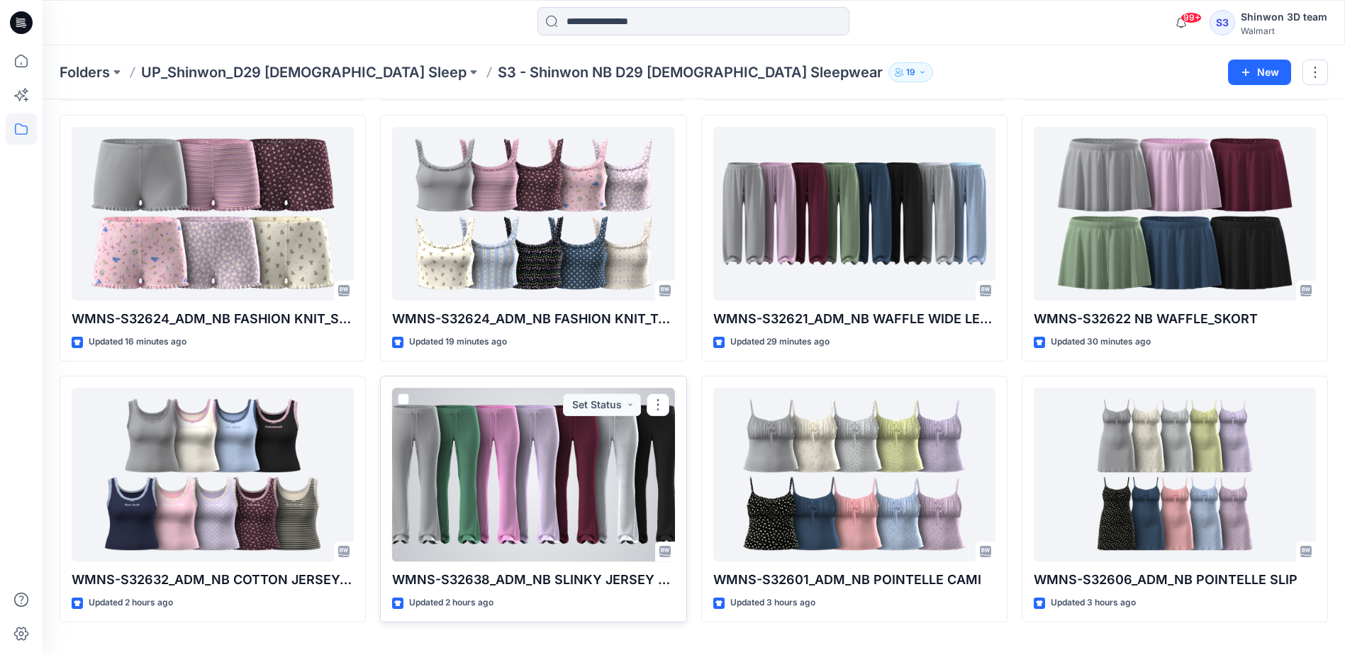
scroll to position [340, 0]
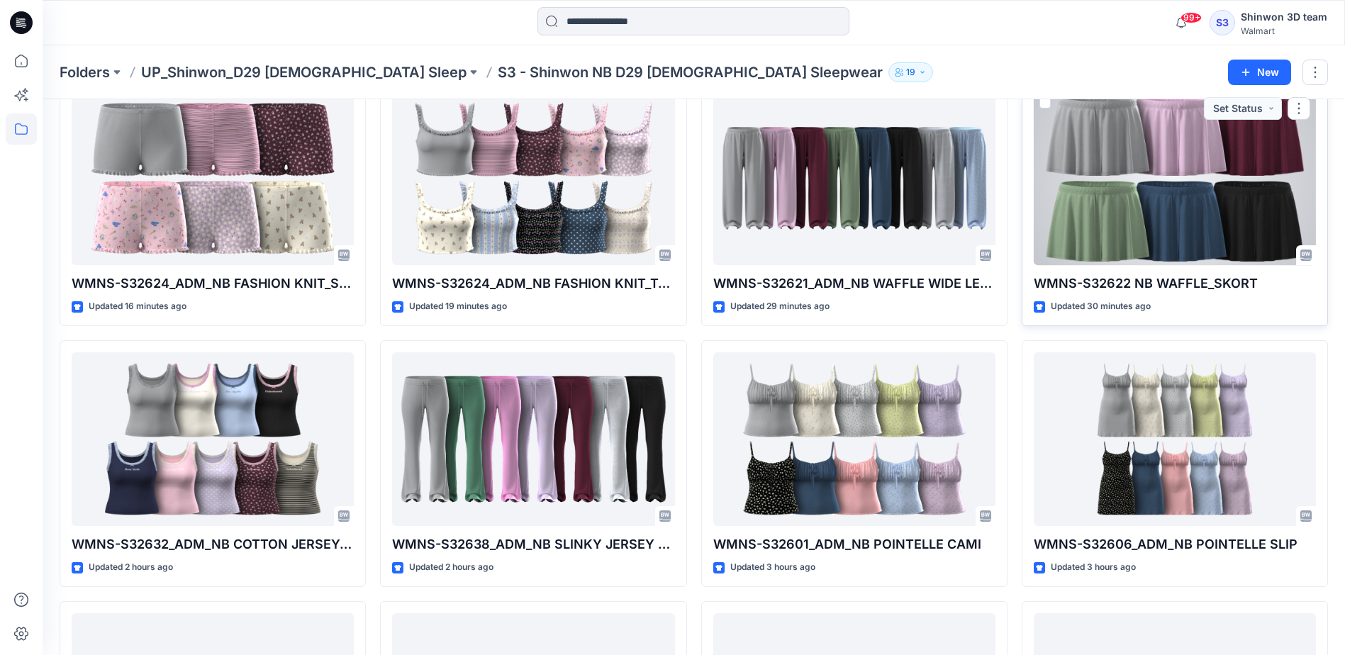
click at [1206, 237] on div at bounding box center [1175, 178] width 282 height 174
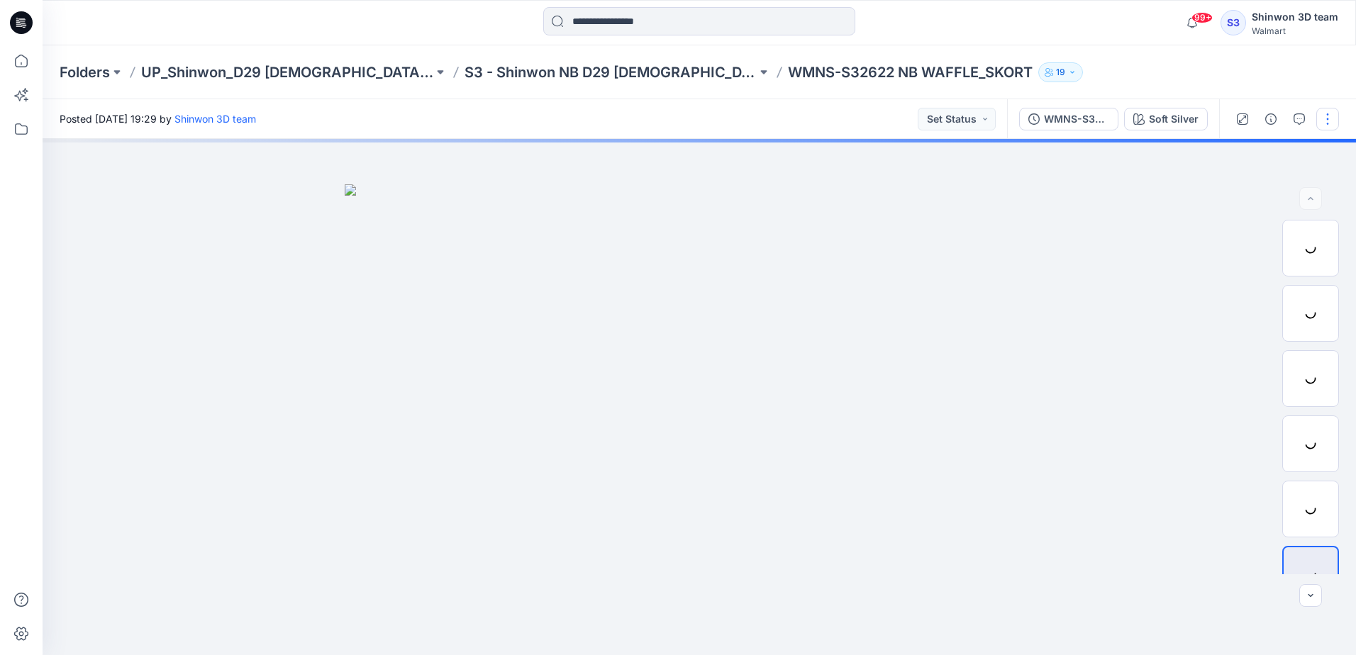
click at [1324, 126] on button "button" at bounding box center [1327, 119] width 23 height 23
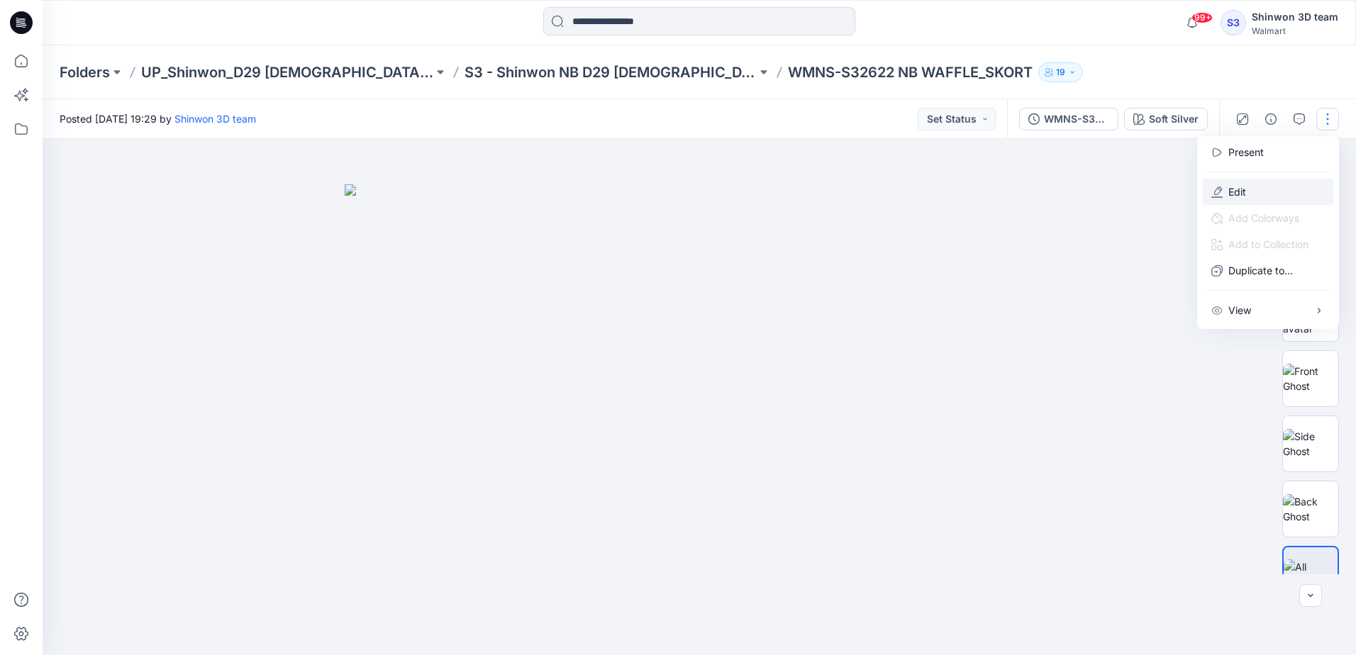
click at [1271, 189] on button "Edit" at bounding box center [1268, 192] width 130 height 26
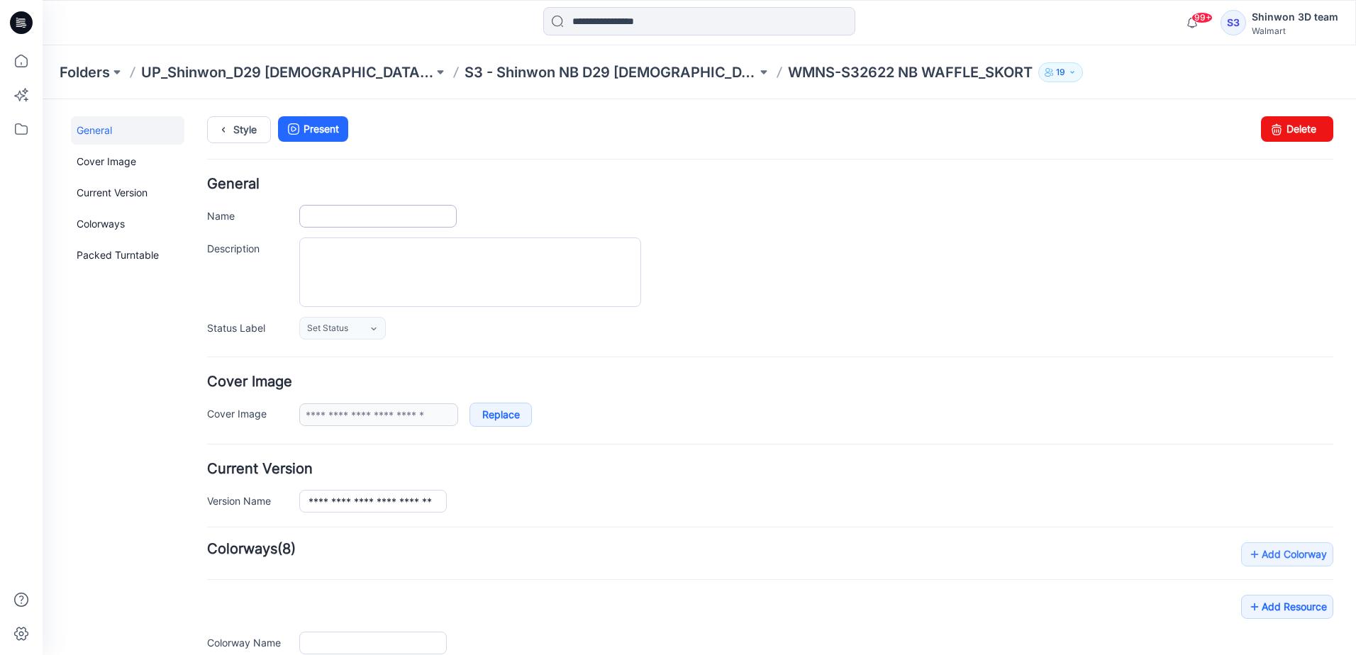
type input "**********"
click at [386, 218] on input "**********" at bounding box center [377, 216] width 157 height 23
type input "**********"
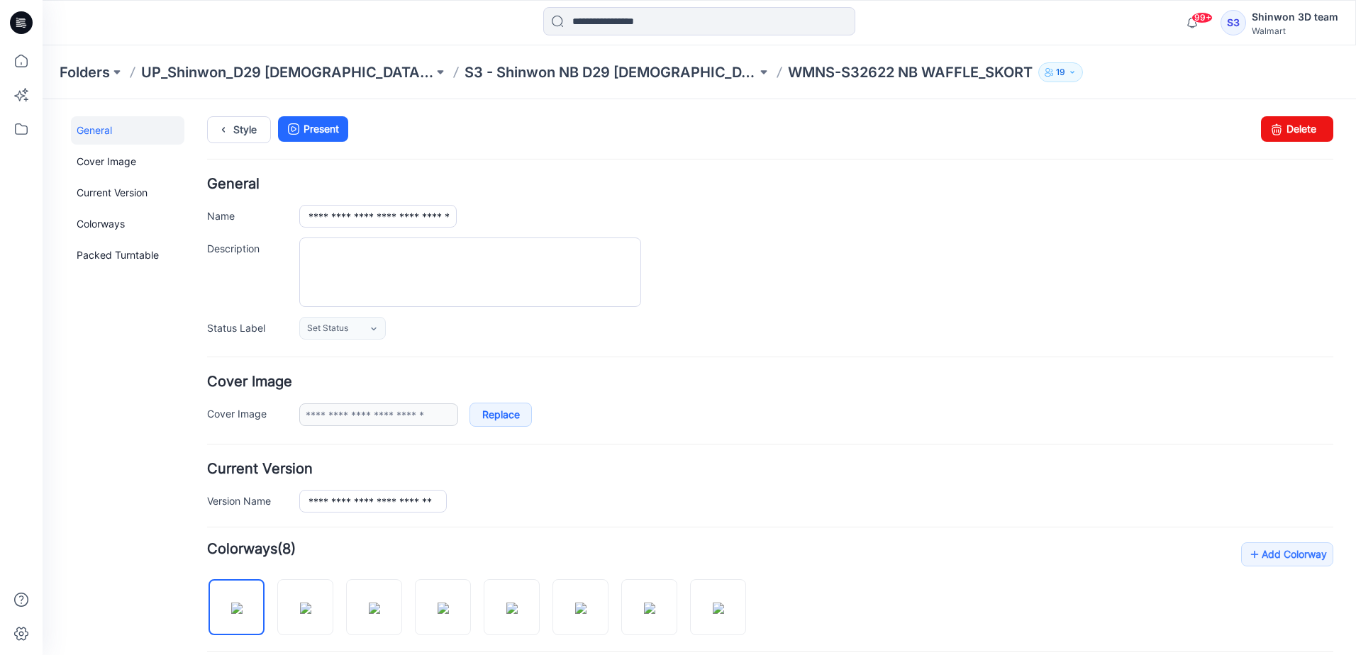
click at [698, 321] on div "Set Status Set Status *Revision Requested TD - Need to Review PD - Need to Revi…" at bounding box center [816, 328] width 1034 height 23
click at [242, 138] on link "Style" at bounding box center [239, 129] width 64 height 27
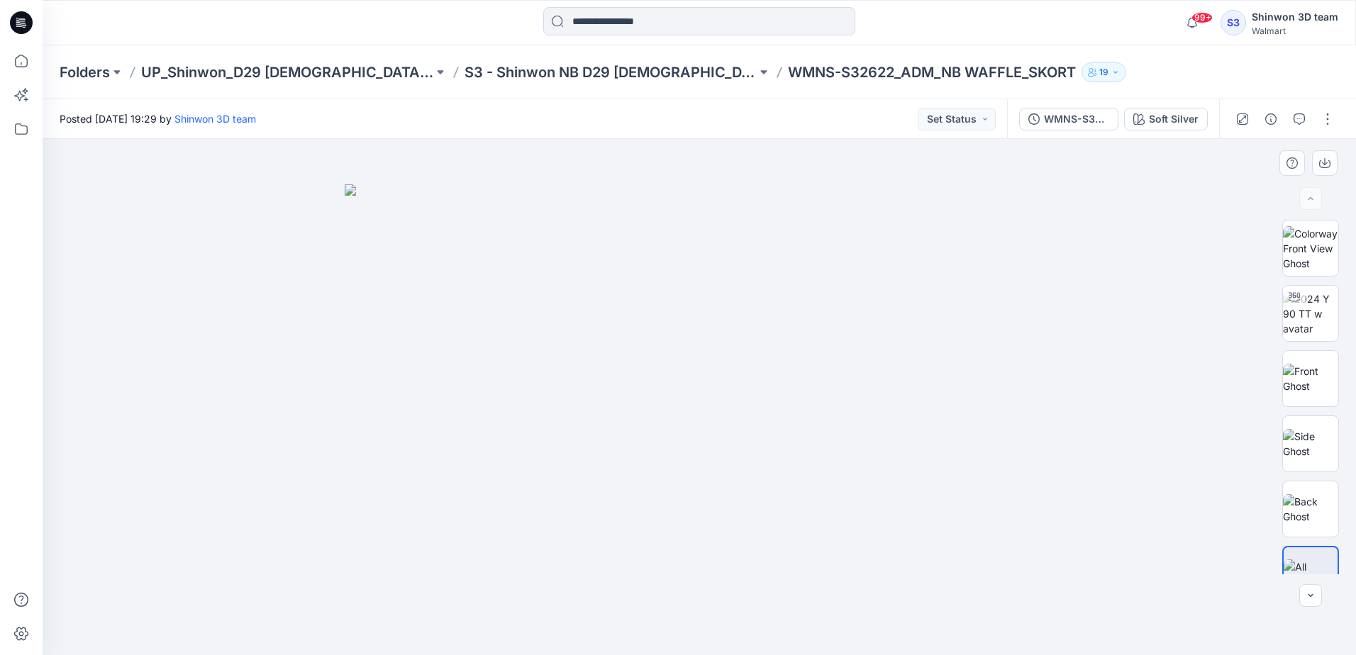
click at [252, 359] on div at bounding box center [699, 397] width 1313 height 516
click at [1290, 121] on button "button" at bounding box center [1299, 119] width 23 height 23
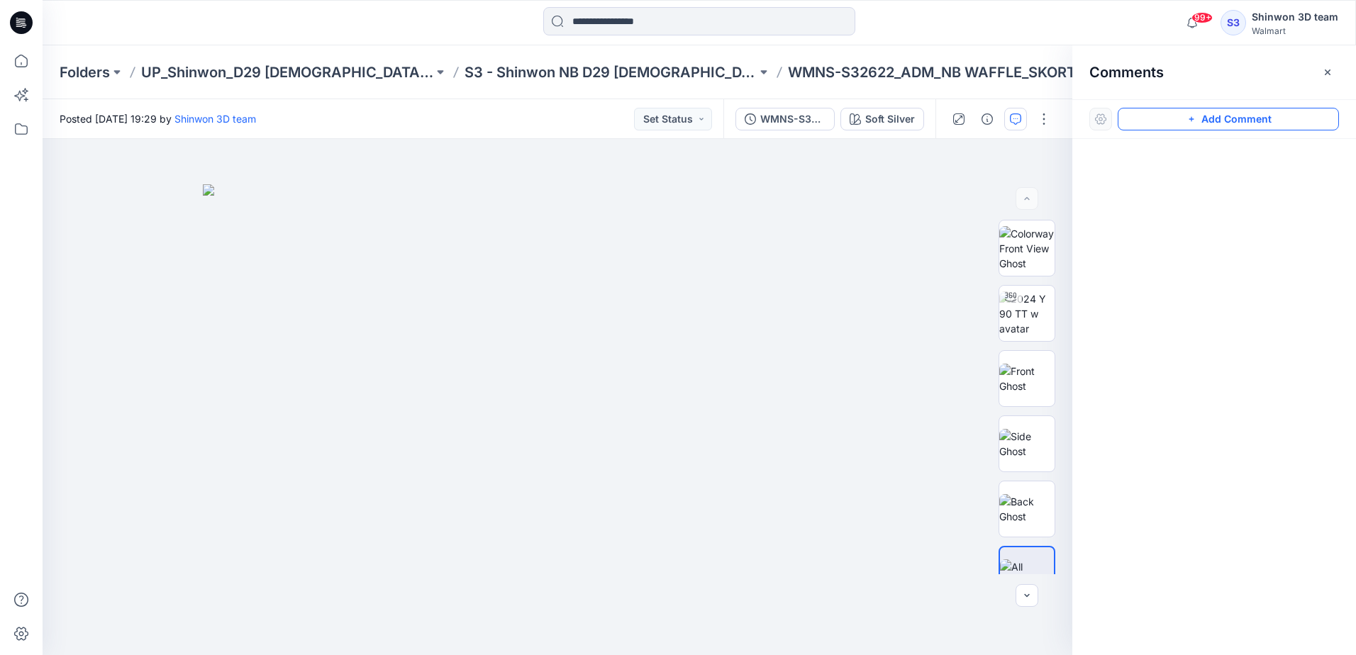
click at [1189, 119] on icon "button" at bounding box center [1191, 118] width 11 height 11
click at [652, 171] on div "1" at bounding box center [558, 397] width 1030 height 516
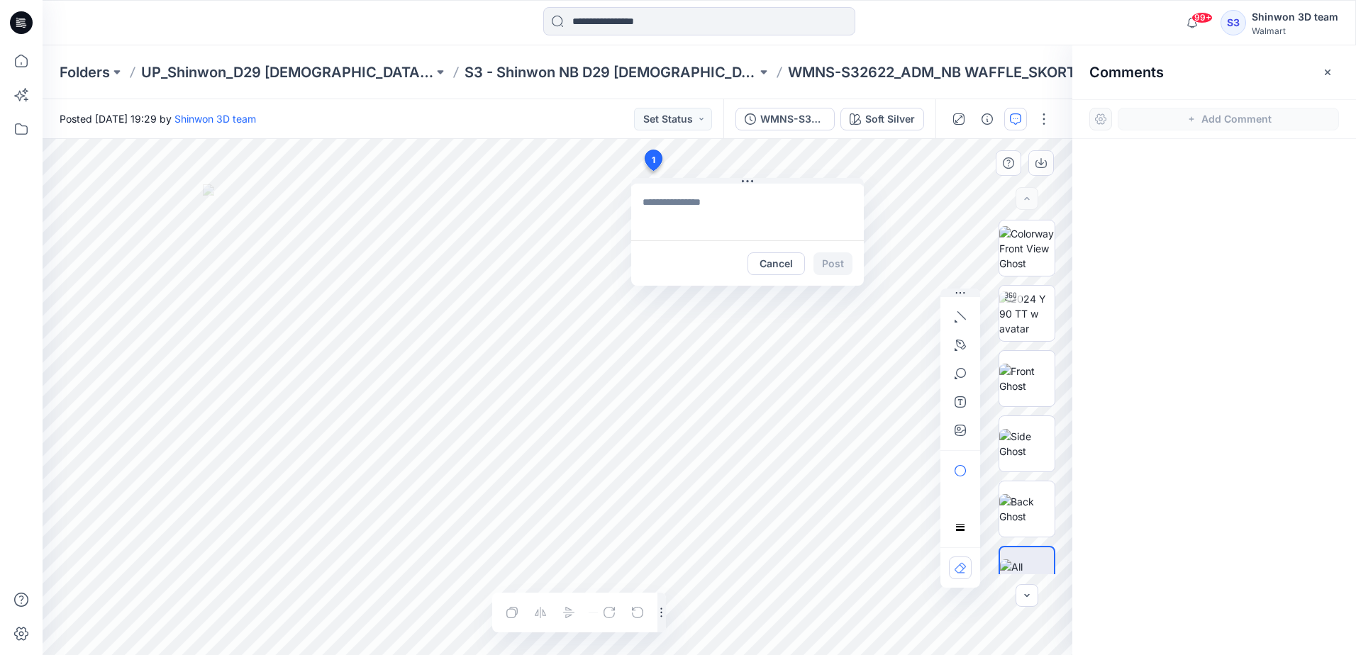
type textarea "**********"
click at [823, 259] on button "Post" at bounding box center [832, 263] width 39 height 23
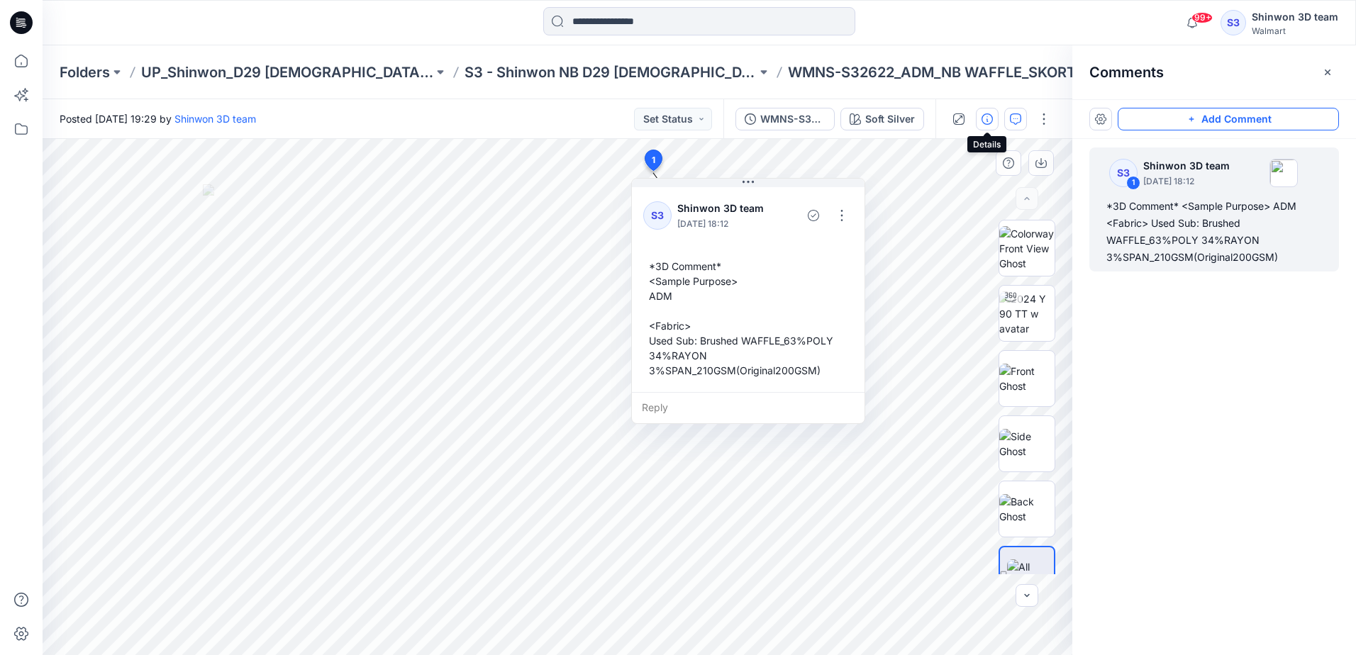
click at [988, 118] on icon "button" at bounding box center [986, 118] width 11 height 11
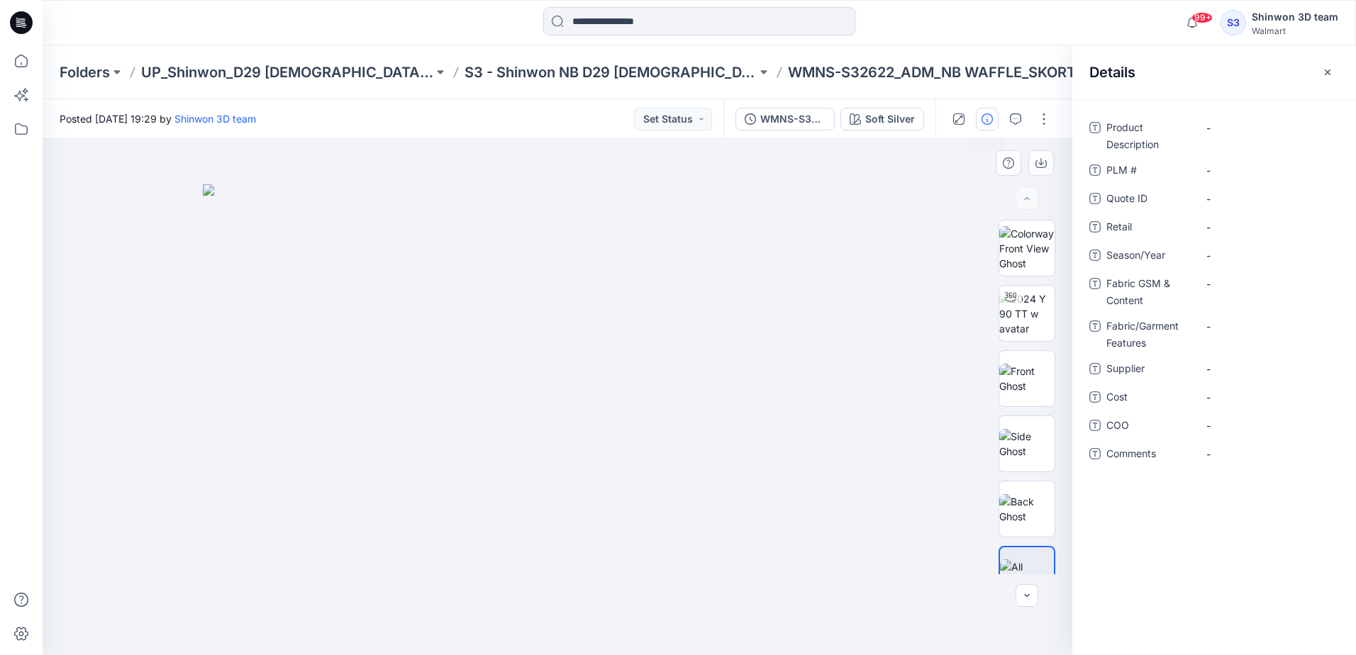
click at [526, 138] on div "Posted Monday, October 13, 2025 19:29 by Shinwon 3D team Set Status" at bounding box center [383, 118] width 681 height 39
drag, startPoint x: 845, startPoint y: 74, endPoint x: 976, endPoint y: 76, distance: 131.2
click at [976, 76] on p "WMNS-S32622_ADM_NB WAFFLE_SKORT" at bounding box center [932, 72] width 288 height 20
copy p "NB WAFFLE_SKORT"
click at [1224, 133] on Description "-" at bounding box center [1267, 128] width 123 height 15
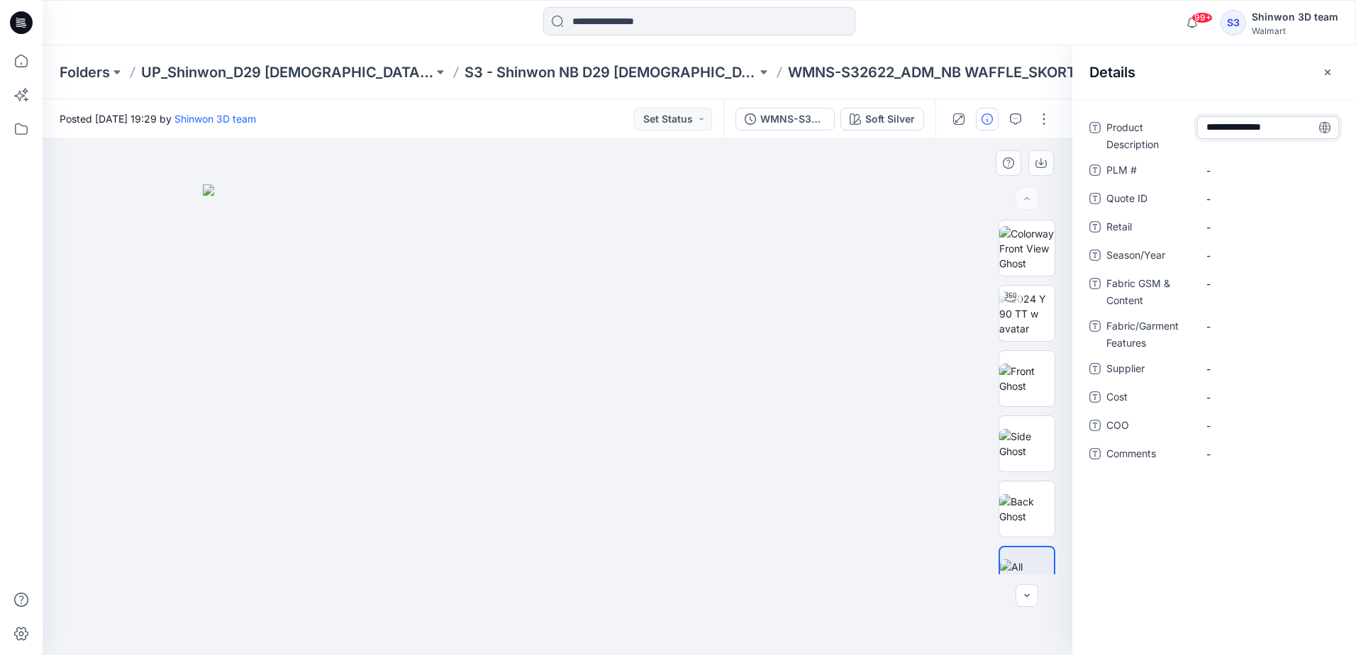
click at [1270, 131] on textarea "**********" at bounding box center [1268, 127] width 142 height 23
type textarea "**********"
click at [1250, 172] on \ "-" at bounding box center [1267, 170] width 123 height 15
drag, startPoint x: 792, startPoint y: 74, endPoint x: 686, endPoint y: 72, distance: 105.7
click at [788, 72] on p "WMNS-S32622_ADM_NB WAFFLE_SKORT" at bounding box center [932, 72] width 288 height 20
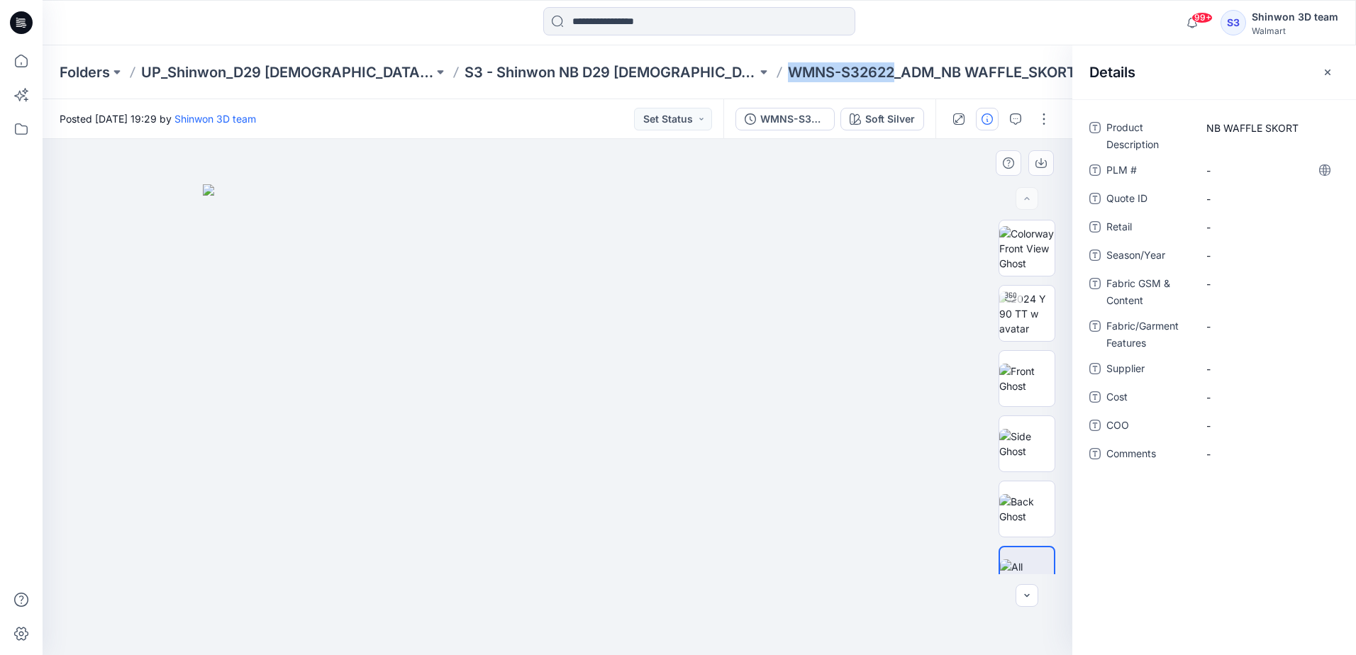
copy p "WMNS-S32622"
click at [1225, 170] on \ "-" at bounding box center [1267, 170] width 123 height 15
click at [1228, 258] on span "-" at bounding box center [1267, 255] width 123 height 15
click at [1217, 250] on span "-" at bounding box center [1267, 255] width 123 height 15
click at [1217, 286] on Content "-" at bounding box center [1267, 284] width 123 height 15
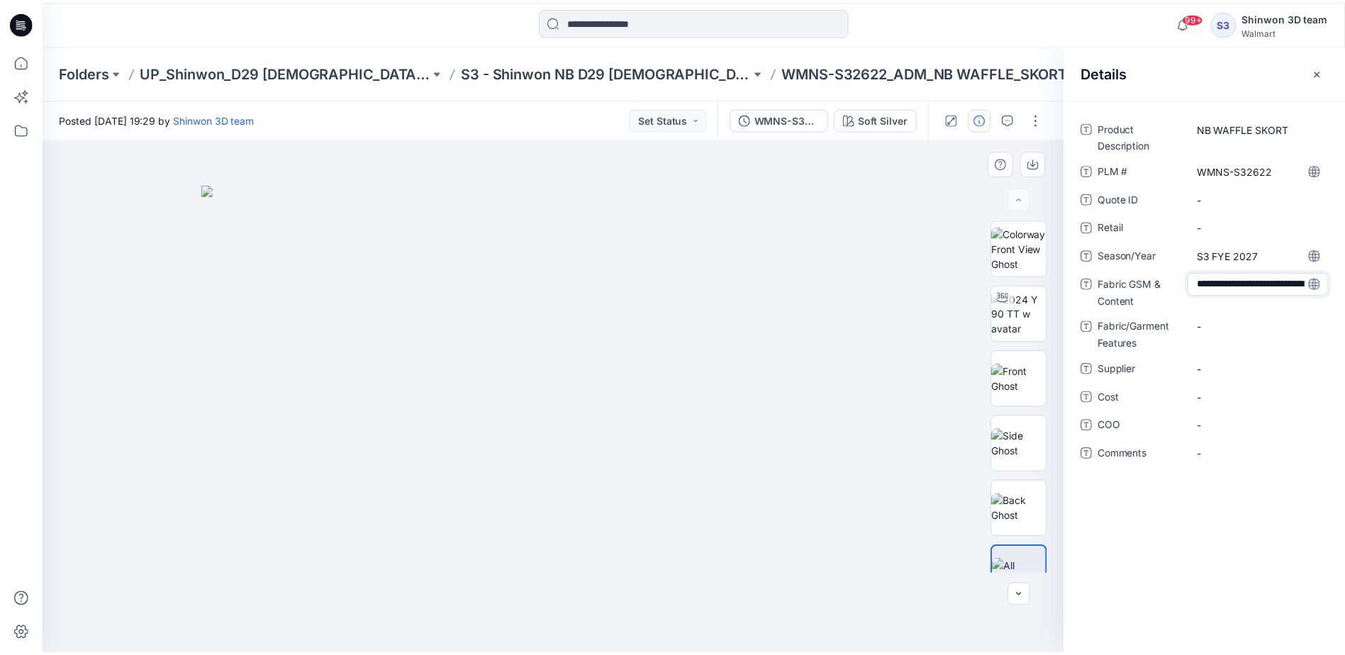
scroll to position [10, 0]
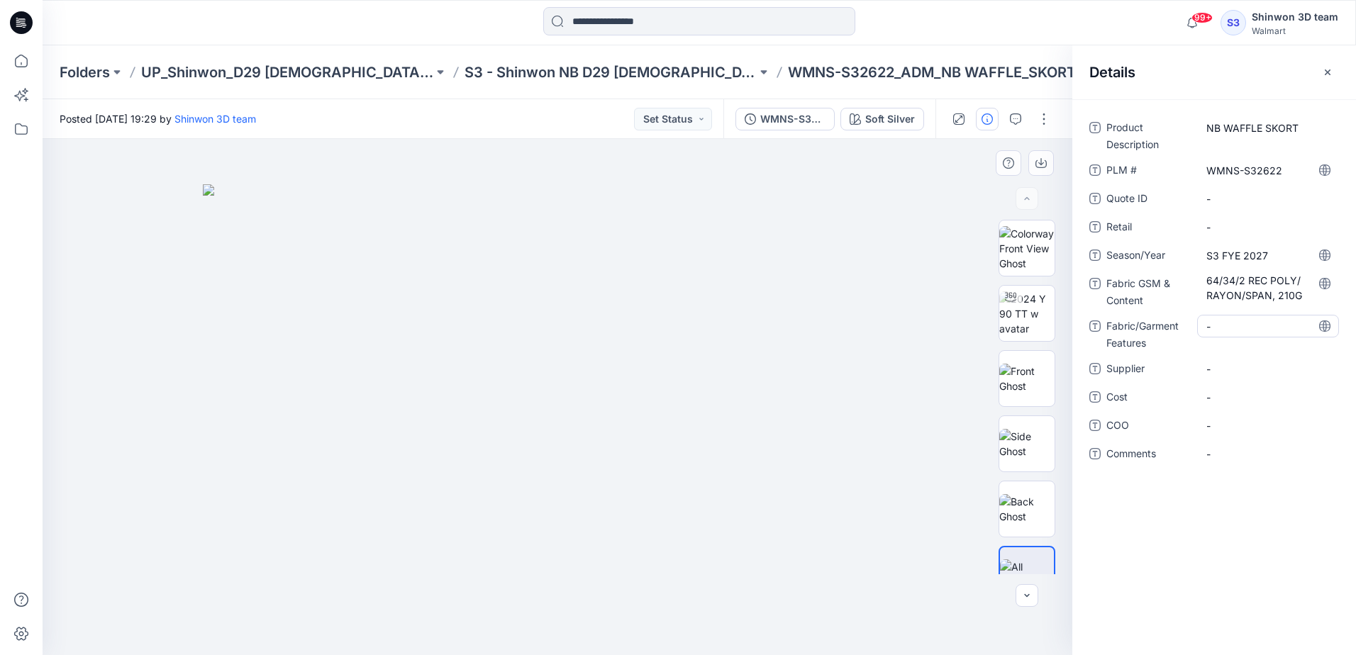
click at [1220, 325] on Features "-" at bounding box center [1267, 326] width 123 height 15
click at [1219, 367] on span "-" at bounding box center [1267, 369] width 123 height 15
click at [601, 74] on p "S3 - Shinwon NB D29 [DEMOGRAPHIC_DATA] Sleepwear" at bounding box center [610, 72] width 292 height 20
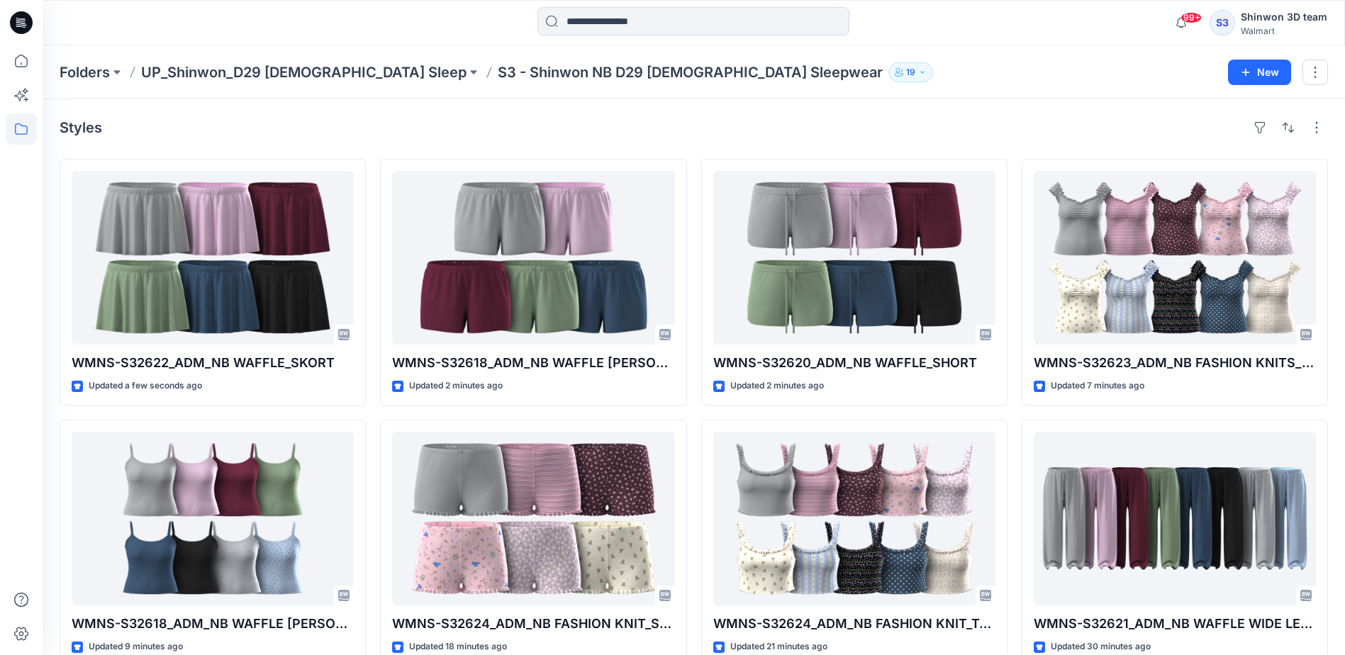
click at [523, 122] on div "Styles" at bounding box center [694, 127] width 1269 height 23
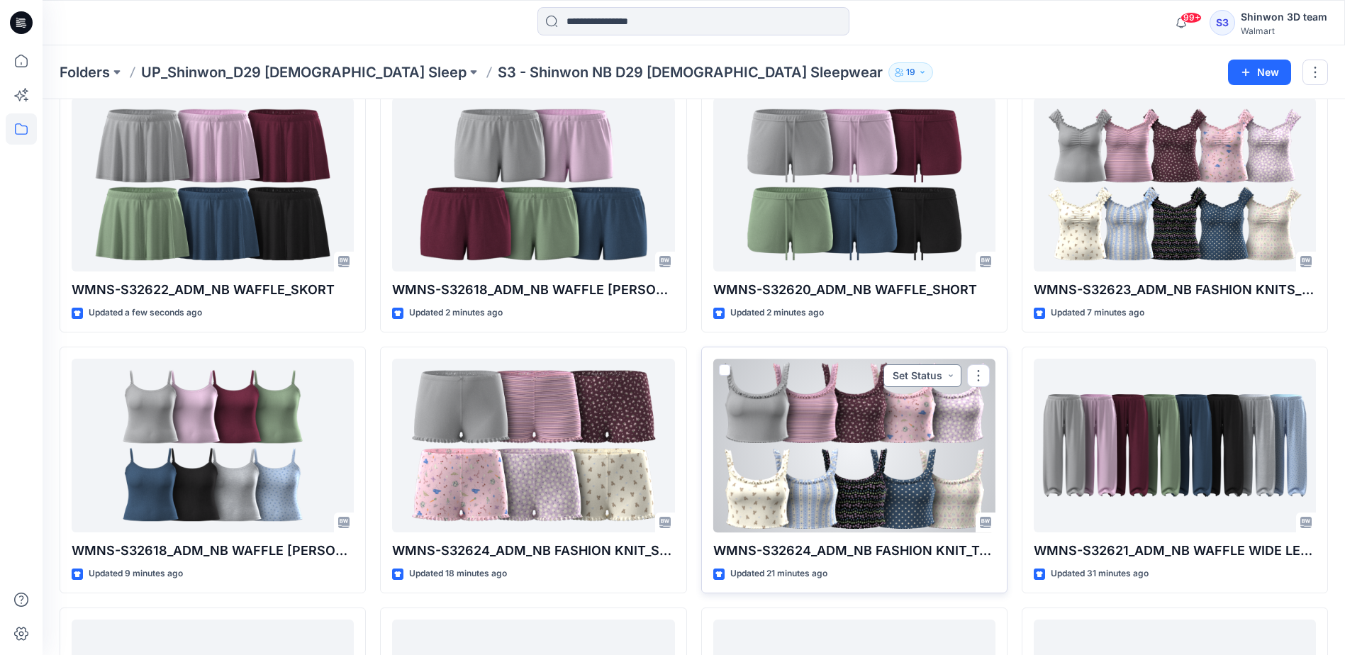
scroll to position [142, 0]
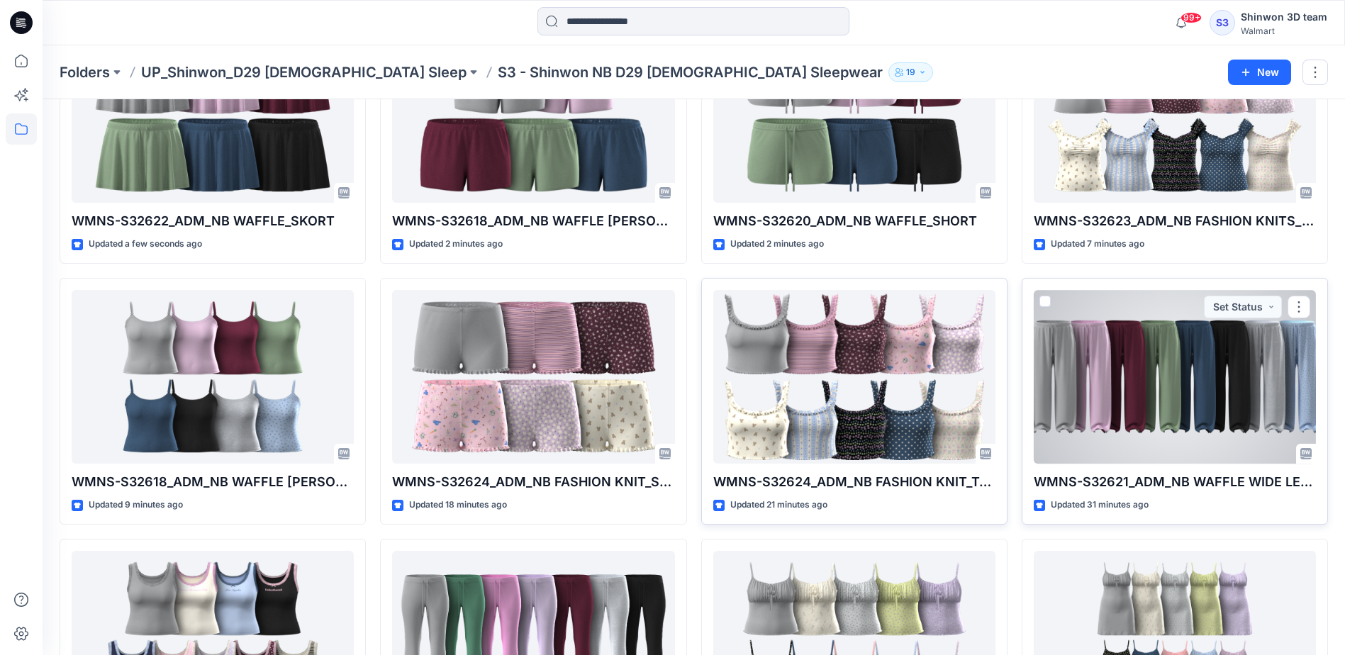
click at [1178, 435] on div at bounding box center [1175, 377] width 282 height 174
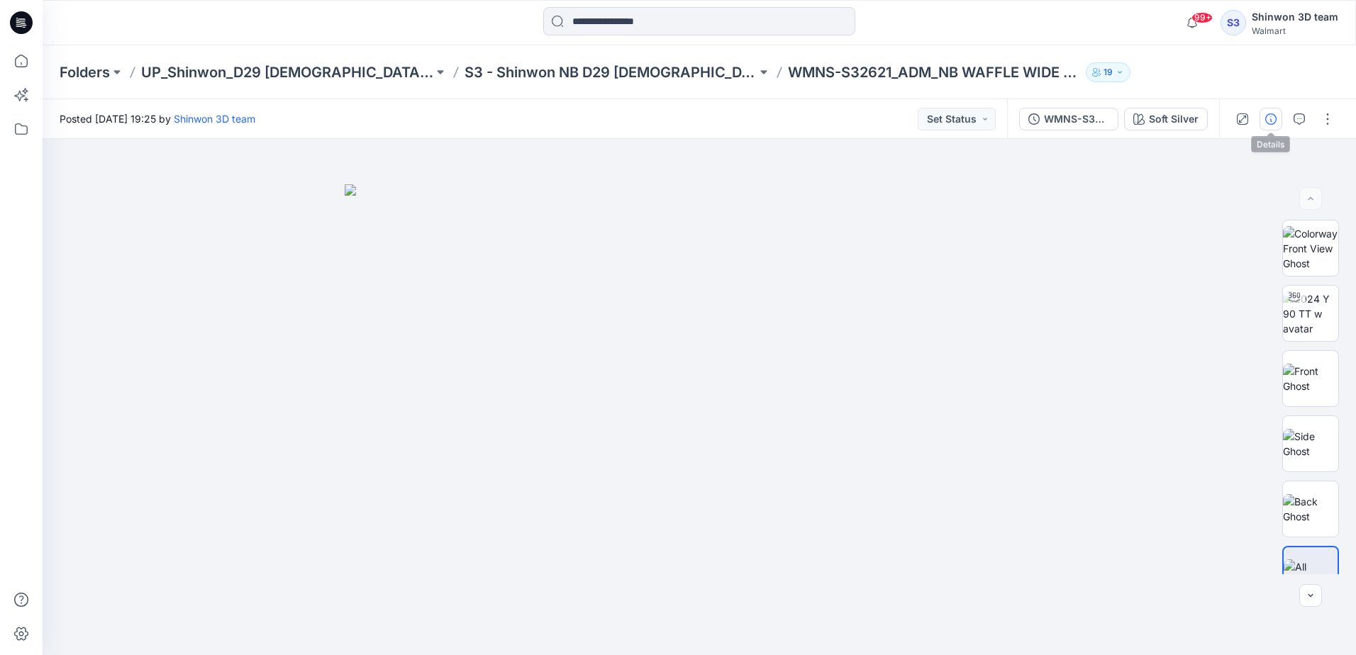
click at [1268, 119] on icon "button" at bounding box center [1270, 118] width 11 height 11
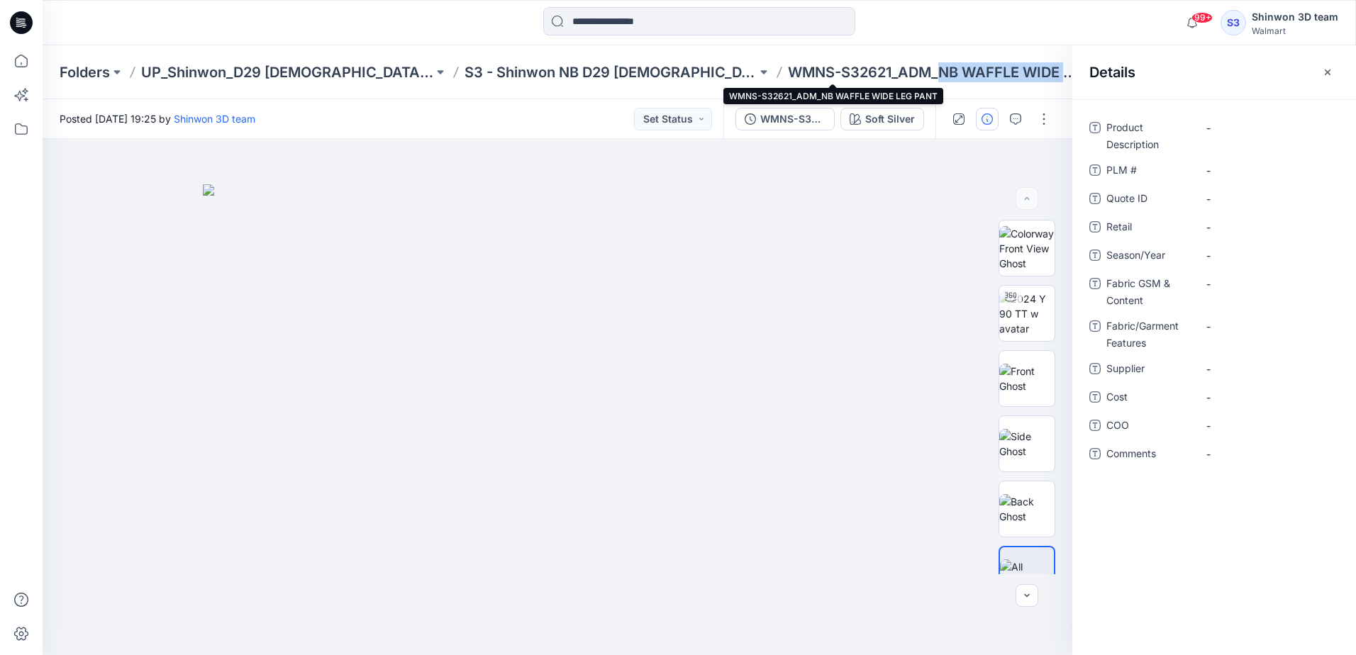
drag, startPoint x: 838, startPoint y: 74, endPoint x: 976, endPoint y: 82, distance: 138.5
click at [976, 82] on p "WMNS-S32621_ADM_NB WAFFLE WIDE LEG PANT" at bounding box center [934, 72] width 292 height 20
copy p "NB WAFFLE WIDE L"
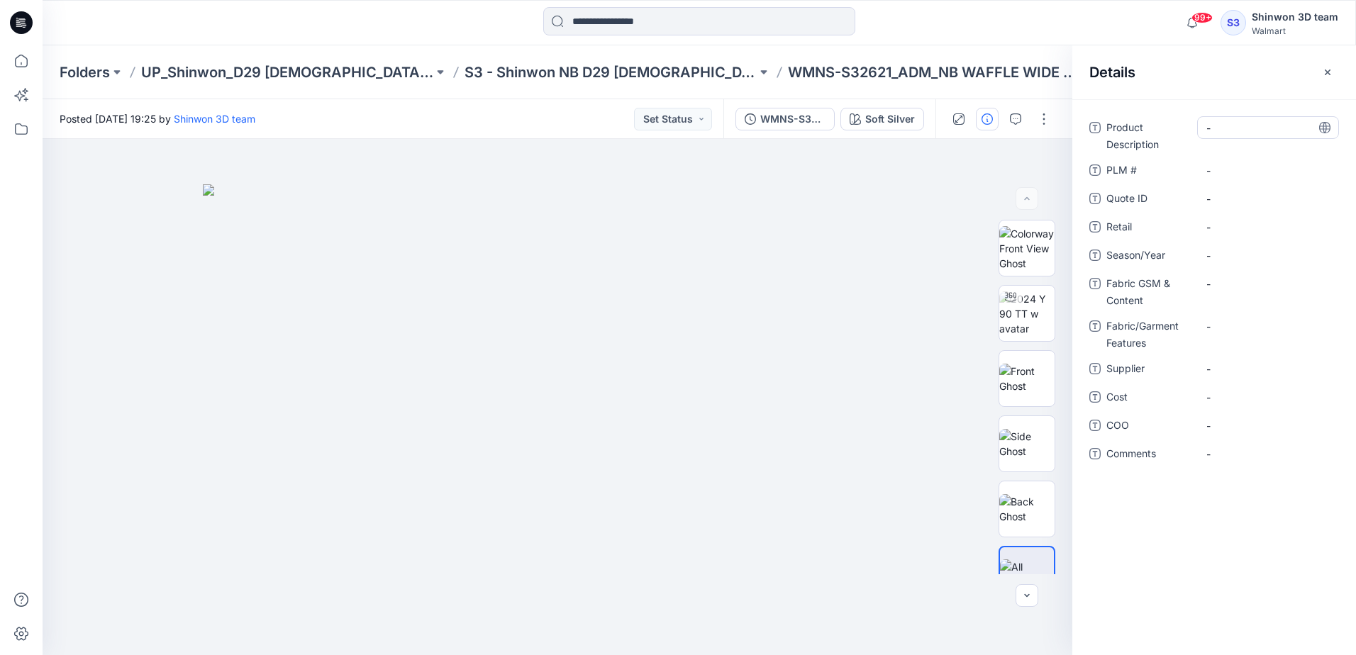
click at [1257, 130] on Description "-" at bounding box center [1267, 128] width 123 height 15
type textarea "**********"
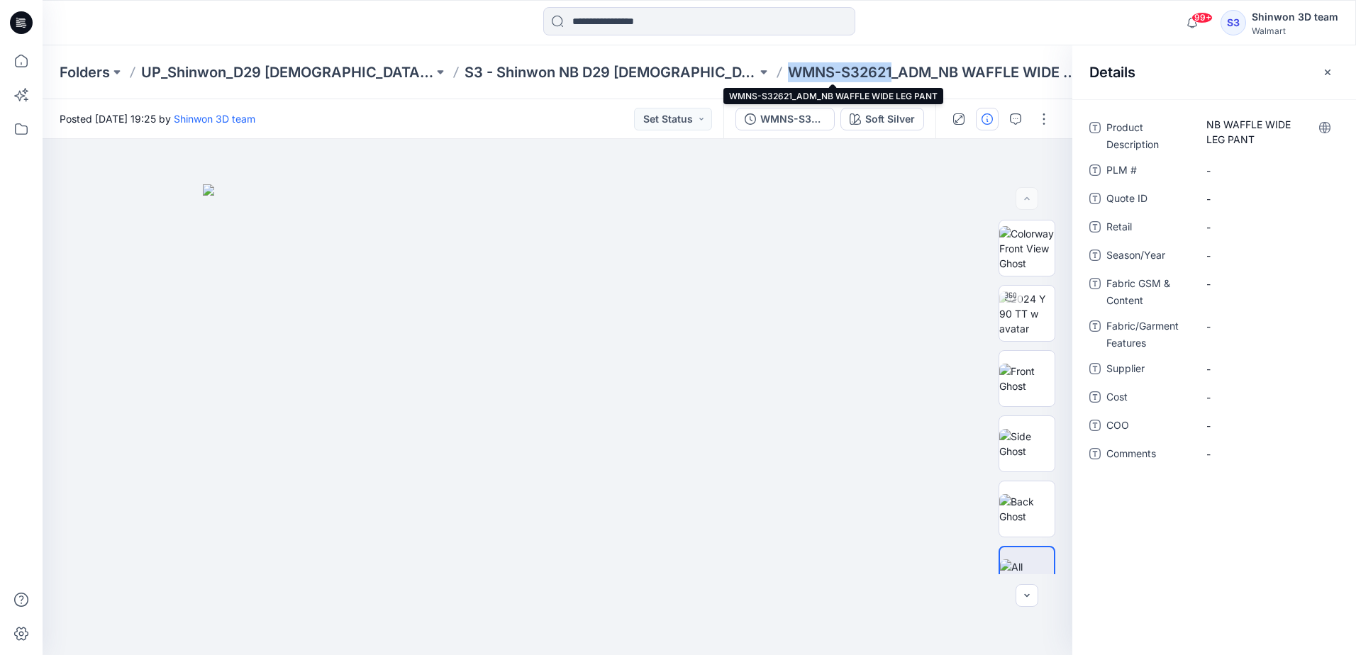
drag, startPoint x: 779, startPoint y: 70, endPoint x: 691, endPoint y: 76, distance: 88.8
click at [788, 76] on p "WMNS-S32621_ADM_NB WAFFLE WIDE LEG PANT" at bounding box center [934, 72] width 292 height 20
copy p "WMNS-S32621"
click at [1220, 172] on \ "-" at bounding box center [1267, 170] width 123 height 15
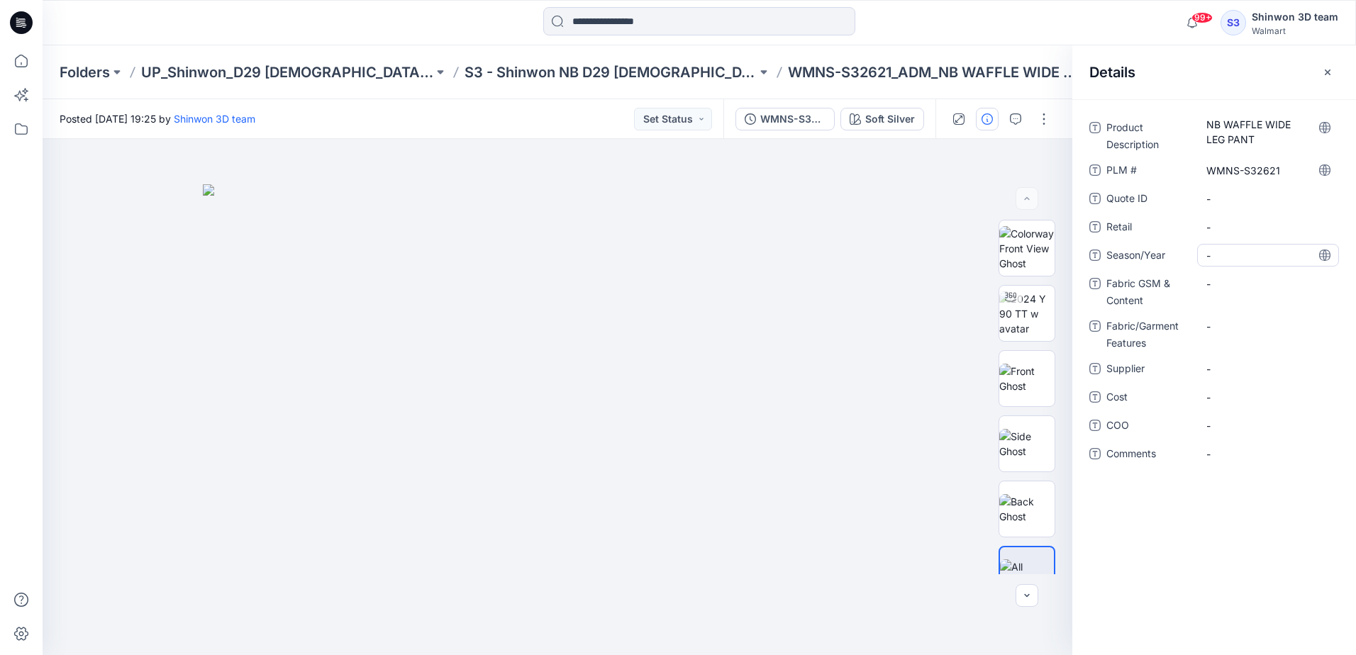
click at [1231, 253] on span "-" at bounding box center [1267, 255] width 123 height 15
click at [1249, 286] on Content "-" at bounding box center [1267, 284] width 123 height 15
type textarea "**********"
click at [1228, 325] on Features "-" at bounding box center [1267, 326] width 123 height 15
click at [1220, 367] on span "-" at bounding box center [1267, 369] width 123 height 15
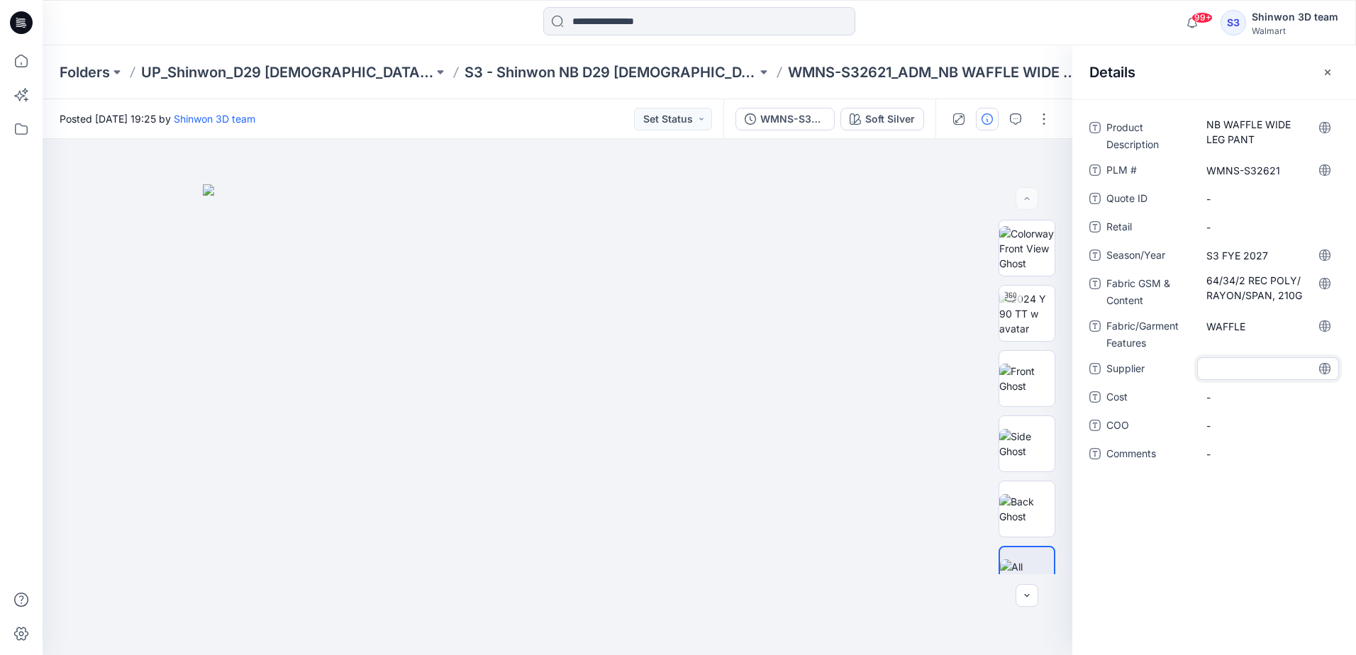
type textarea "*******"
drag, startPoint x: 837, startPoint y: 583, endPoint x: 845, endPoint y: 568, distance: 16.8
click at [840, 581] on img at bounding box center [557, 419] width 709 height 471
click at [1017, 120] on icon "button" at bounding box center [1015, 118] width 11 height 11
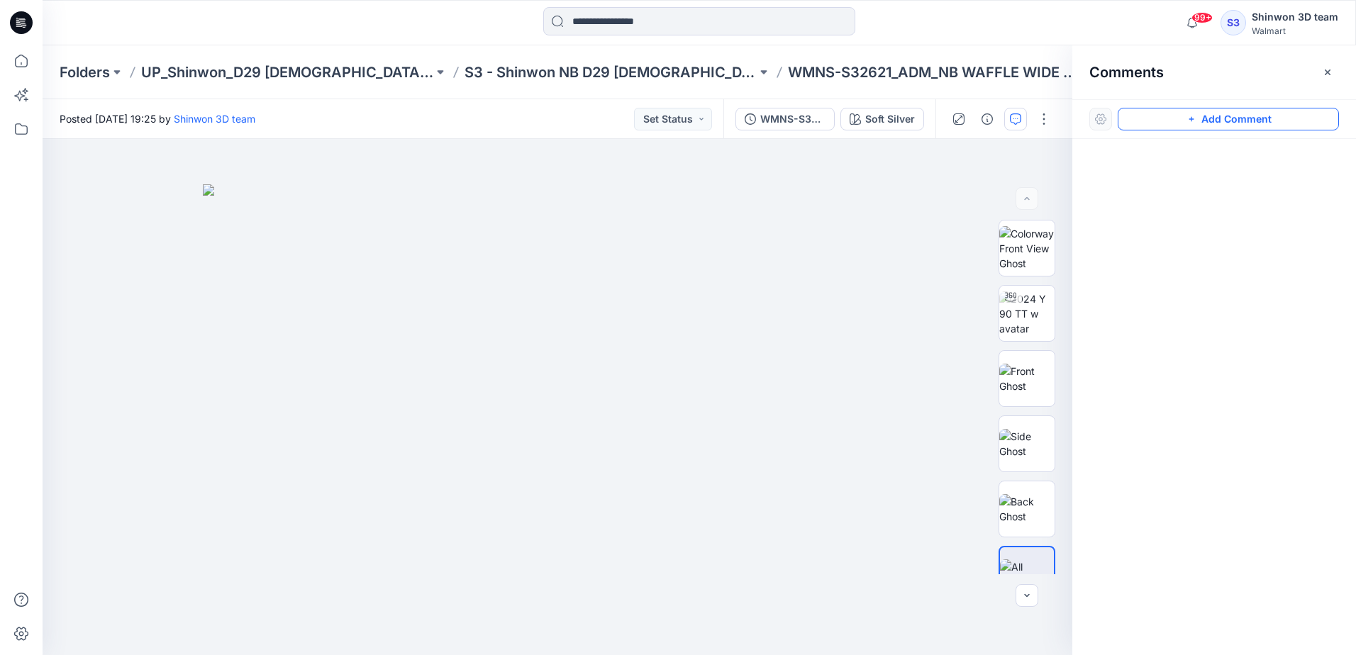
drag, startPoint x: 1226, startPoint y: 121, endPoint x: 1159, endPoint y: 117, distance: 66.8
click at [1226, 121] on button "Add Comment" at bounding box center [1227, 119] width 221 height 23
click at [674, 184] on div "1" at bounding box center [558, 397] width 1030 height 516
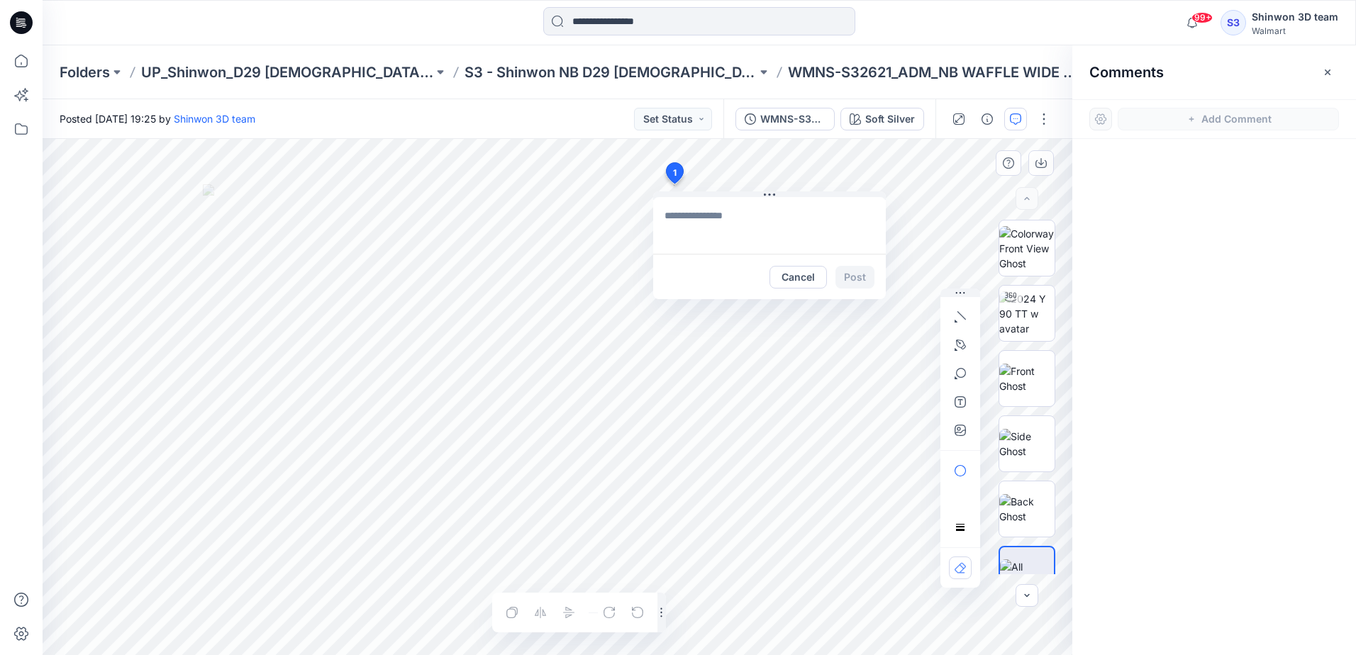
click at [760, 241] on textarea at bounding box center [769, 225] width 233 height 57
paste textarea "**********"
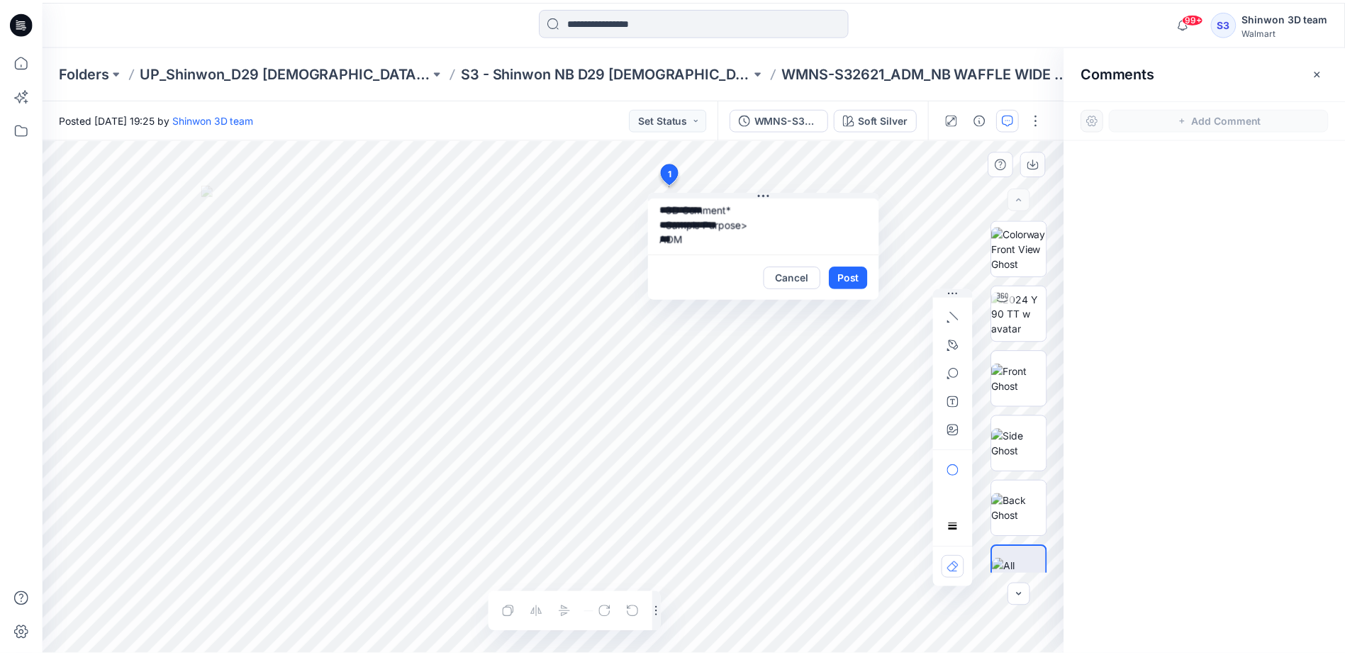
scroll to position [0, 0]
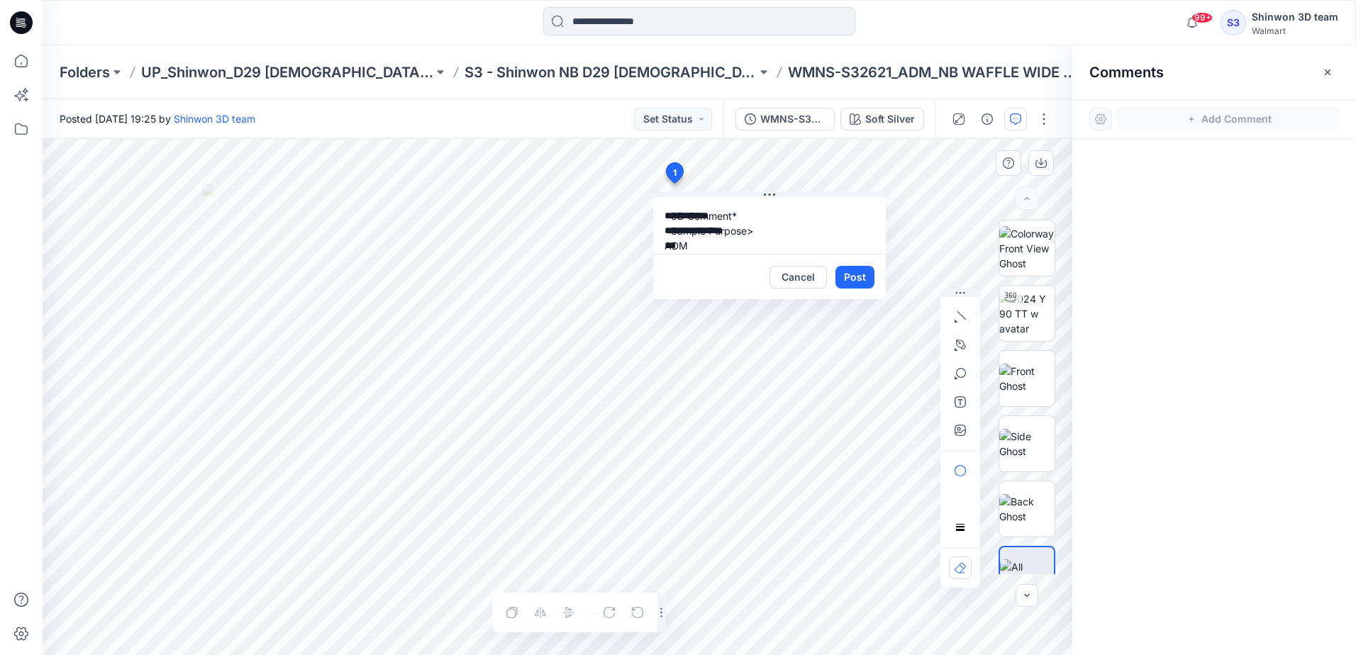
click at [748, 216] on textarea "**********" at bounding box center [769, 225] width 233 height 57
type textarea "**********"
click at [859, 277] on button "Post" at bounding box center [854, 277] width 39 height 23
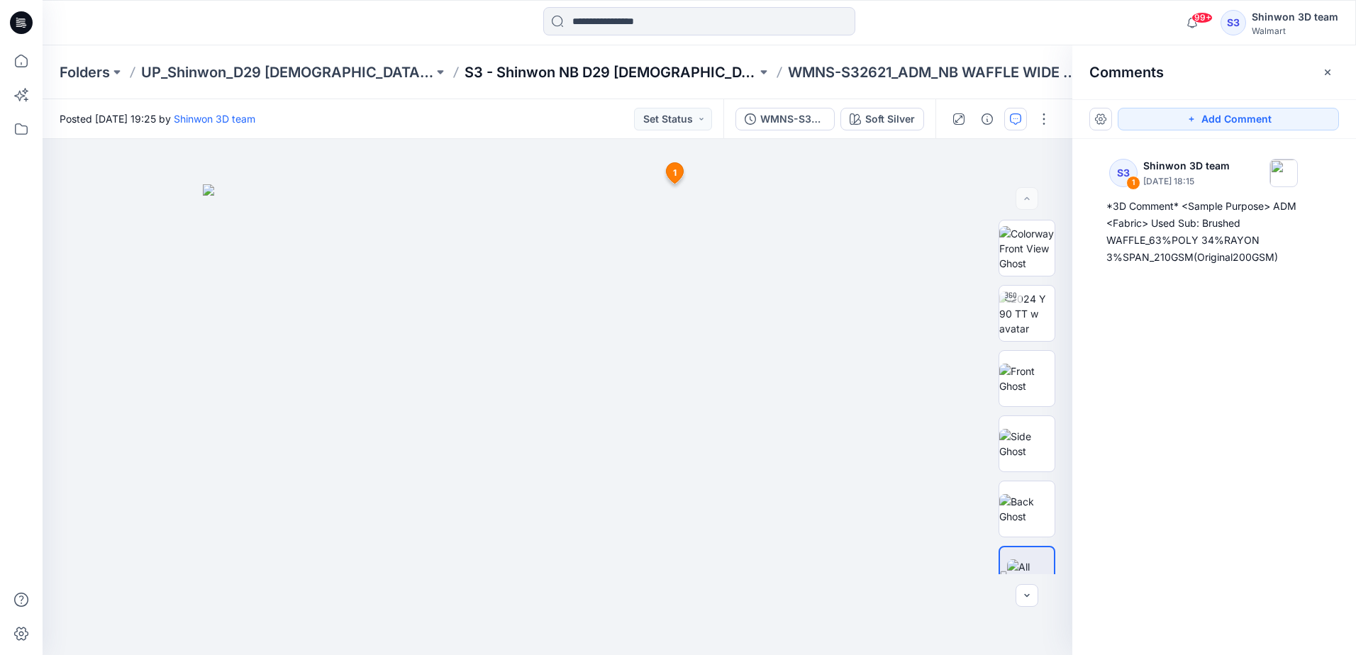
click at [474, 72] on p "S3 - Shinwon NB D29 [DEMOGRAPHIC_DATA] Sleepwear" at bounding box center [610, 72] width 292 height 20
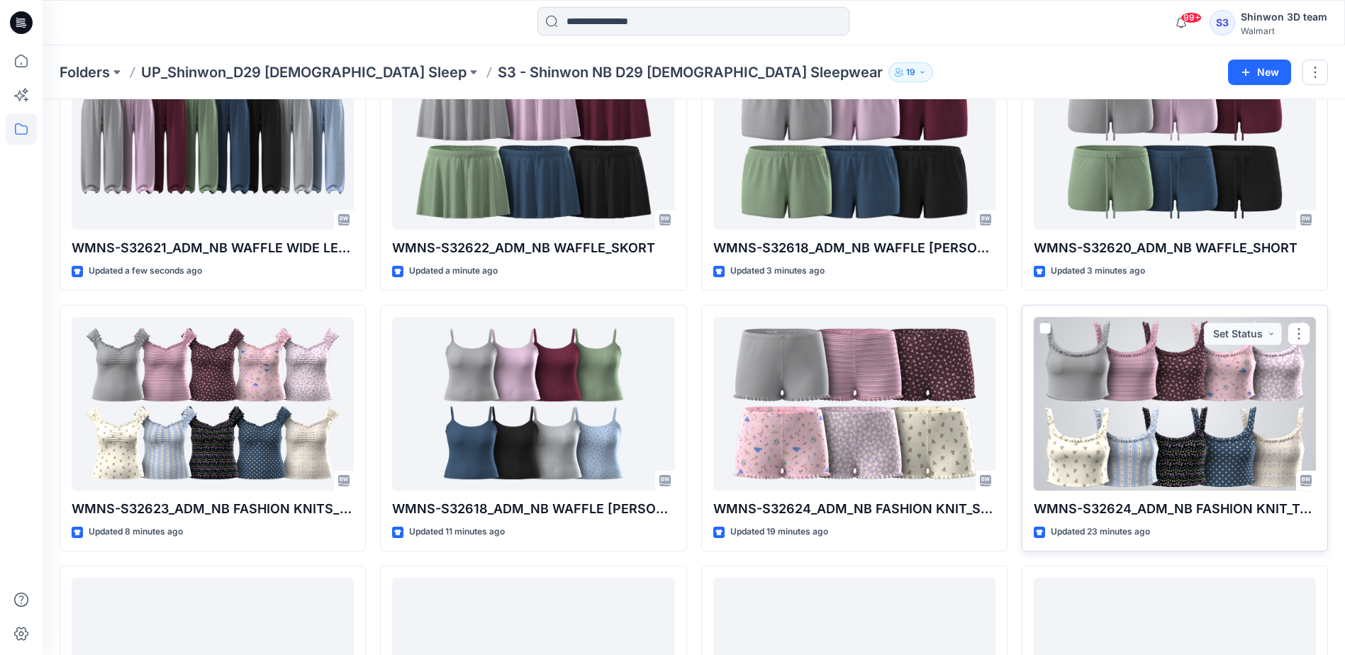
scroll to position [142, 0]
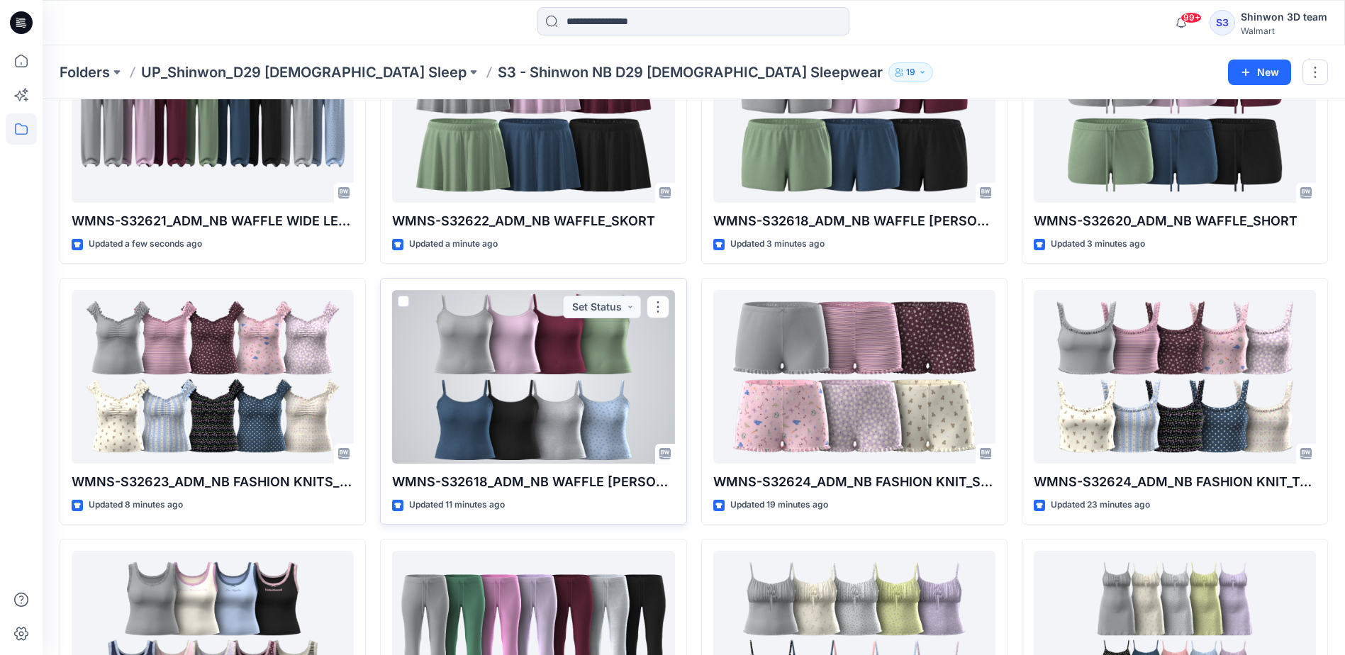
click at [567, 418] on div at bounding box center [533, 377] width 282 height 174
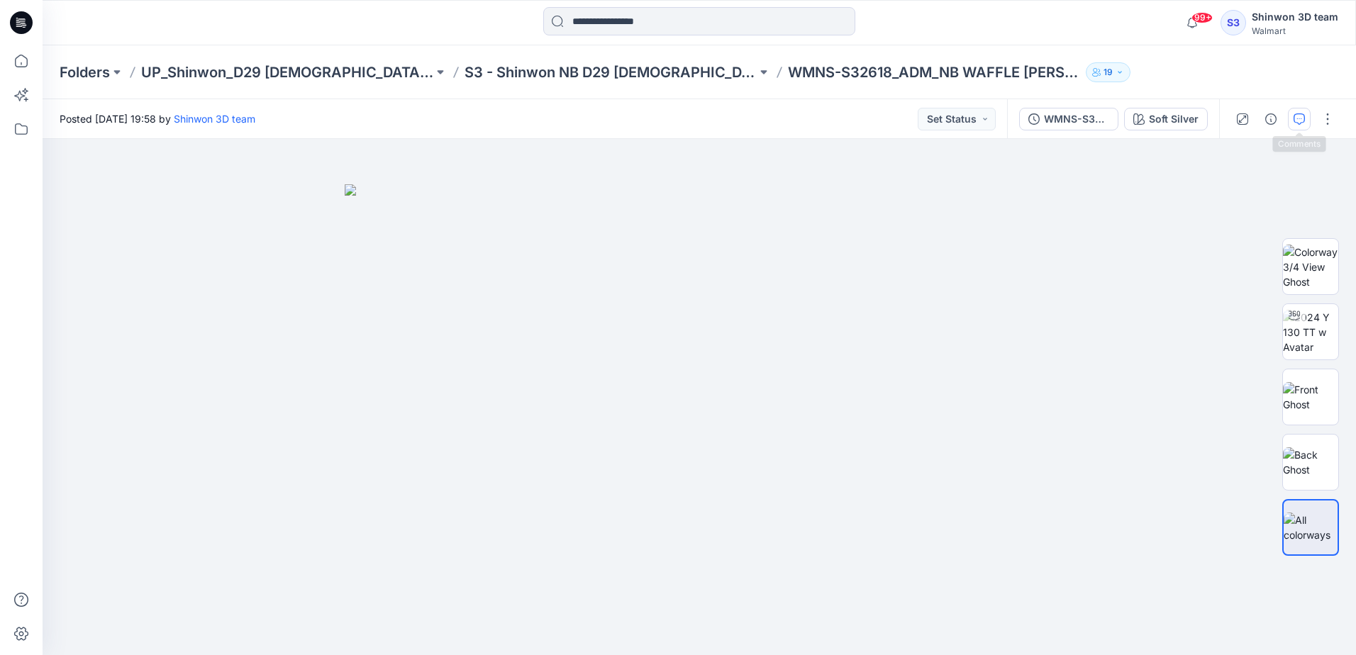
click at [1292, 120] on button "button" at bounding box center [1299, 119] width 23 height 23
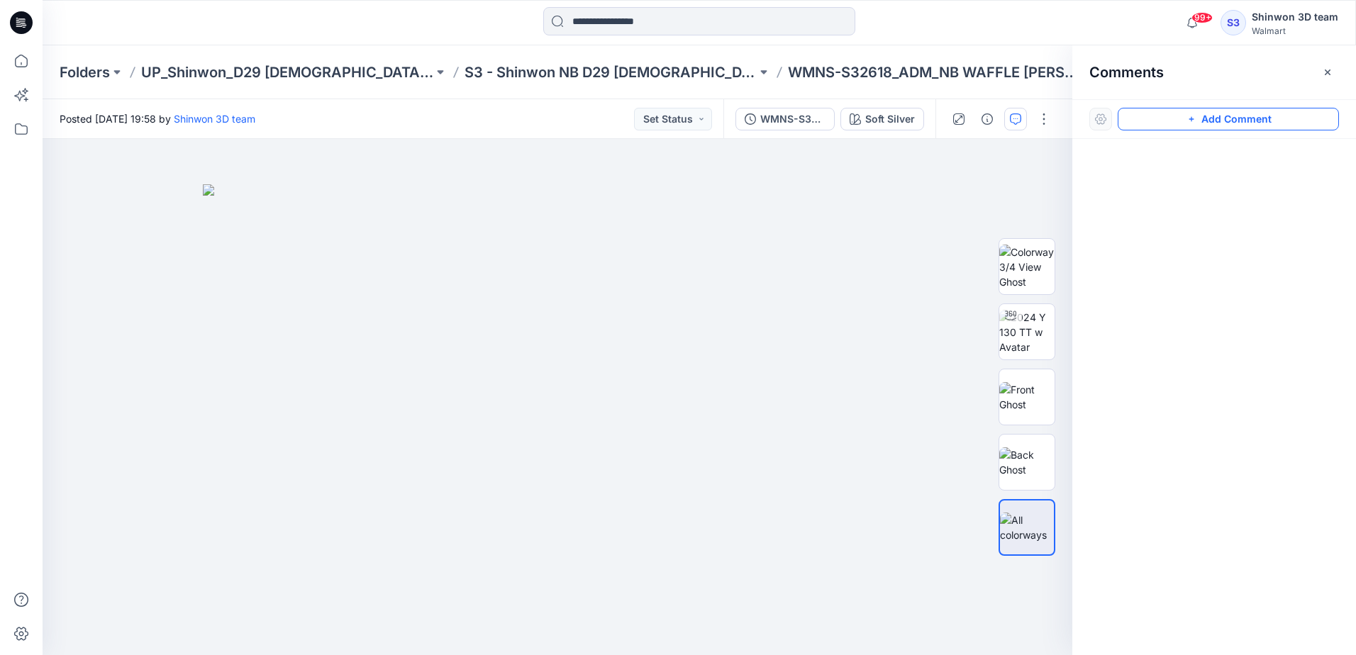
click at [1148, 120] on button "Add Comment" at bounding box center [1227, 119] width 221 height 23
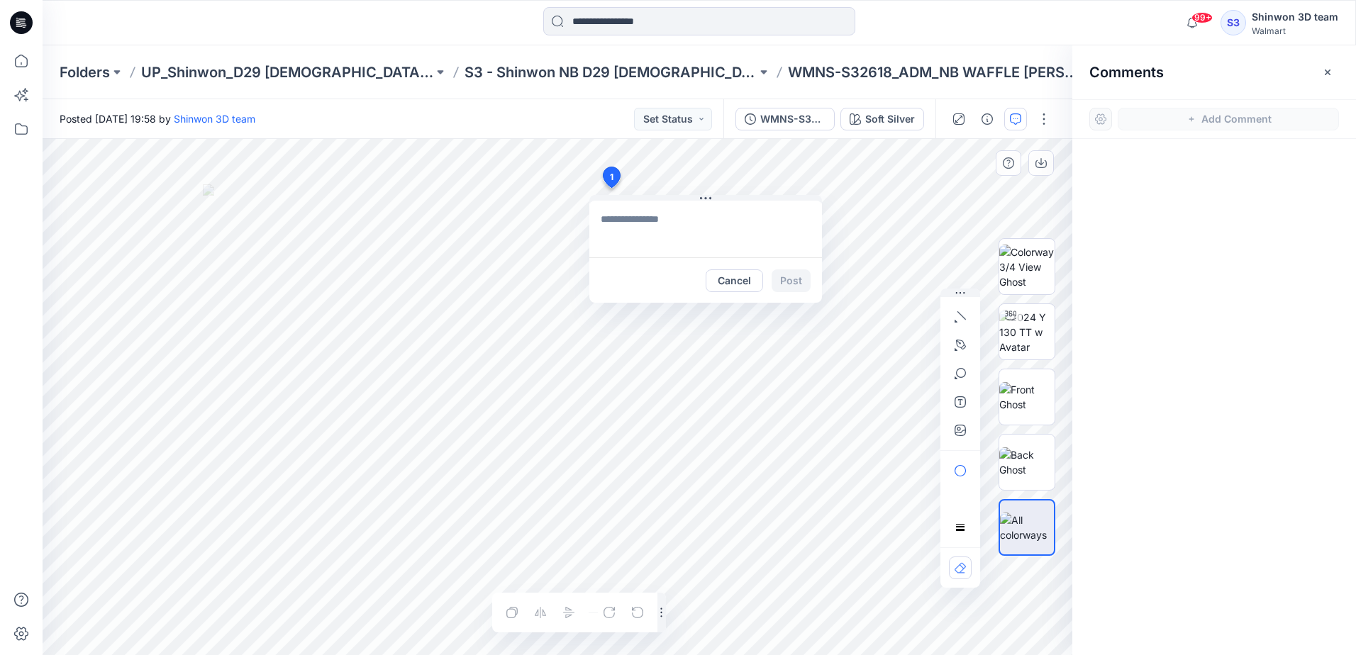
click at [611, 188] on div "1 Cancel Post Layer 1" at bounding box center [558, 397] width 1030 height 516
type textarea "**********"
click at [784, 274] on button "Post" at bounding box center [790, 280] width 39 height 23
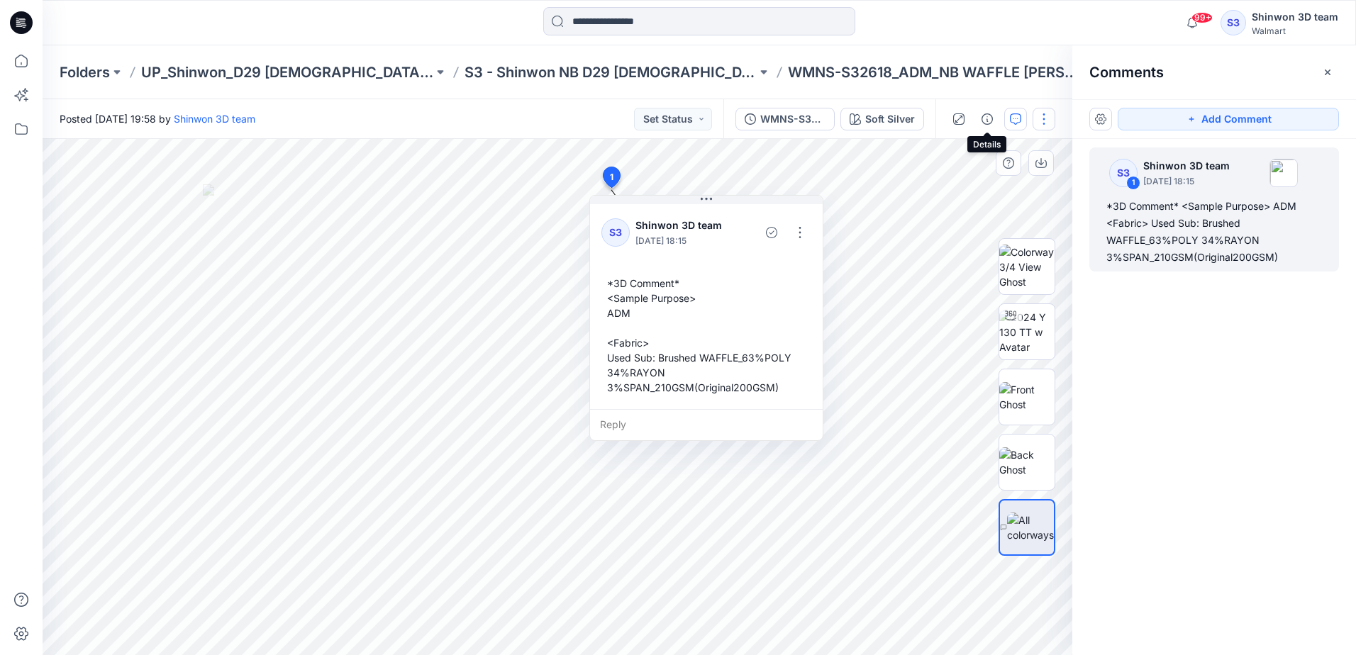
drag, startPoint x: 992, startPoint y: 123, endPoint x: 1044, endPoint y: 123, distance: 52.5
click at [991, 123] on icon "button" at bounding box center [986, 118] width 11 height 11
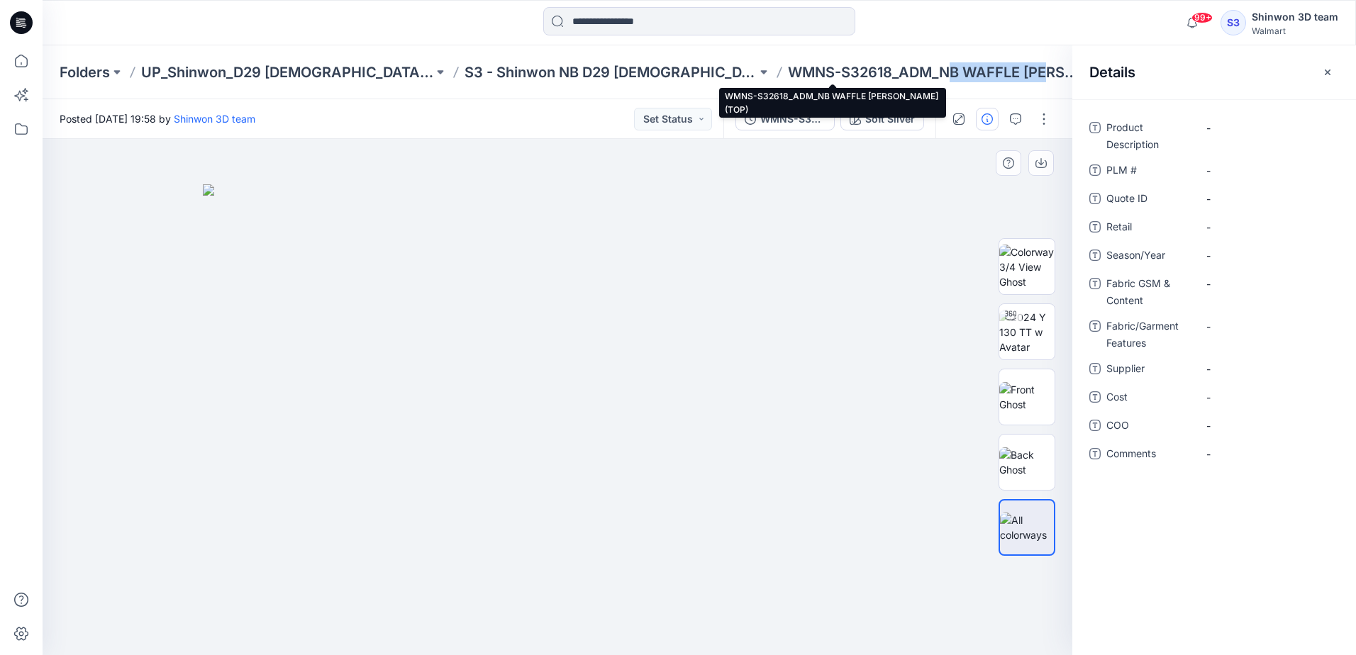
drag, startPoint x: 846, startPoint y: 75, endPoint x: 955, endPoint y: 79, distance: 109.3
click at [955, 79] on p "WMNS-S32618_ADM_NB WAFFLE [PERSON_NAME] (TOP)" at bounding box center [934, 72] width 292 height 20
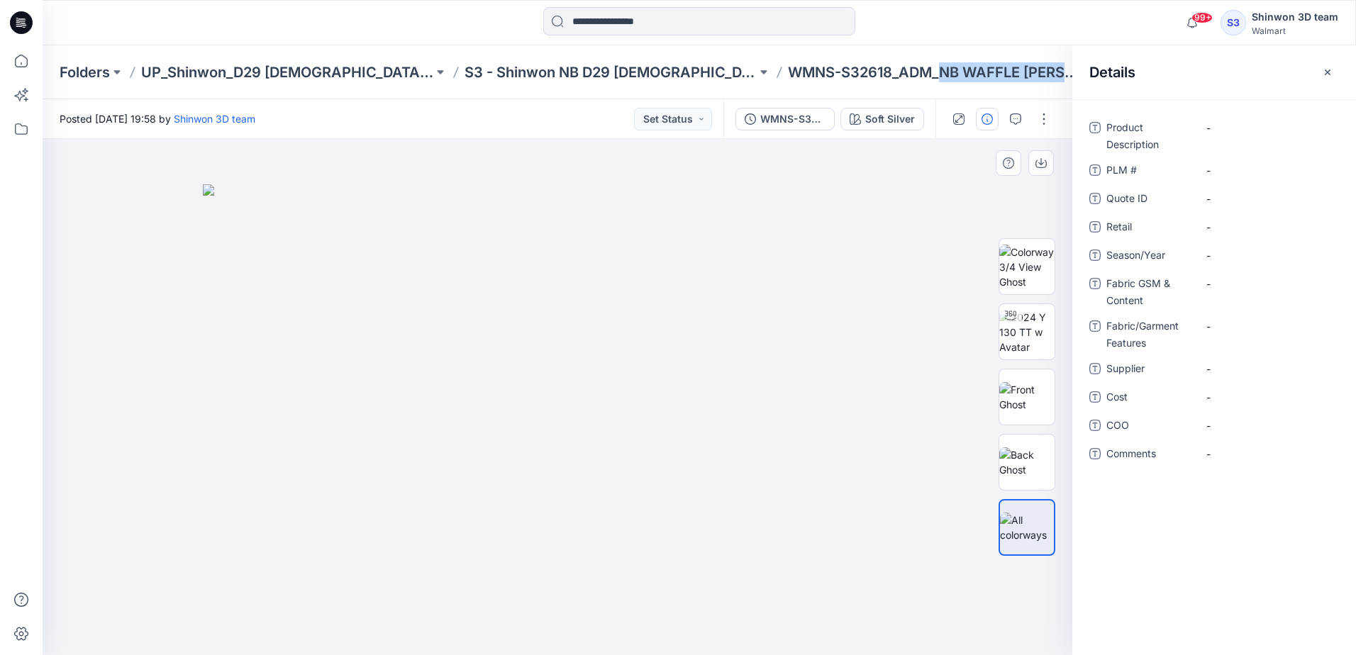
drag, startPoint x: 837, startPoint y: 72, endPoint x: 1018, endPoint y: 84, distance: 181.9
click at [1018, 84] on div "Folders UP_Shinwon_D29 Ladies Sleep S3 - Shinwon NB D29 Ladies Sleepwear WMNS-S…" at bounding box center [699, 72] width 1313 height 54
copy div "NB WAFFLE CAMI SHORT (TOP) 19"
click at [1227, 126] on Description "-" at bounding box center [1267, 128] width 123 height 15
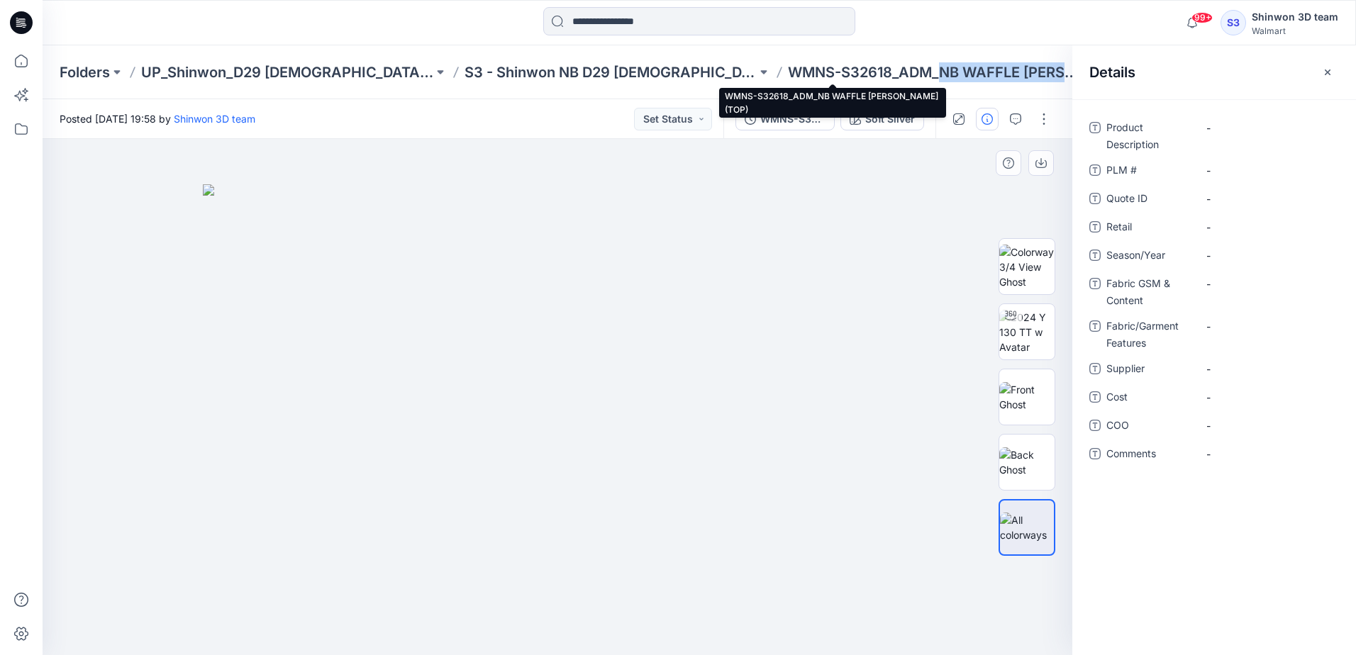
drag, startPoint x: 840, startPoint y: 73, endPoint x: 966, endPoint y: 72, distance: 126.2
click at [966, 72] on p "WMNS-S32618_ADM_NB WAFFLE [PERSON_NAME] (TOP)" at bounding box center [934, 72] width 292 height 20
copy p "NB WAFFLE CAMI"
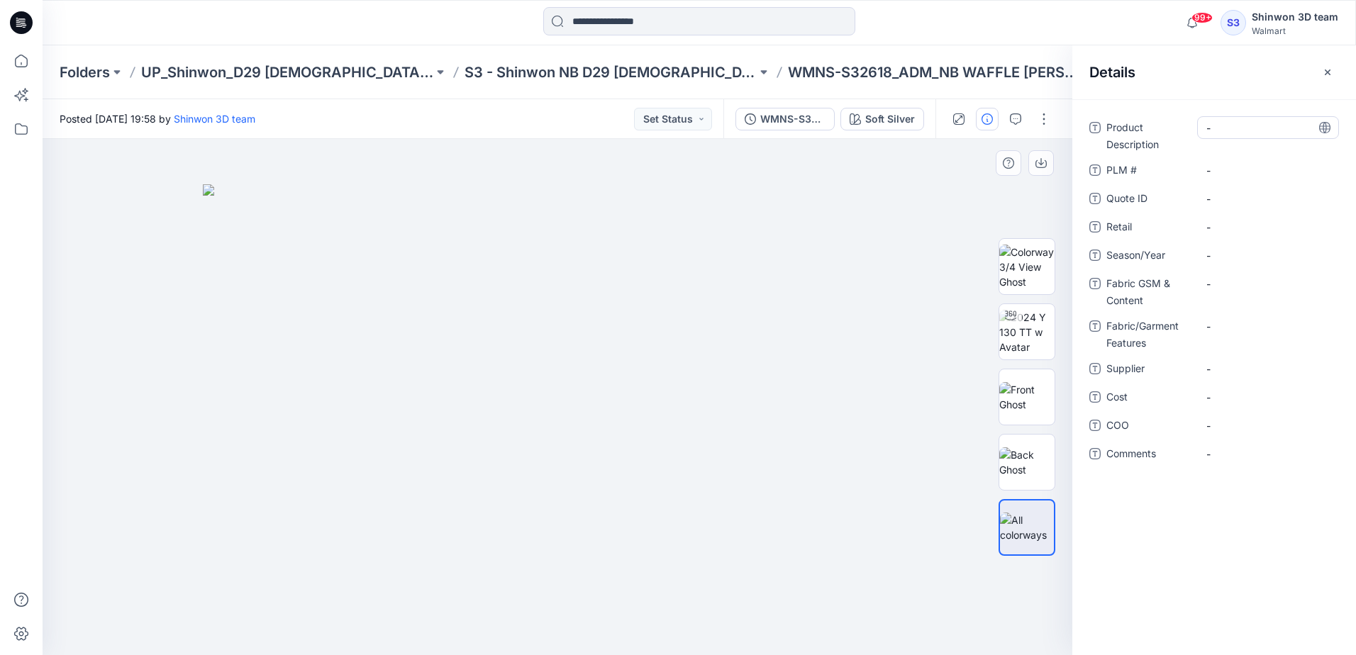
drag, startPoint x: 966, startPoint y: 72, endPoint x: 1241, endPoint y: 123, distance: 279.9
click at [1241, 123] on Description "-" at bounding box center [1267, 128] width 123 height 15
type textarea "**********"
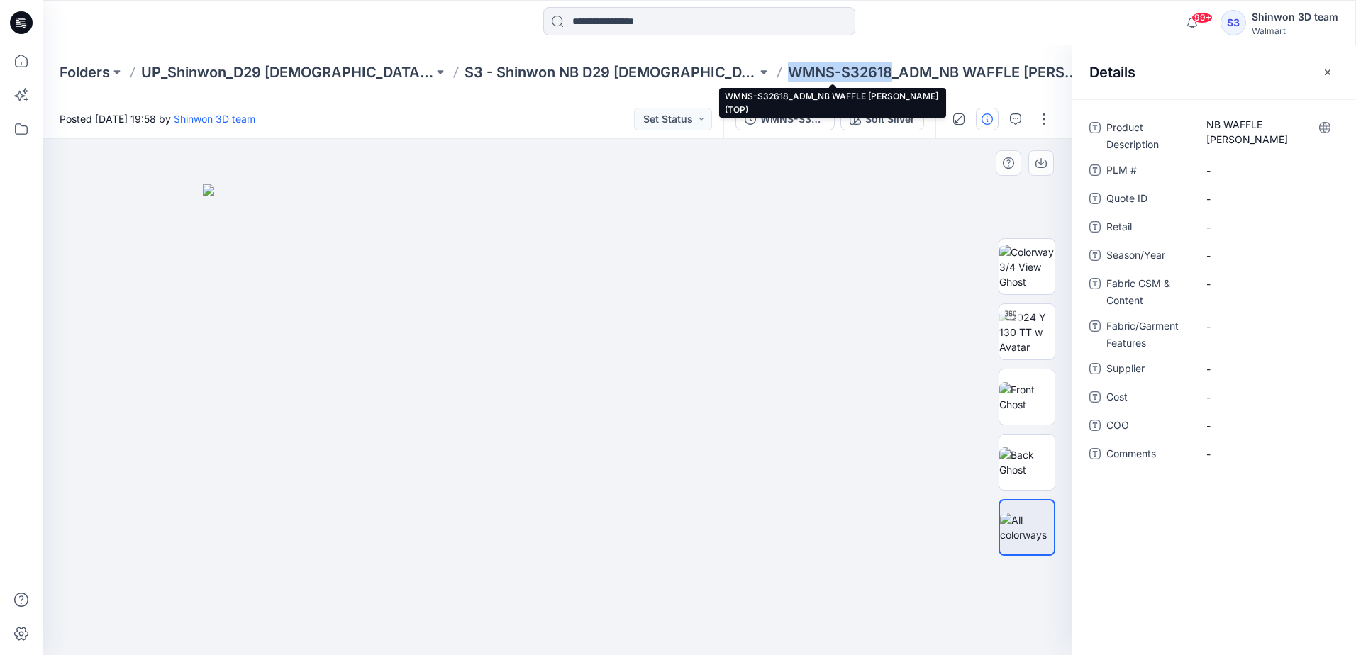
drag, startPoint x: 791, startPoint y: 71, endPoint x: 688, endPoint y: 72, distance: 103.5
click at [788, 72] on p "WMNS-S32618_ADM_NB WAFFLE [PERSON_NAME] (TOP)" at bounding box center [934, 72] width 292 height 20
copy p "WMNS-S32618"
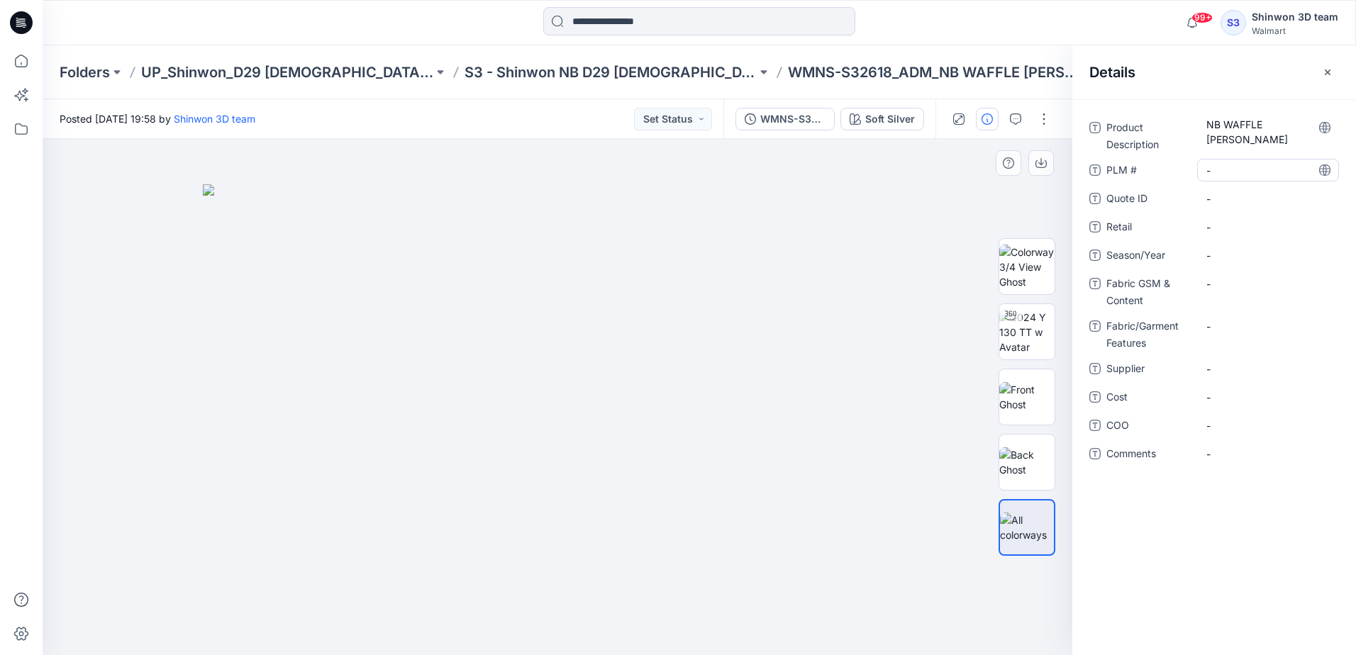
click at [1237, 174] on \ "-" at bounding box center [1267, 170] width 123 height 15
type textarea "**********"
click at [1224, 262] on span "-" at bounding box center [1267, 255] width 123 height 15
click at [1228, 281] on Content "-" at bounding box center [1267, 284] width 123 height 15
type textarea "**********"
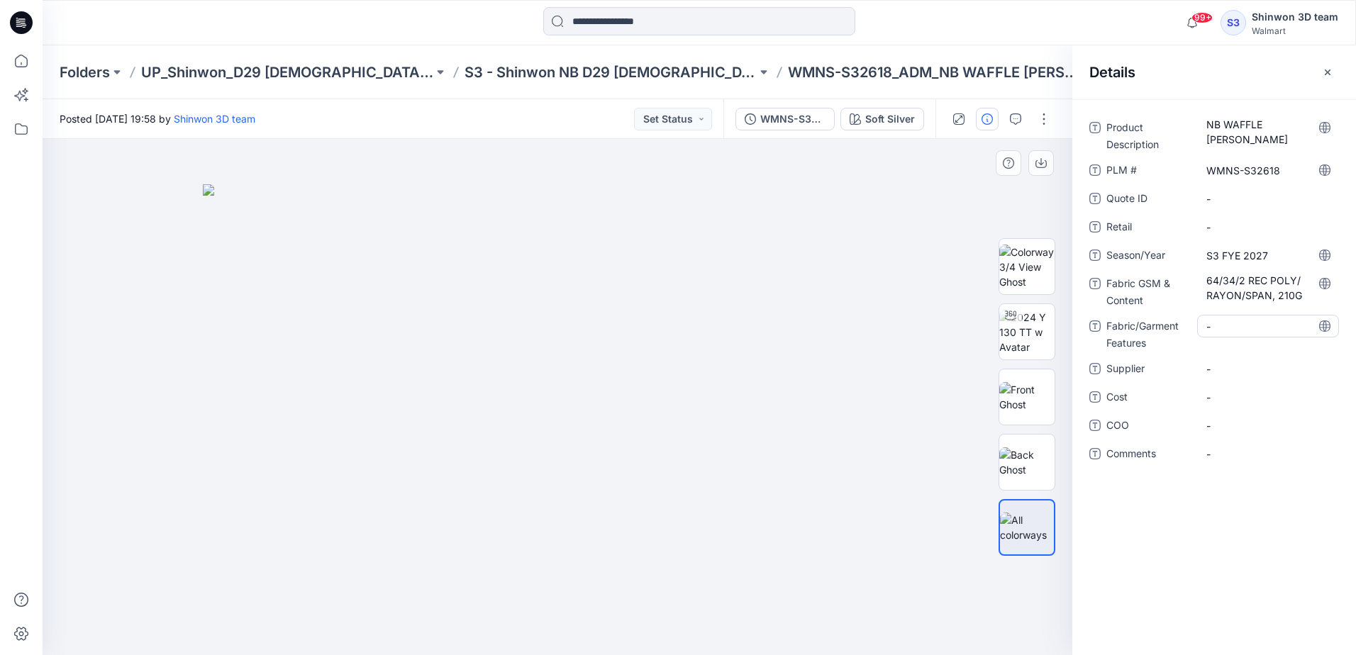
click at [1222, 327] on Features "-" at bounding box center [1267, 326] width 123 height 15
click at [1226, 362] on span "-" at bounding box center [1267, 369] width 123 height 15
type textarea "*******"
click at [1325, 69] on icon "button" at bounding box center [1327, 72] width 11 height 11
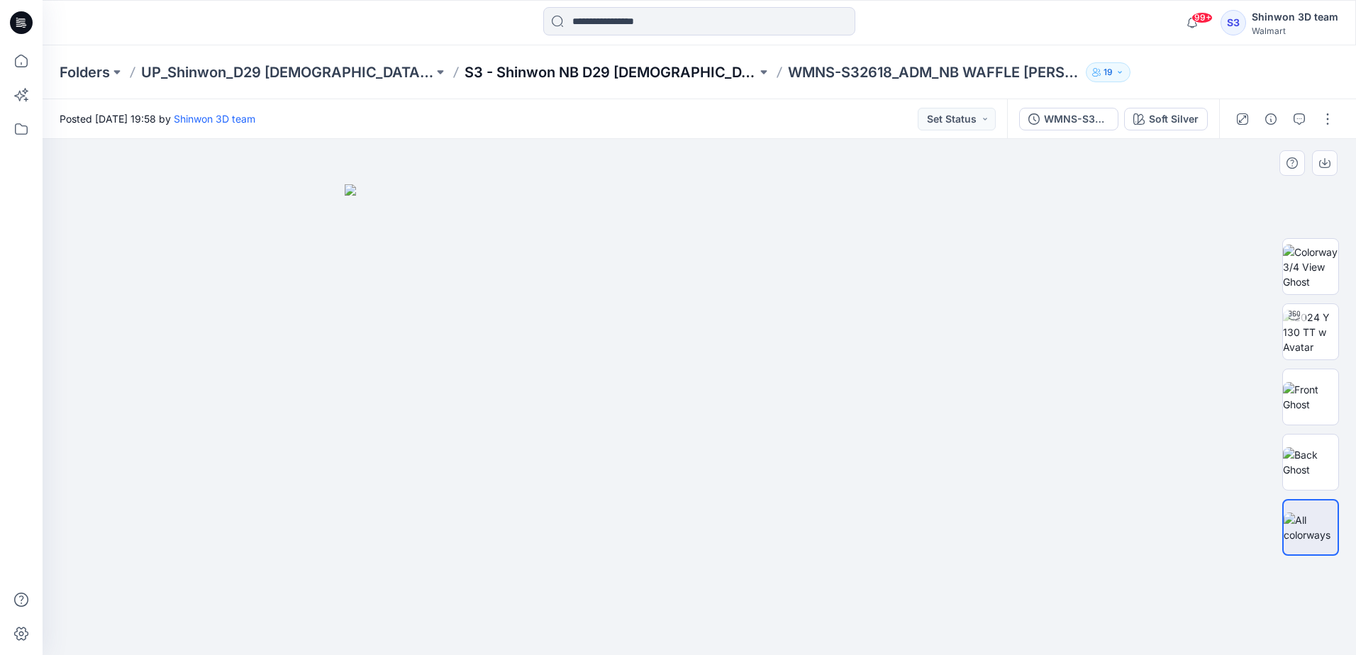
click at [572, 68] on p "S3 - Shinwon NB D29 [DEMOGRAPHIC_DATA] Sleepwear" at bounding box center [610, 72] width 292 height 20
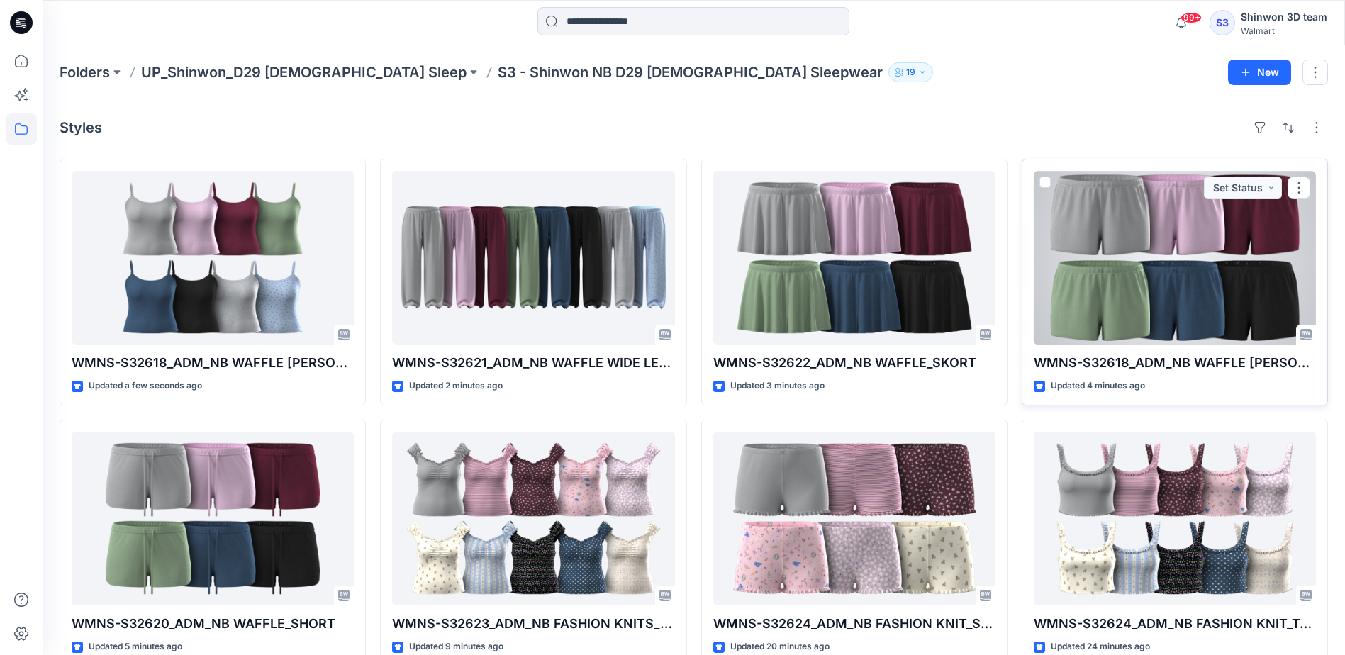
click at [1130, 298] on div at bounding box center [1175, 258] width 282 height 174
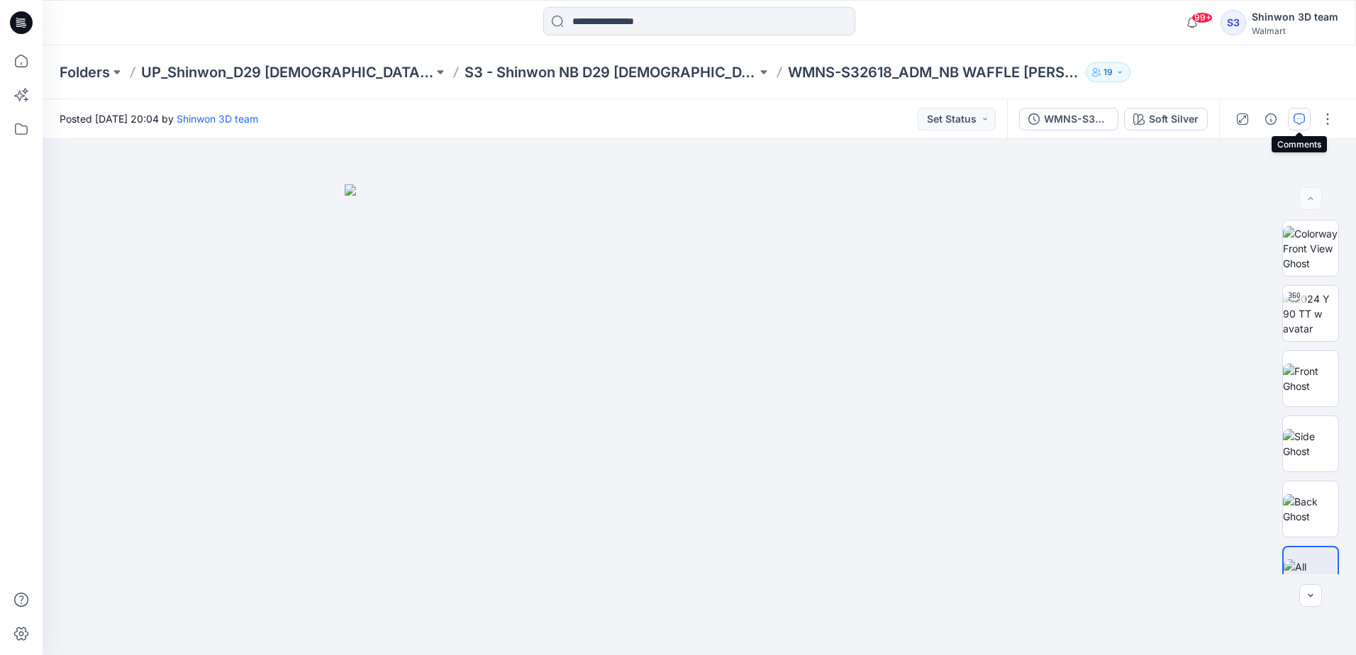
click at [1303, 125] on button "button" at bounding box center [1299, 119] width 23 height 23
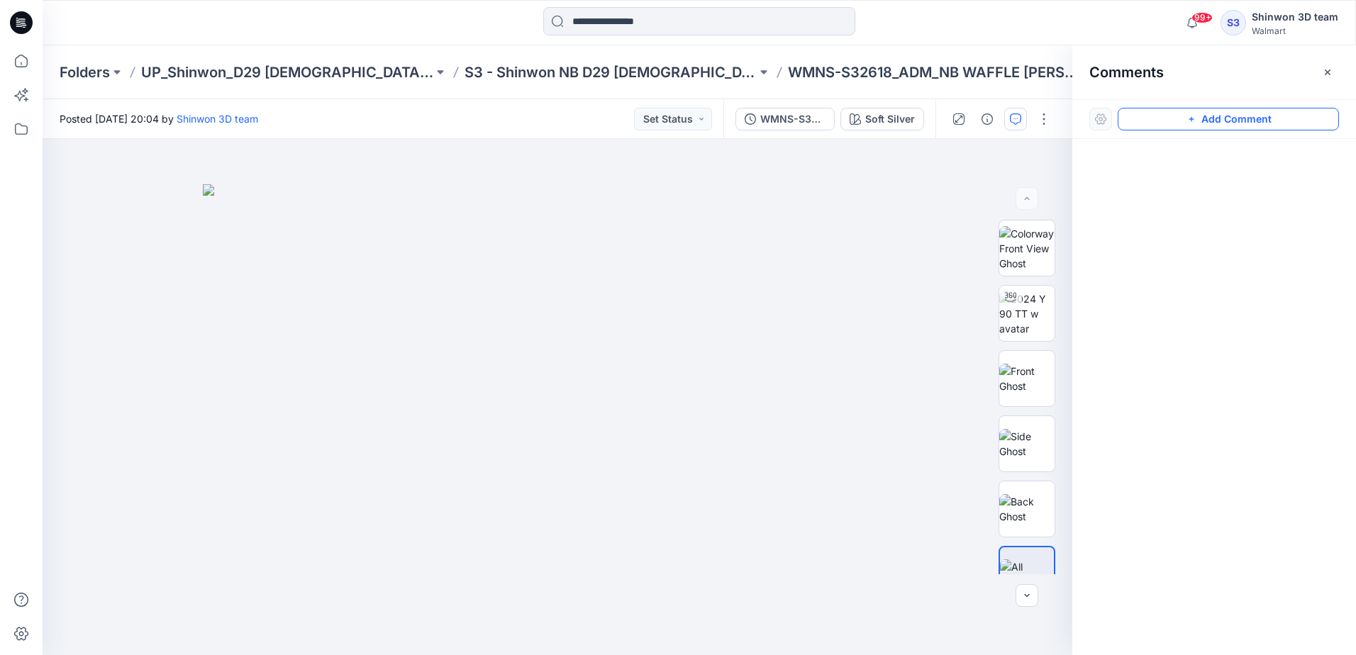
click at [1166, 121] on button "Add Comment" at bounding box center [1227, 119] width 221 height 23
click at [640, 172] on div "1" at bounding box center [558, 397] width 1030 height 516
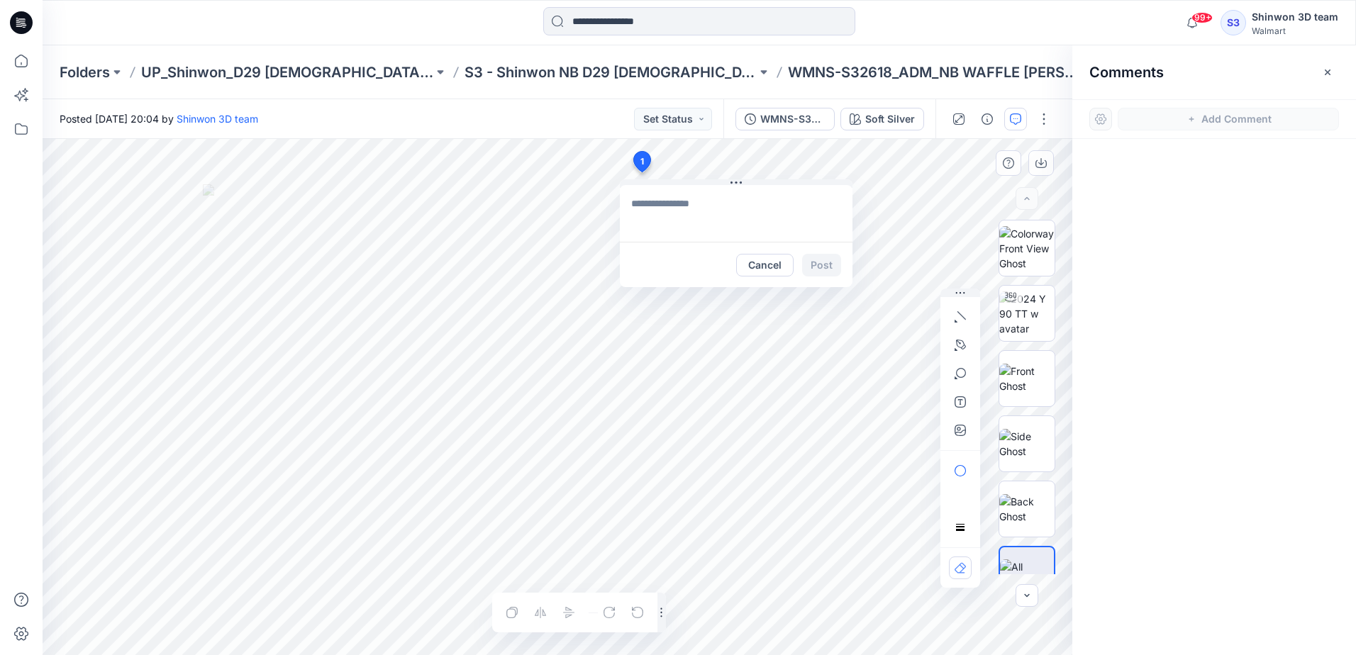
click at [706, 211] on textarea at bounding box center [736, 213] width 233 height 57
paste textarea "**********"
click at [707, 208] on textarea "**********" at bounding box center [736, 213] width 233 height 57
type textarea "**********"
click at [823, 263] on button "Post" at bounding box center [821, 265] width 39 height 23
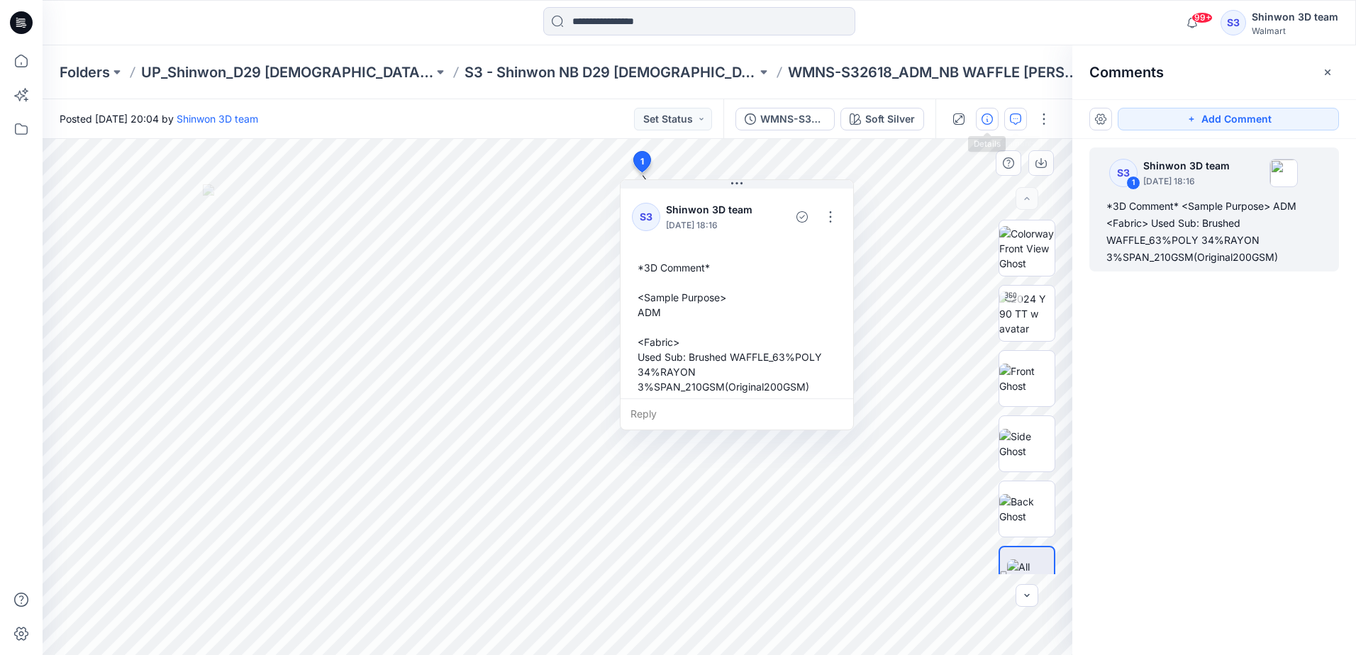
click at [986, 121] on icon "button" at bounding box center [986, 118] width 11 height 11
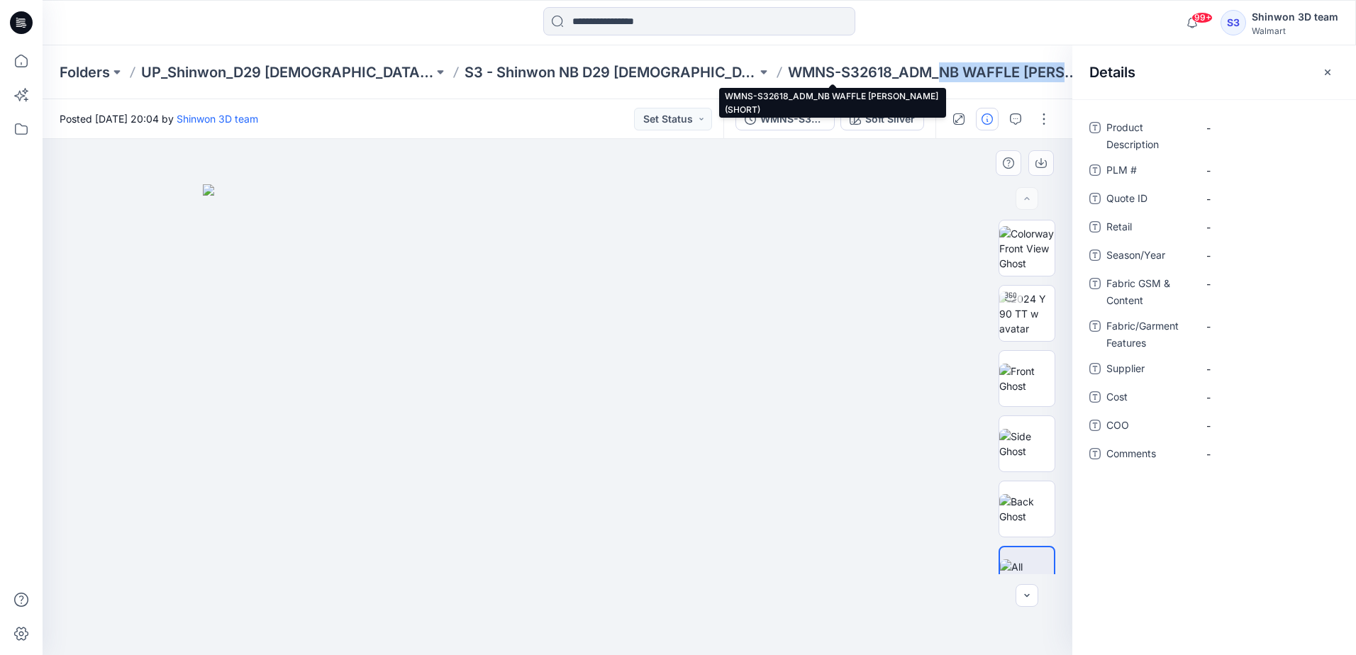
drag, startPoint x: 837, startPoint y: 77, endPoint x: 1013, endPoint y: 82, distance: 175.2
click at [969, 77] on p "WMNS-S32618_ADM_NB WAFFLE [PERSON_NAME] (SHORT)" at bounding box center [934, 72] width 292 height 20
copy p "NB WAFFLE CAMI"
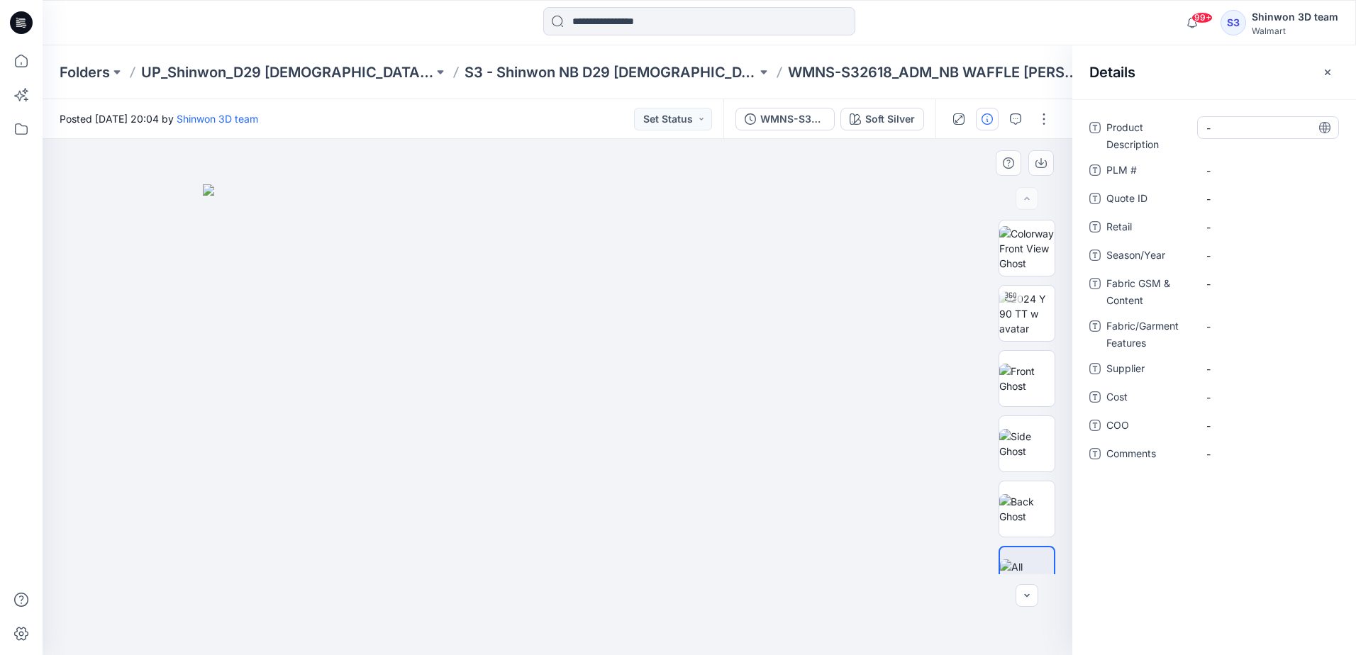
drag, startPoint x: 1230, startPoint y: 119, endPoint x: 1229, endPoint y: 129, distance: 10.0
click at [1229, 129] on div "-" at bounding box center [1268, 127] width 142 height 23
type textarea "**********"
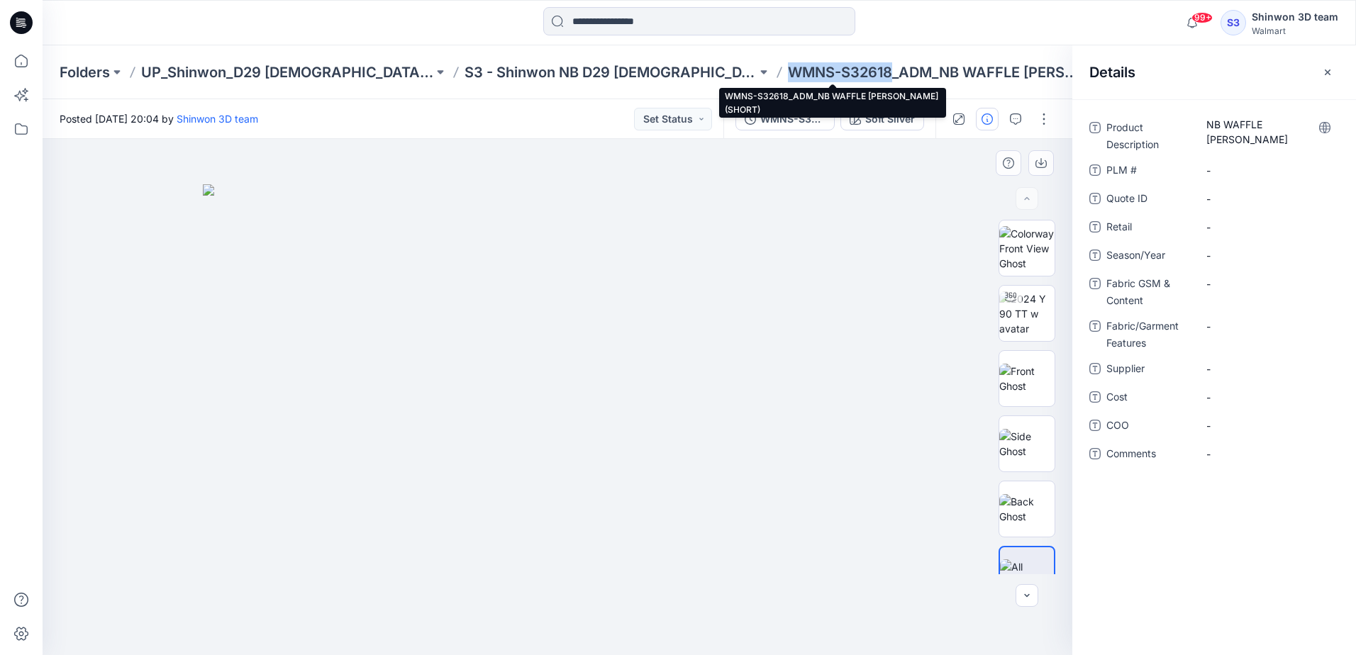
drag, startPoint x: 792, startPoint y: 74, endPoint x: 689, endPoint y: 77, distance: 103.6
click at [788, 77] on p "WMNS-S32618_ADM_NB WAFFLE [PERSON_NAME] (SHORT)" at bounding box center [934, 72] width 292 height 20
copy p "WMNS-S32618"
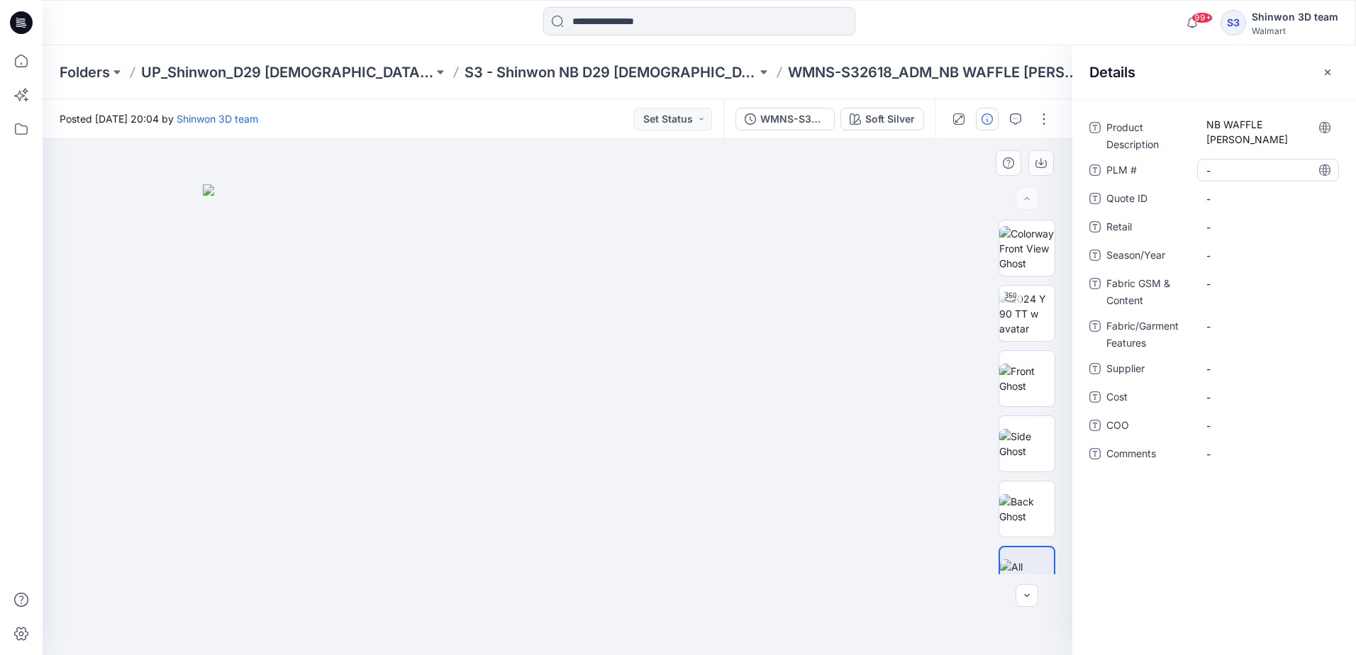
click at [1229, 174] on \ "-" at bounding box center [1267, 170] width 123 height 15
type textarea "**********"
click at [1220, 280] on Content "-" at bounding box center [1267, 284] width 123 height 15
click at [1227, 261] on span "-" at bounding box center [1267, 255] width 123 height 15
type textarea "**********"
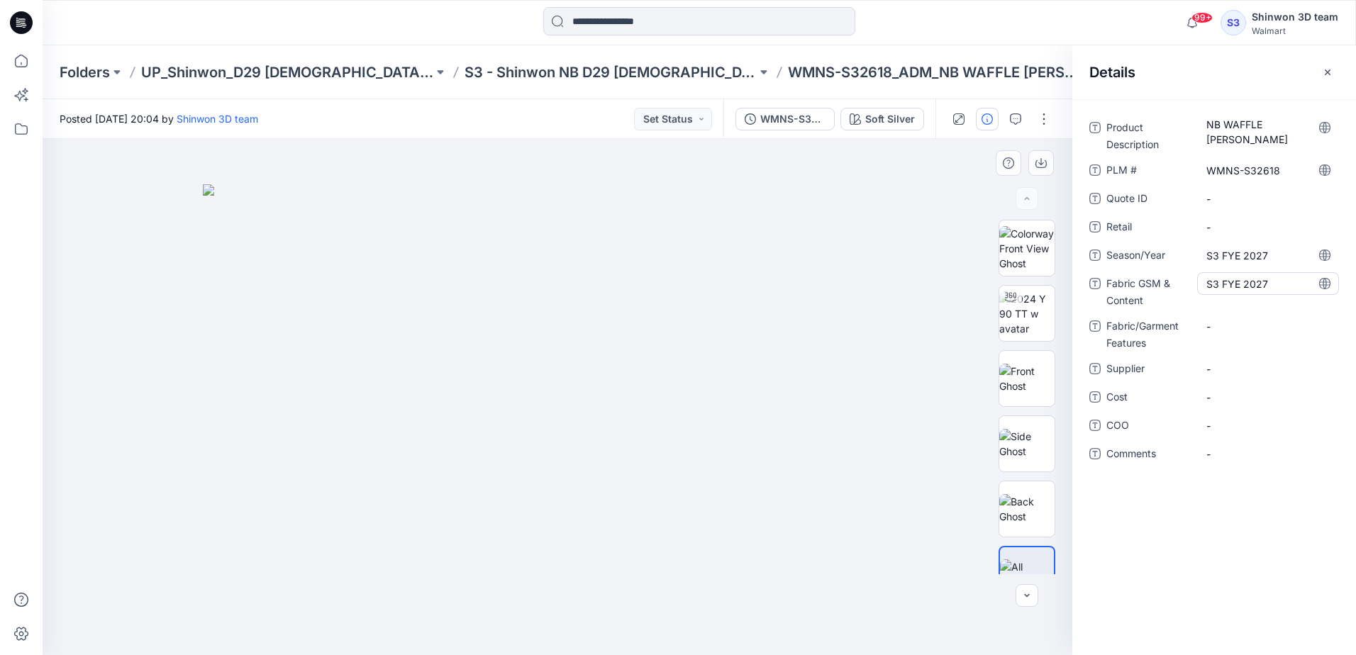
click at [1244, 287] on Content "S3 FYE 2027" at bounding box center [1267, 284] width 123 height 15
type textarea "**********"
click at [1208, 323] on Features "-" at bounding box center [1267, 326] width 123 height 15
click at [1227, 369] on span "-" at bounding box center [1267, 369] width 123 height 15
type textarea "*******"
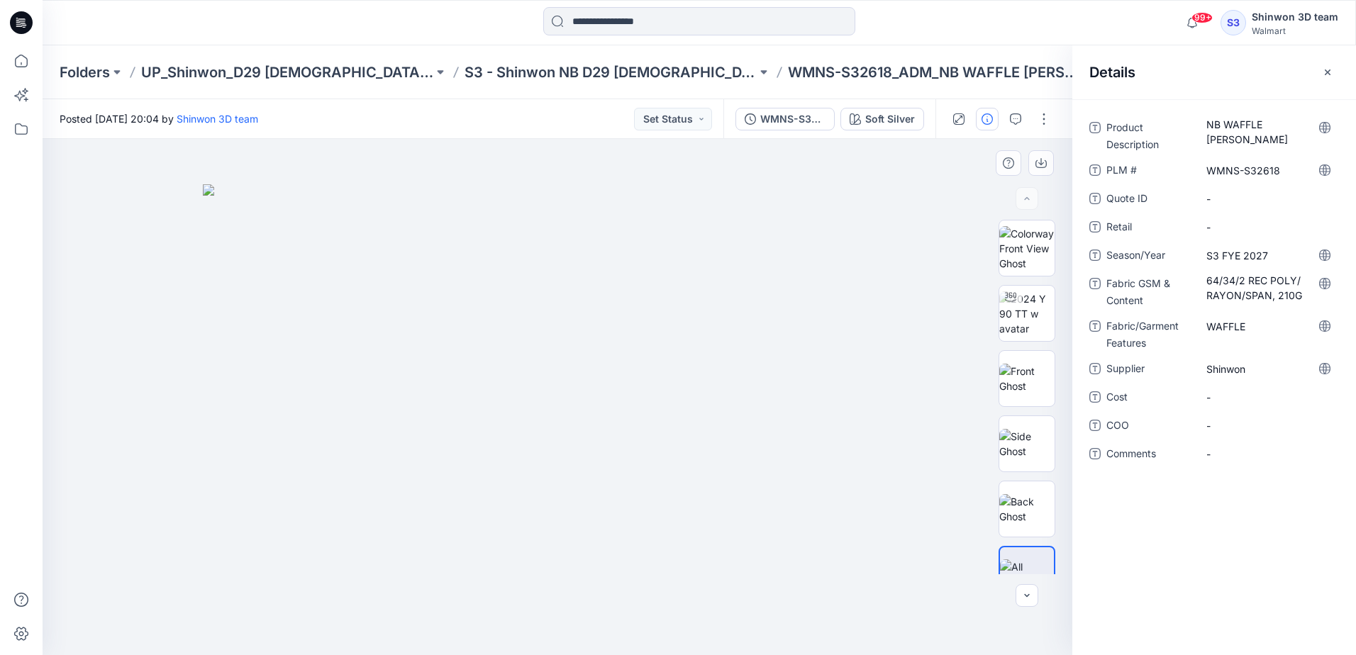
click at [1176, 565] on div "Product Description NB WAFFLE CAMI SHORT PLM # WMNS-S32618 Quote ID - Retail - …" at bounding box center [1214, 377] width 284 height 556
click at [913, 224] on div at bounding box center [558, 397] width 1030 height 516
drag, startPoint x: 80, startPoint y: 199, endPoint x: 434, endPoint y: 95, distance: 368.9
click at [80, 199] on div at bounding box center [558, 397] width 1030 height 516
click at [598, 72] on p "S3 - Shinwon NB D29 [DEMOGRAPHIC_DATA] Sleepwear" at bounding box center [610, 72] width 292 height 20
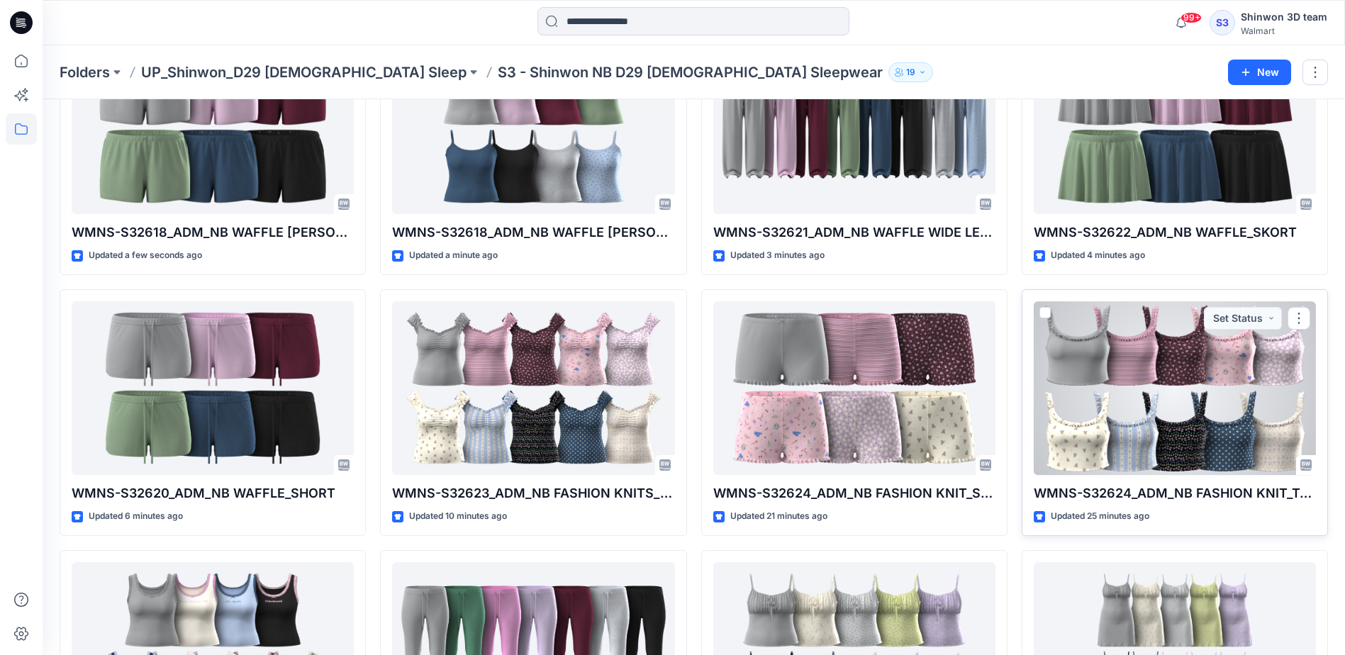
scroll to position [142, 0]
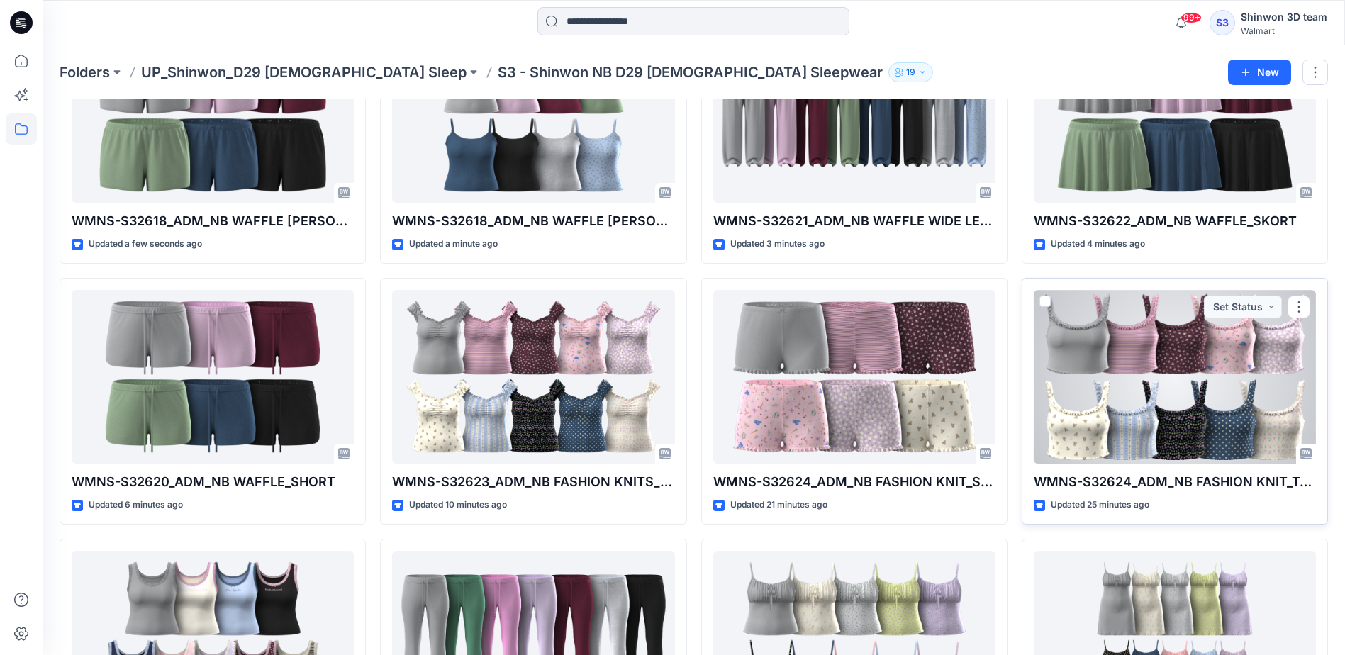
click at [1122, 420] on div at bounding box center [1175, 377] width 282 height 174
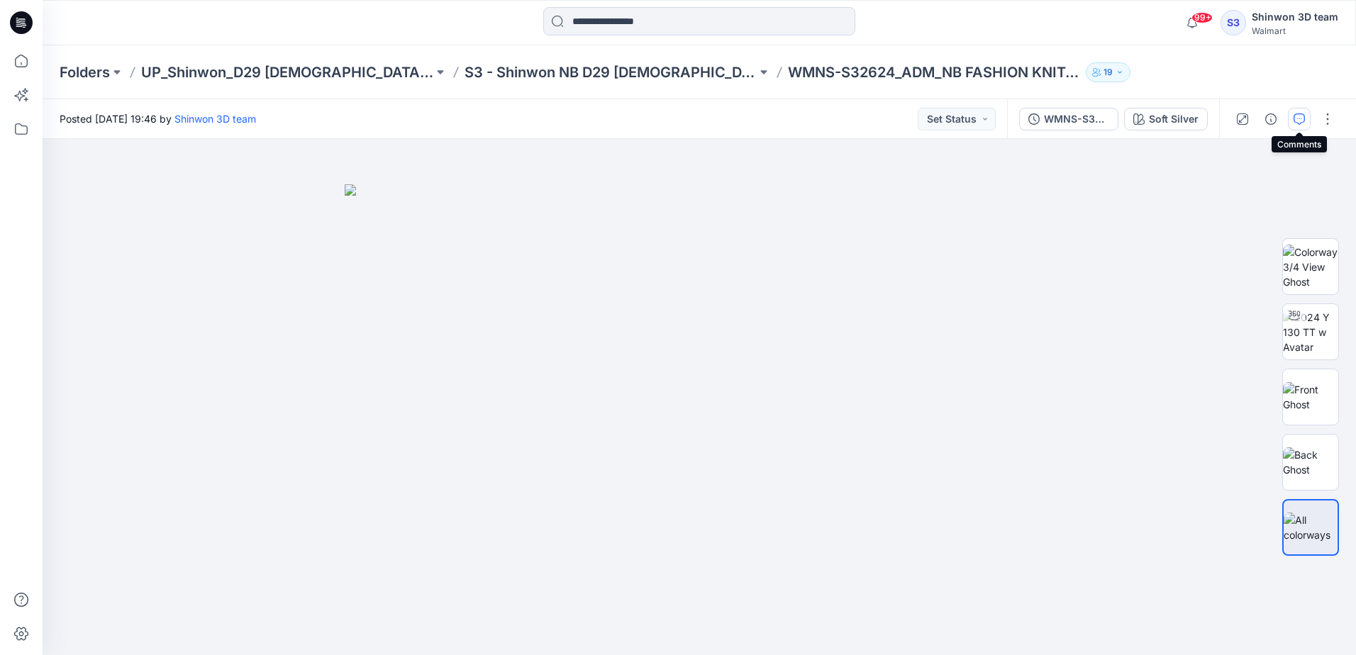
click at [1296, 119] on icon "button" at bounding box center [1298, 118] width 11 height 11
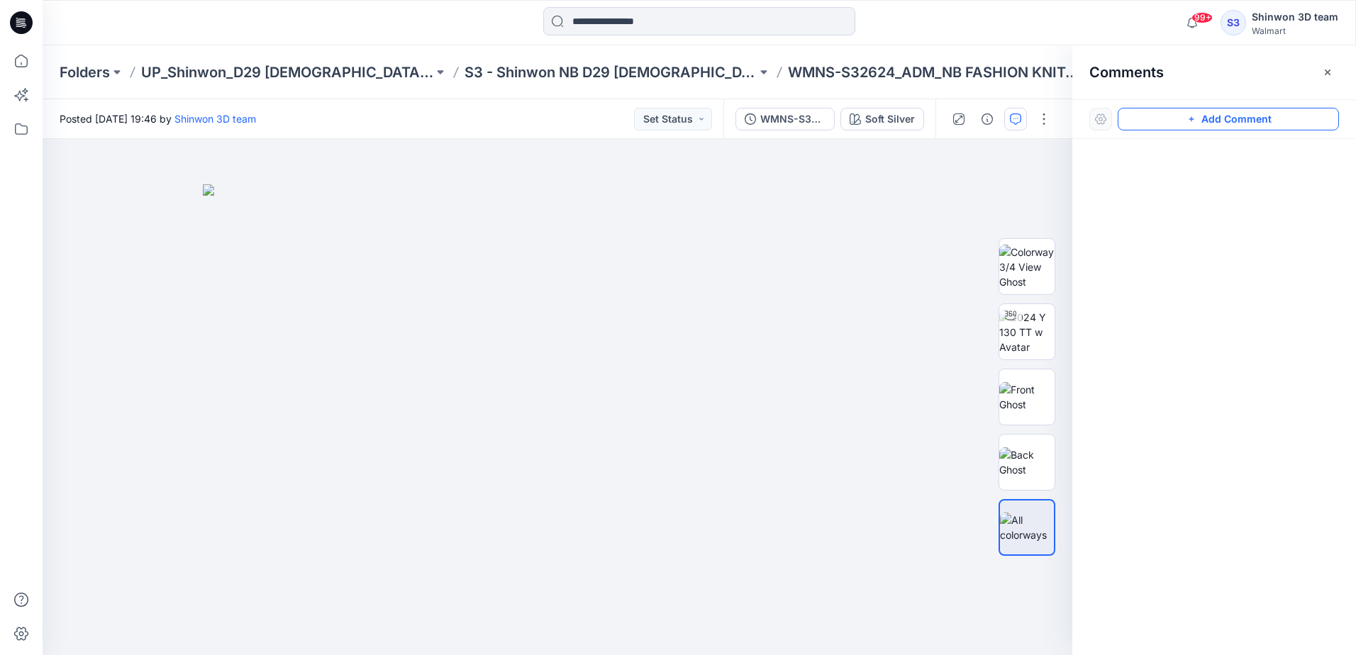
click at [1285, 118] on button "Add Comment" at bounding box center [1227, 119] width 221 height 23
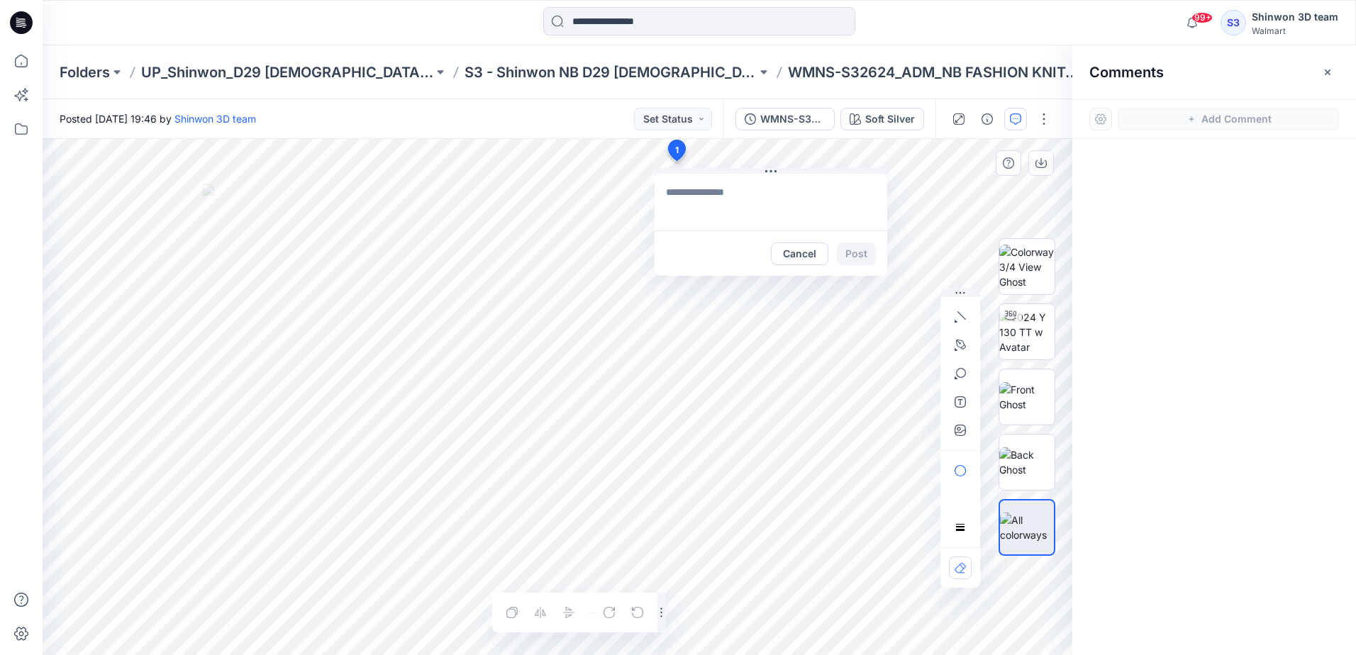
click at [676, 161] on div "1 Cancel Post Layer 1" at bounding box center [558, 397] width 1030 height 516
click at [764, 194] on textarea "**********" at bounding box center [770, 202] width 233 height 57
type textarea "**********"
click at [862, 248] on button "Post" at bounding box center [856, 254] width 39 height 23
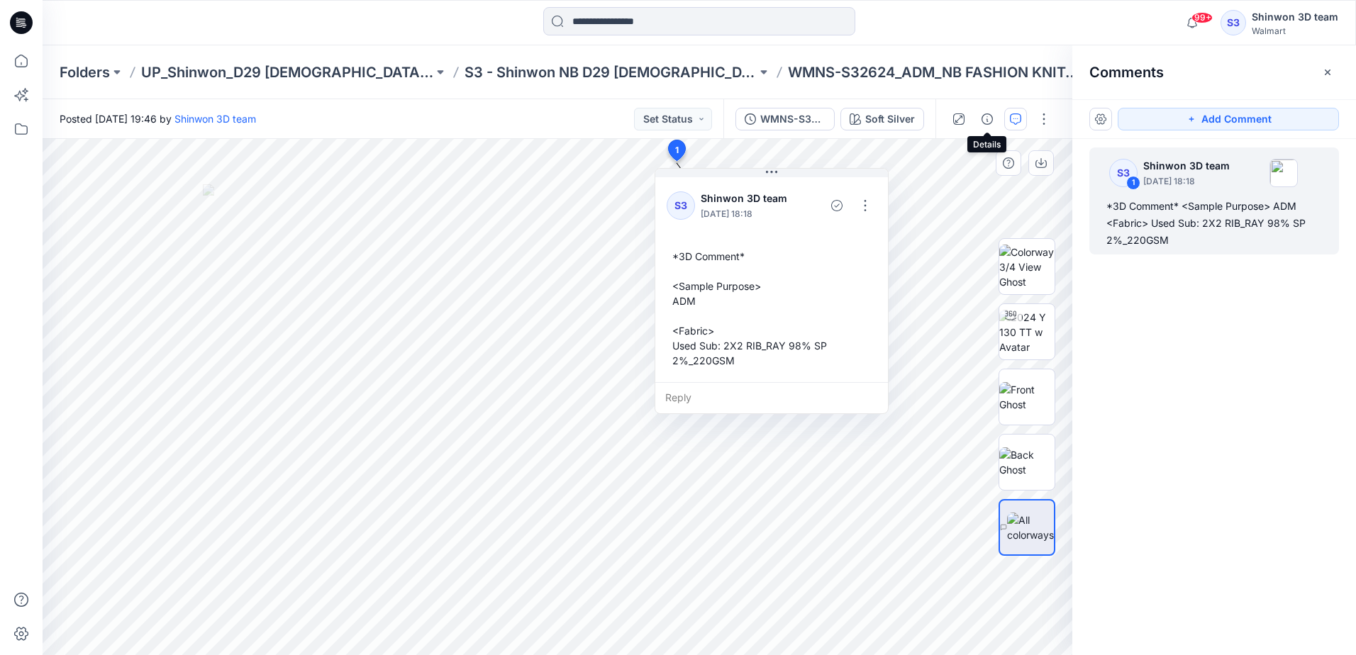
drag, startPoint x: 985, startPoint y: 117, endPoint x: 1000, endPoint y: 121, distance: 15.3
click at [985, 118] on icon "button" at bounding box center [986, 118] width 11 height 11
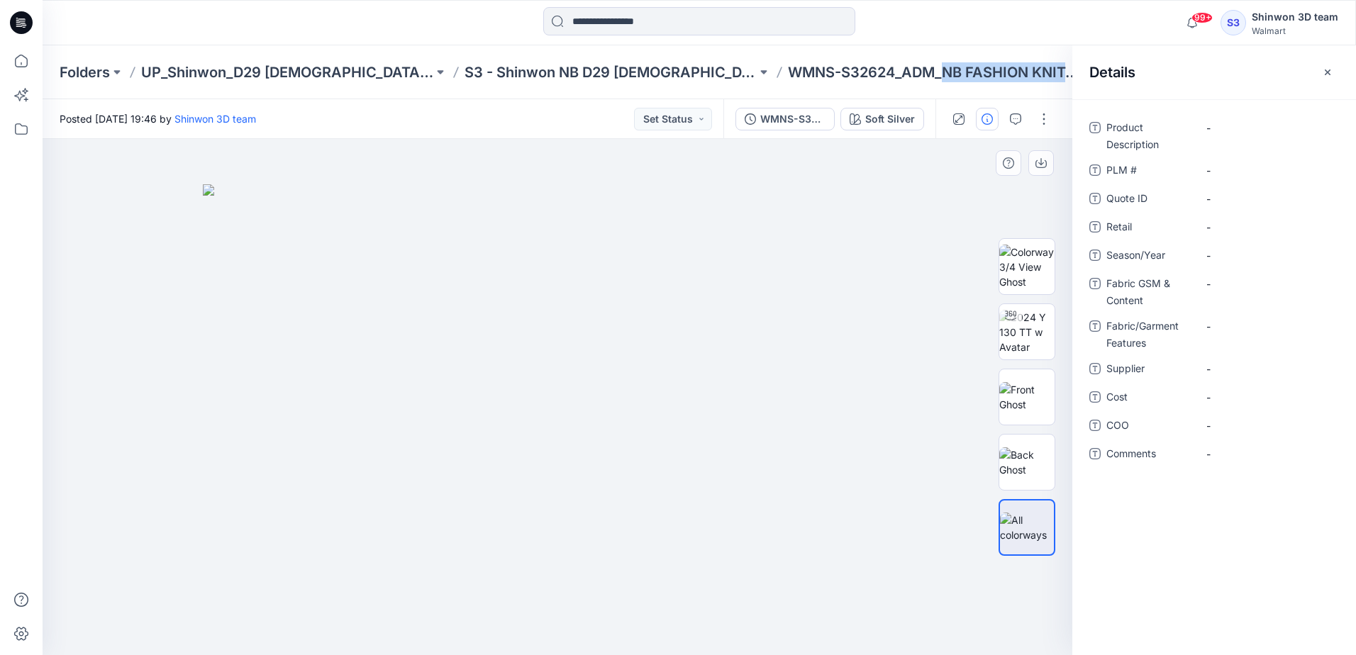
drag, startPoint x: 928, startPoint y: 76, endPoint x: 1008, endPoint y: 79, distance: 80.2
click at [1008, 79] on div "Folders UP_Shinwon_D29 Ladies Sleep S3 - Shinwon NB D29 Ladies Sleepwear WMNS-S…" at bounding box center [644, 72] width 1169 height 20
copy div "NB FASHION KNIT_TOP 19"
click at [1234, 127] on Description "-" at bounding box center [1267, 128] width 123 height 15
type textarea "**********"
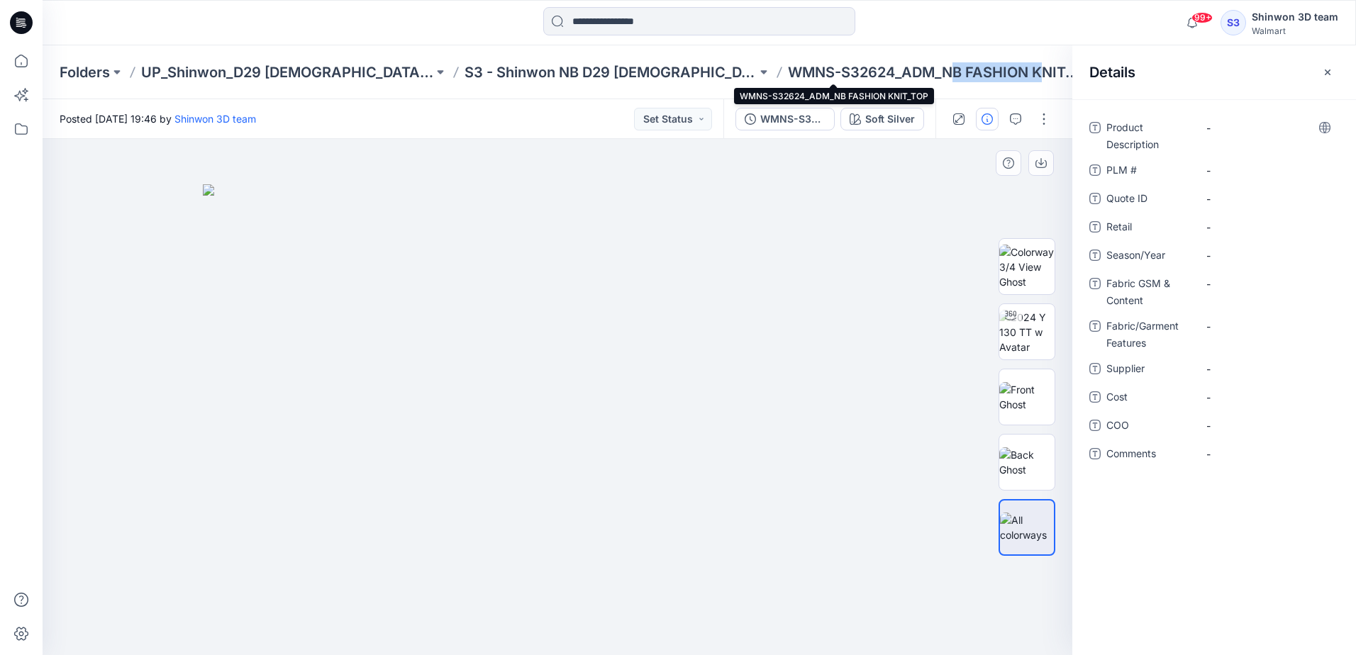
drag, startPoint x: 848, startPoint y: 72, endPoint x: 944, endPoint y: 67, distance: 95.9
click at [944, 67] on p "WMNS-S32624_ADM_NB FASHION KNIT_TOP" at bounding box center [934, 72] width 292 height 20
drag, startPoint x: 844, startPoint y: 71, endPoint x: 959, endPoint y: 69, distance: 114.9
click at [959, 69] on p "WMNS-S32624_ADM_NB FASHION KNIT_TOP" at bounding box center [934, 72] width 292 height 20
click at [1222, 132] on Description "-" at bounding box center [1267, 128] width 123 height 15
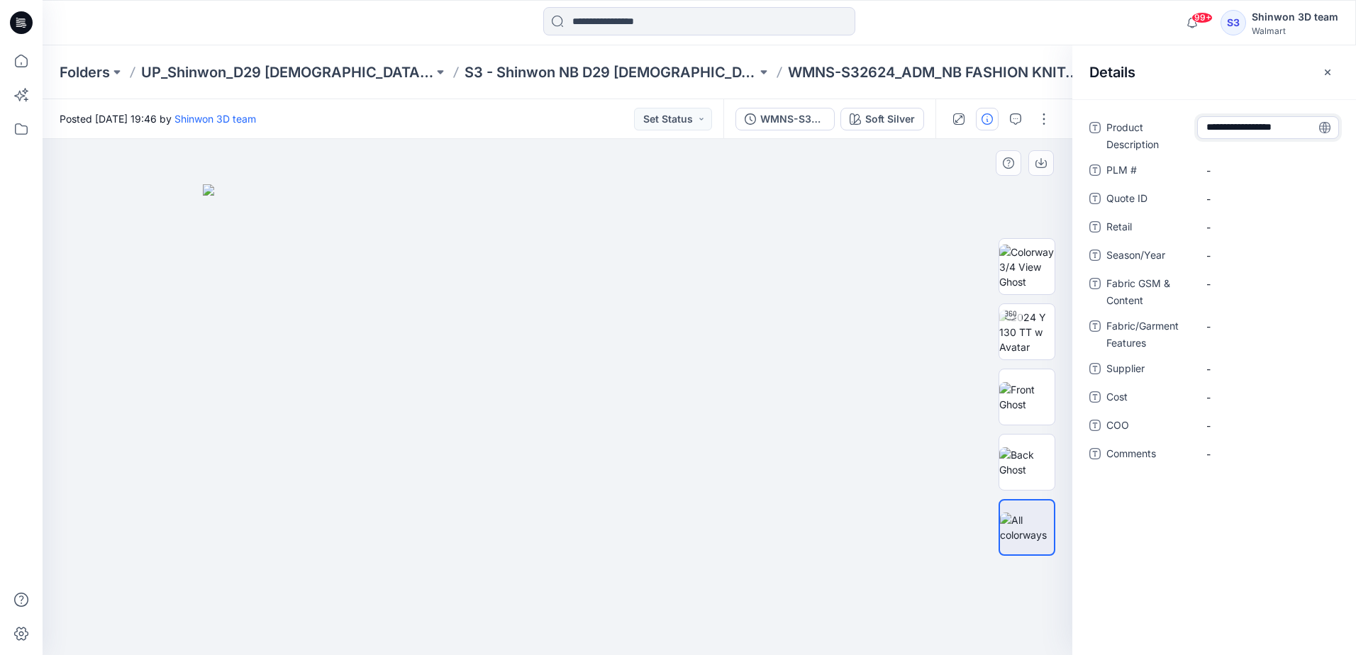
type textarea "**********"
drag, startPoint x: 794, startPoint y: 69, endPoint x: 676, endPoint y: 69, distance: 118.4
click at [676, 69] on div "Folders UP_Shinwon_D29 Ladies Sleep S3 - Shinwon NB D29 Ladies Sleepwear WMNS-S…" at bounding box center [644, 72] width 1169 height 20
click at [1235, 169] on \ "-" at bounding box center [1267, 170] width 123 height 15
click at [1239, 257] on span "-" at bounding box center [1267, 255] width 123 height 15
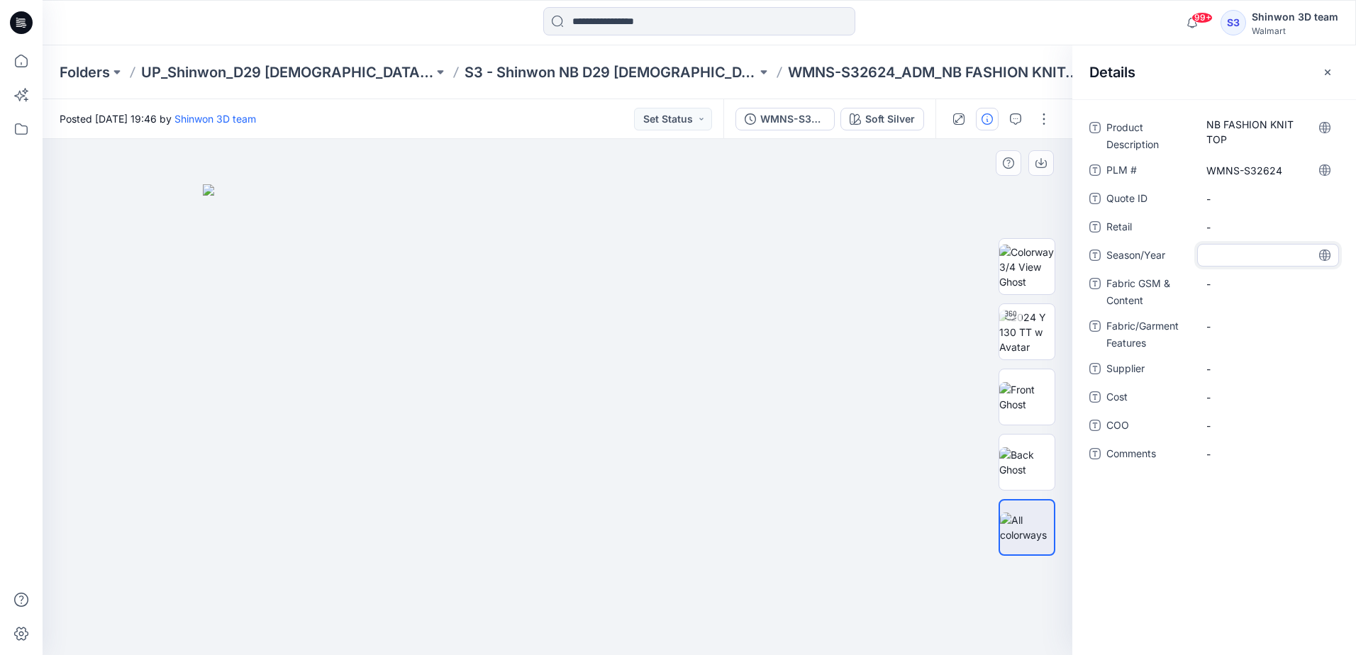
type textarea "**********"
click at [1219, 285] on Content "-" at bounding box center [1267, 284] width 123 height 15
click at [1234, 327] on Features "-" at bounding box center [1267, 326] width 123 height 15
click at [1238, 375] on span "-" at bounding box center [1267, 369] width 123 height 15
click at [613, 69] on p "S3 - Shinwon NB D29 [DEMOGRAPHIC_DATA] Sleepwear" at bounding box center [610, 72] width 292 height 20
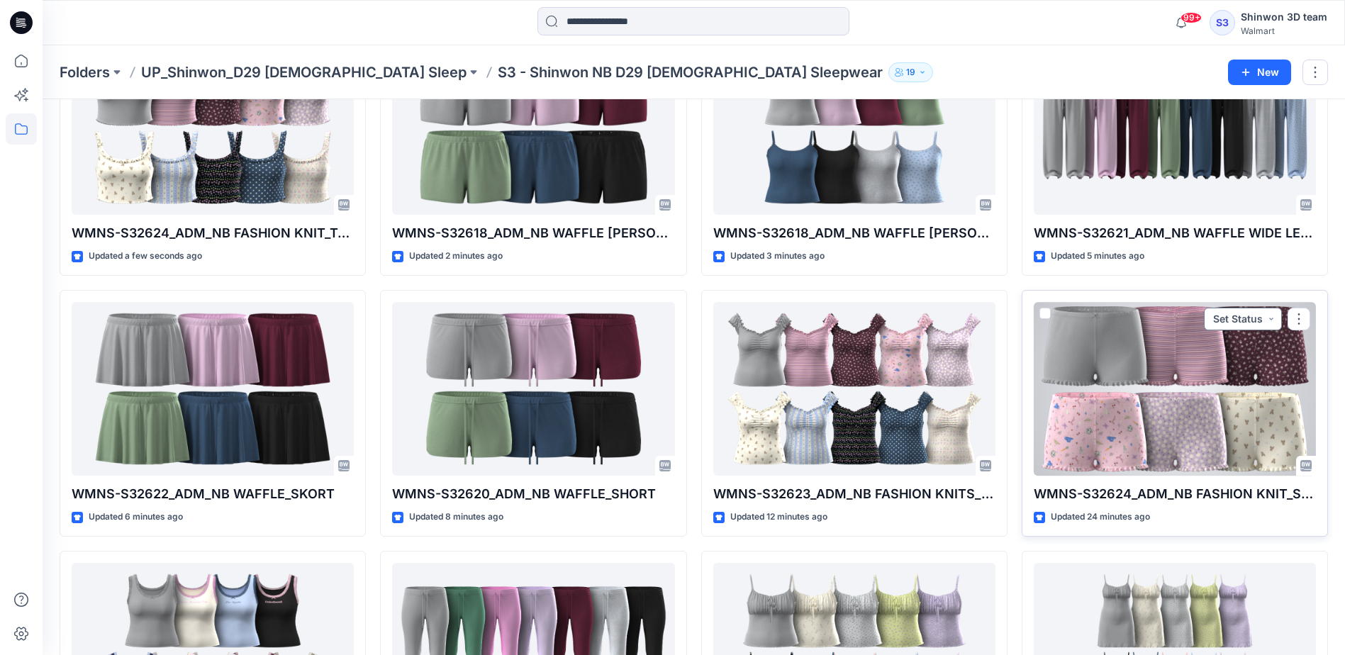
scroll to position [142, 0]
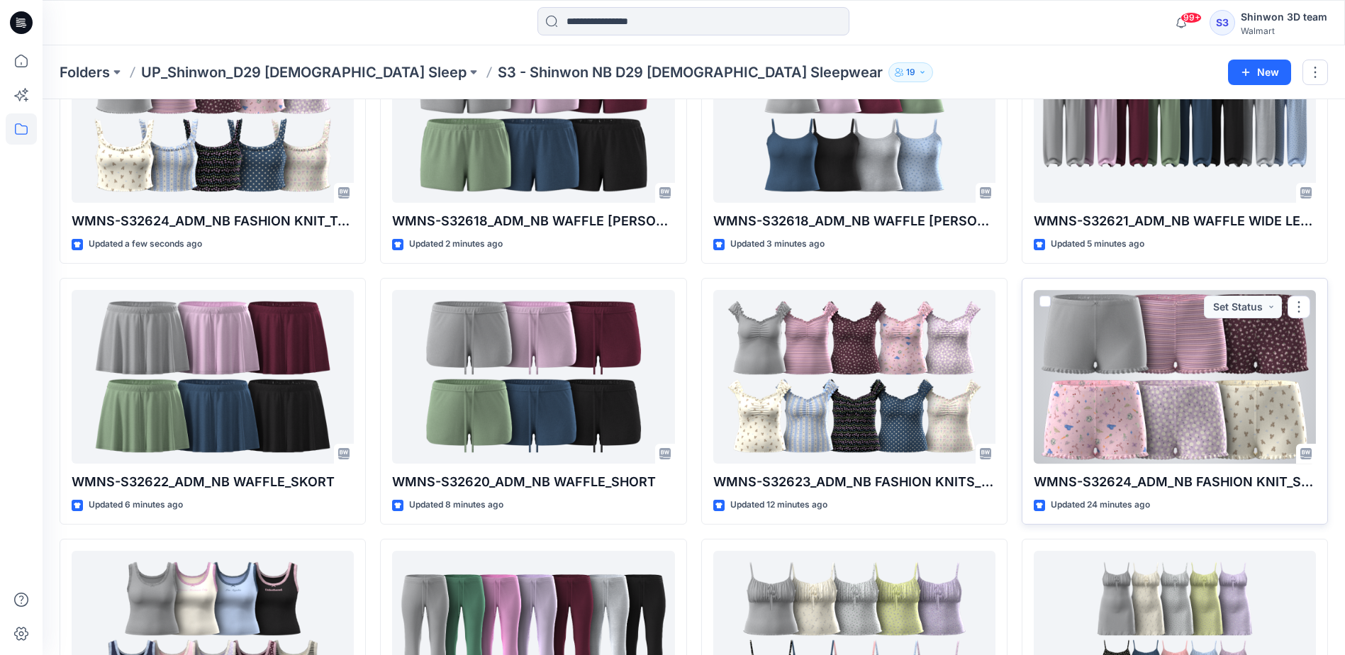
click at [1196, 394] on div at bounding box center [1175, 377] width 282 height 174
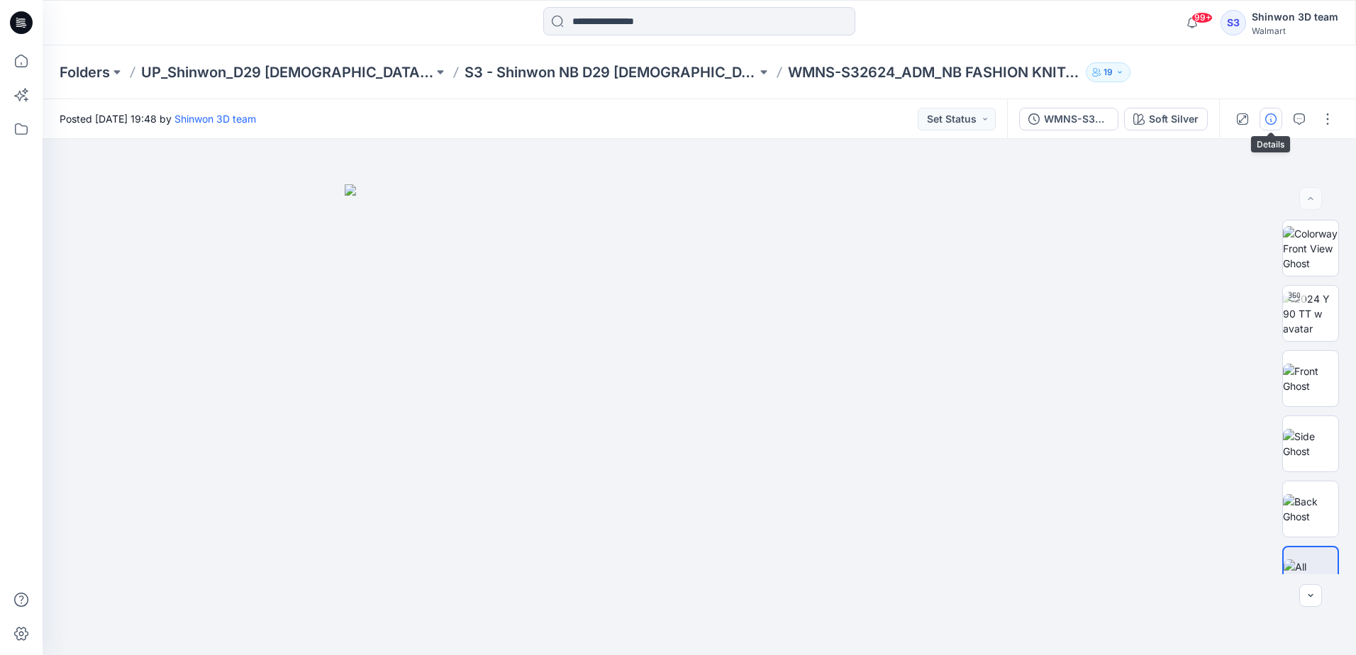
click at [1273, 119] on icon "button" at bounding box center [1270, 118] width 11 height 11
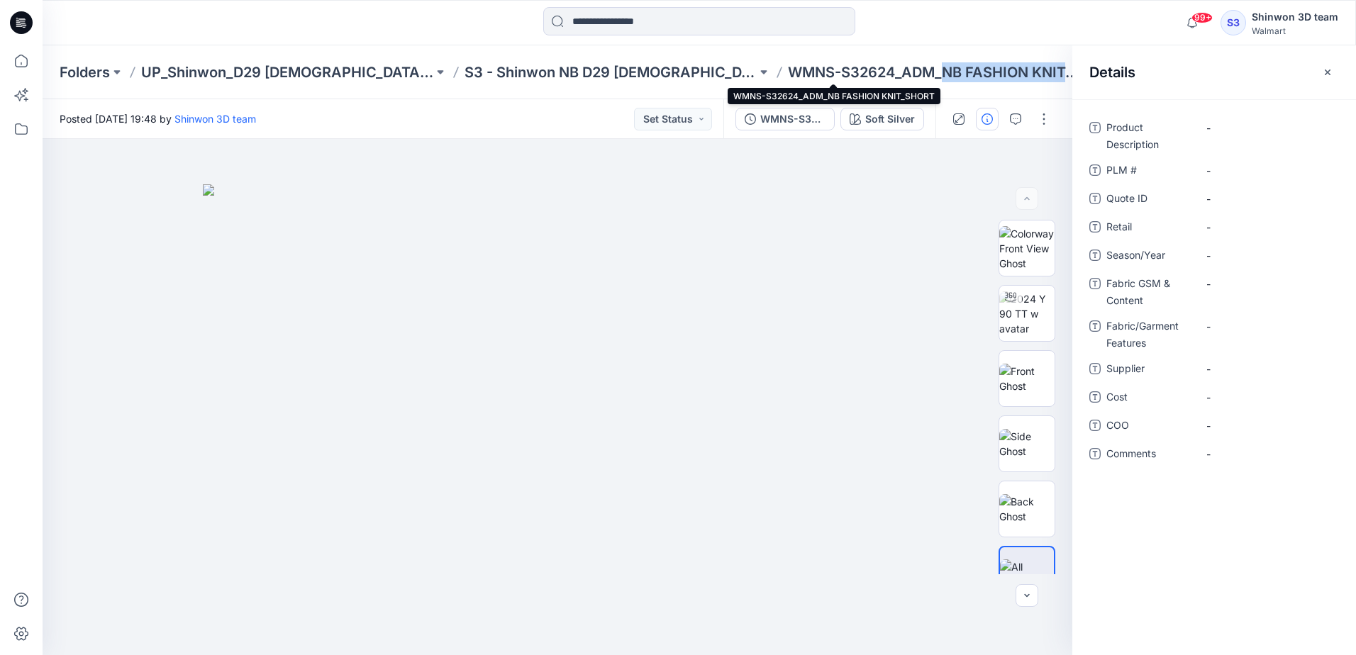
drag, startPoint x: 843, startPoint y: 72, endPoint x: 964, endPoint y: 77, distance: 121.4
click at [964, 77] on p "WMNS-S32624_ADM_NB FASHION KNIT_SHORT" at bounding box center [934, 72] width 292 height 20
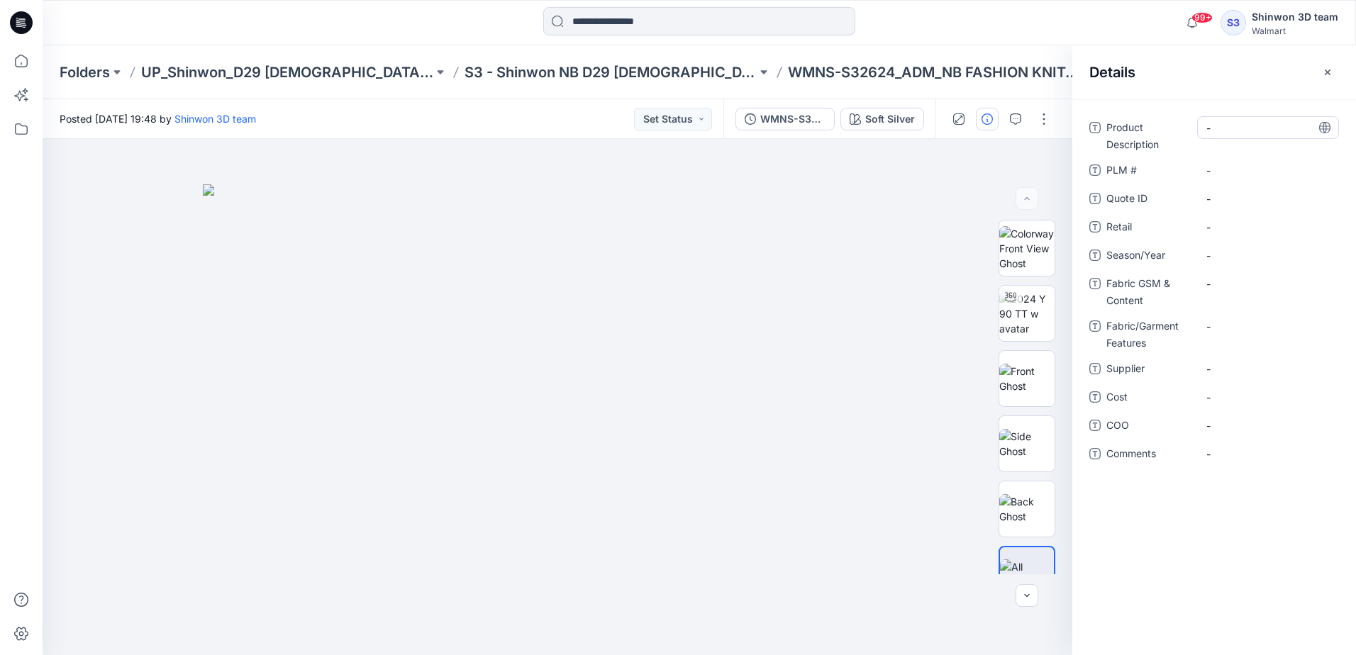
click at [1227, 125] on Description "-" at bounding box center [1267, 128] width 123 height 15
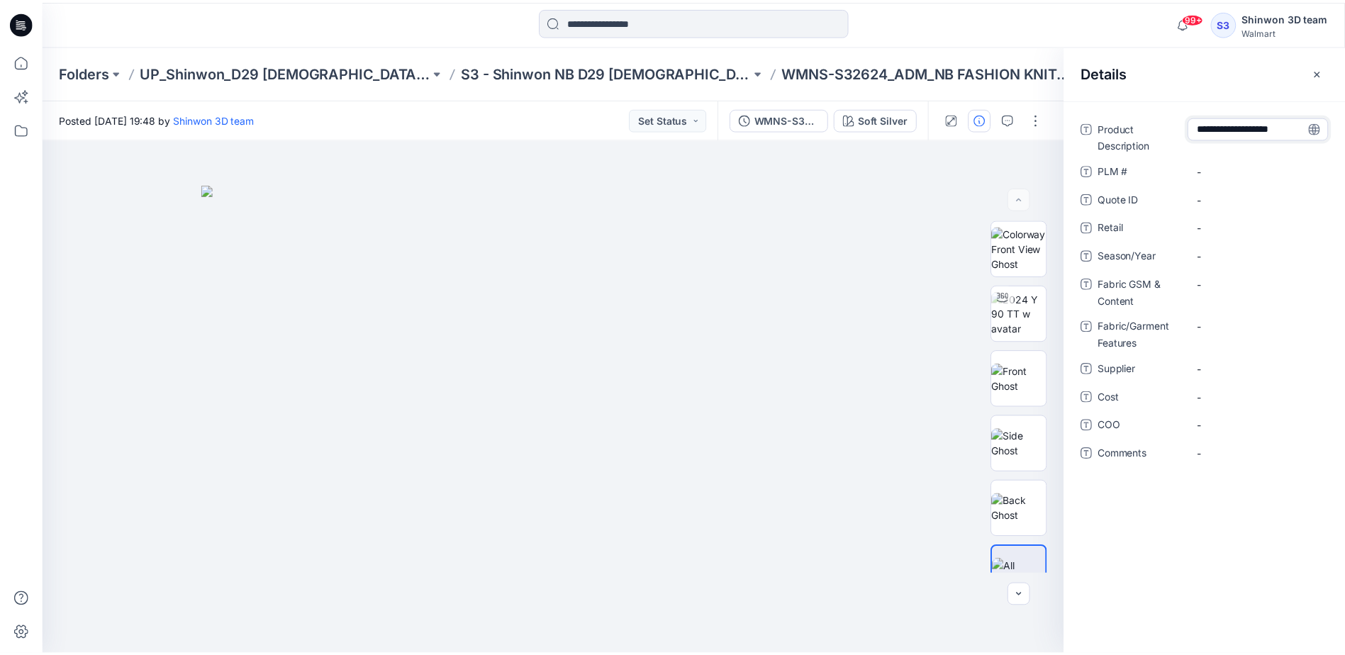
scroll to position [10, 0]
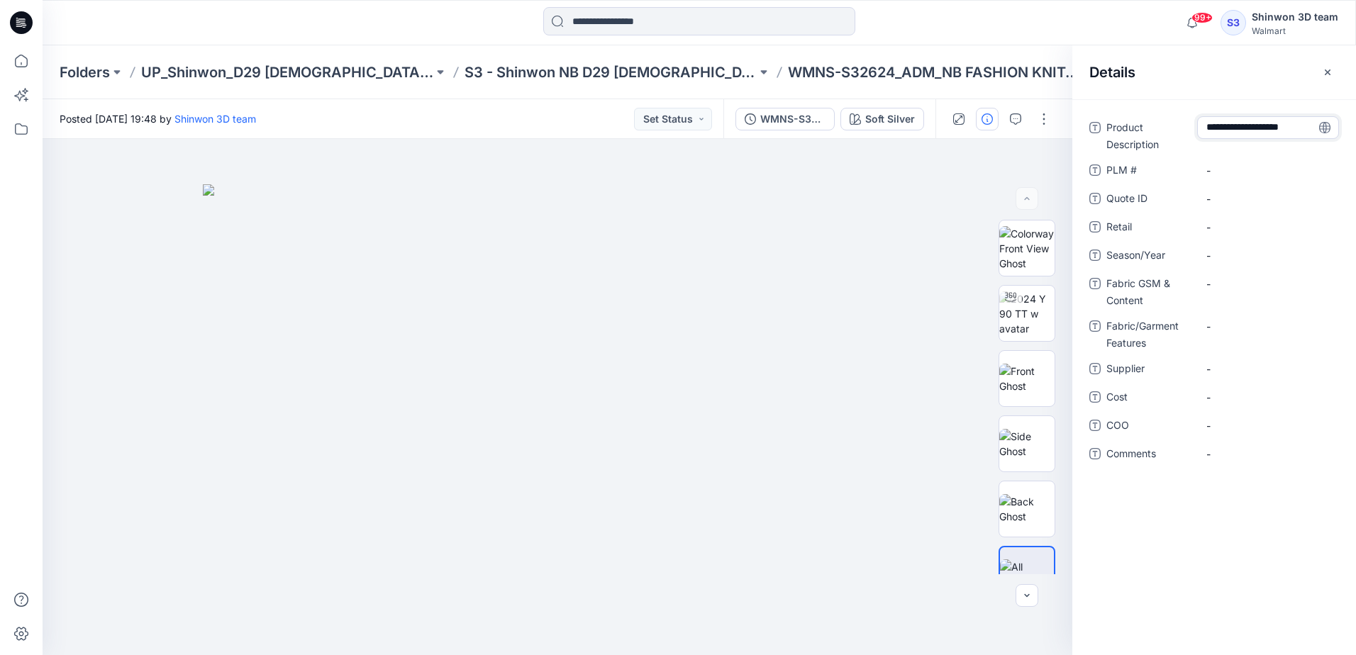
type textarea "**********"
drag, startPoint x: 796, startPoint y: 77, endPoint x: 682, endPoint y: 69, distance: 113.7
click at [682, 69] on div "Folders UP_Shinwon_D29 Ladies Sleep S3 - Shinwon NB D29 Ladies Sleepwear WMNS-S…" at bounding box center [644, 72] width 1169 height 20
click at [1225, 173] on \ "-" at bounding box center [1267, 170] width 123 height 15
click at [1222, 253] on span "-" at bounding box center [1267, 255] width 123 height 15
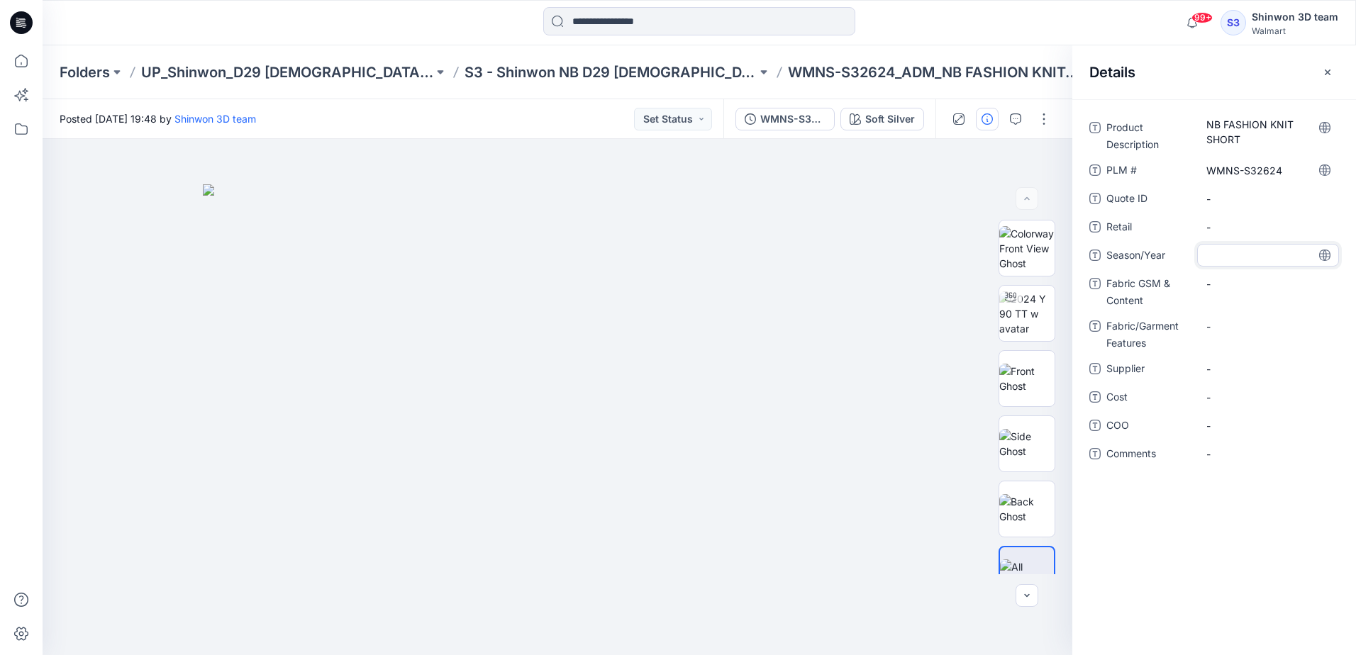
type textarea "**********"
click at [1220, 279] on Content "-" at bounding box center [1267, 284] width 123 height 15
type textarea "**********"
click at [1276, 333] on Features "-" at bounding box center [1267, 326] width 123 height 15
click at [1222, 370] on span "-" at bounding box center [1267, 369] width 123 height 15
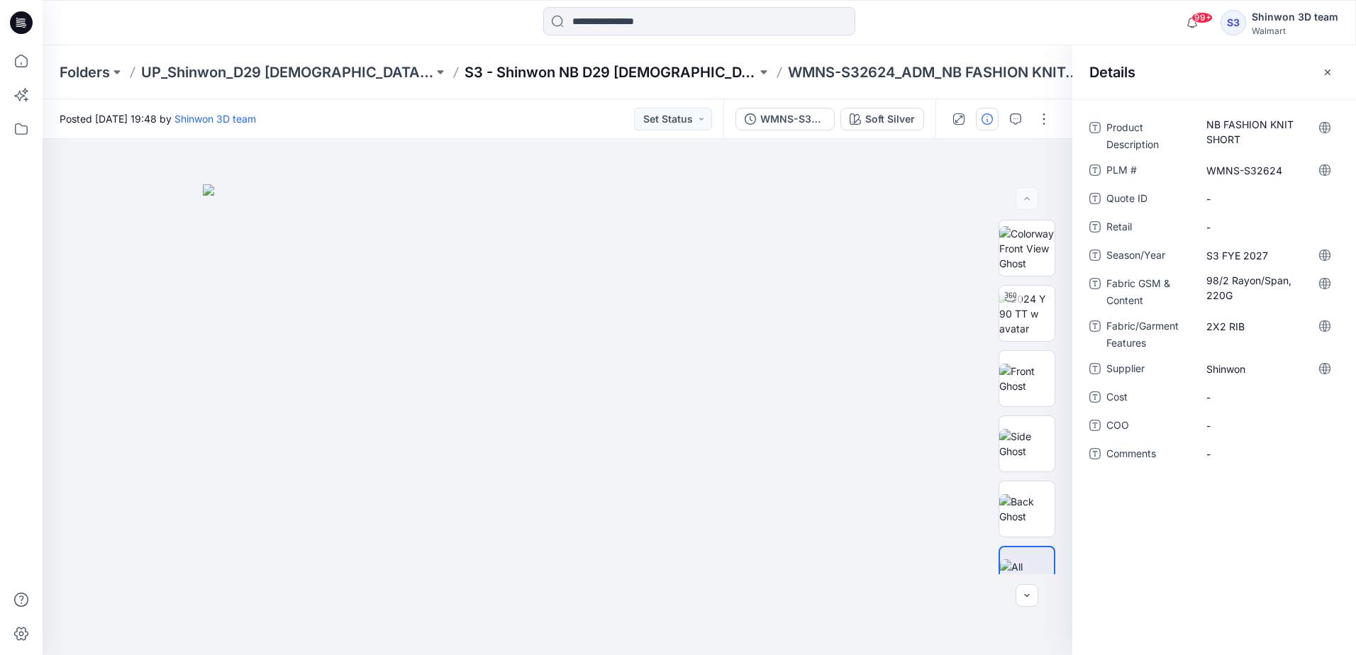
click at [613, 73] on p "S3 - Shinwon NB D29 [DEMOGRAPHIC_DATA] Sleepwear" at bounding box center [610, 72] width 292 height 20
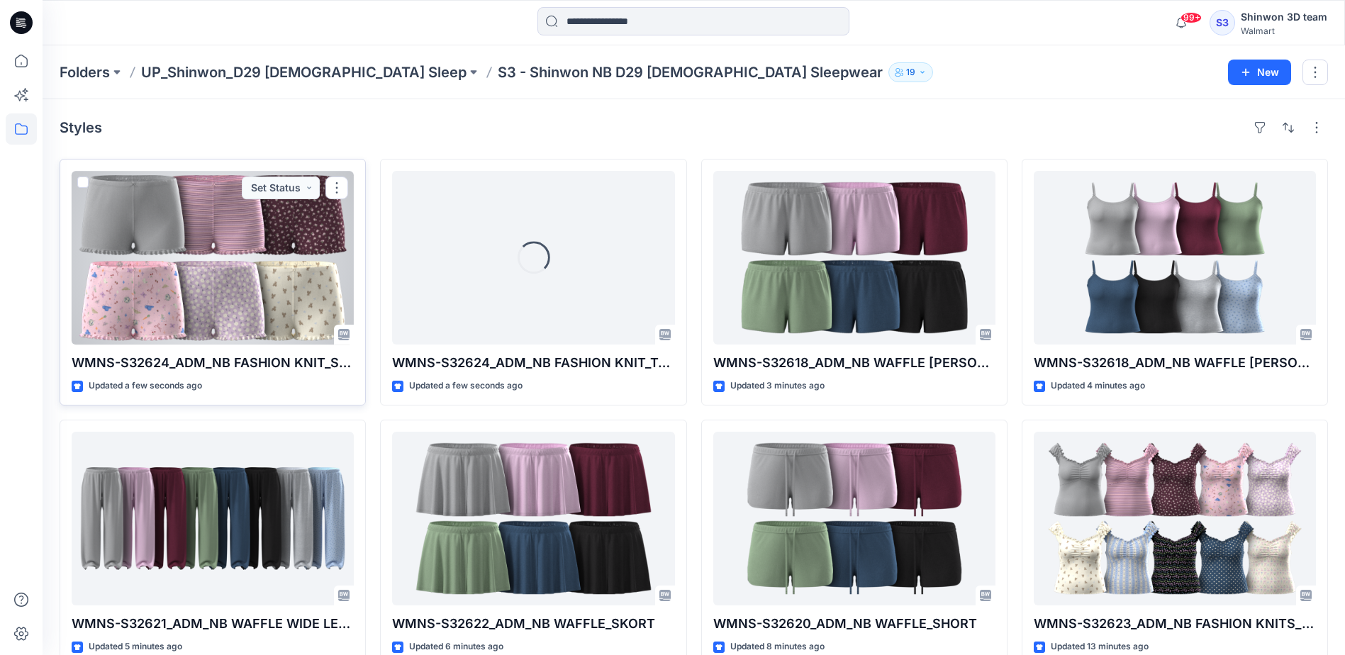
click at [152, 262] on div at bounding box center [213, 258] width 282 height 174
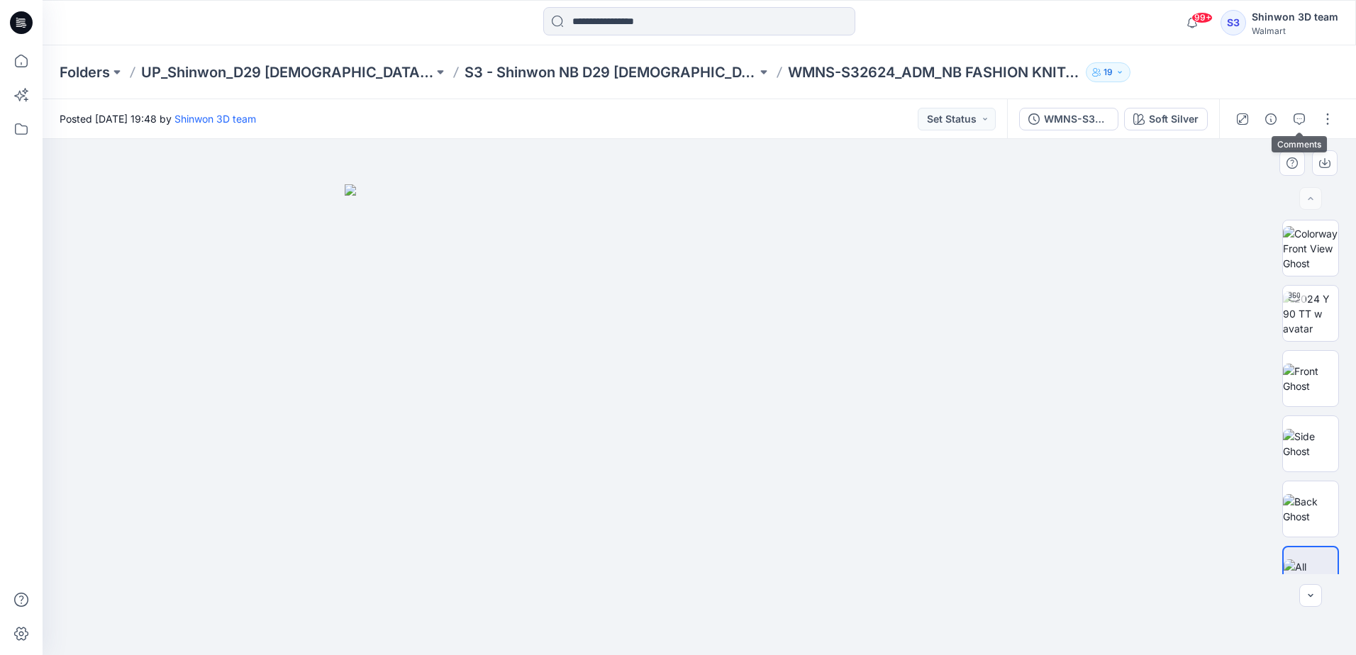
drag, startPoint x: 1301, startPoint y: 119, endPoint x: 1027, endPoint y: 144, distance: 274.8
click at [1301, 119] on icon "button" at bounding box center [1298, 118] width 11 height 11
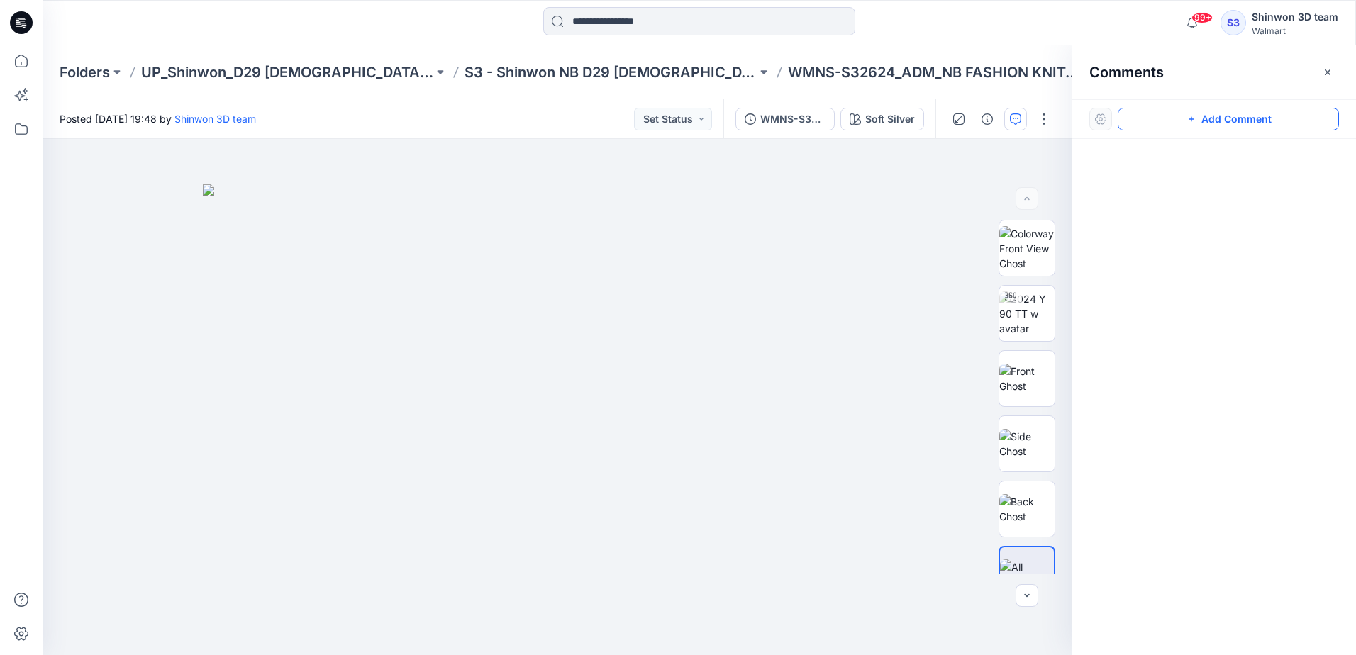
drag, startPoint x: 1167, startPoint y: 121, endPoint x: 674, endPoint y: 159, distance: 495.0
click at [1162, 121] on button "Add Comment" at bounding box center [1227, 119] width 221 height 23
click at [641, 167] on div "1" at bounding box center [558, 397] width 1030 height 516
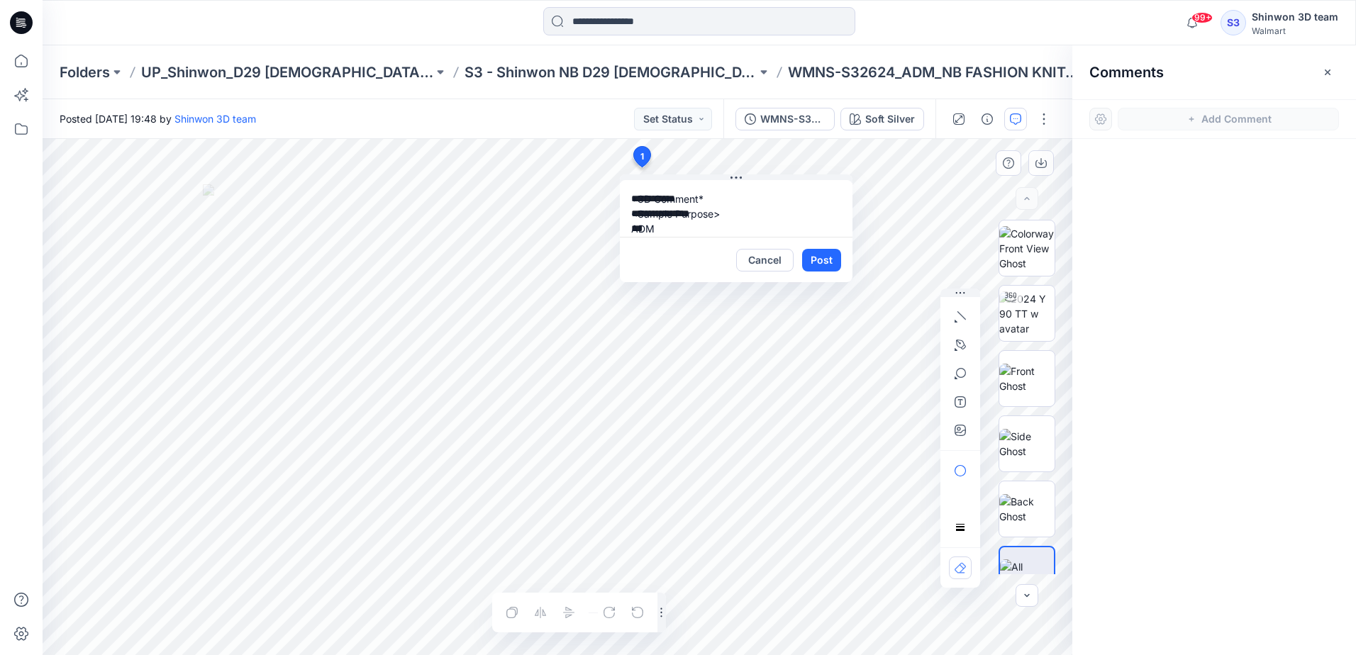
click at [706, 199] on textarea "**********" at bounding box center [736, 208] width 233 height 57
type textarea "**********"
click at [803, 256] on button "Post" at bounding box center [821, 260] width 39 height 23
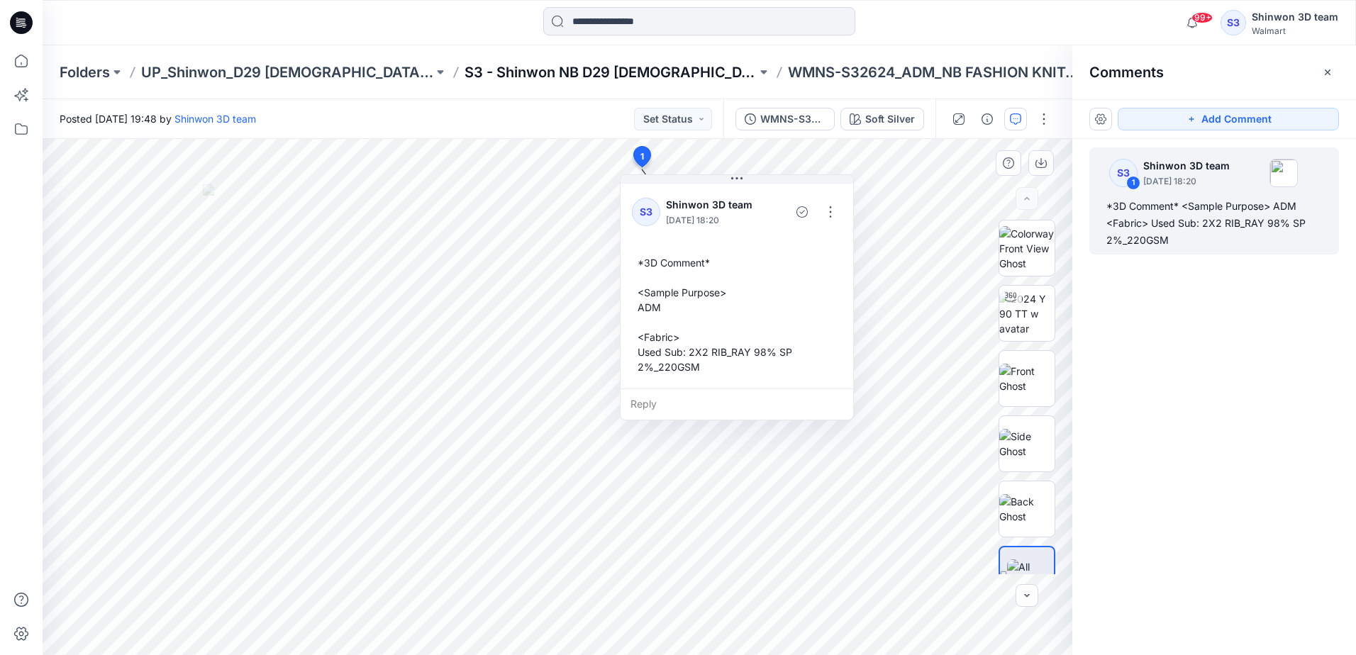
click at [623, 74] on p "S3 - Shinwon NB D29 [DEMOGRAPHIC_DATA] Sleepwear" at bounding box center [610, 72] width 292 height 20
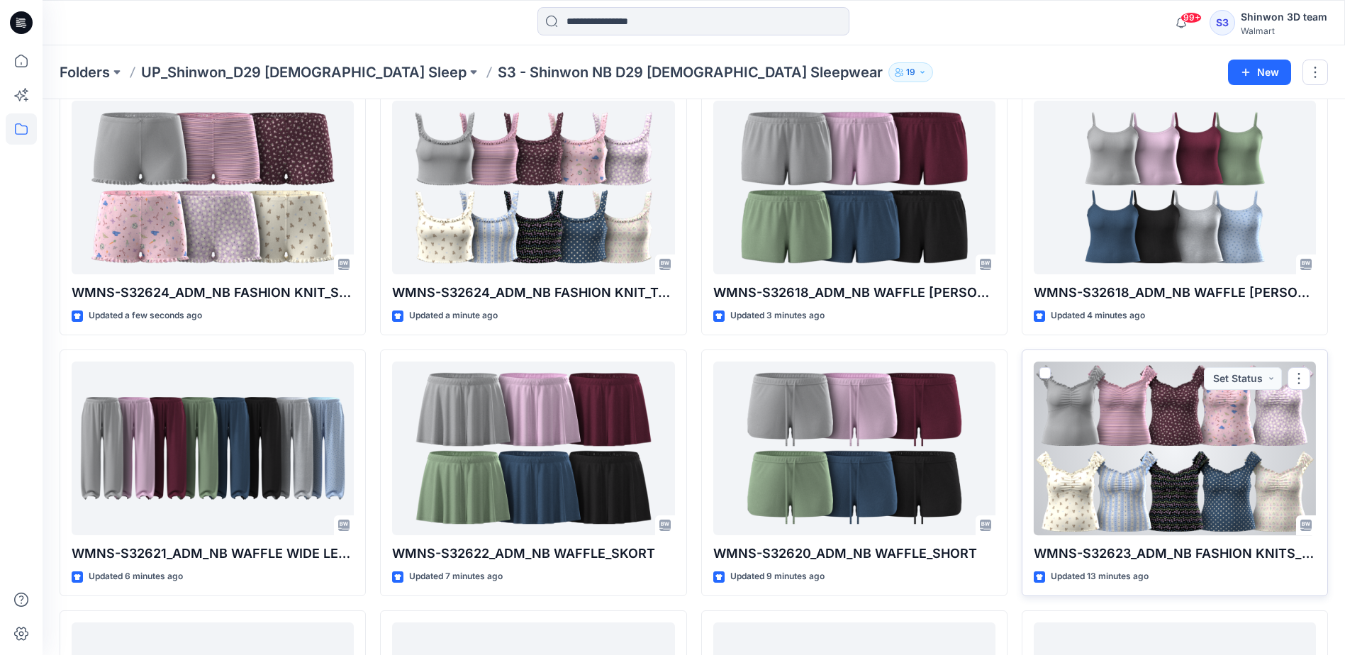
scroll to position [71, 0]
click at [1152, 467] on div at bounding box center [1175, 448] width 282 height 174
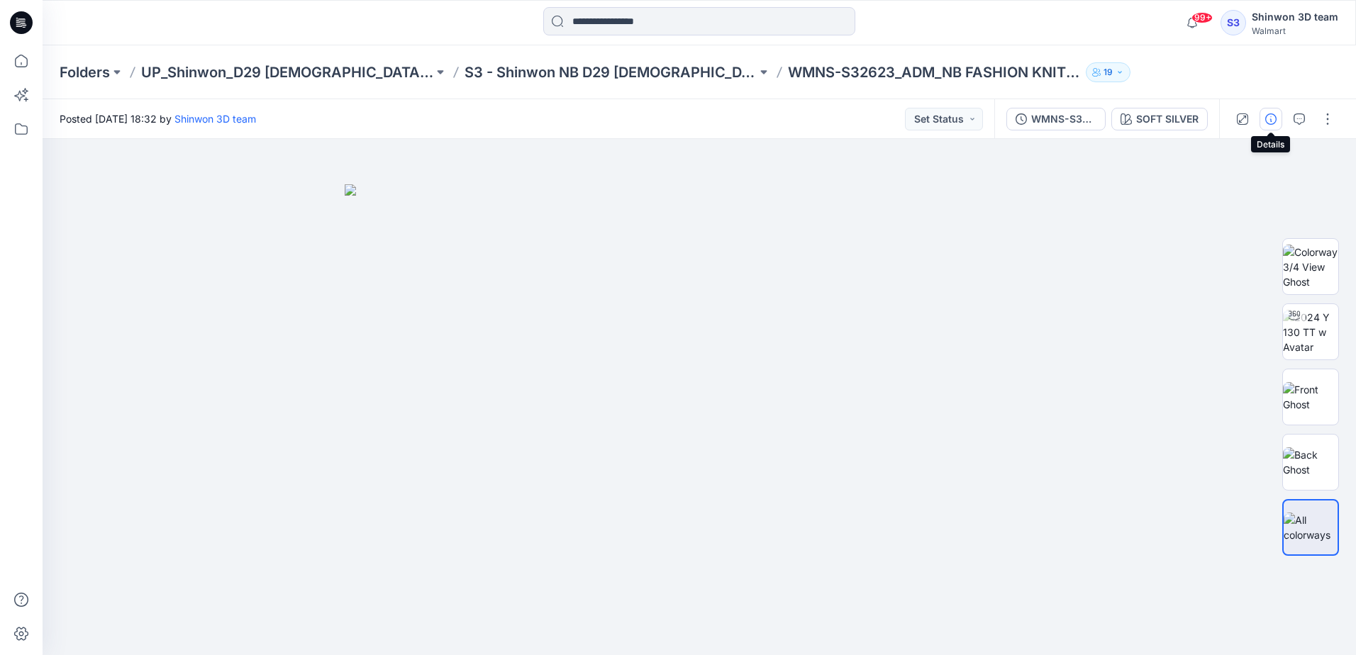
click at [1273, 124] on icon "button" at bounding box center [1270, 118] width 11 height 11
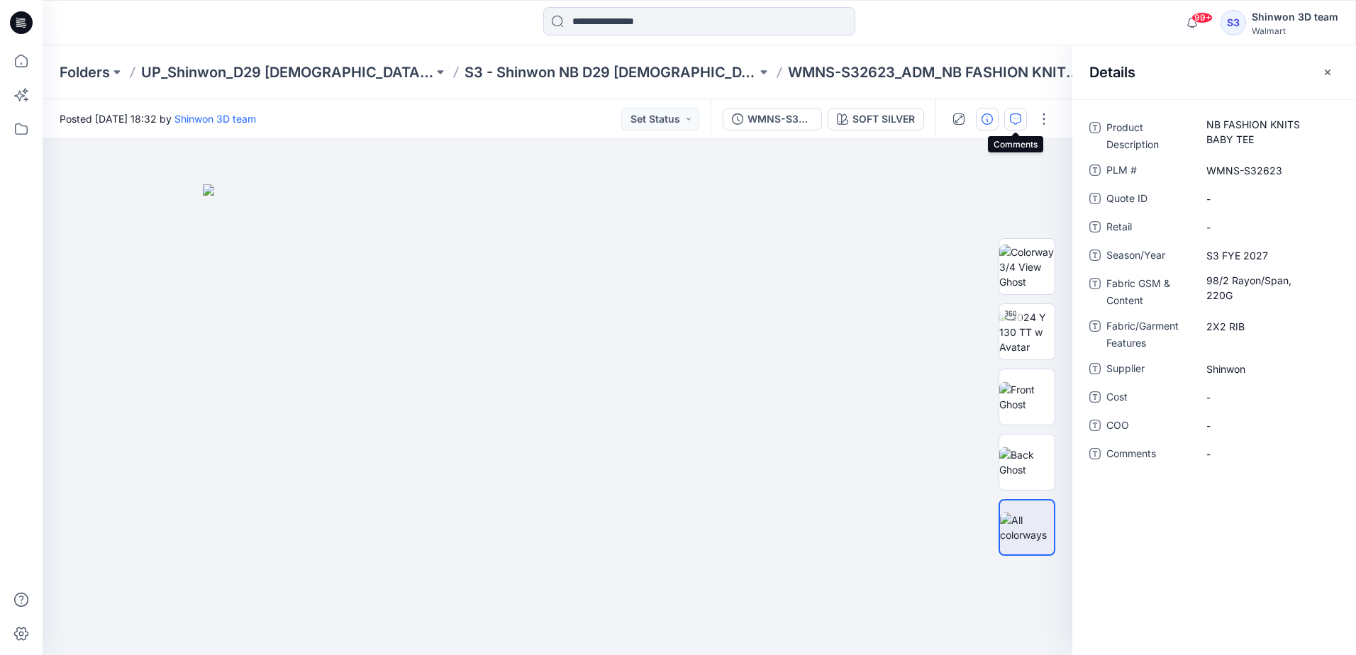
click at [1010, 116] on icon "button" at bounding box center [1015, 118] width 11 height 11
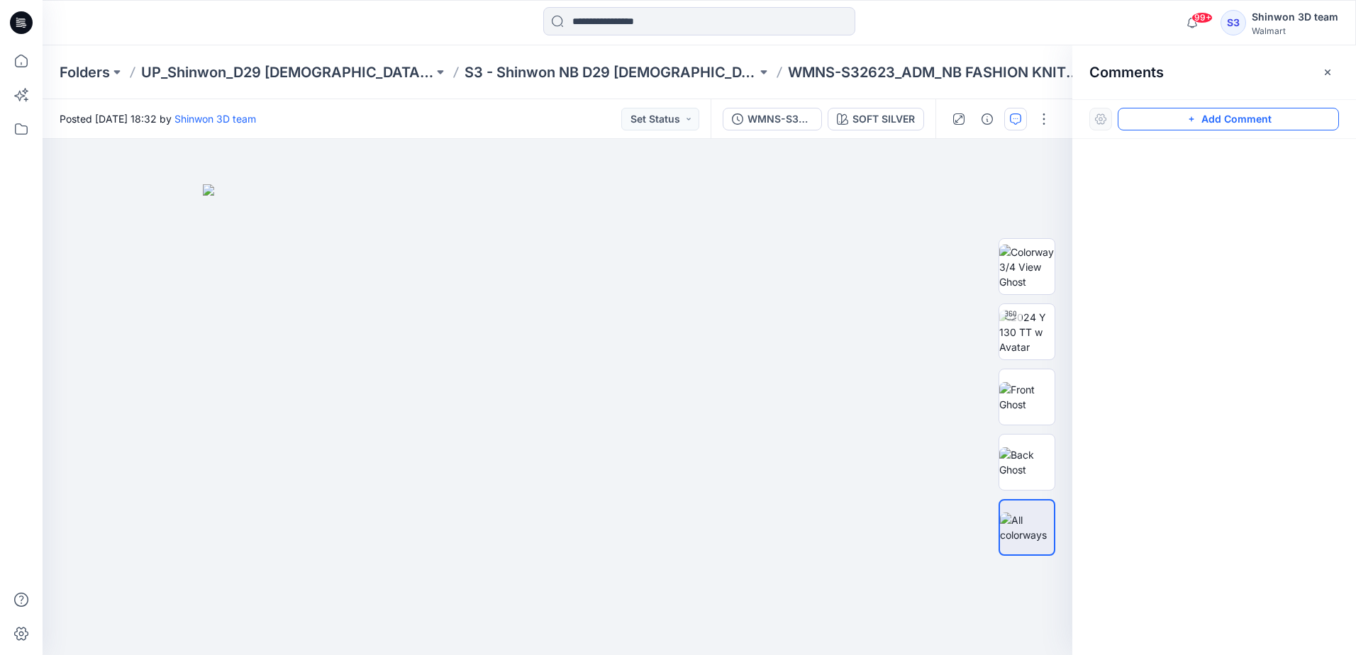
click at [1284, 118] on button "Add Comment" at bounding box center [1227, 119] width 221 height 23
click at [726, 188] on div "1" at bounding box center [558, 397] width 1030 height 516
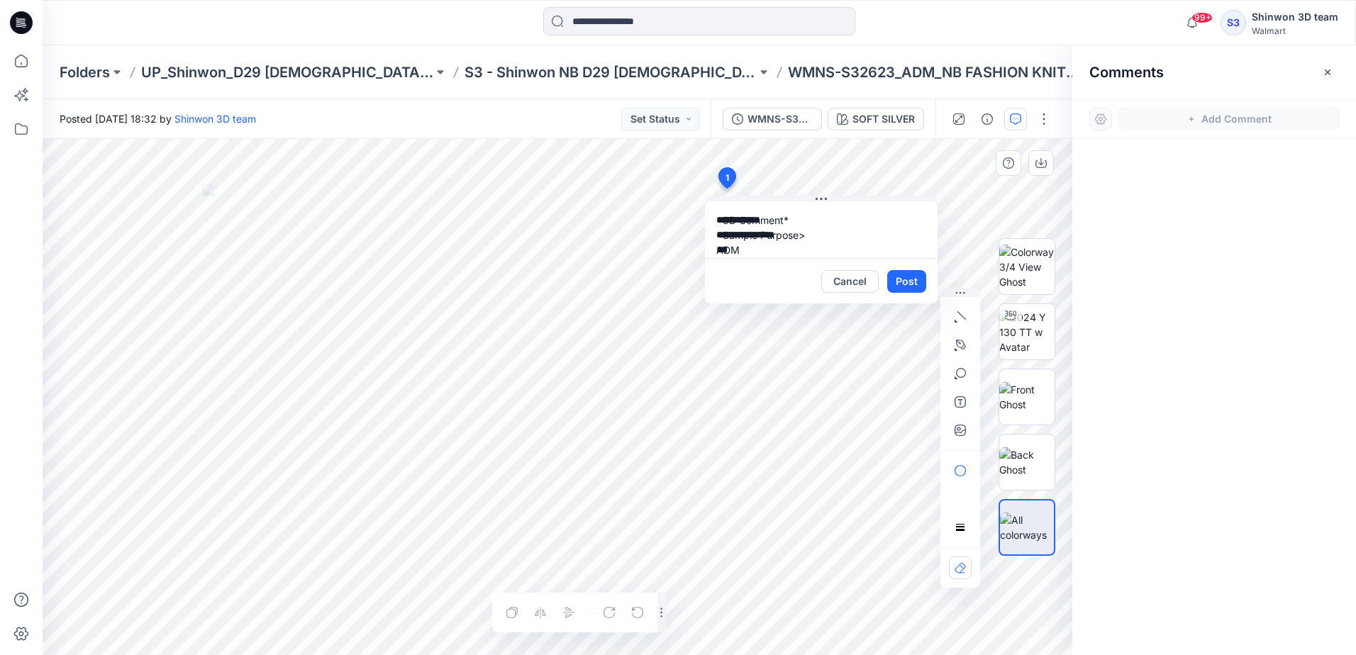
click at [798, 221] on textarea "**********" at bounding box center [821, 229] width 233 height 57
type textarea "**********"
click at [915, 278] on button "Post" at bounding box center [906, 281] width 39 height 23
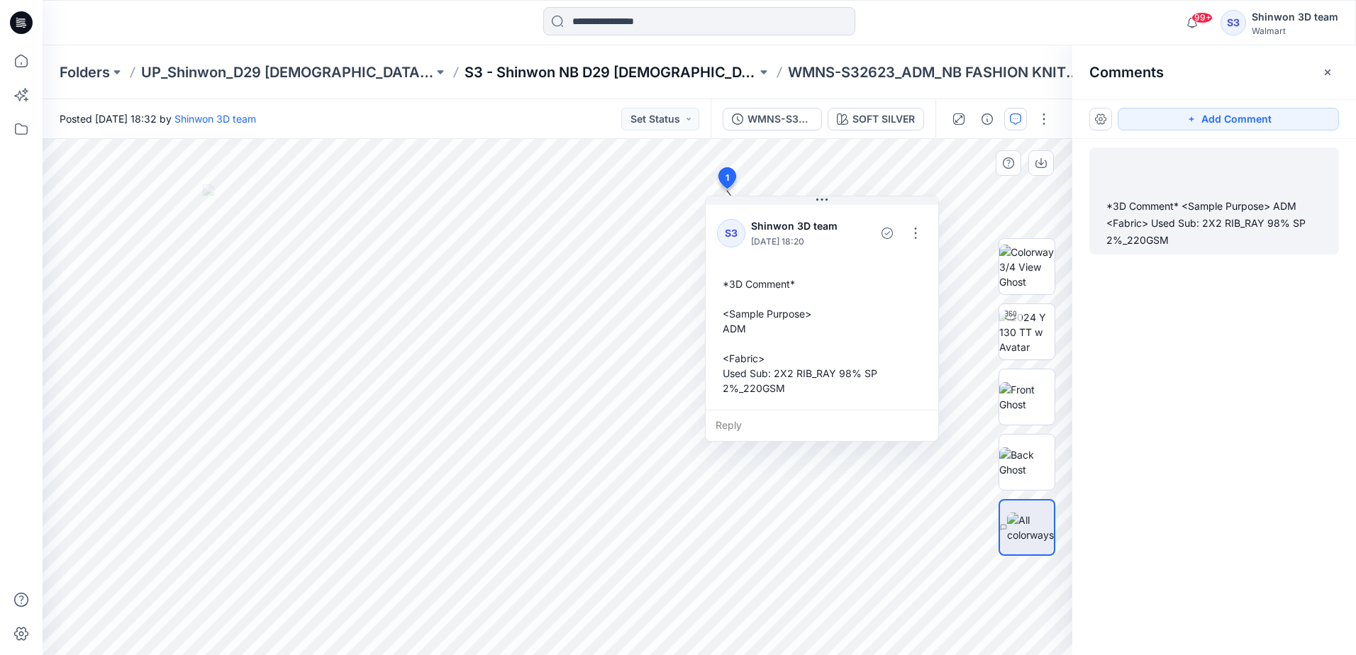
click at [468, 67] on p "S3 - Shinwon NB D29 [DEMOGRAPHIC_DATA] Sleepwear" at bounding box center [610, 72] width 292 height 20
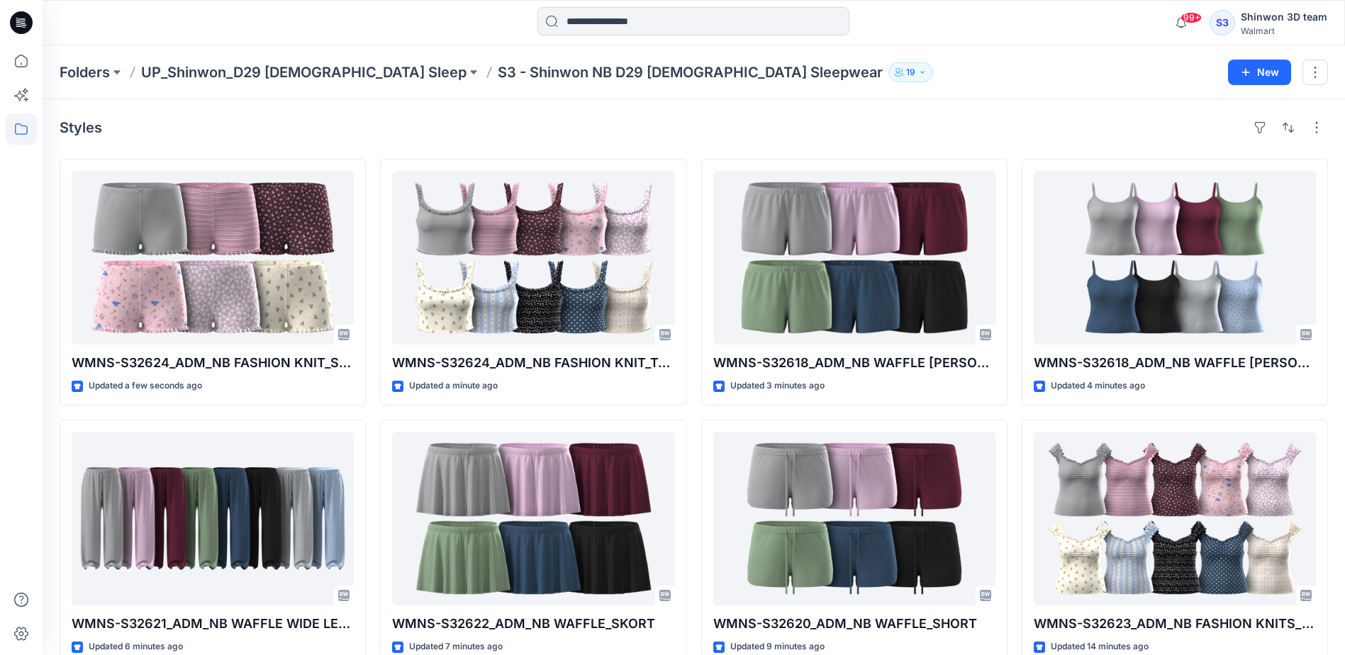
click at [556, 129] on div "Styles" at bounding box center [694, 127] width 1269 height 23
click at [584, 72] on p "S3 - Shinwon NB D29 [DEMOGRAPHIC_DATA] Sleepwear" at bounding box center [690, 72] width 385 height 20
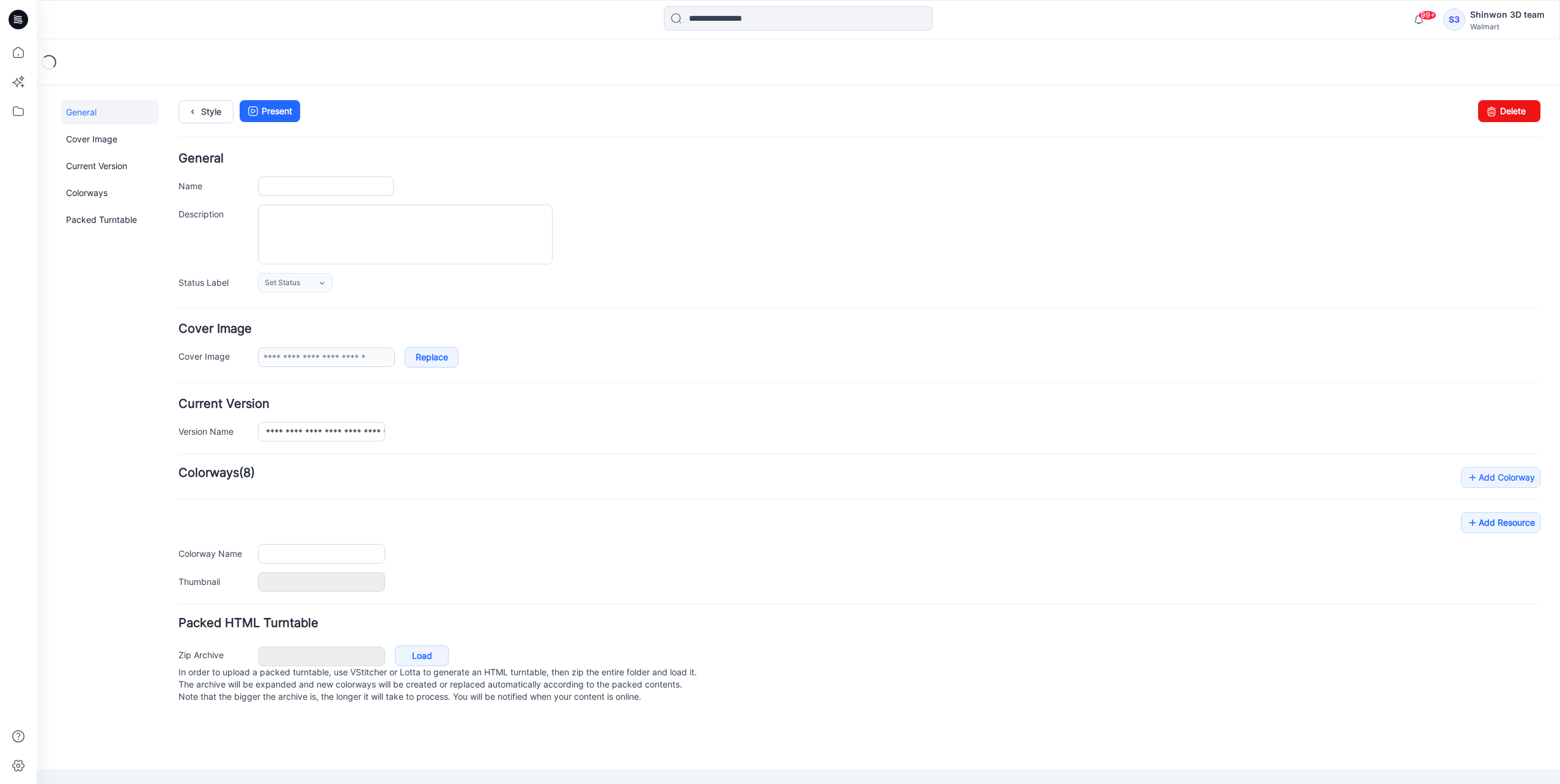
type input "**********"
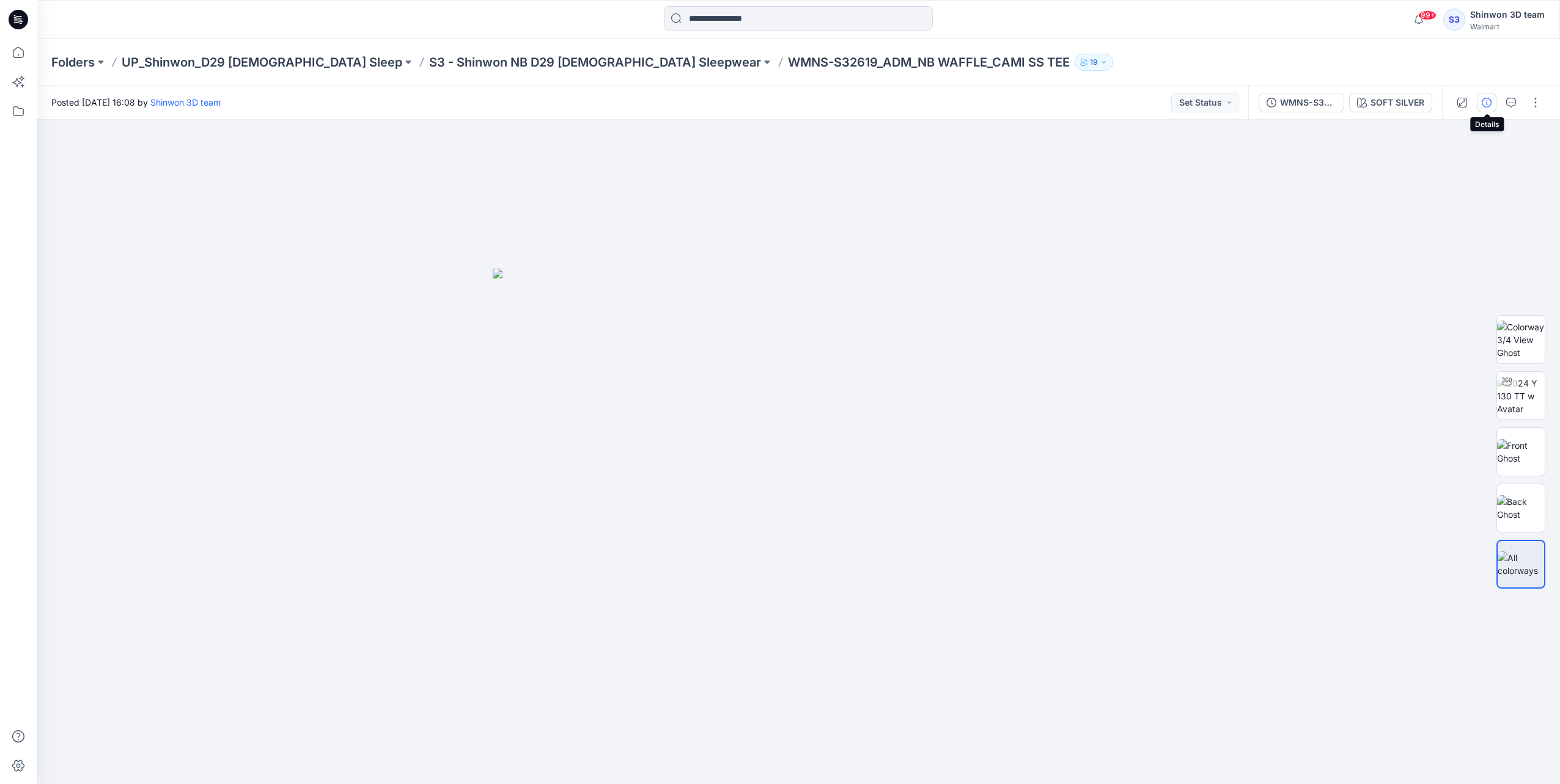
click at [1486, 99] on icon "button" at bounding box center [1486, 102] width 9 height 9
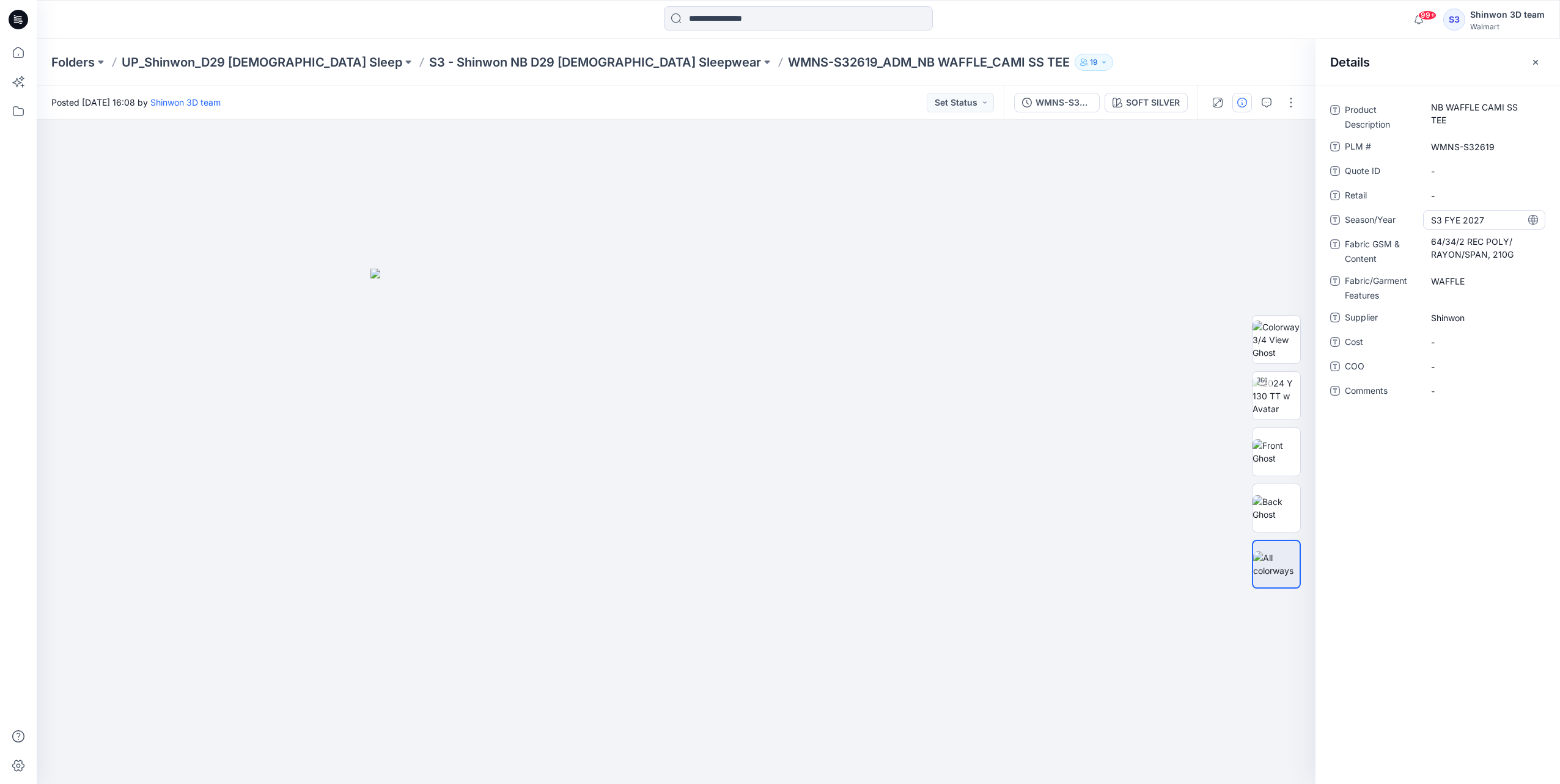
click at [1465, 222] on span "S3 FYE 2027" at bounding box center [1483, 220] width 106 height 13
click at [1470, 257] on Content "64/34/2 REC POLY/ RAYON/SPAN, 210G" at bounding box center [1483, 248] width 106 height 26
click at [1458, 280] on Features "WAFFLE" at bounding box center [1483, 281] width 106 height 13
click at [1484, 315] on span "Shinwon" at bounding box center [1483, 318] width 106 height 13
click at [1452, 214] on span "S3 FYE 2027" at bounding box center [1483, 220] width 106 height 13
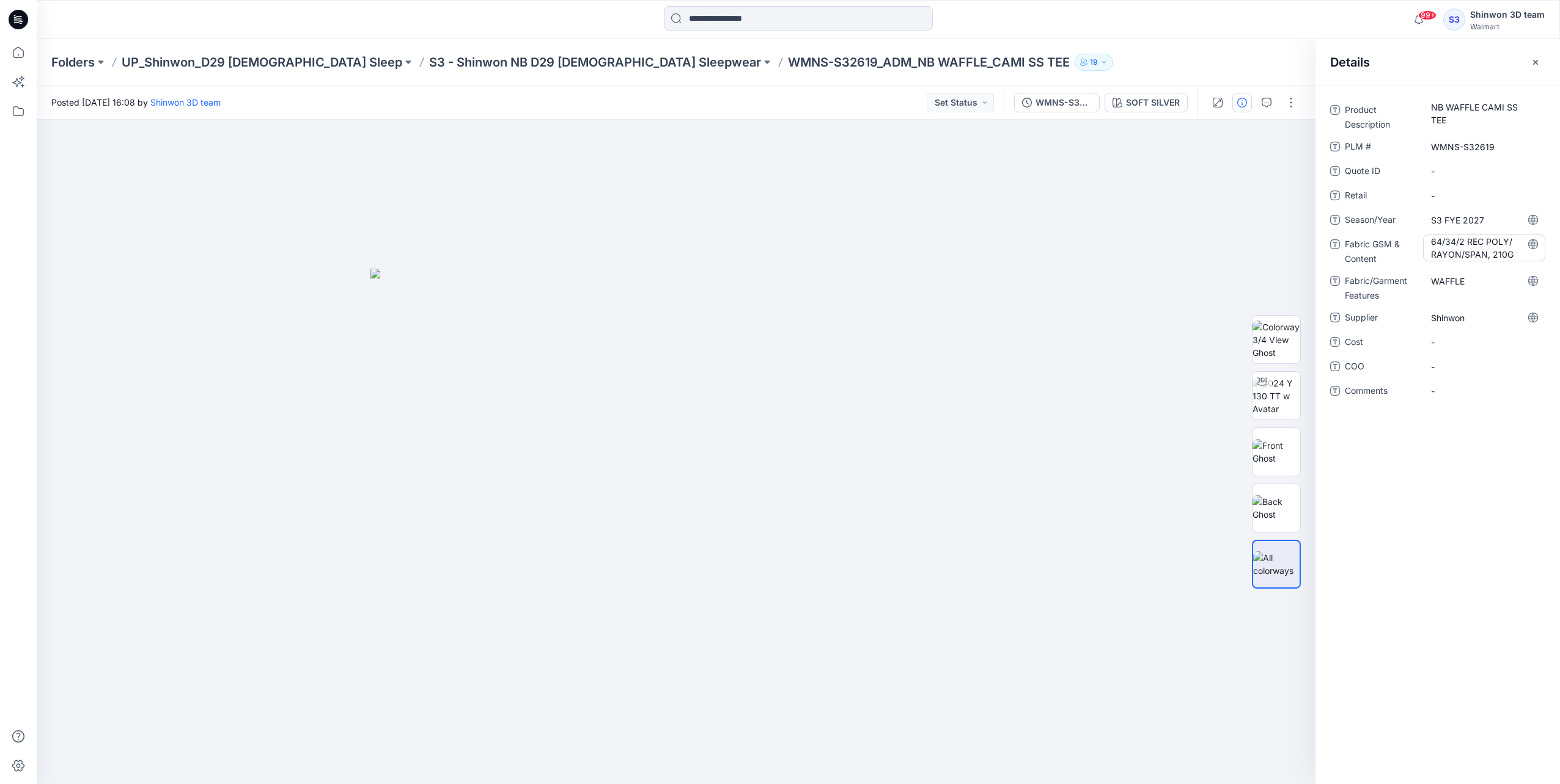
click at [1479, 252] on Content "64/34/2 REC POLY/ RAYON/SPAN, 210G" at bounding box center [1483, 248] width 106 height 26
click at [1451, 283] on Features "WAFFLE" at bounding box center [1483, 281] width 106 height 13
click at [1445, 318] on span "Shinwon" at bounding box center [1483, 318] width 106 height 13
click at [1264, 110] on button "button" at bounding box center [1266, 103] width 20 height 20
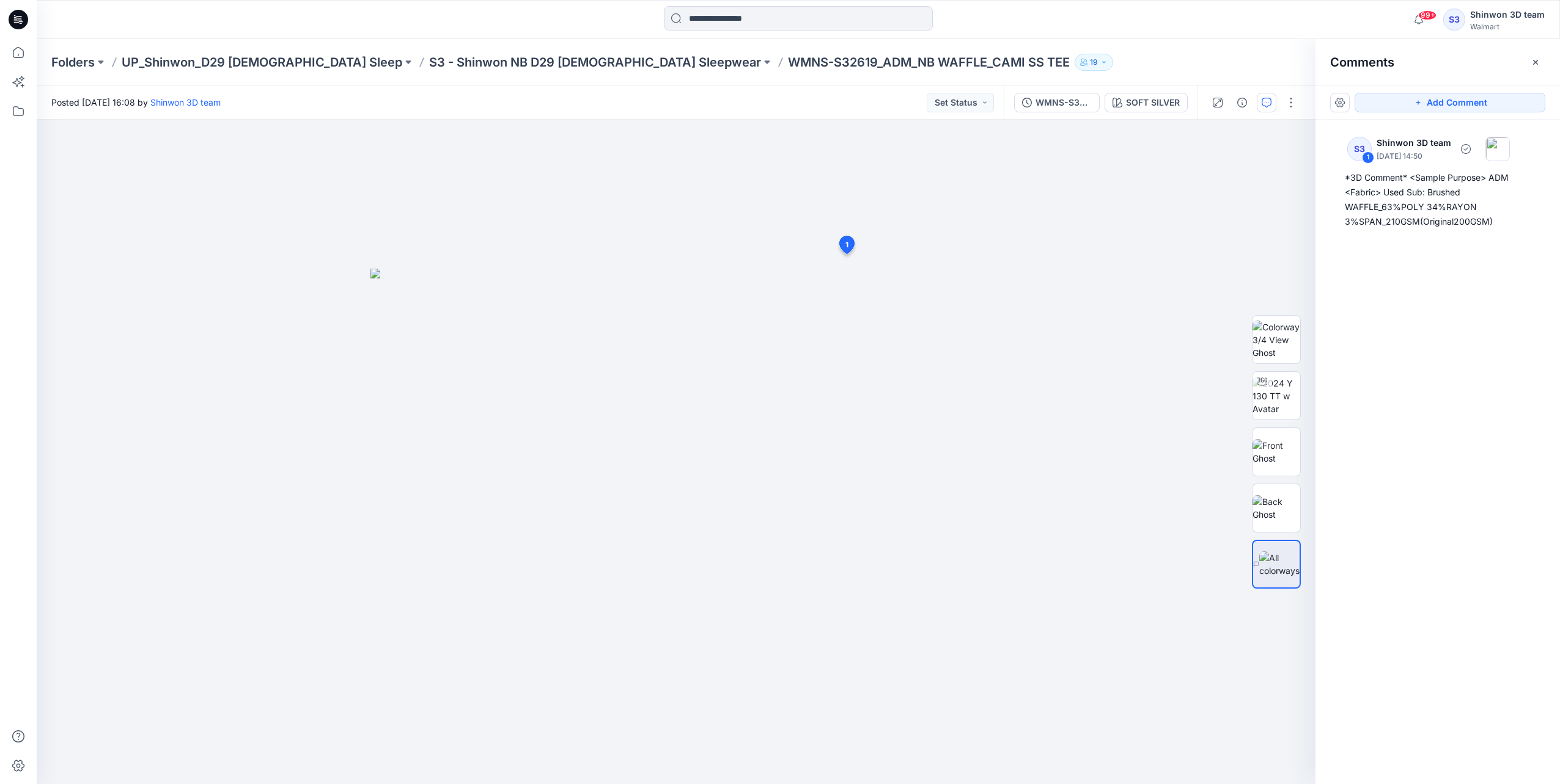
click at [1407, 196] on div "*3D Comment* <Sample Purpose> ADM <Fabric> Used Sub: Brushed WAFFLE_63%POLY 34%…" at bounding box center [1438, 200] width 186 height 59
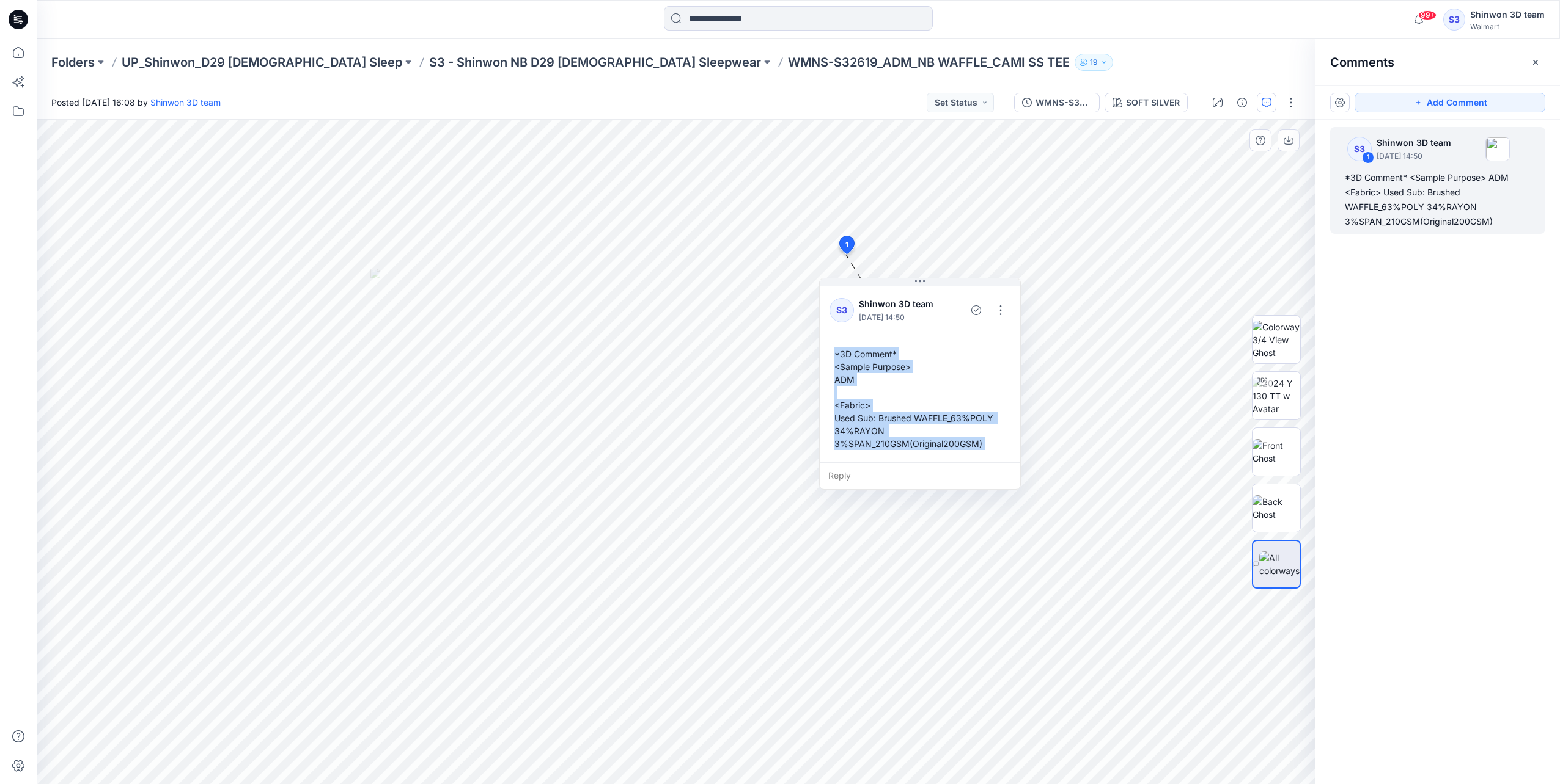
drag, startPoint x: 845, startPoint y: 333, endPoint x: 837, endPoint y: 339, distance: 10.0
click at [832, 343] on div "*3D Comment* <Sample Purpose> ADM <Fabric> Used Sub: Brushed WAFFLE_63%POLY 34%…" at bounding box center [920, 399] width 181 height 112
copy div "*3D Comment* <Sample Purpose> ADM <Fabric> Used Sub: Brushed WAFFLE_63%POLY 34%…"
click at [996, 306] on button "button" at bounding box center [997, 300] width 20 height 20
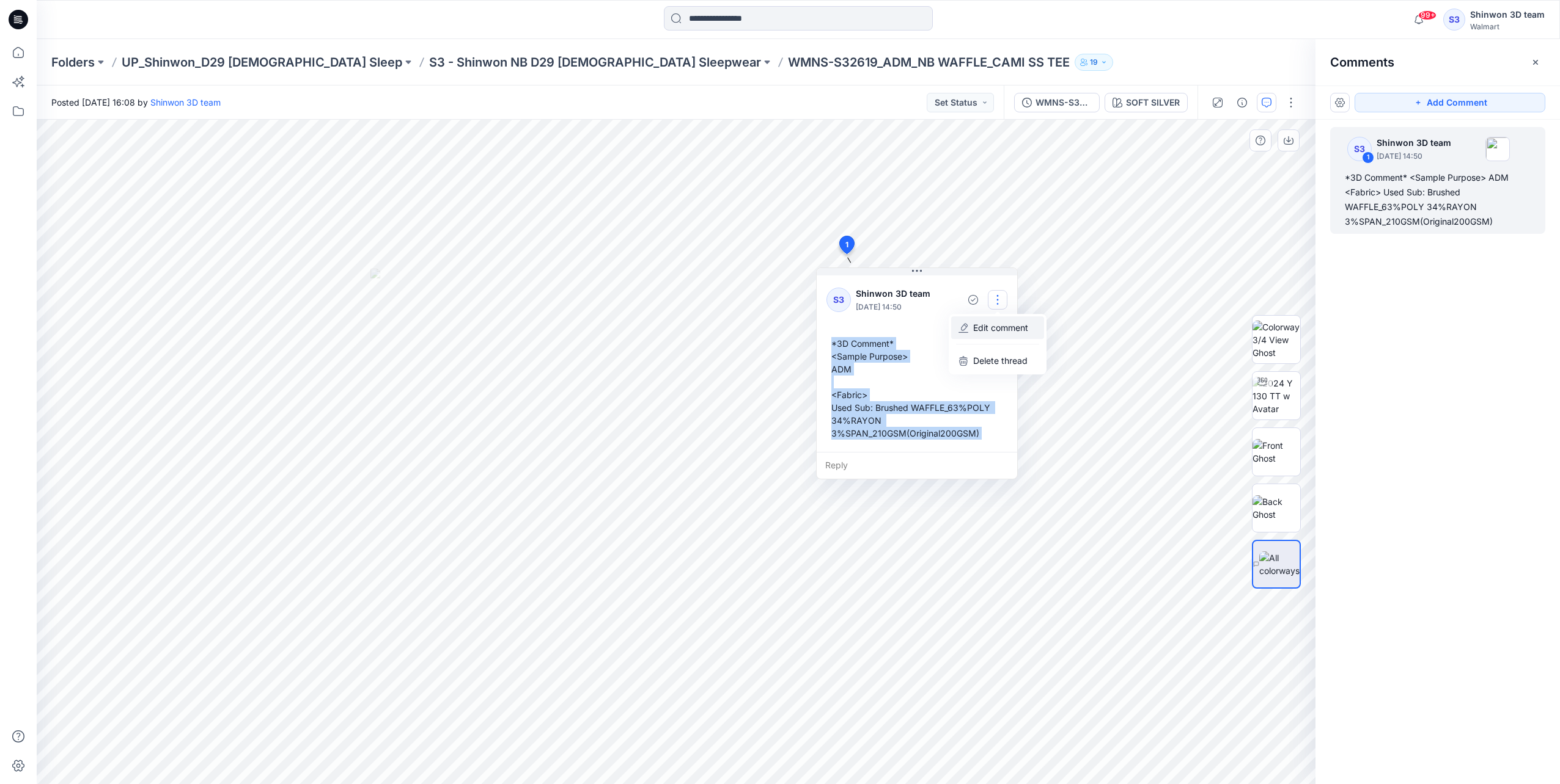
click at [984, 330] on p "Edit comment" at bounding box center [1001, 327] width 55 height 13
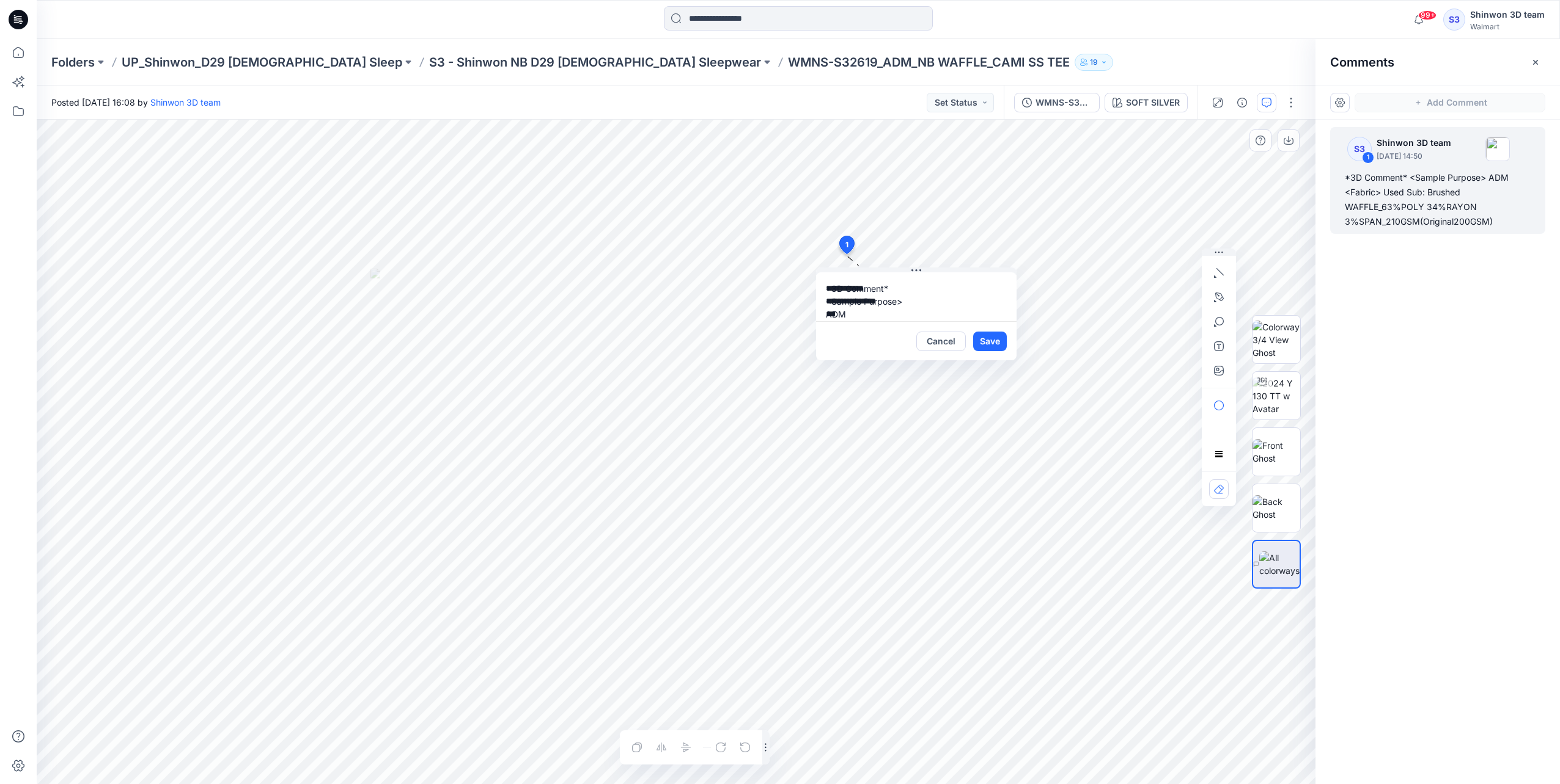
scroll to position [73, 0]
click at [956, 334] on button "Cancel" at bounding box center [940, 341] width 49 height 20
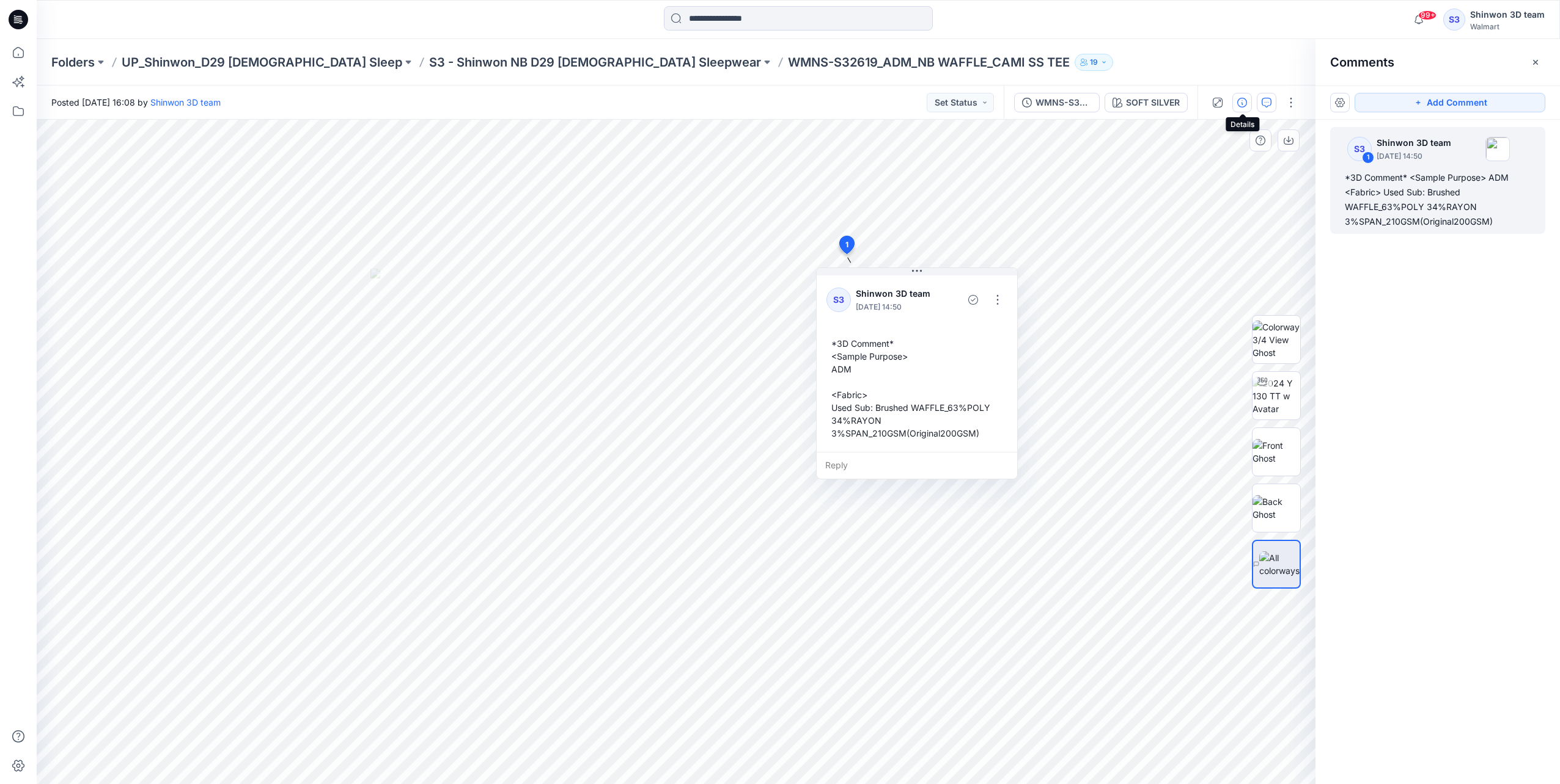
click at [1246, 102] on icon "button" at bounding box center [1241, 102] width 9 height 9
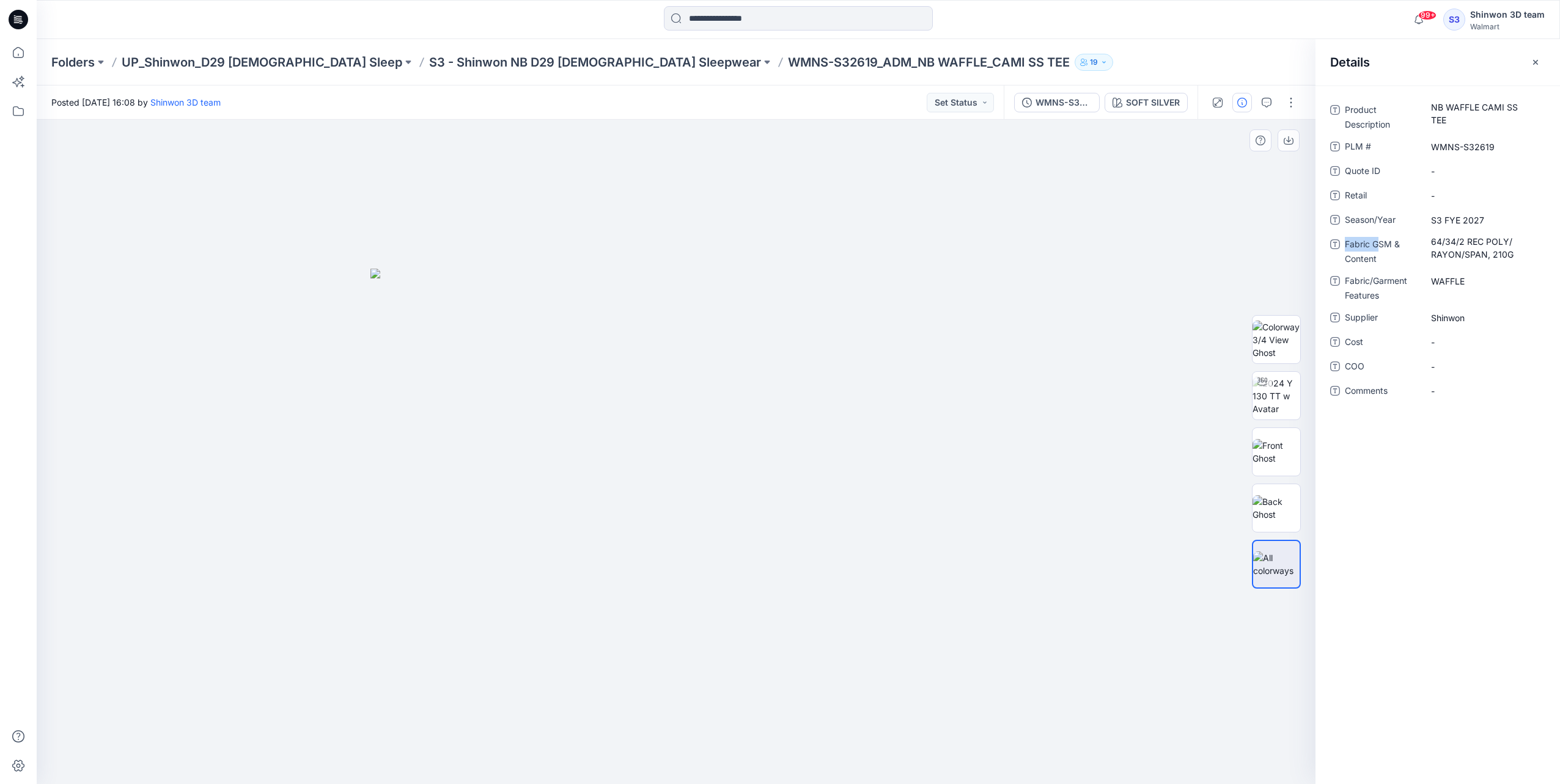
drag, startPoint x: 1473, startPoint y: 221, endPoint x: 1375, endPoint y: 236, distance: 99.1
click at [1375, 236] on div "Product Description NB WAFFLE CAMI SS TEE PLM # WMNS-S32619 Quote ID - Retail -…" at bounding box center [1438, 258] width 215 height 315
drag, startPoint x: 1375, startPoint y: 236, endPoint x: 1488, endPoint y: 221, distance: 114.0
click at [1488, 221] on span "S3 FYE 2027" at bounding box center [1483, 220] width 106 height 13
click at [1461, 254] on Content "64/34/2 REC POLY/ RAYON/SPAN, 210G" at bounding box center [1483, 248] width 106 height 26
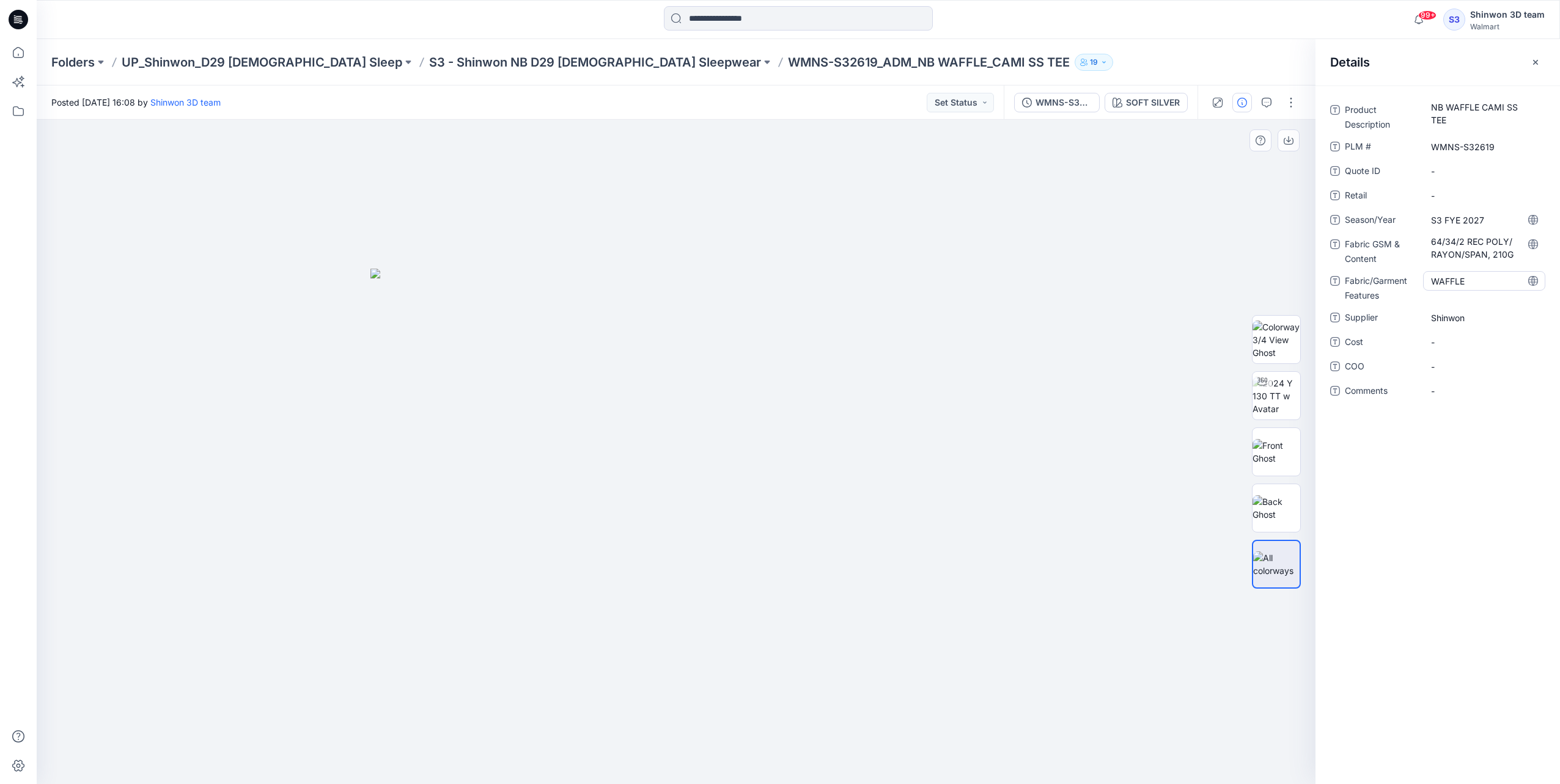
click at [1452, 281] on Features "WAFFLE" at bounding box center [1483, 281] width 106 height 13
click at [1459, 319] on span "Shinwon" at bounding box center [1483, 318] width 106 height 13
drag, startPoint x: 1260, startPoint y: 102, endPoint x: 1297, endPoint y: 103, distance: 37.0
click at [1260, 102] on button "button" at bounding box center [1266, 103] width 20 height 20
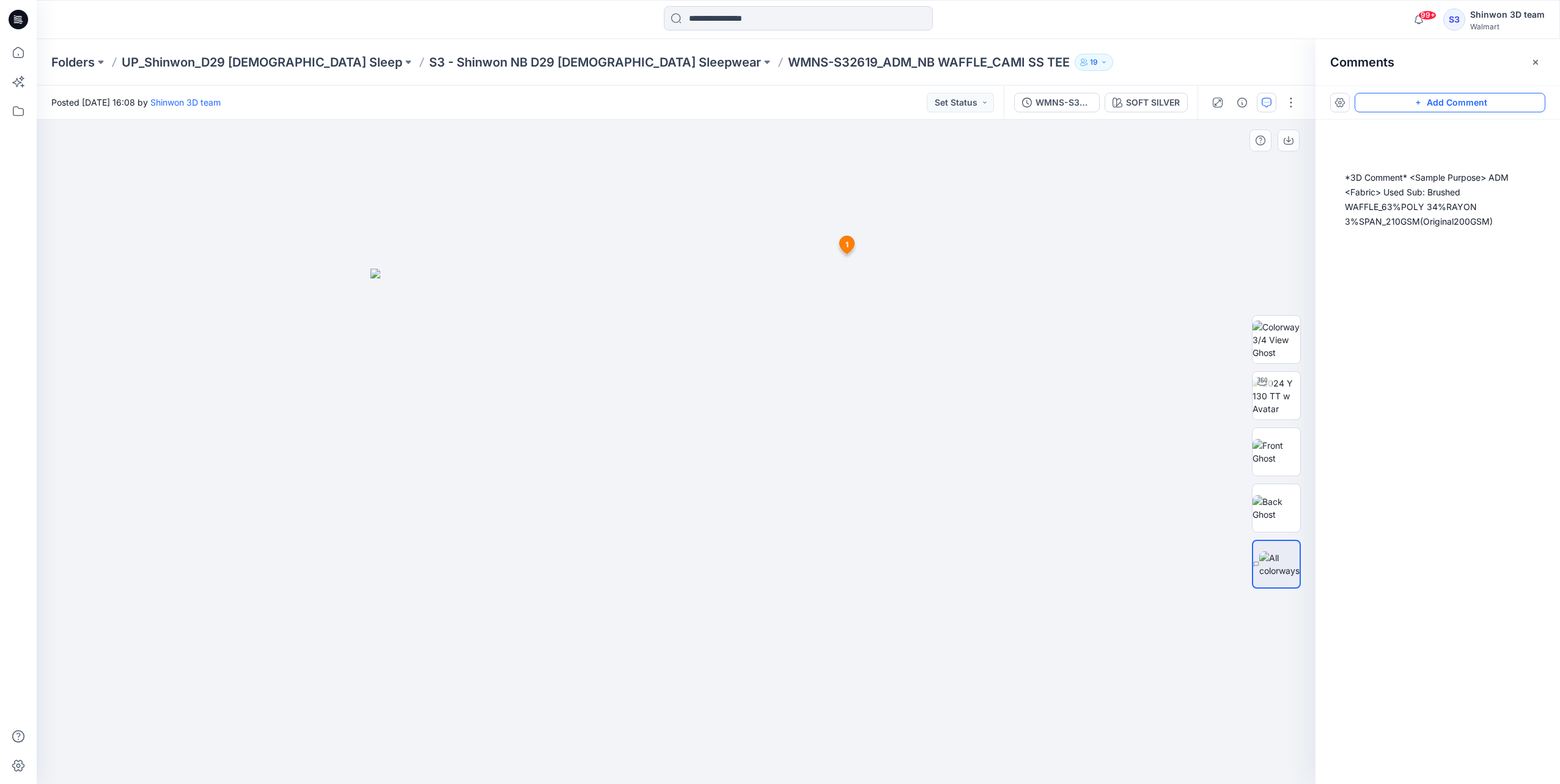
click at [1398, 110] on button "Add Comment" at bounding box center [1449, 103] width 190 height 20
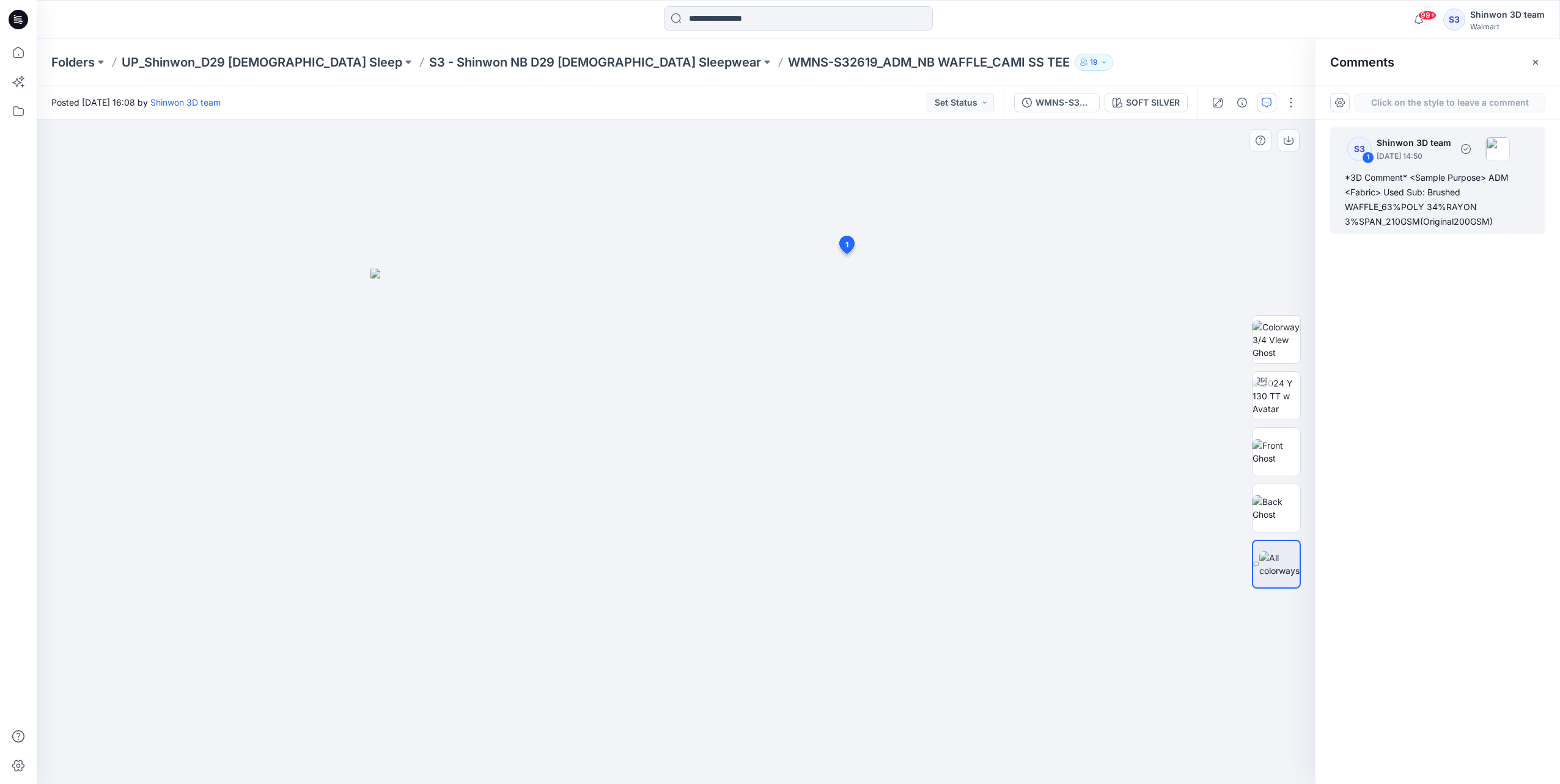
click at [1413, 188] on div "*3D Comment* <Sample Purpose> ADM <Fabric> Used Sub: Brushed WAFFLE_63%POLY 34%…" at bounding box center [1438, 200] width 186 height 59
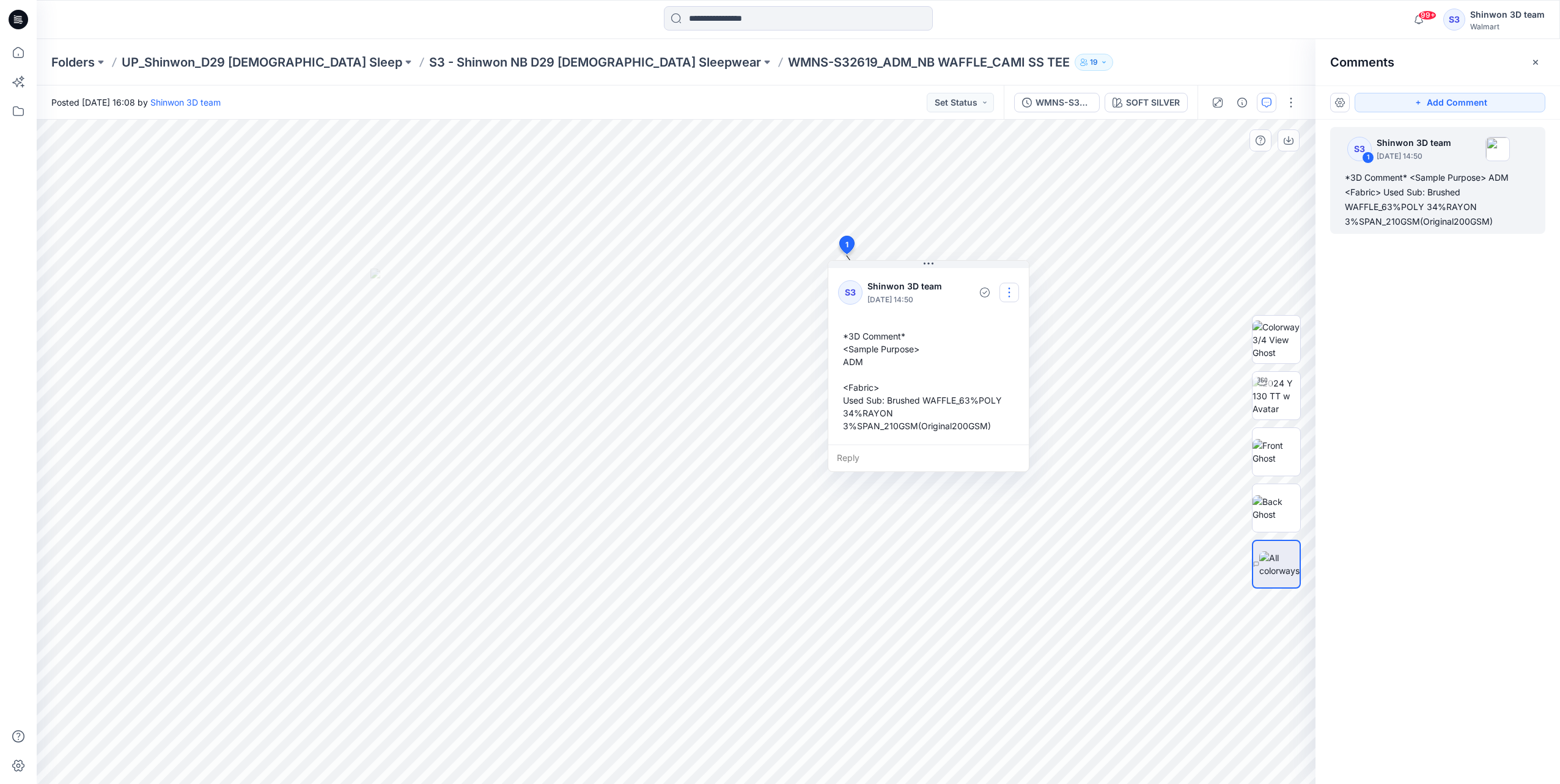
click at [1006, 292] on button "button" at bounding box center [1008, 292] width 20 height 20
click at [999, 324] on p "Edit comment" at bounding box center [1012, 320] width 55 height 13
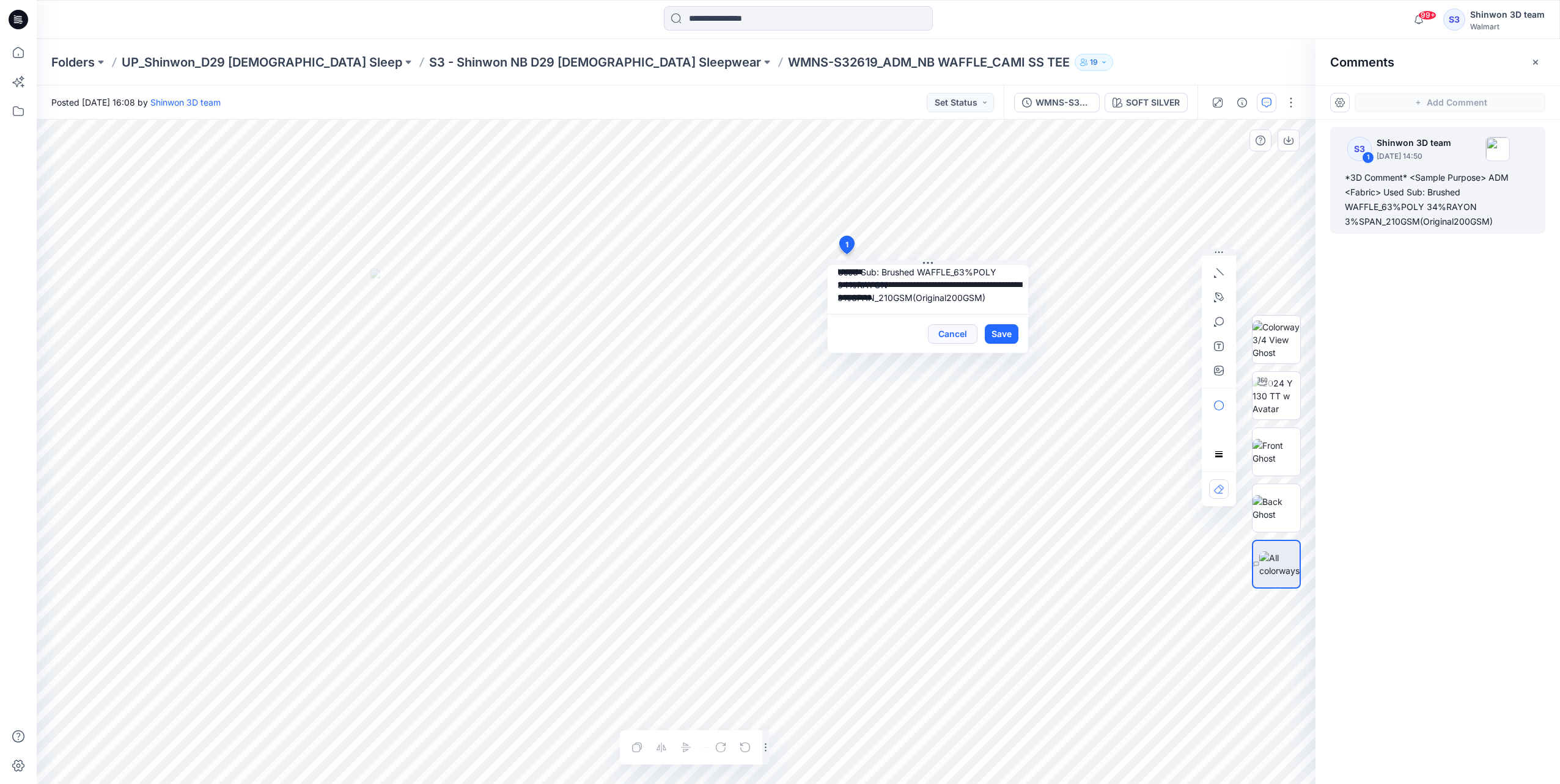
click at [964, 337] on button "Cancel" at bounding box center [952, 334] width 49 height 20
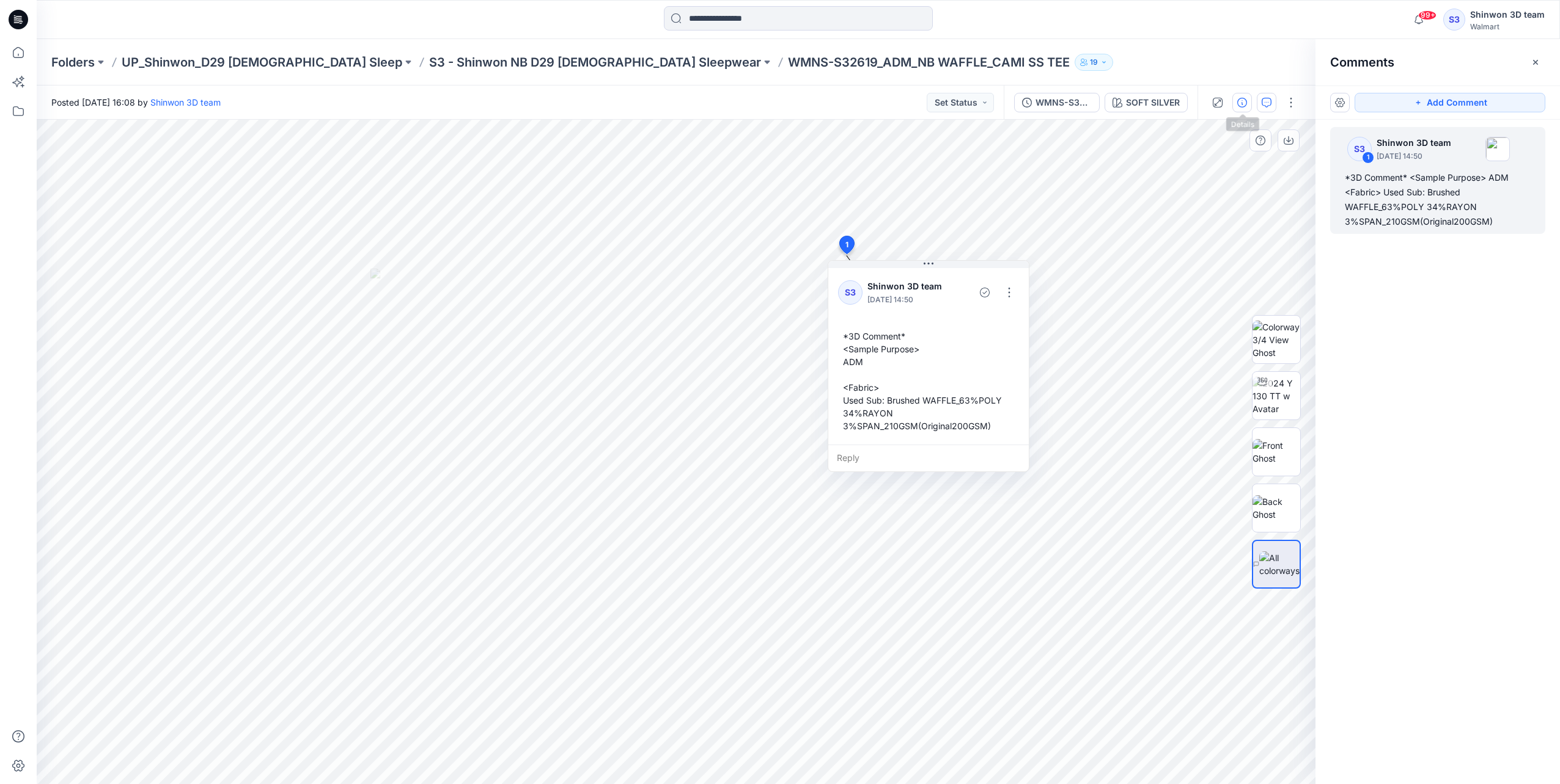
click at [1237, 99] on button "button" at bounding box center [1241, 103] width 20 height 20
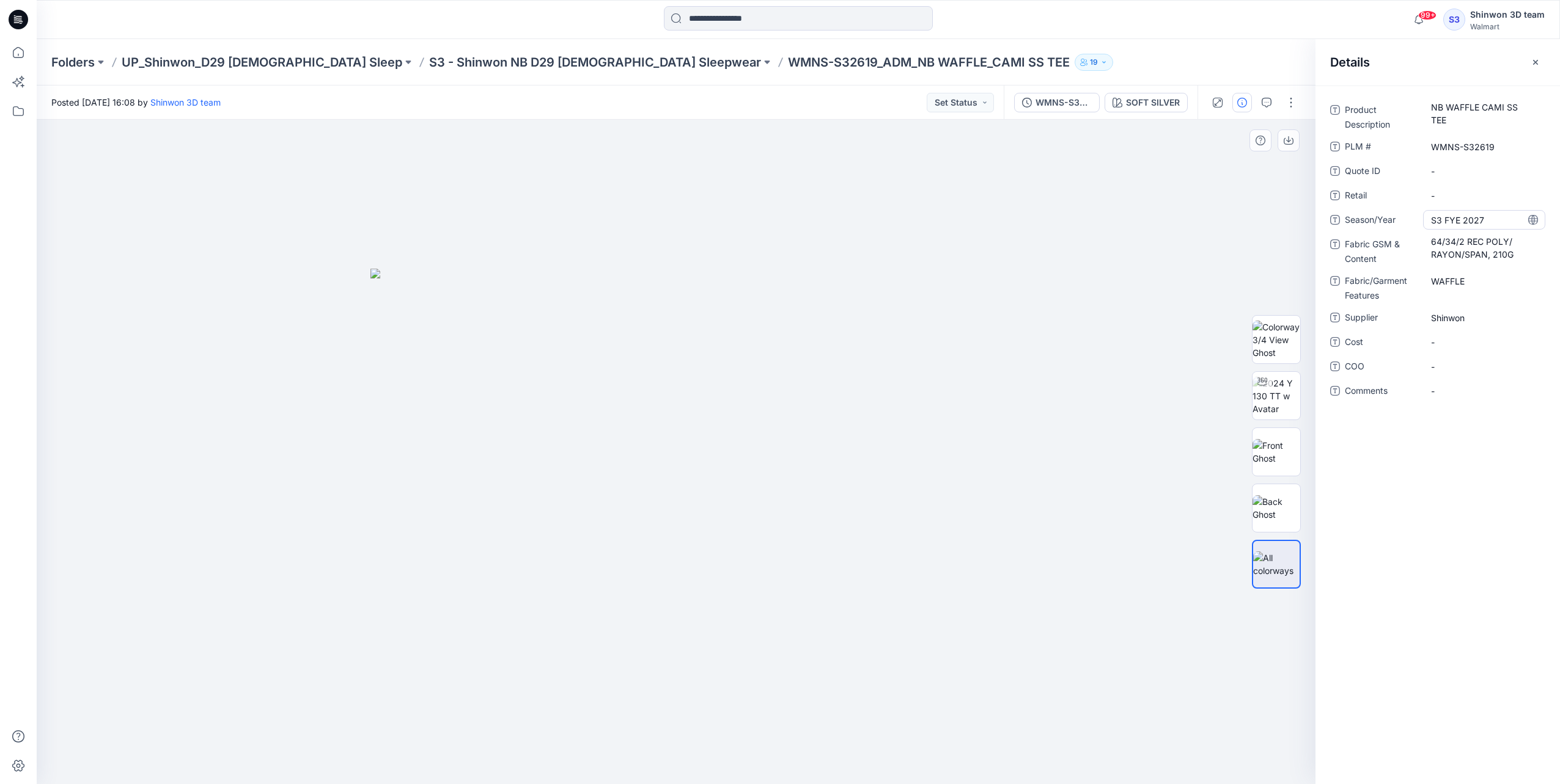
click at [1488, 215] on span "S3 FYE 2027" at bounding box center [1483, 220] width 106 height 13
click at [1480, 255] on Content "64/34/2 REC POLY/ RAYON/SPAN, 210G" at bounding box center [1483, 248] width 106 height 26
click at [1463, 283] on Features "WAFFLE" at bounding box center [1483, 281] width 106 height 13
click at [1439, 320] on span "Shinwon" at bounding box center [1483, 318] width 106 height 13
click at [537, 59] on p "S3 - Shinwon NB D29 [DEMOGRAPHIC_DATA] Sleepwear" at bounding box center [595, 62] width 332 height 17
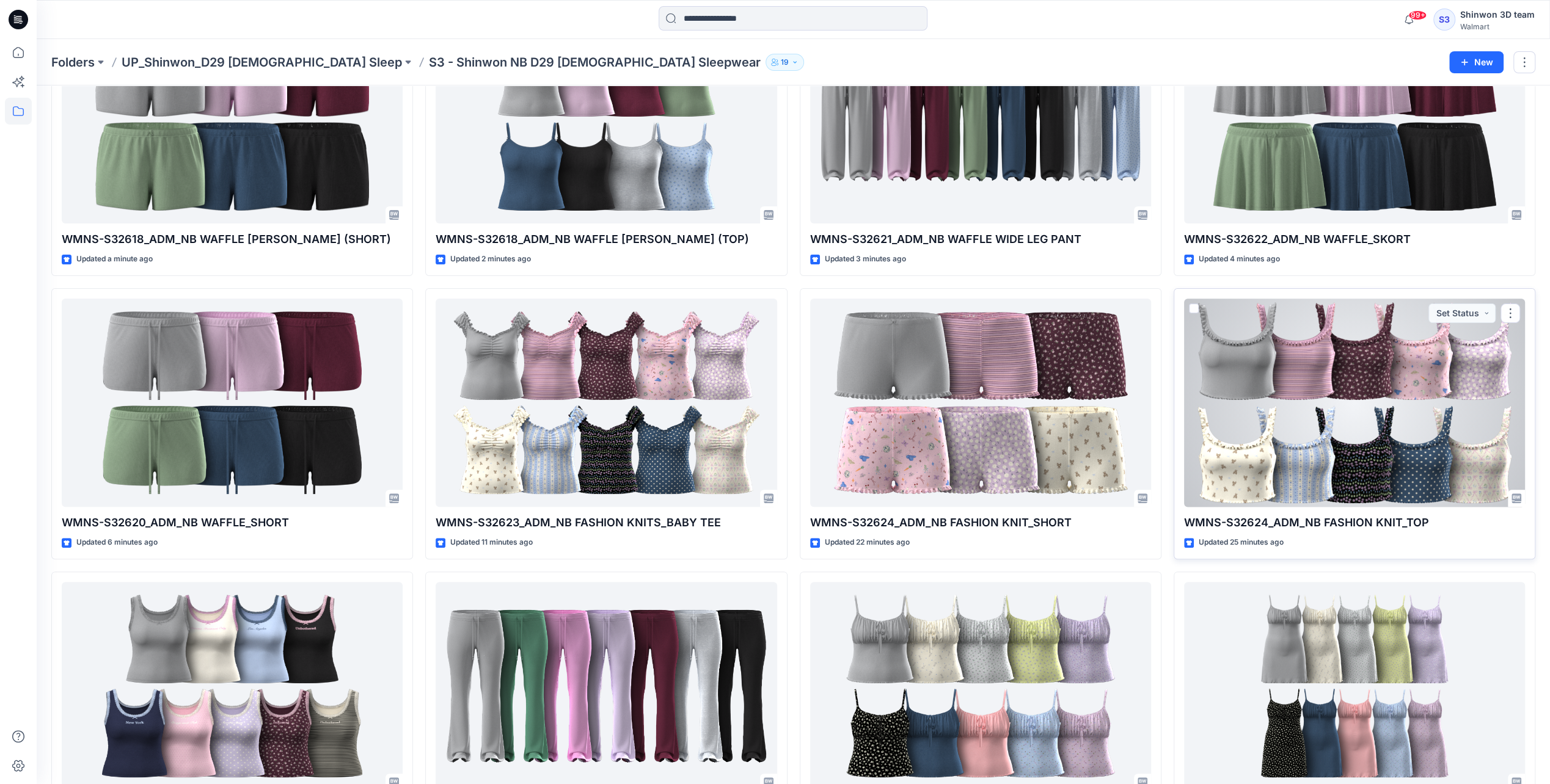
scroll to position [248, 0]
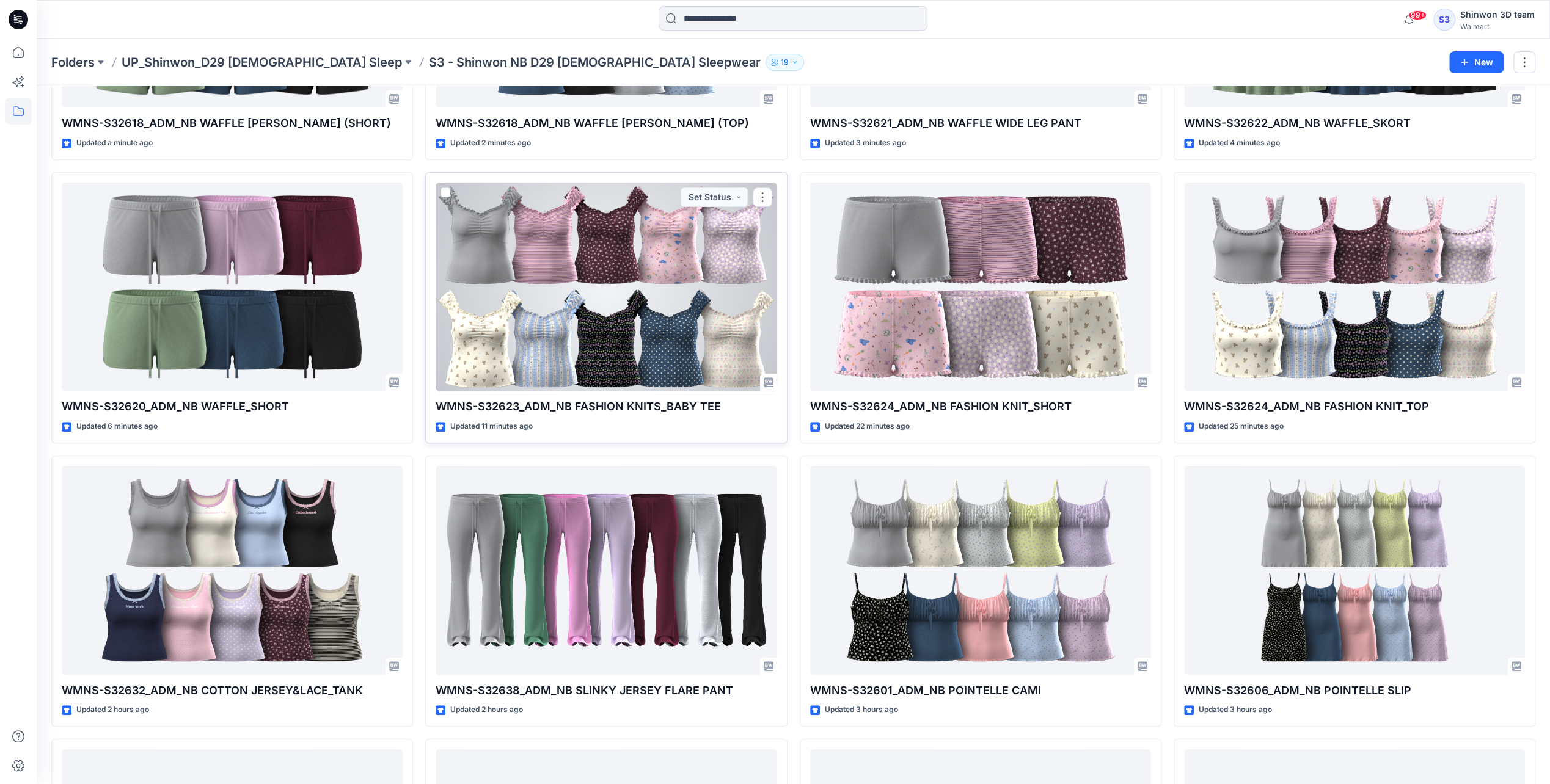
click at [638, 371] on div at bounding box center [607, 287] width 341 height 208
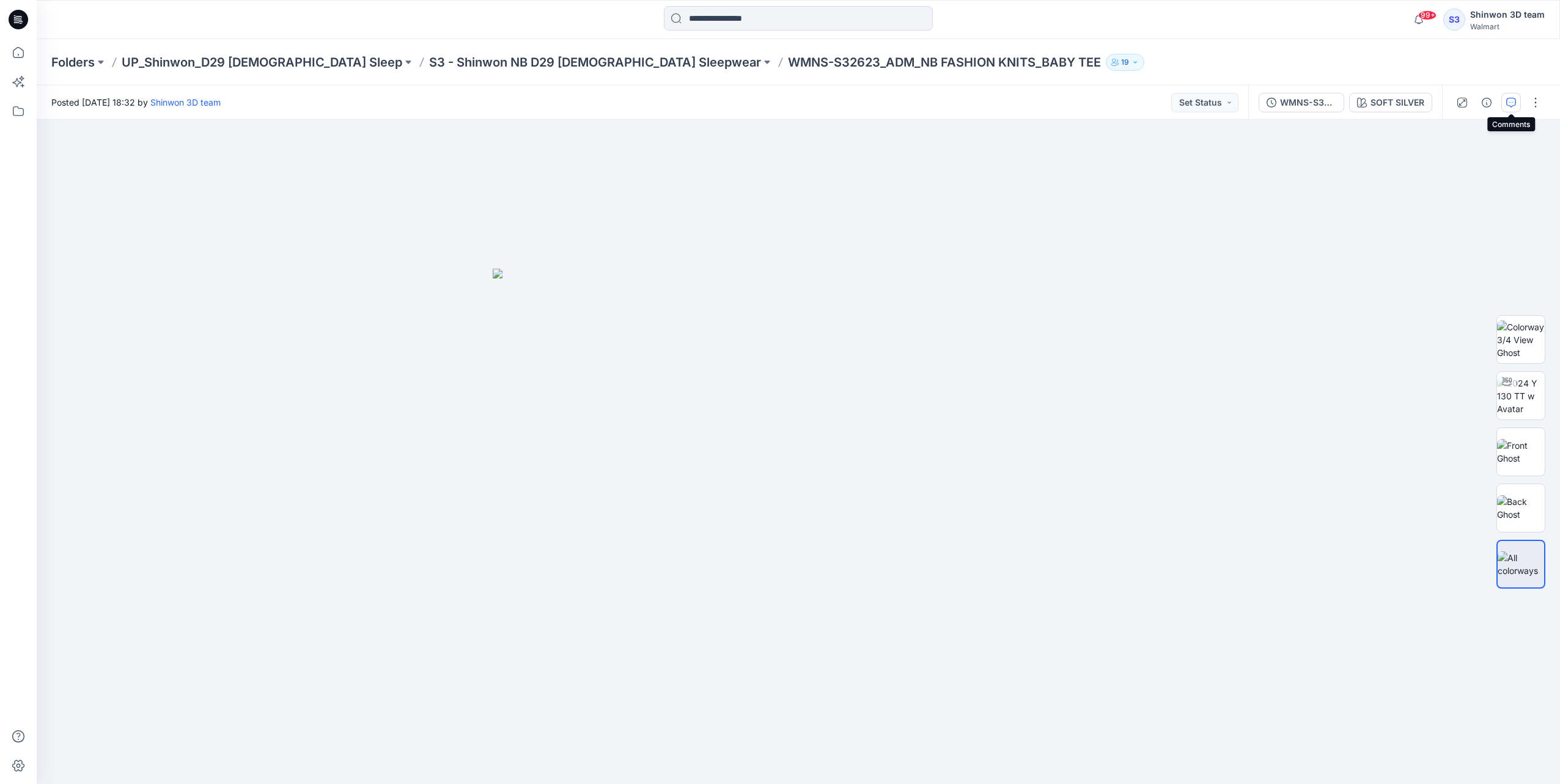
click at [1515, 96] on button "button" at bounding box center [1510, 103] width 20 height 20
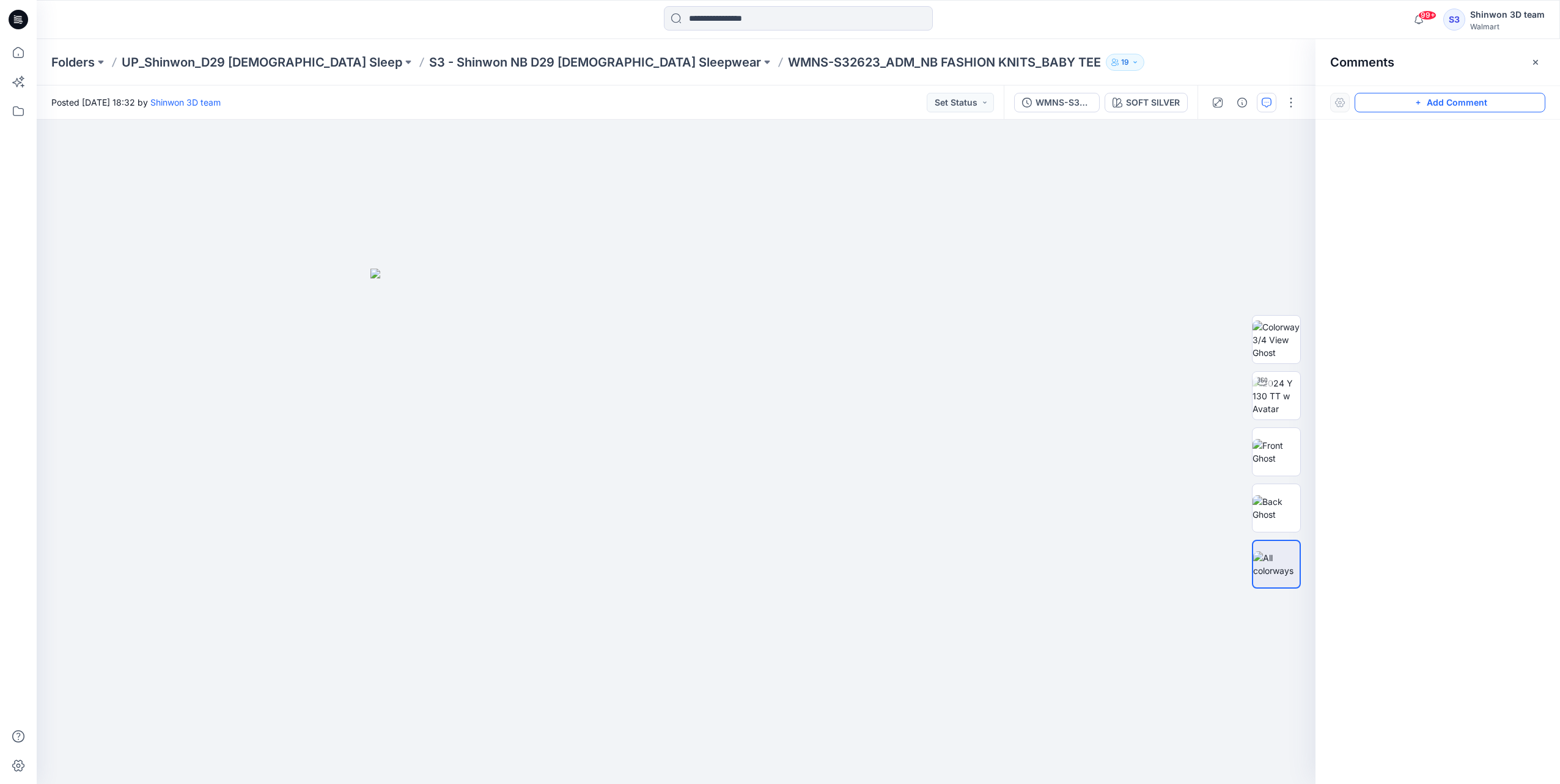
drag, startPoint x: 1479, startPoint y: 114, endPoint x: 1480, endPoint y: 108, distance: 6.1
click at [1478, 113] on div "Add Comment" at bounding box center [1438, 103] width 245 height 34
click at [505, 64] on p "S3 - Shinwon NB D29 [DEMOGRAPHIC_DATA] Sleepwear" at bounding box center [595, 62] width 332 height 17
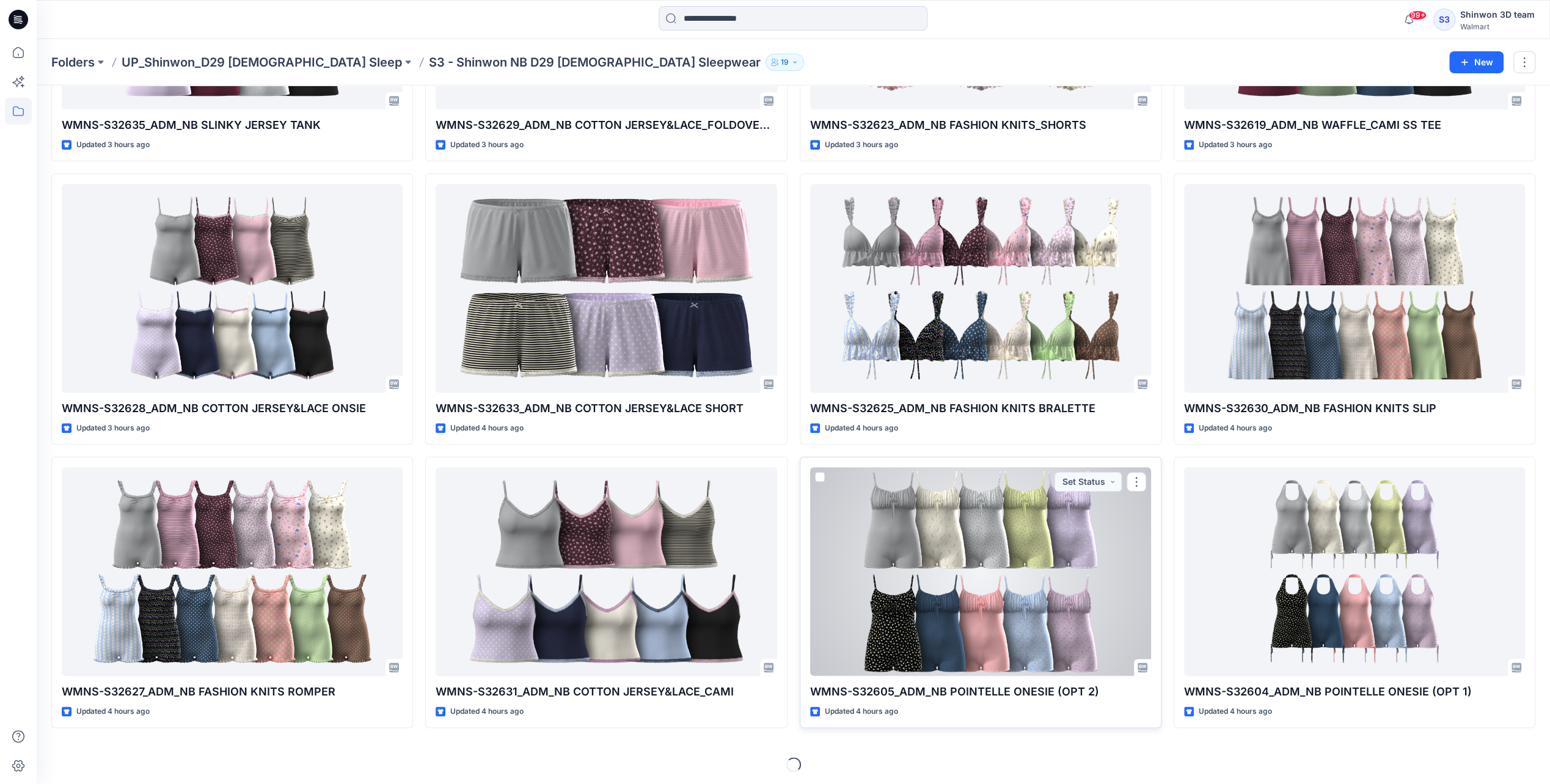
scroll to position [1098, 0]
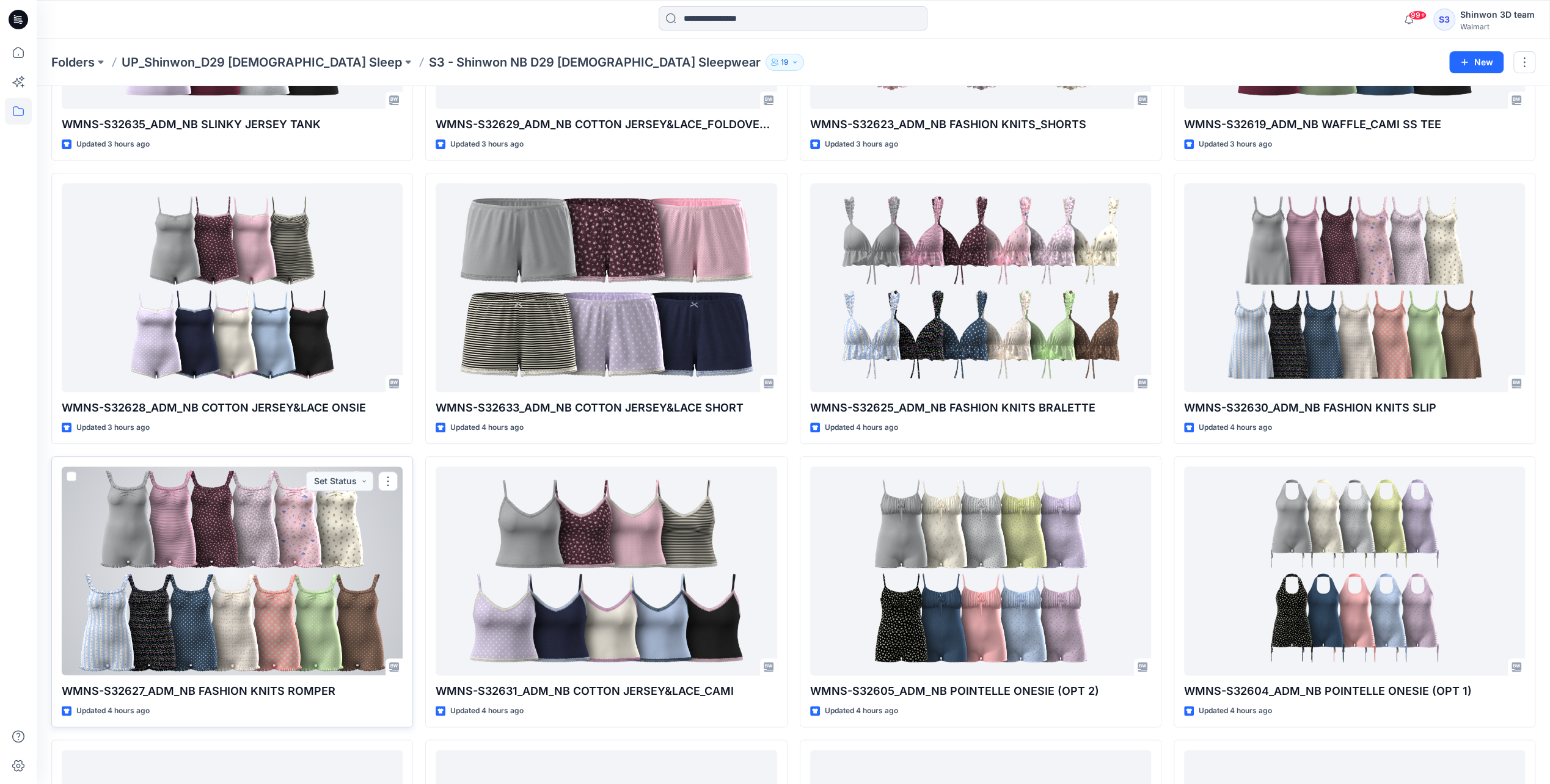
click at [286, 591] on div at bounding box center [233, 571] width 341 height 208
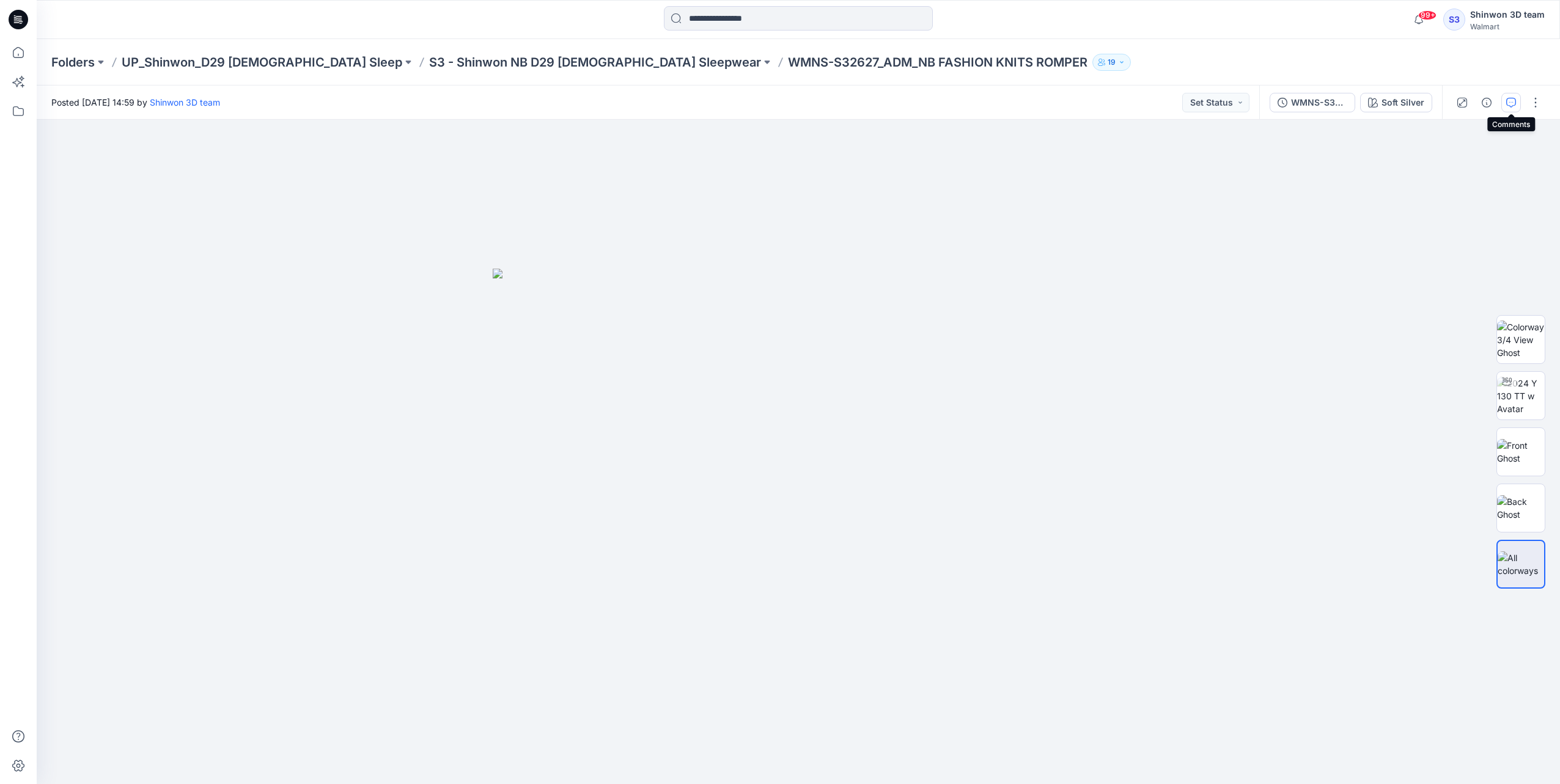
click at [1512, 103] on icon "button" at bounding box center [1510, 102] width 9 height 9
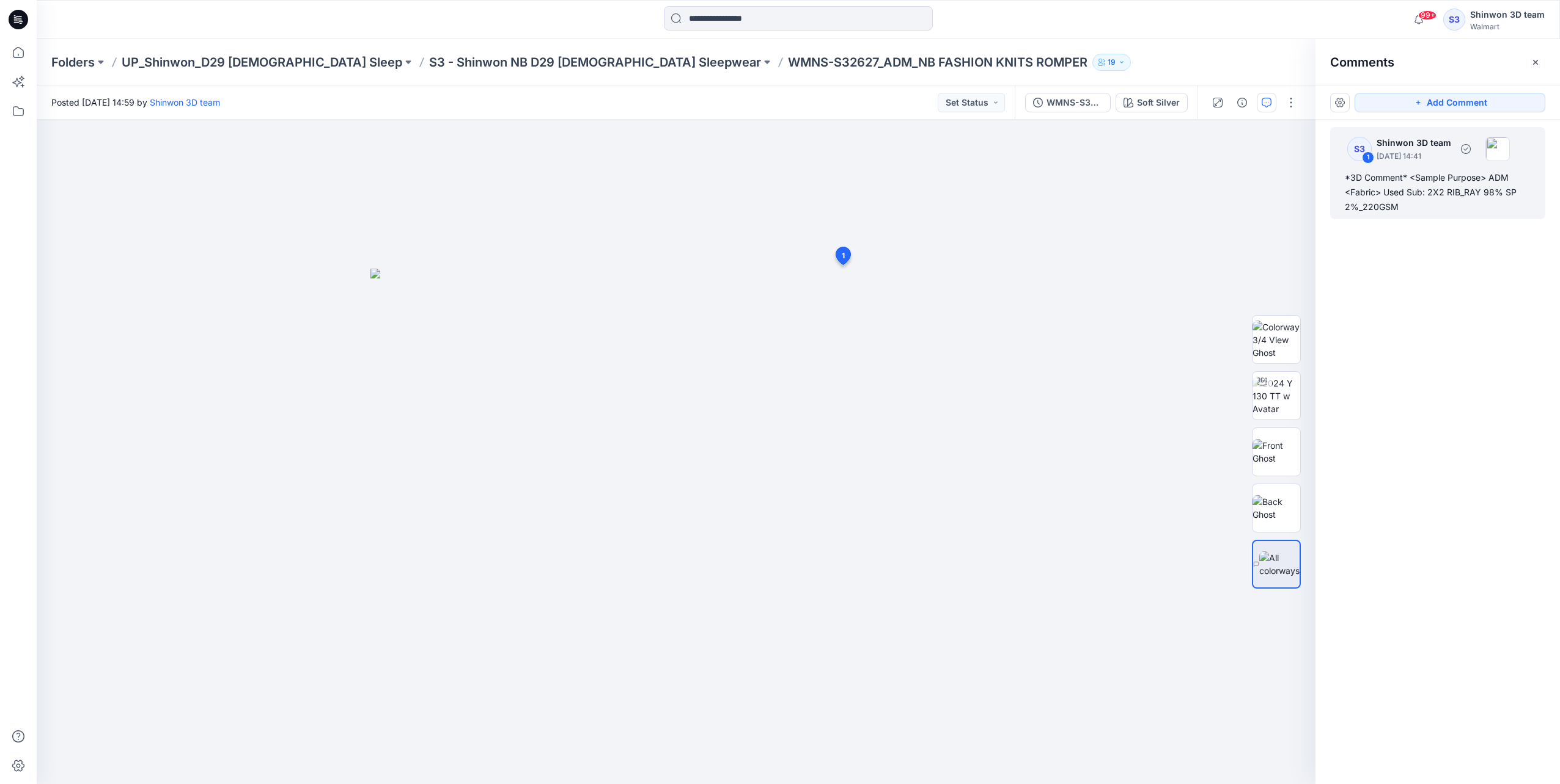
click at [1378, 187] on div "*3D Comment* <Sample Purpose> ADM <Fabric> Used Sub: 2X2 RIB_RAY 98% SP 2%_220G…" at bounding box center [1438, 192] width 186 height 44
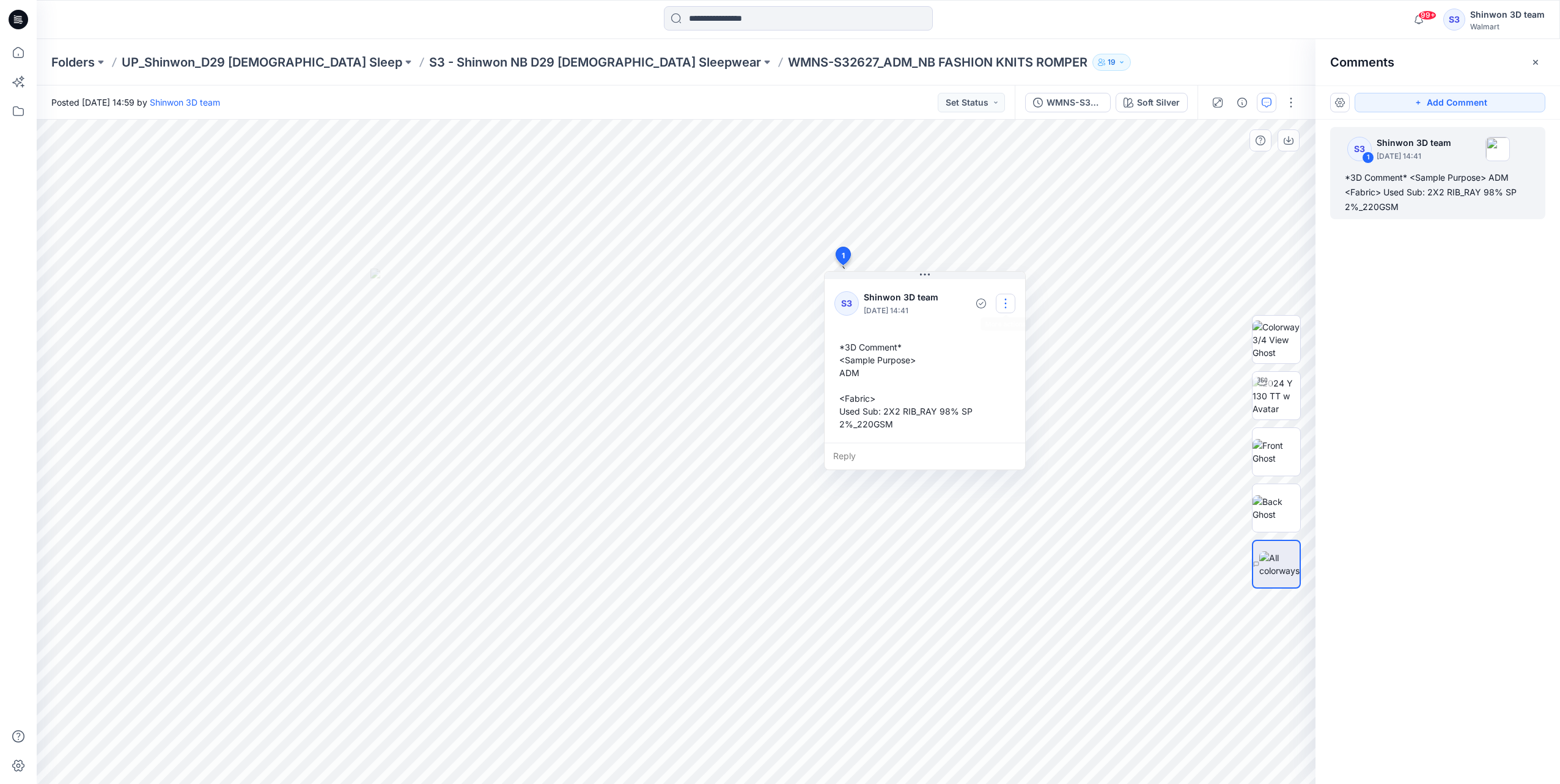
click at [1005, 298] on button "button" at bounding box center [1005, 303] width 20 height 20
click at [1008, 333] on p "Edit comment" at bounding box center [1008, 331] width 55 height 13
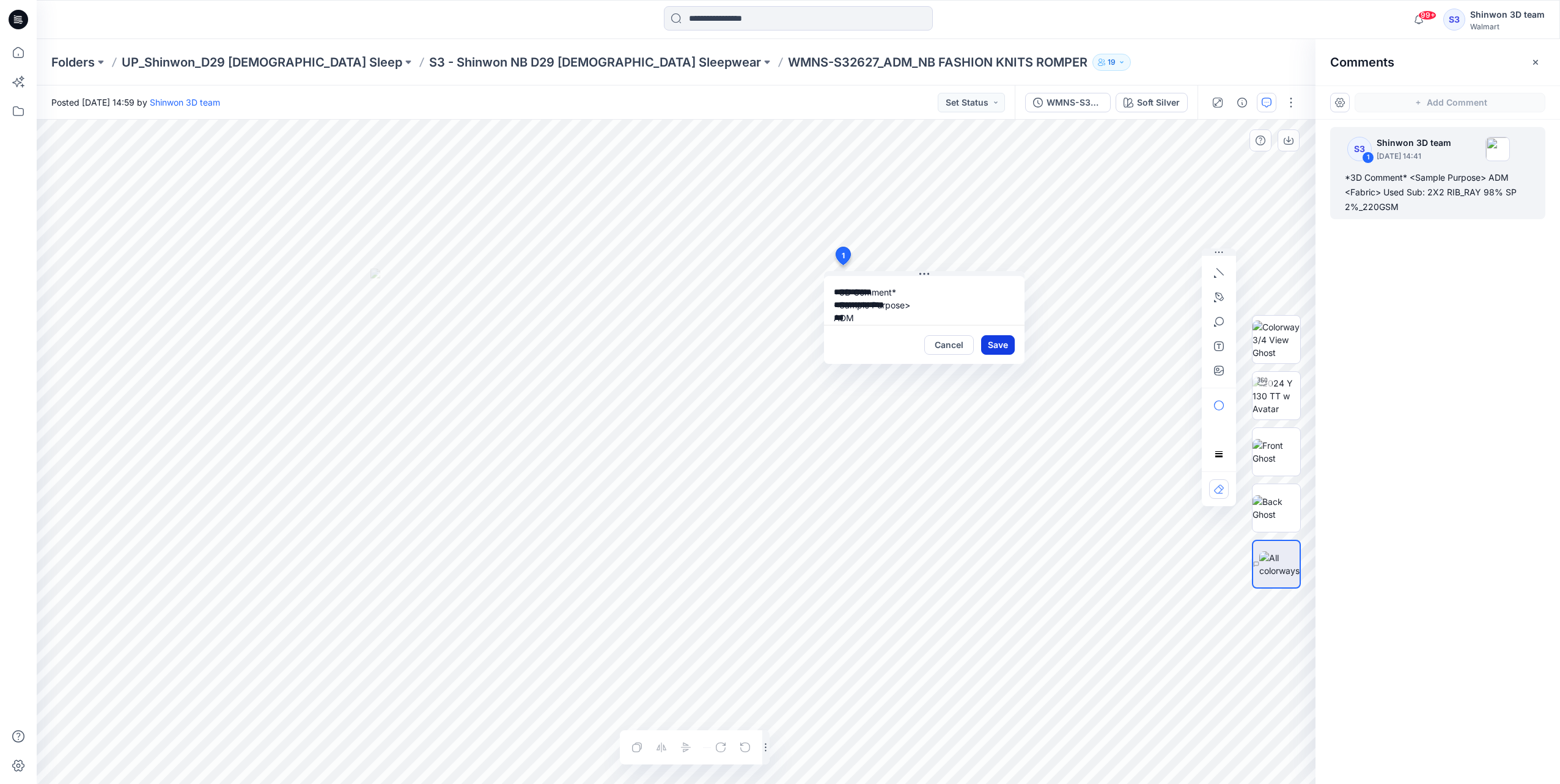
scroll to position [60, 0]
click at [957, 343] on button "Cancel" at bounding box center [948, 345] width 49 height 20
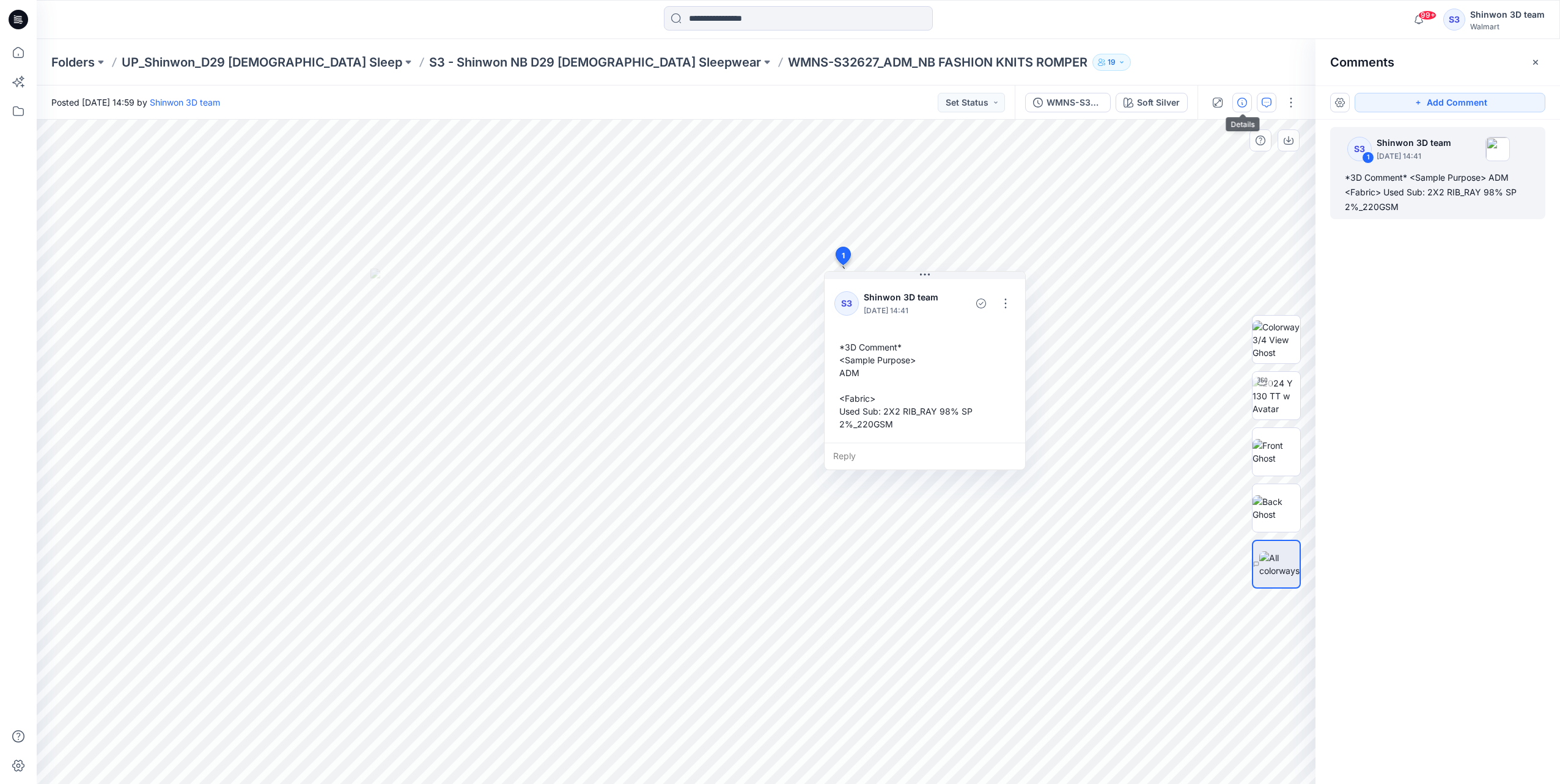
click at [1239, 103] on icon "button" at bounding box center [1241, 102] width 9 height 9
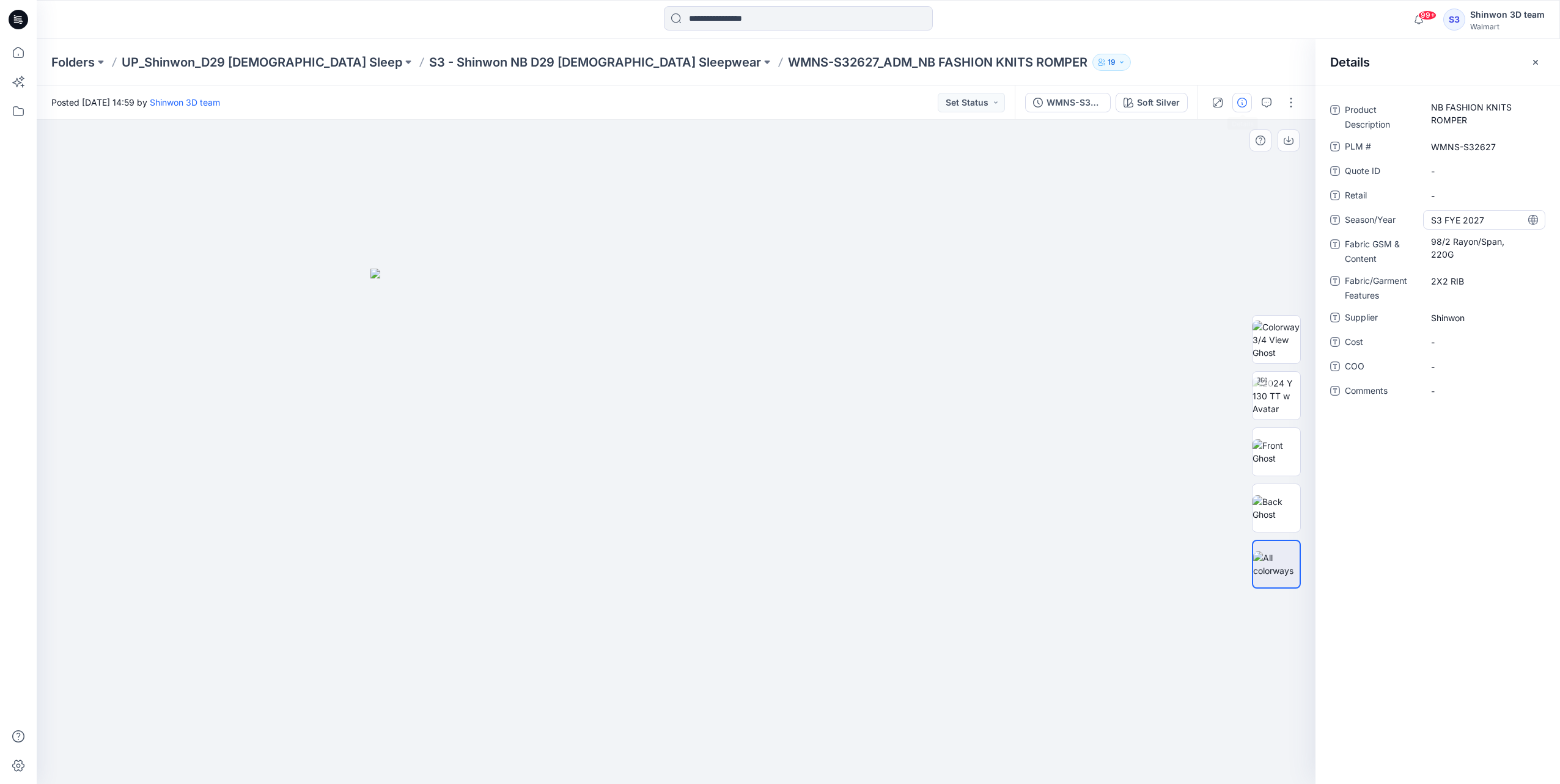
click at [1463, 221] on span "S3 FYE 2027" at bounding box center [1483, 220] width 106 height 13
click at [1462, 240] on Content "98/2 Rayon/Span, 220G" at bounding box center [1483, 248] width 106 height 26
click at [1452, 286] on Features "2X2 RIB" at bounding box center [1483, 281] width 106 height 13
click at [1452, 320] on span "Shinwon" at bounding box center [1483, 318] width 106 height 13
click at [1478, 221] on span "S3 FYE 2027" at bounding box center [1483, 220] width 106 height 13
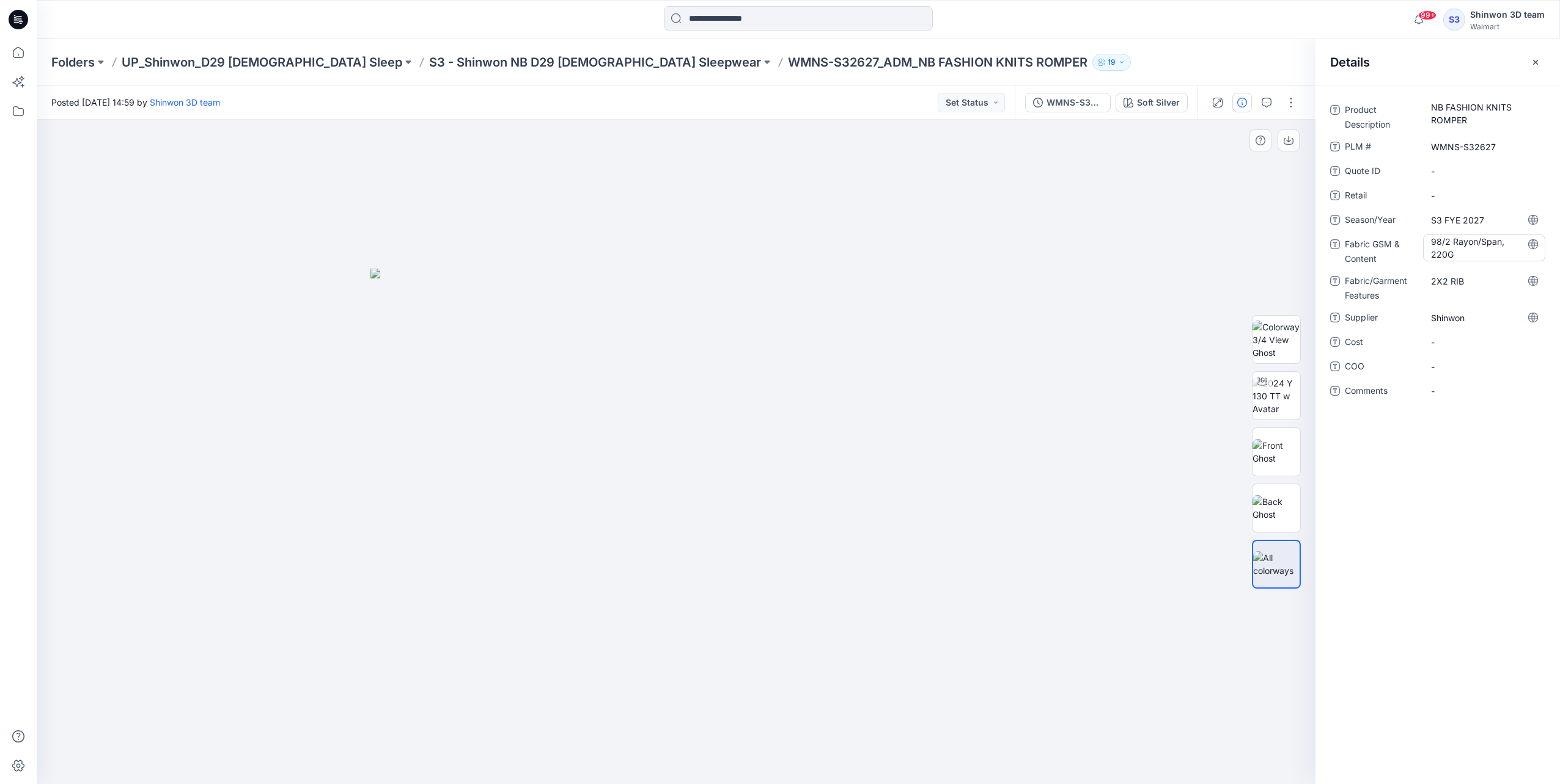
click at [1453, 253] on Content "98/2 Rayon/Span, 220G" at bounding box center [1483, 248] width 106 height 26
click at [1465, 281] on Features "2X2 RIB" at bounding box center [1483, 281] width 106 height 13
click at [1455, 318] on span "Shinwon" at bounding box center [1483, 318] width 106 height 13
click at [1268, 105] on icon "button" at bounding box center [1266, 102] width 9 height 9
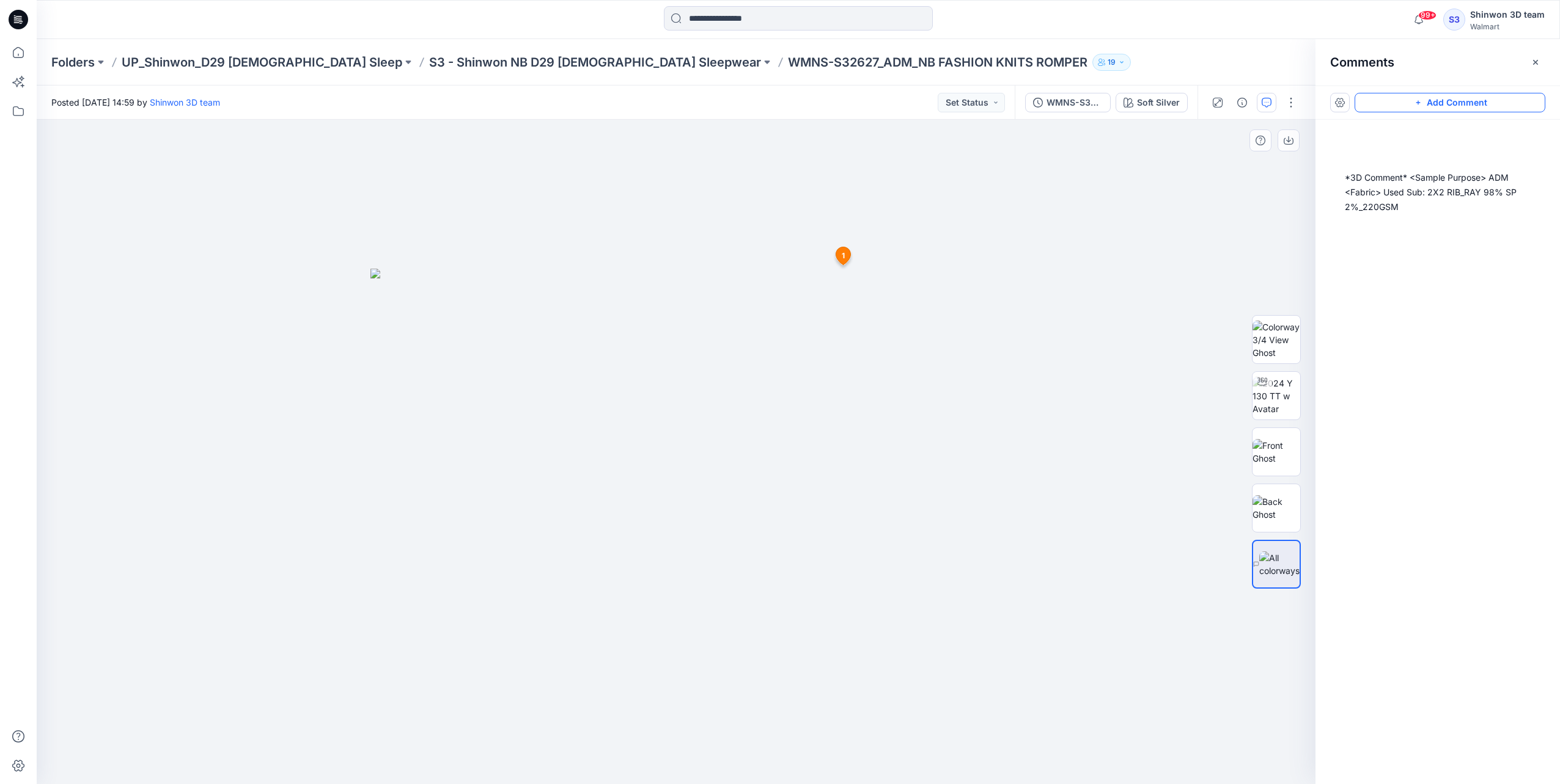
click at [1456, 102] on button "Add Comment" at bounding box center [1449, 103] width 190 height 20
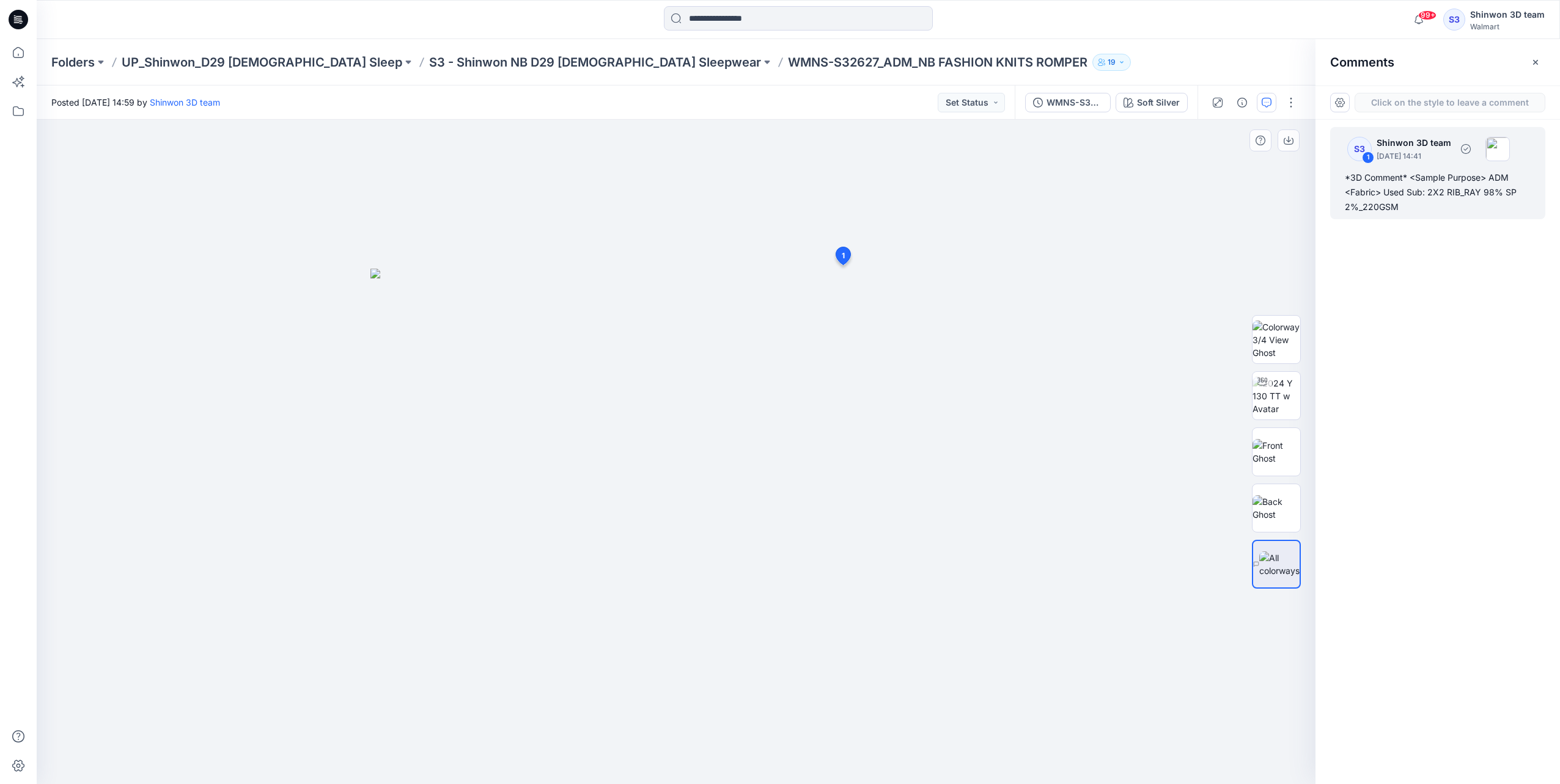
click at [1412, 184] on div "*3D Comment* <Sample Purpose> ADM <Fabric> Used Sub: 2X2 RIB_RAY 98% SP 2%_220G…" at bounding box center [1438, 192] width 186 height 44
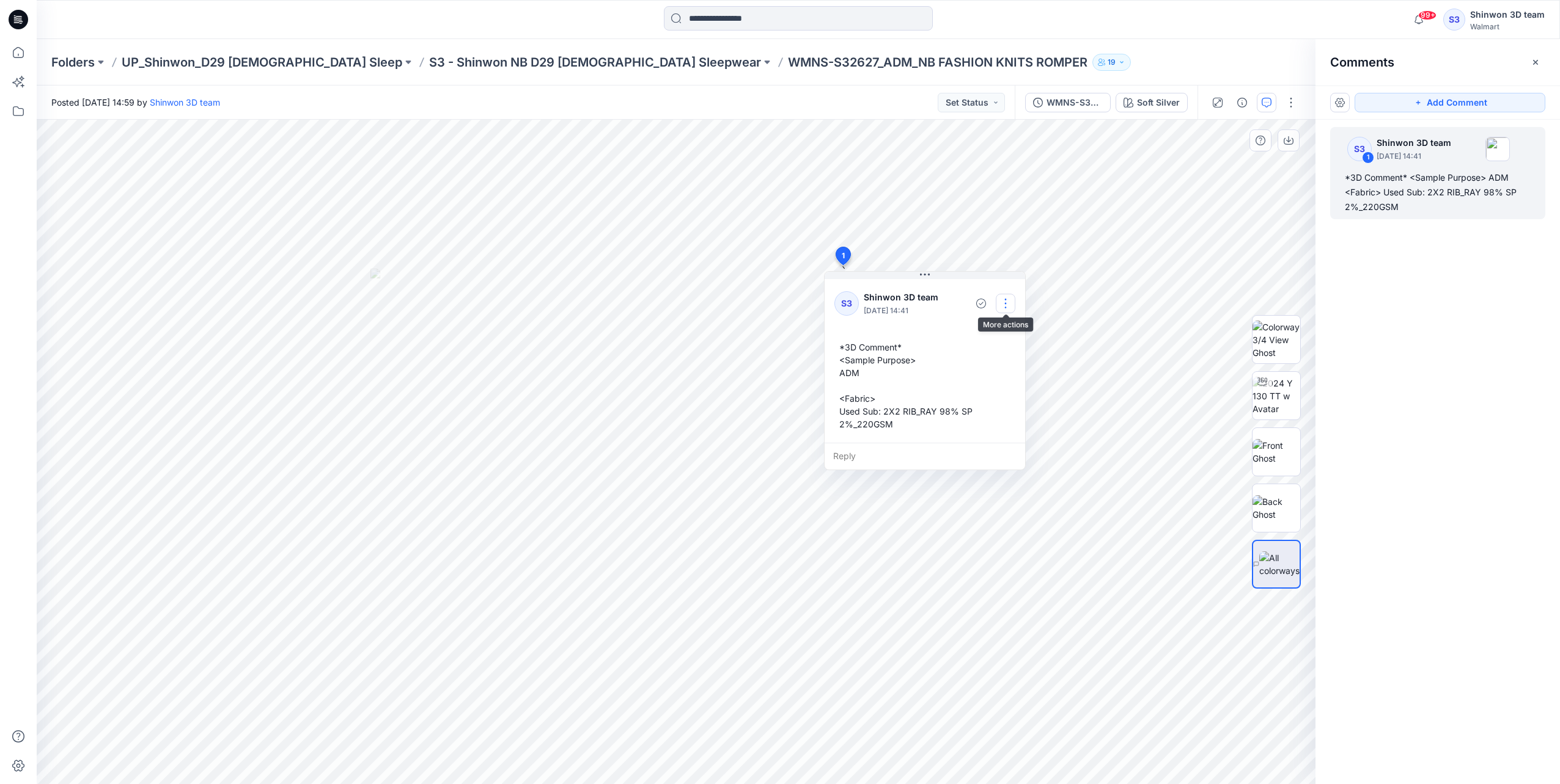
click at [1005, 300] on button "button" at bounding box center [1005, 303] width 20 height 20
click at [999, 331] on p "Edit comment" at bounding box center [1008, 331] width 55 height 13
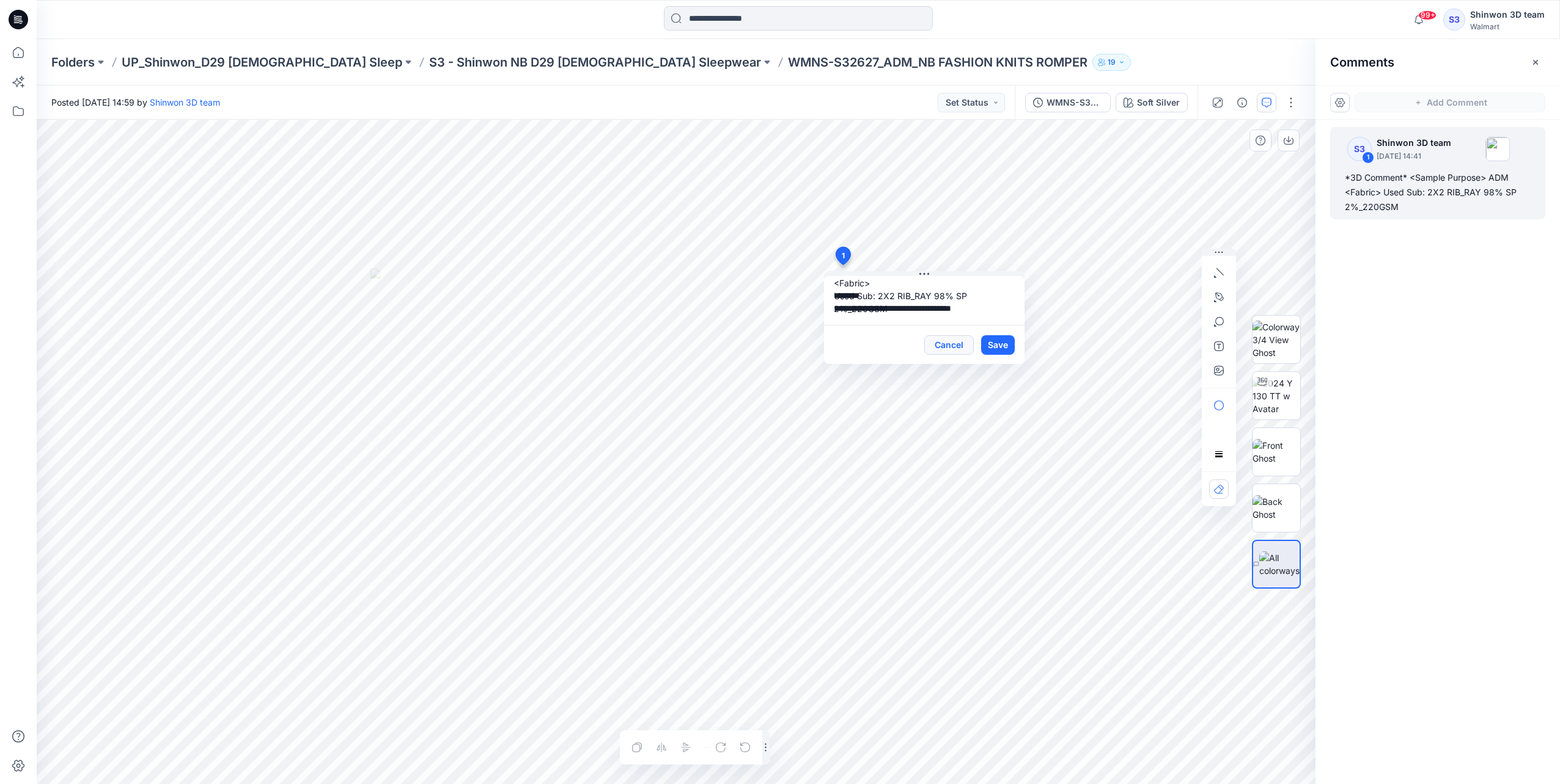
click at [950, 345] on button "Cancel" at bounding box center [948, 345] width 49 height 20
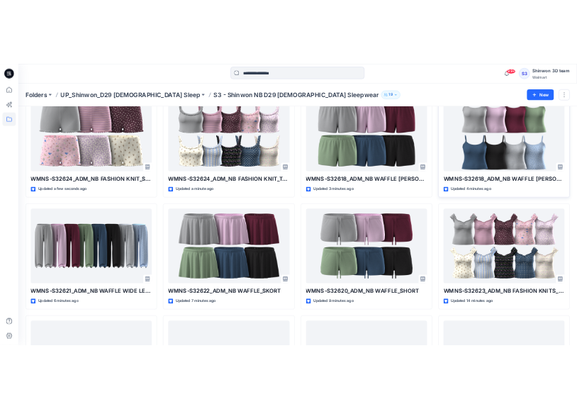
scroll to position [71, 0]
